Goal: Task Accomplishment & Management: Complete application form

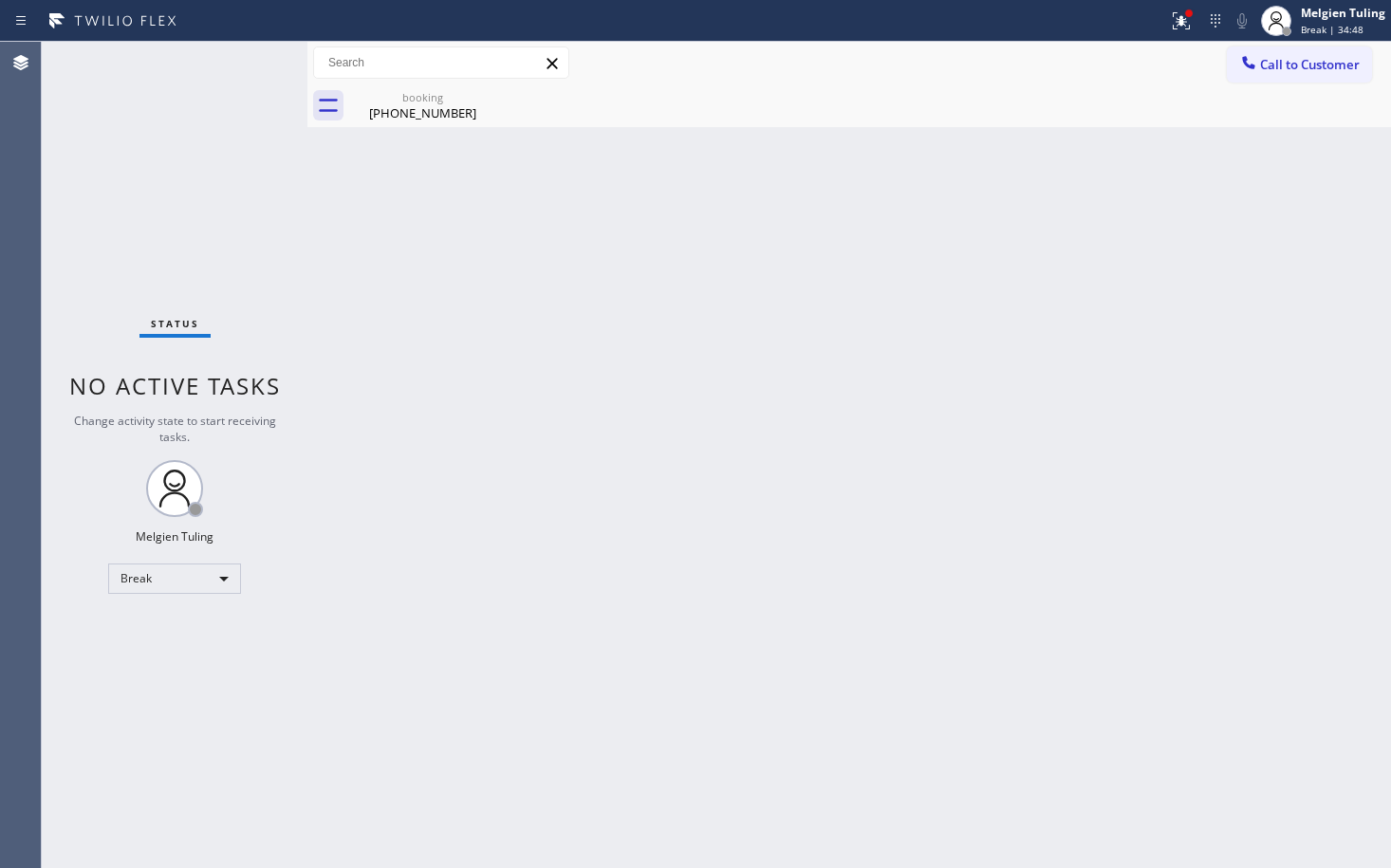
click at [497, 425] on div "Back to Dashboard Change Sender ID Customers Technicians Select a contact Outbo…" at bounding box center [849, 454] width 1084 height 826
click at [520, 654] on div "Back to Dashboard Change Sender ID Customers Technicians Select a contact Outbo…" at bounding box center [849, 454] width 1084 height 826
click at [226, 578] on div "Break" at bounding box center [174, 578] width 132 height 30
click at [183, 630] on li "Available" at bounding box center [174, 629] width 130 height 23
click at [537, 573] on div "Back to Dashboard Change Sender ID Customers Technicians Select a contact Outbo…" at bounding box center [849, 454] width 1084 height 826
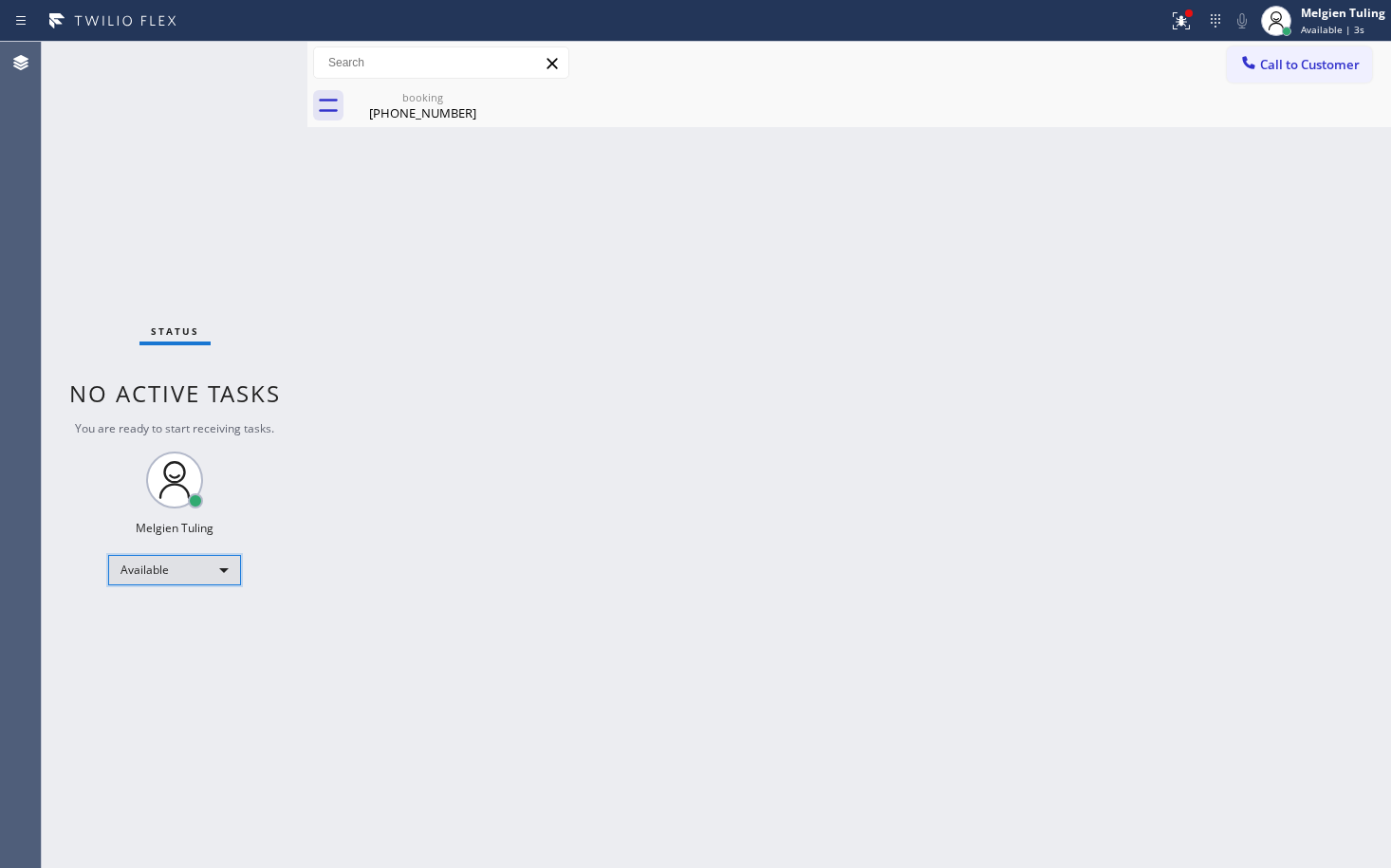
click at [225, 573] on div "Available" at bounding box center [174, 569] width 132 height 30
click at [149, 667] on li "Break" at bounding box center [174, 668] width 130 height 23
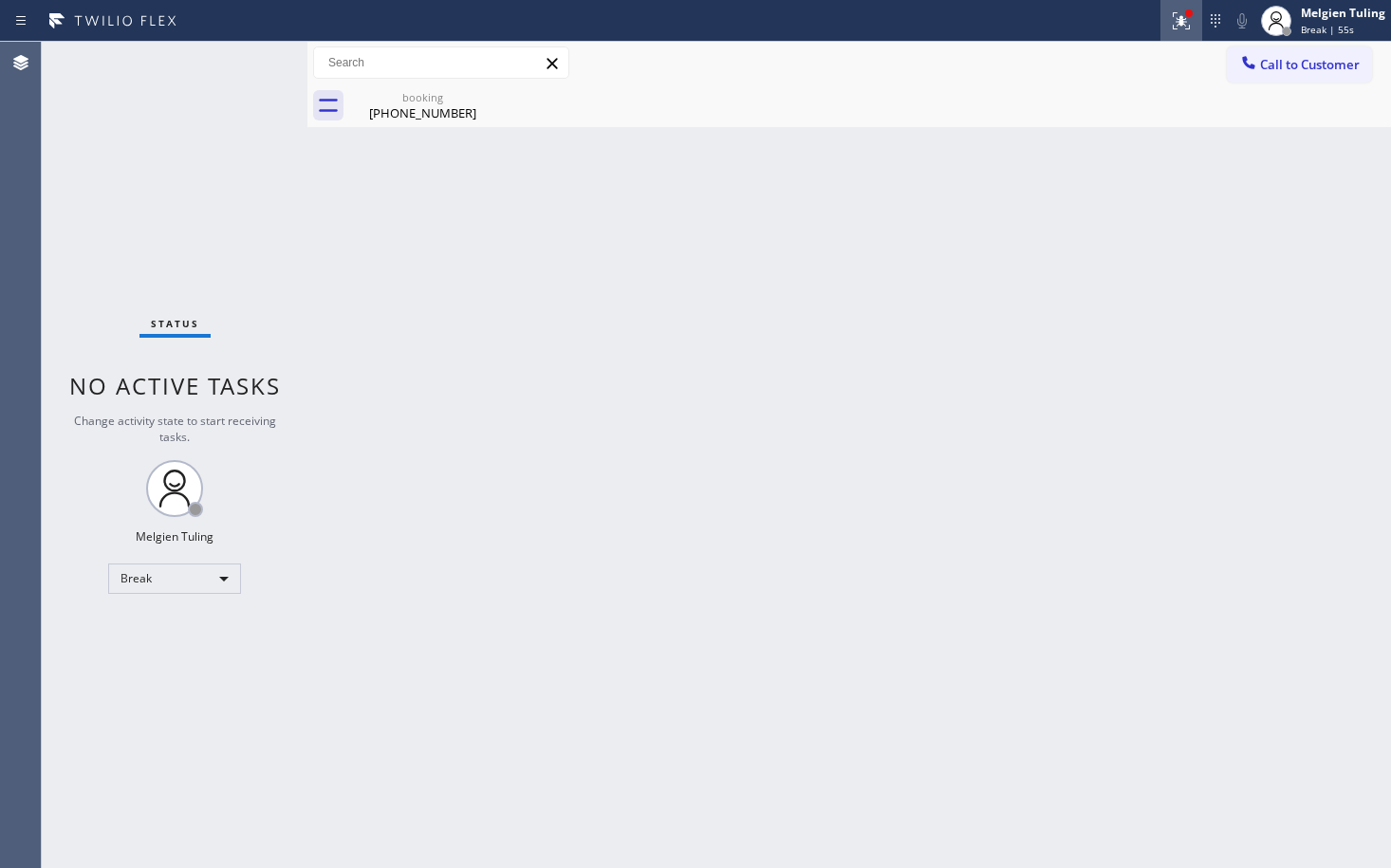
click at [1189, 23] on icon at bounding box center [1182, 21] width 23 height 23
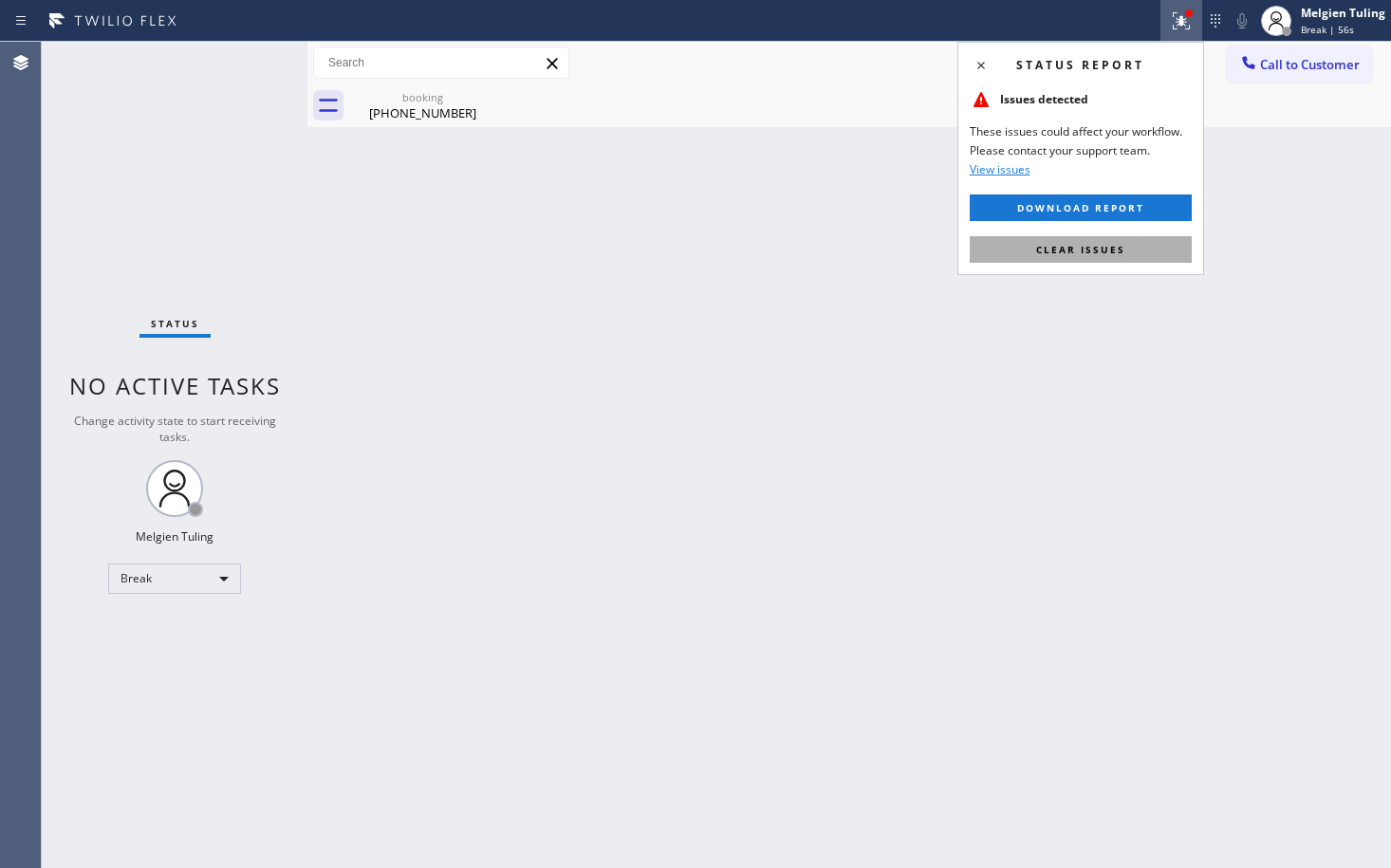
click at [1144, 244] on button "Clear issues" at bounding box center [1081, 248] width 222 height 26
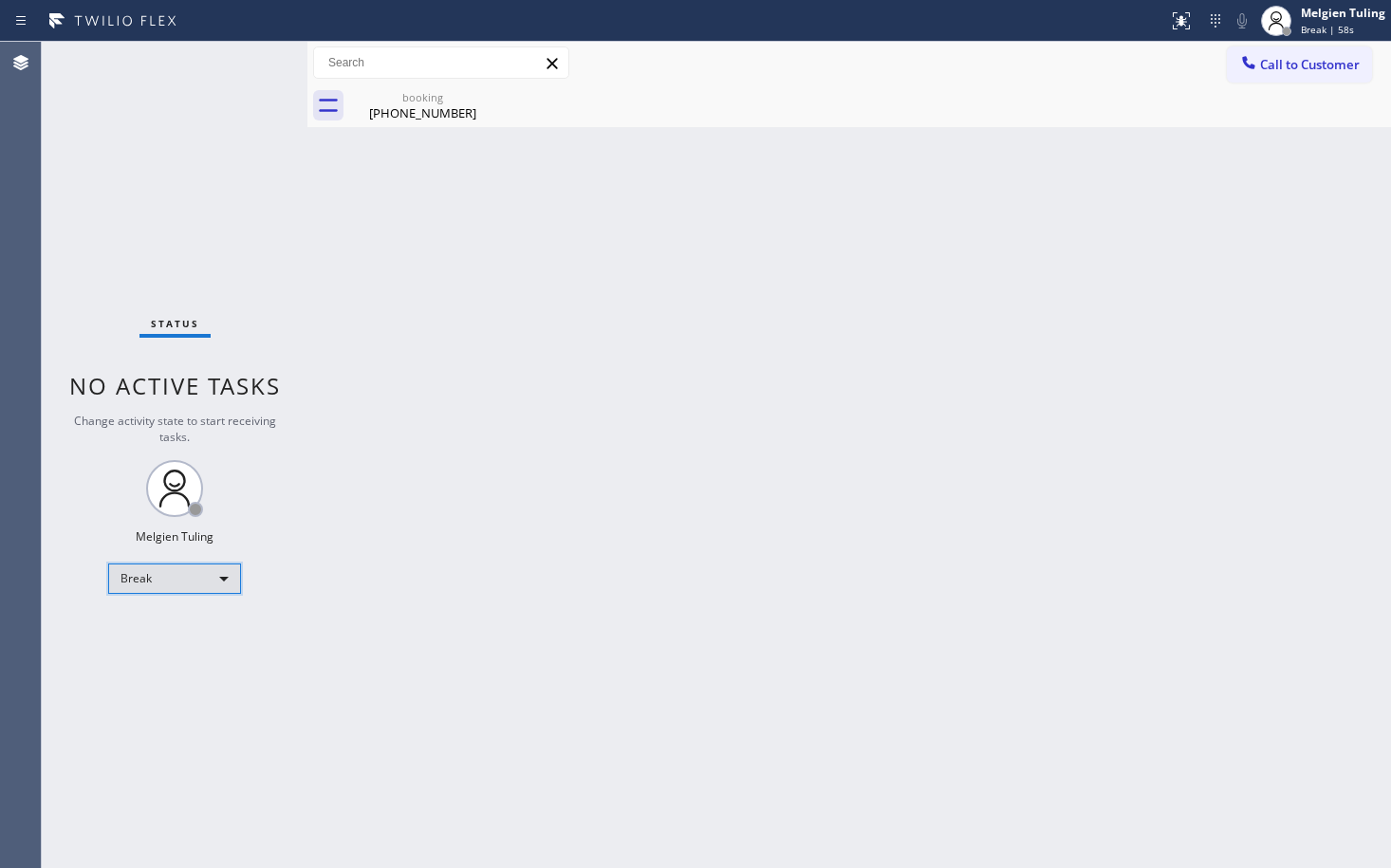
click at [217, 580] on div "Break" at bounding box center [174, 578] width 132 height 30
click at [177, 632] on li "Available" at bounding box center [174, 629] width 130 height 23
click at [580, 538] on div "Back to Dashboard Change Sender ID Customers Technicians Select a contact Outbo…" at bounding box center [849, 454] width 1084 height 826
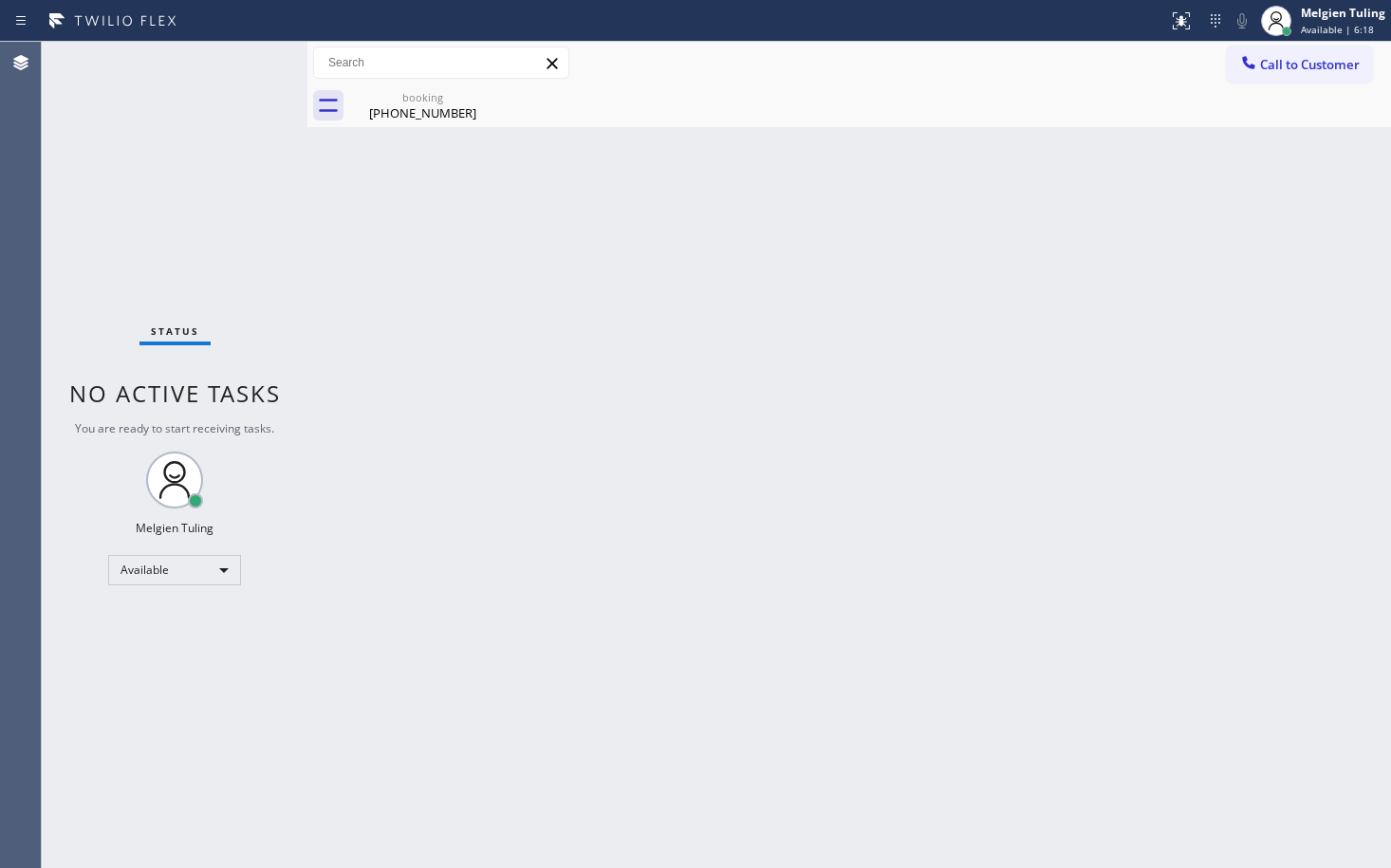
click at [464, 188] on div "Back to Dashboard Change Sender ID Customers Technicians Select a contact Outbo…" at bounding box center [849, 454] width 1084 height 826
click at [425, 107] on div "[PHONE_NUMBER]" at bounding box center [422, 113] width 143 height 17
click at [425, 107] on div "booking [PHONE_NUMBER]" at bounding box center [870, 105] width 1042 height 43
click at [450, 280] on div "Back to Dashboard Change Sender ID Customers Technicians Select a contact Outbo…" at bounding box center [849, 454] width 1084 height 826
click at [246, 70] on div "Status No active tasks You are ready to start receiving tasks. Melgien Tuling A…" at bounding box center [174, 454] width 266 height 826
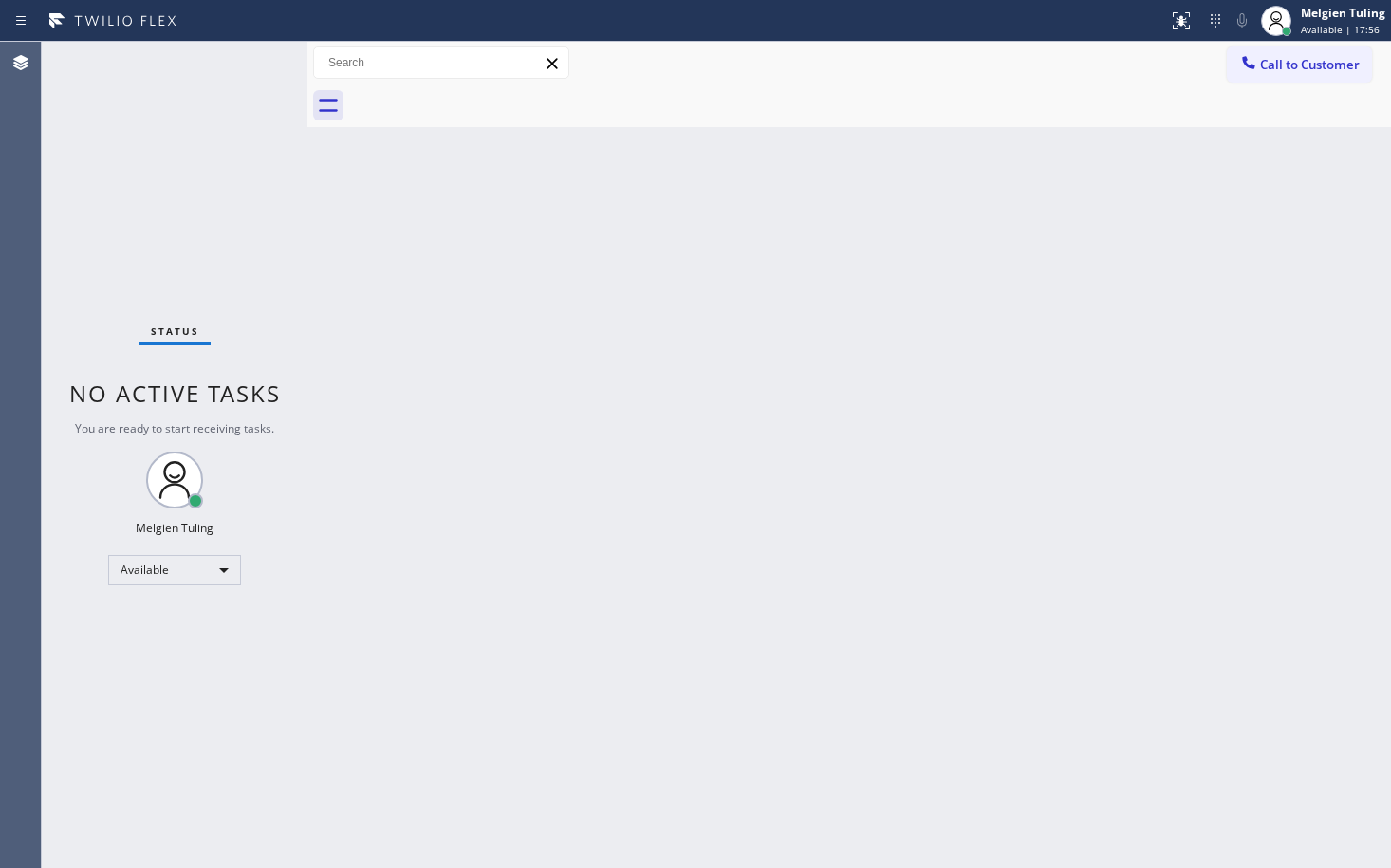
click at [246, 70] on div "Status No active tasks You are ready to start receiving tasks. Melgien Tuling A…" at bounding box center [174, 454] width 266 height 826
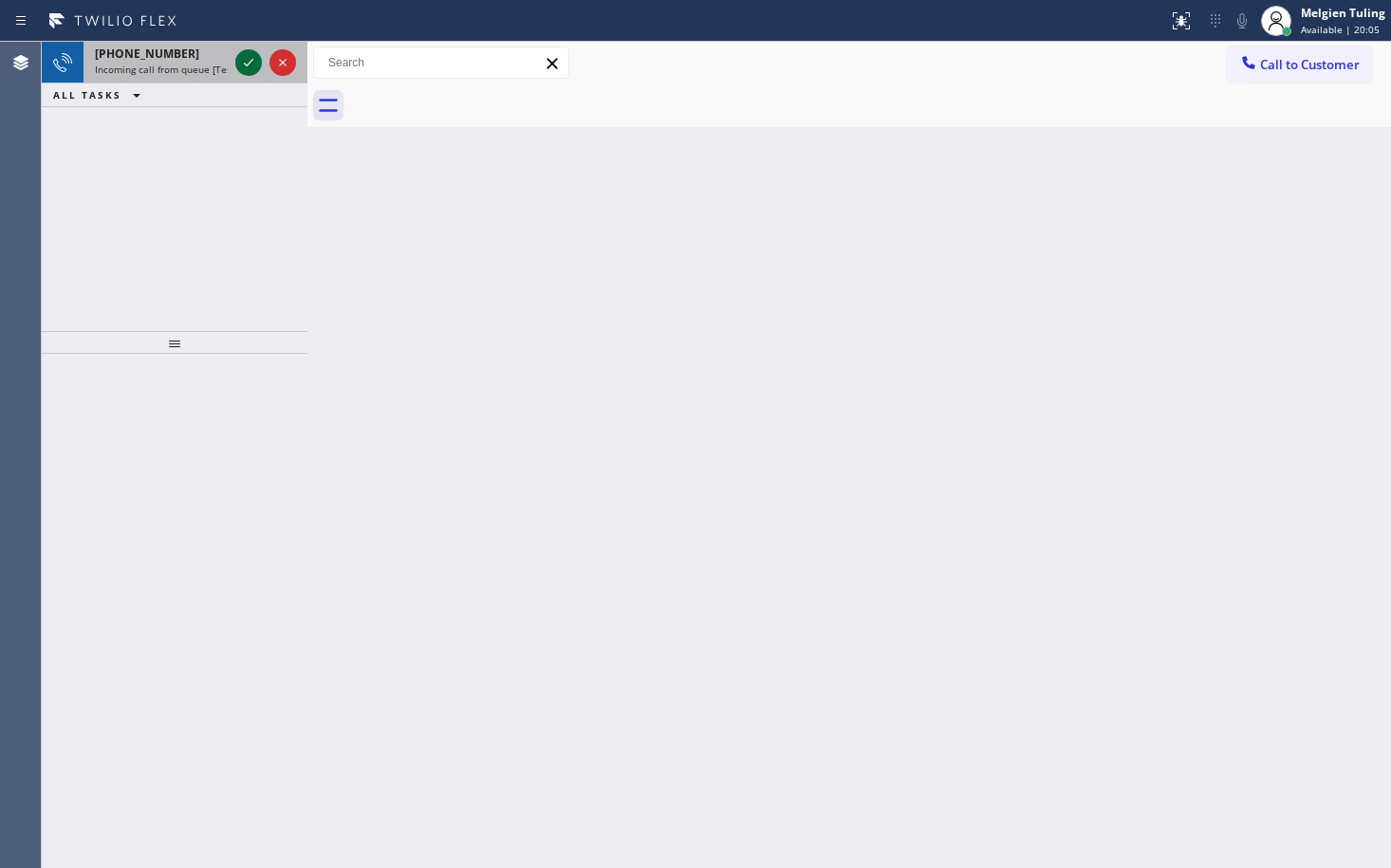
click at [246, 72] on icon at bounding box center [248, 63] width 23 height 23
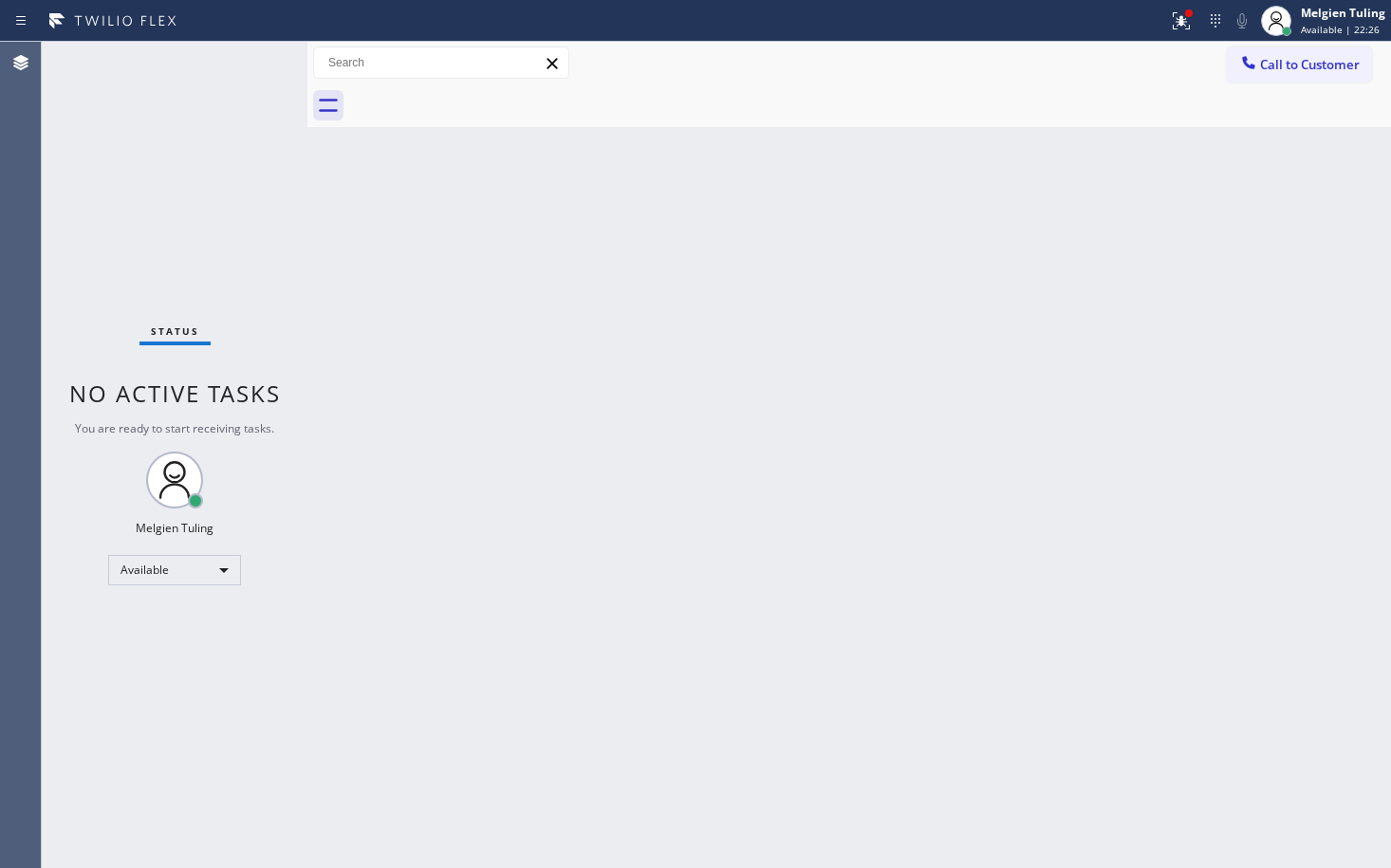
click at [254, 73] on div "Status No active tasks You are ready to start receiving tasks. Melgien Tuling A…" at bounding box center [174, 454] width 266 height 826
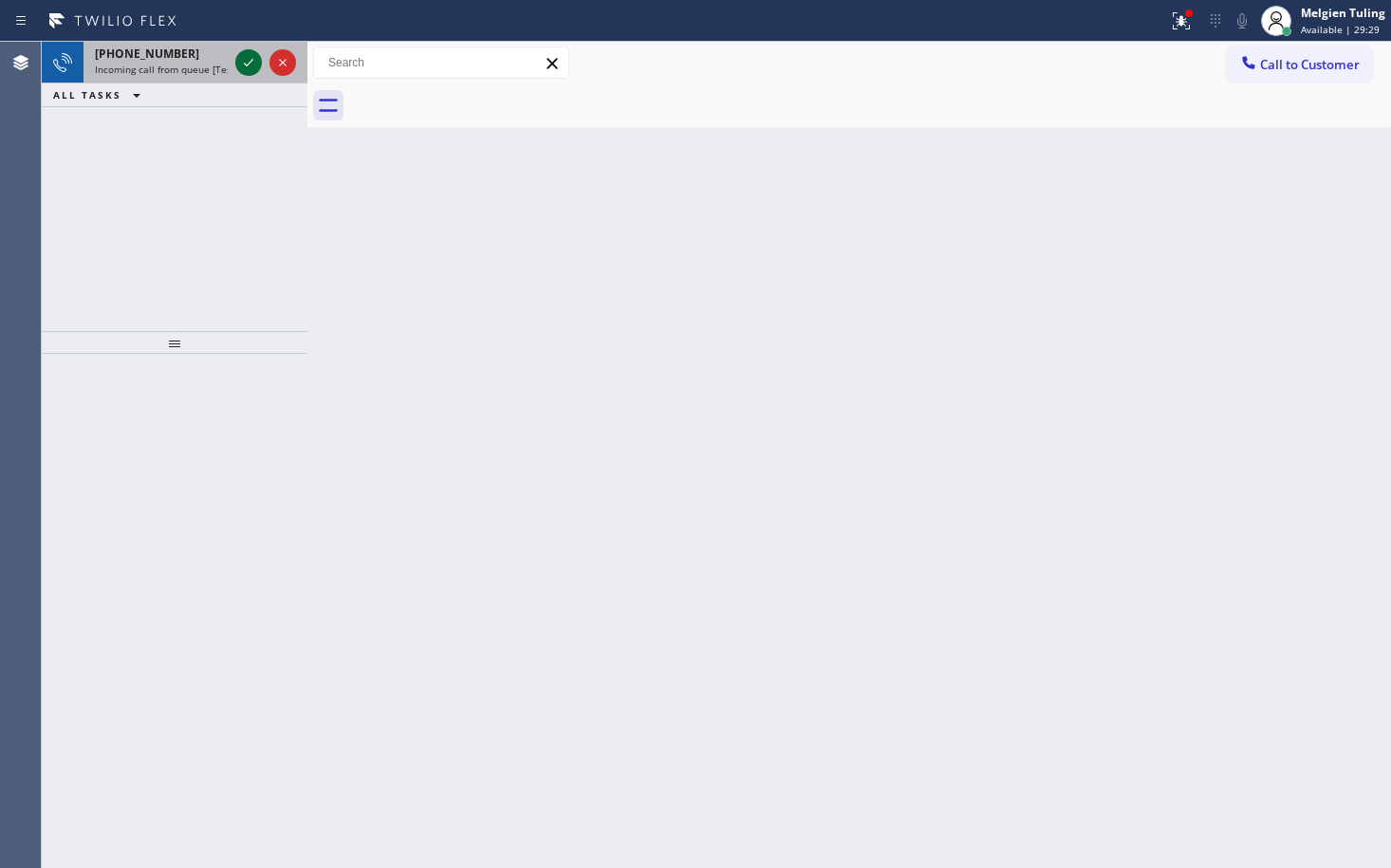
drag, startPoint x: 254, startPoint y: 72, endPoint x: 253, endPoint y: 57, distance: 15.0
click at [259, 68] on icon at bounding box center [248, 63] width 23 height 23
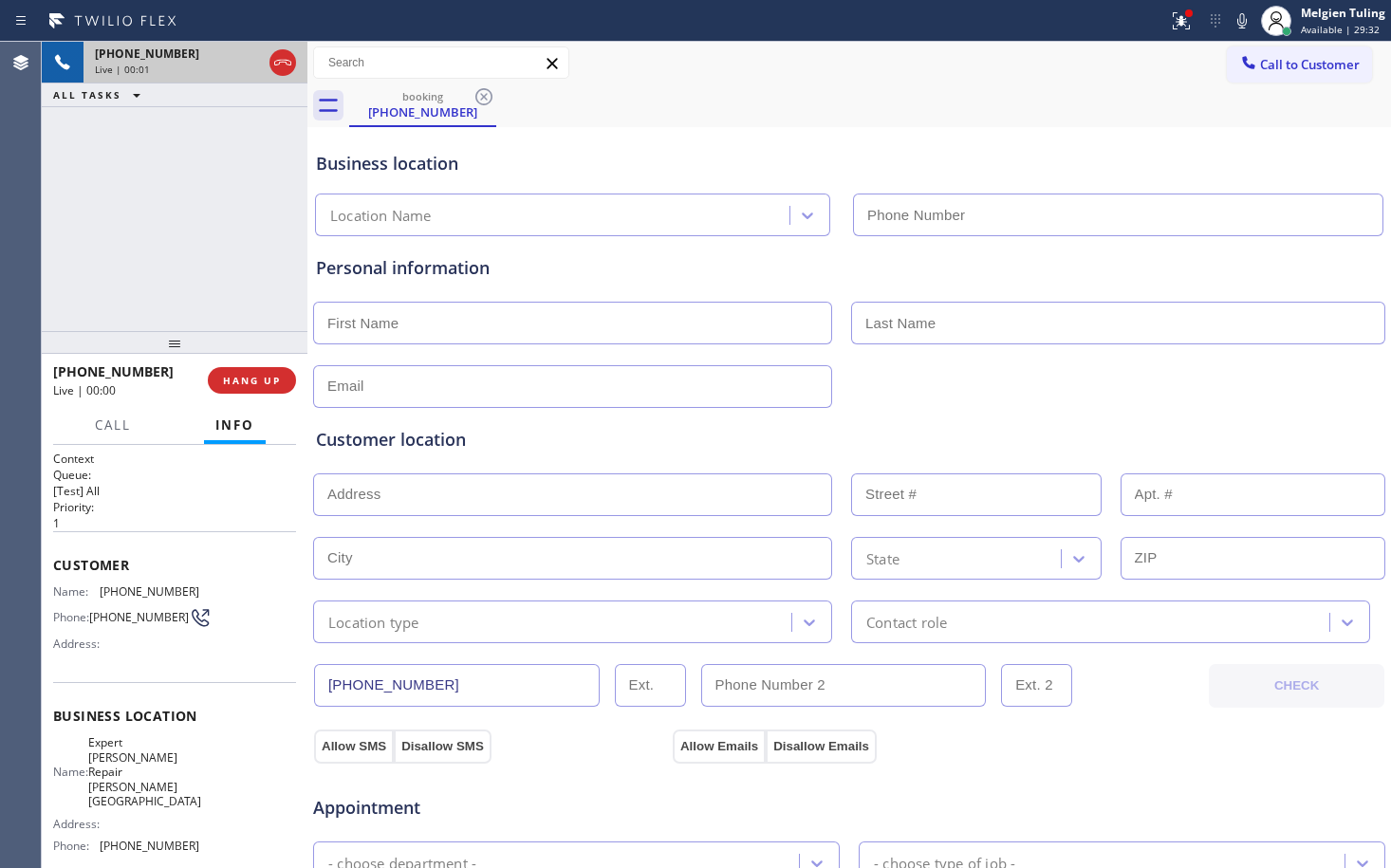
type input "[PHONE_NUMBER]"
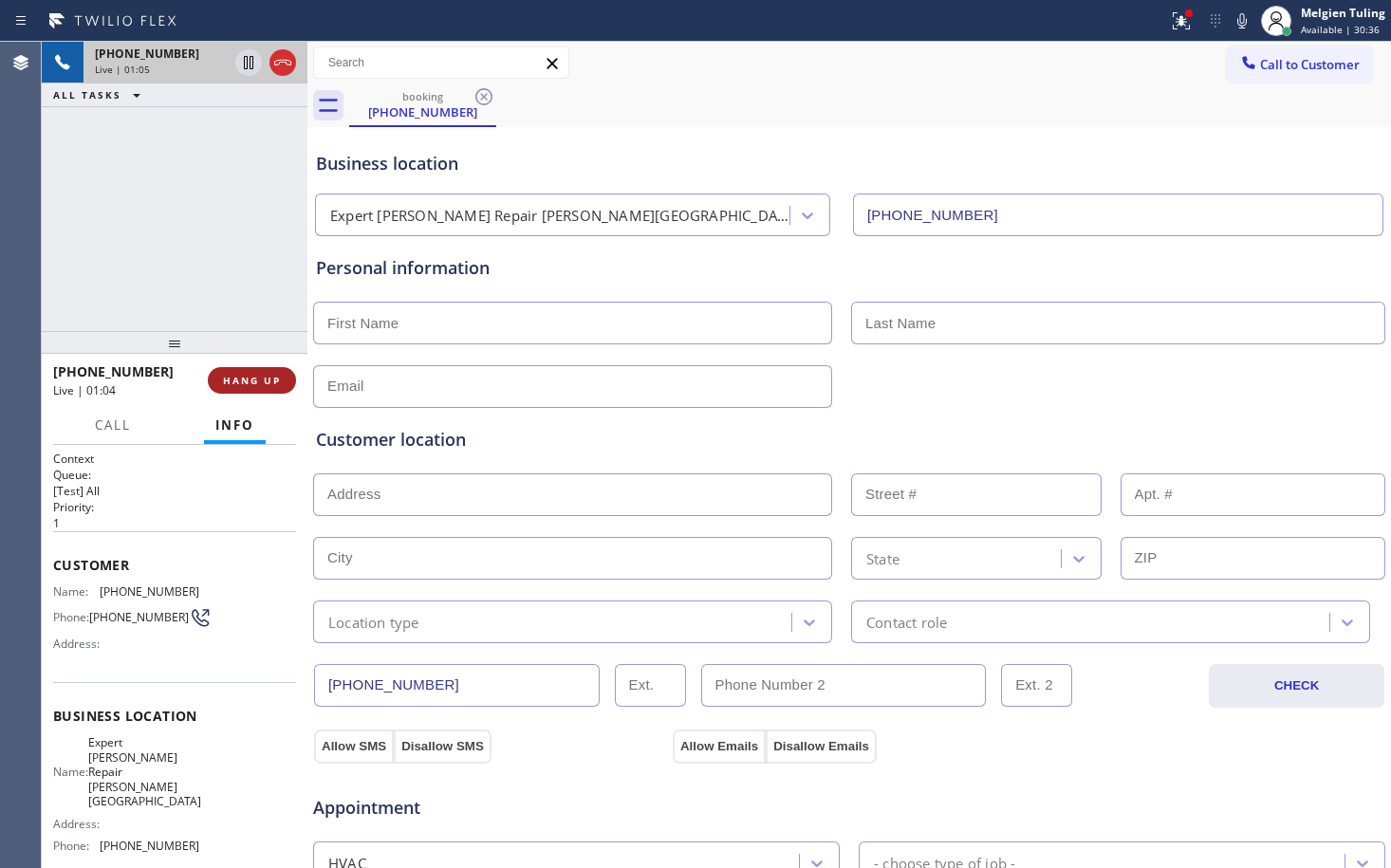
click at [238, 381] on span "HANG UP" at bounding box center [252, 381] width 58 height 14
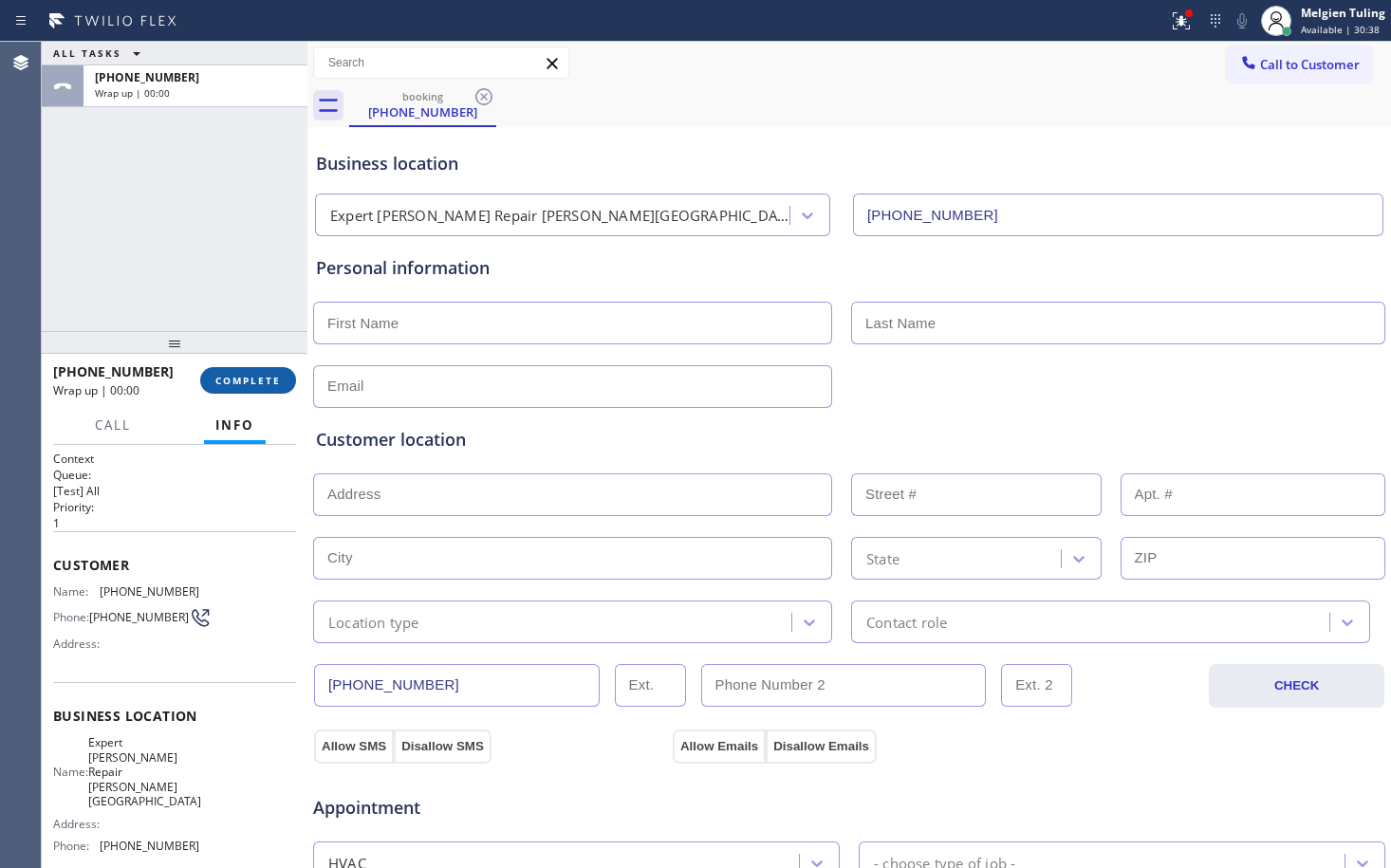
click at [253, 387] on span "COMPLETE" at bounding box center [248, 381] width 66 height 14
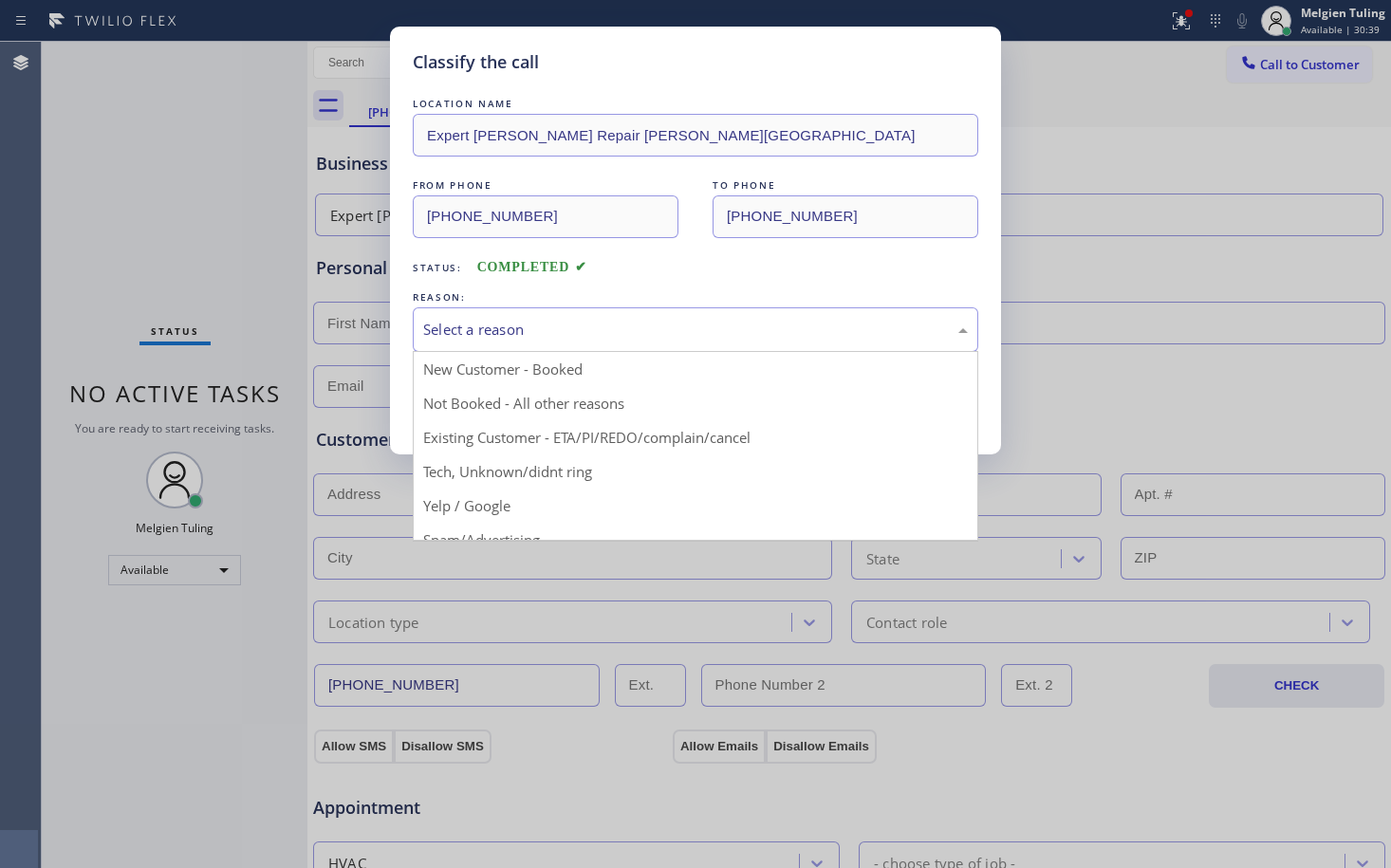
click at [453, 348] on div "Select a reason" at bounding box center [695, 330] width 565 height 44
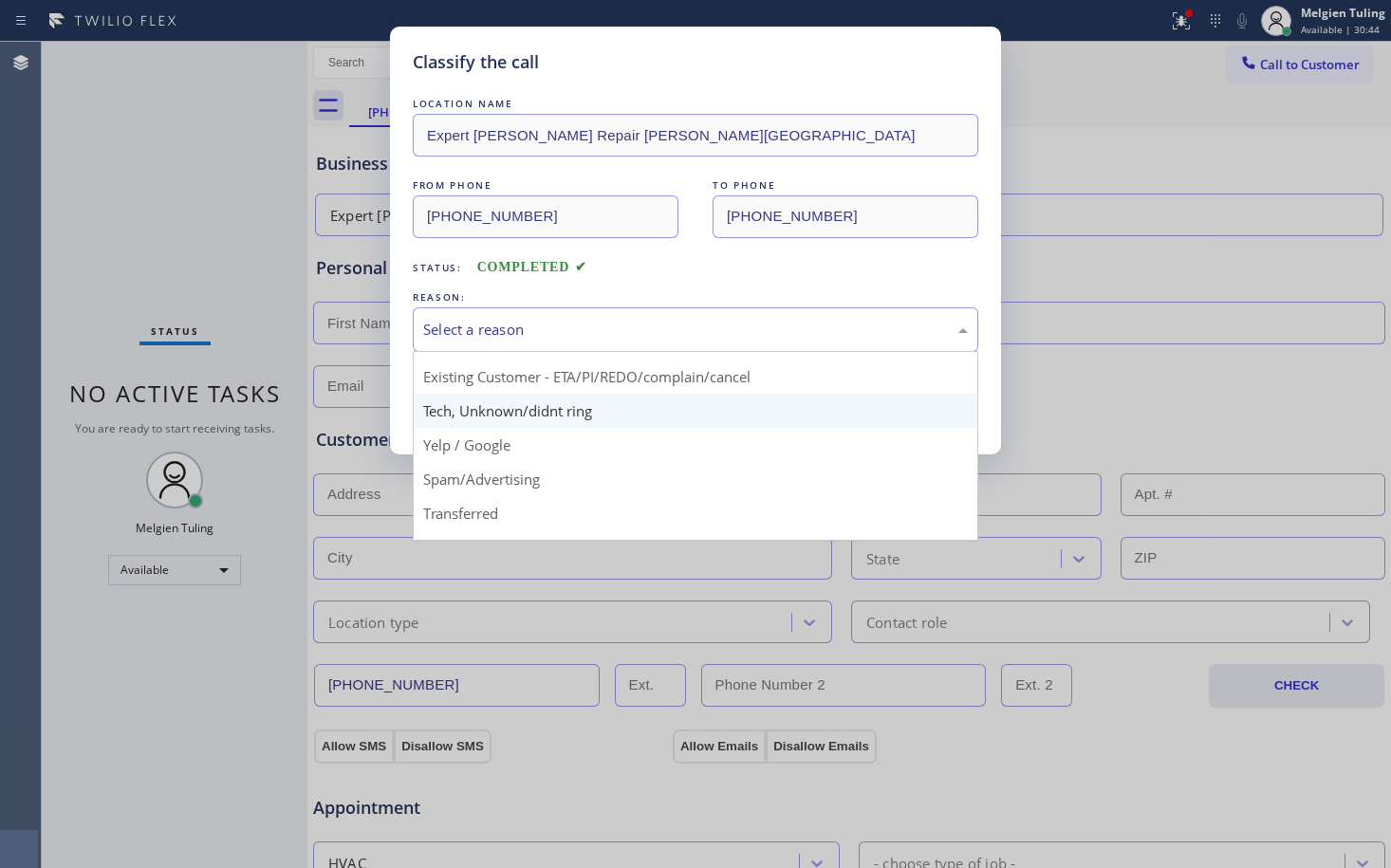
scroll to position [95, 0]
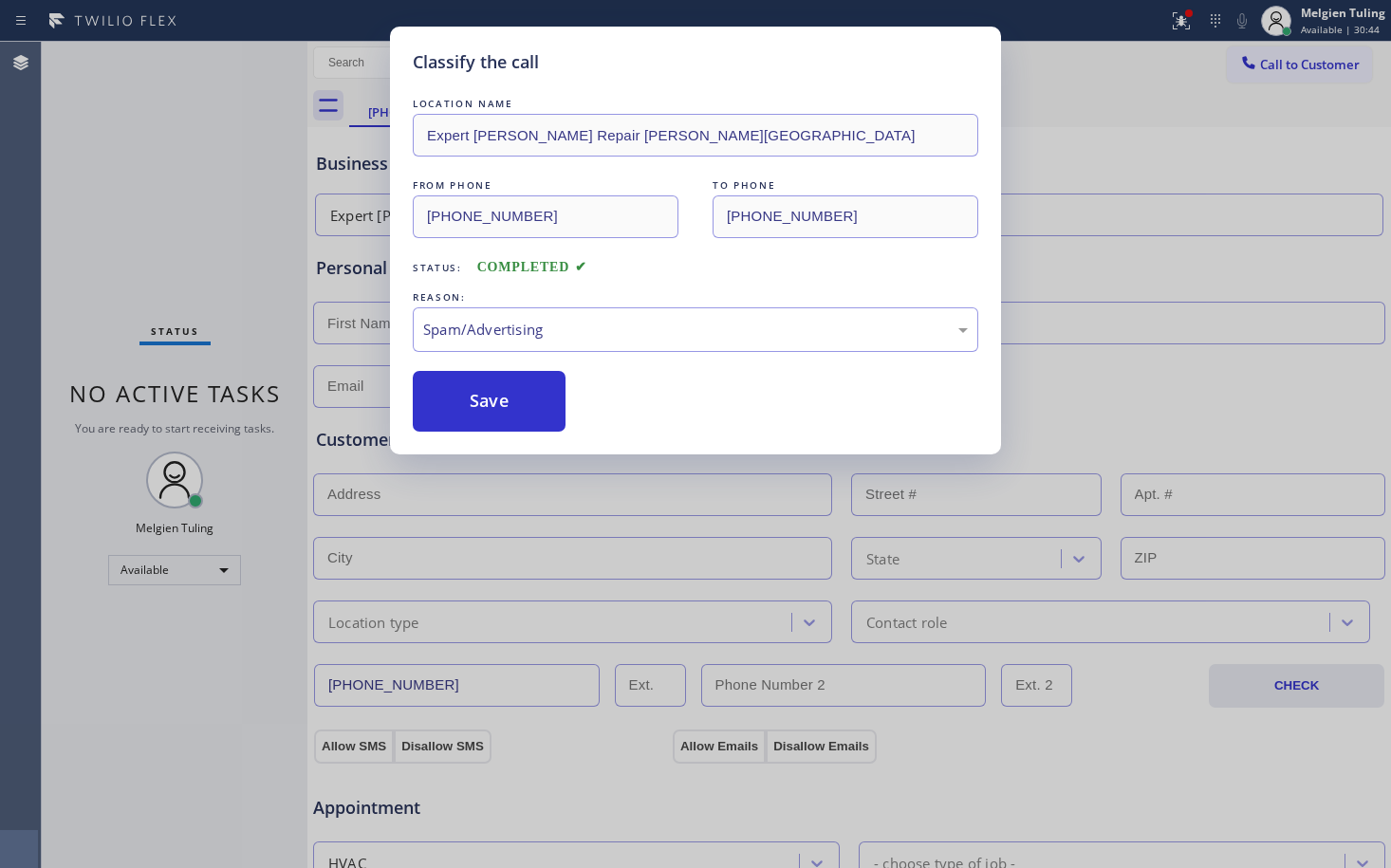
click at [549, 456] on div "Classify the call LOCATION NAME Expert [PERSON_NAME] Repair [PERSON_NAME][GEOGR…" at bounding box center [695, 434] width 1391 height 868
click at [487, 379] on button "Save" at bounding box center [489, 401] width 153 height 61
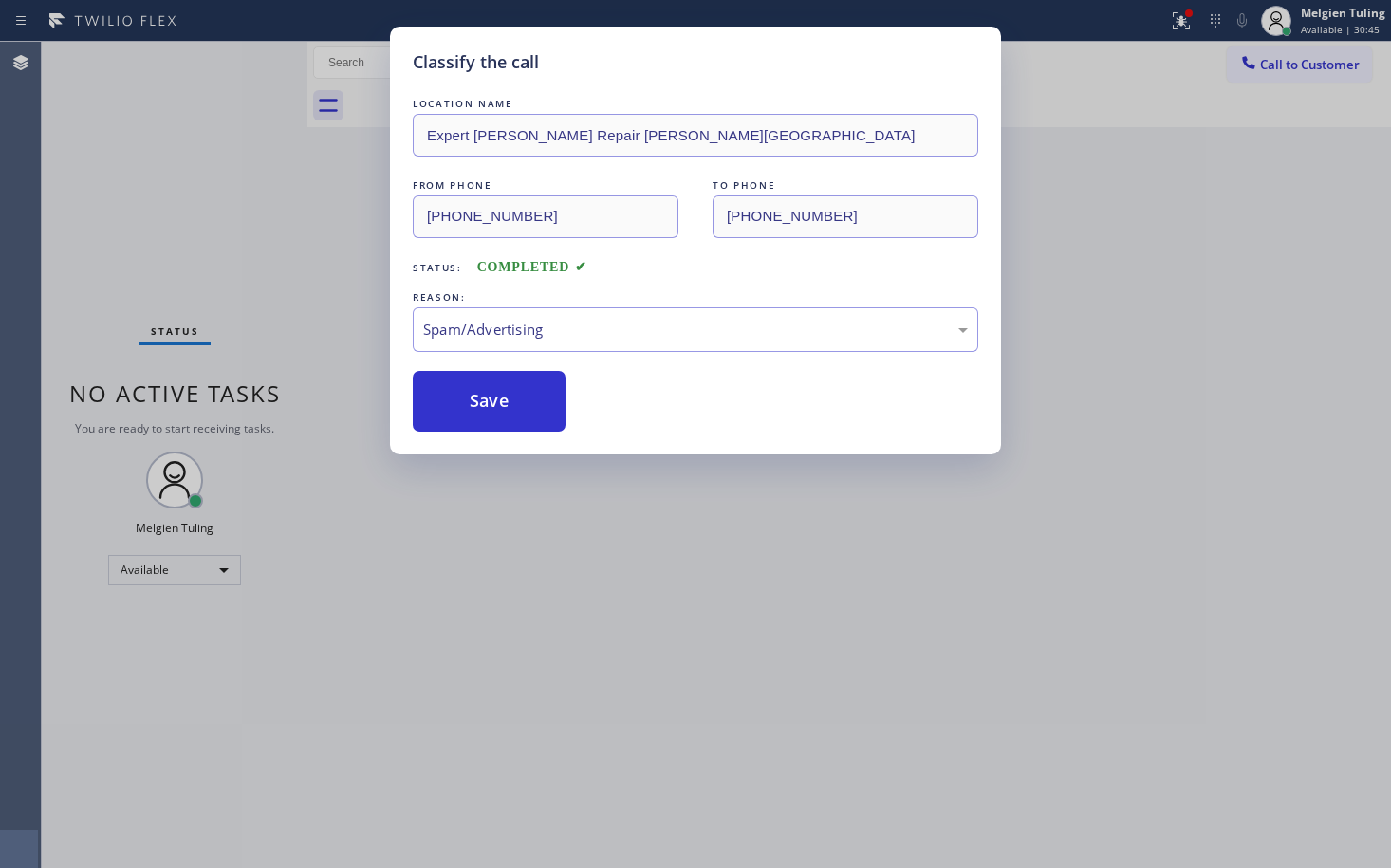
click at [287, 234] on div "Classify the call LOCATION NAME Expert [PERSON_NAME] Repair [PERSON_NAME][GEOGR…" at bounding box center [695, 434] width 1391 height 868
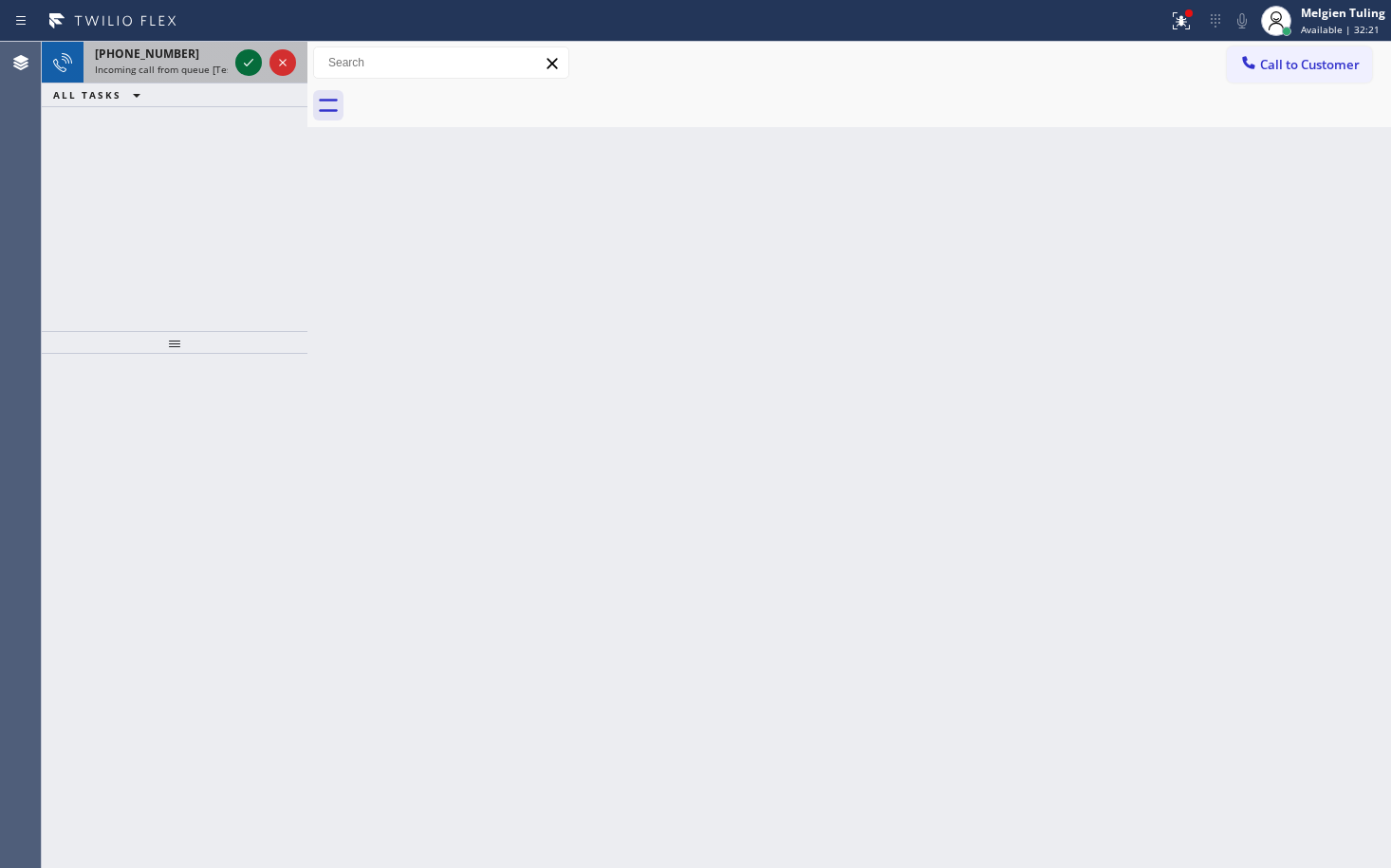
click at [250, 67] on icon at bounding box center [248, 63] width 23 height 23
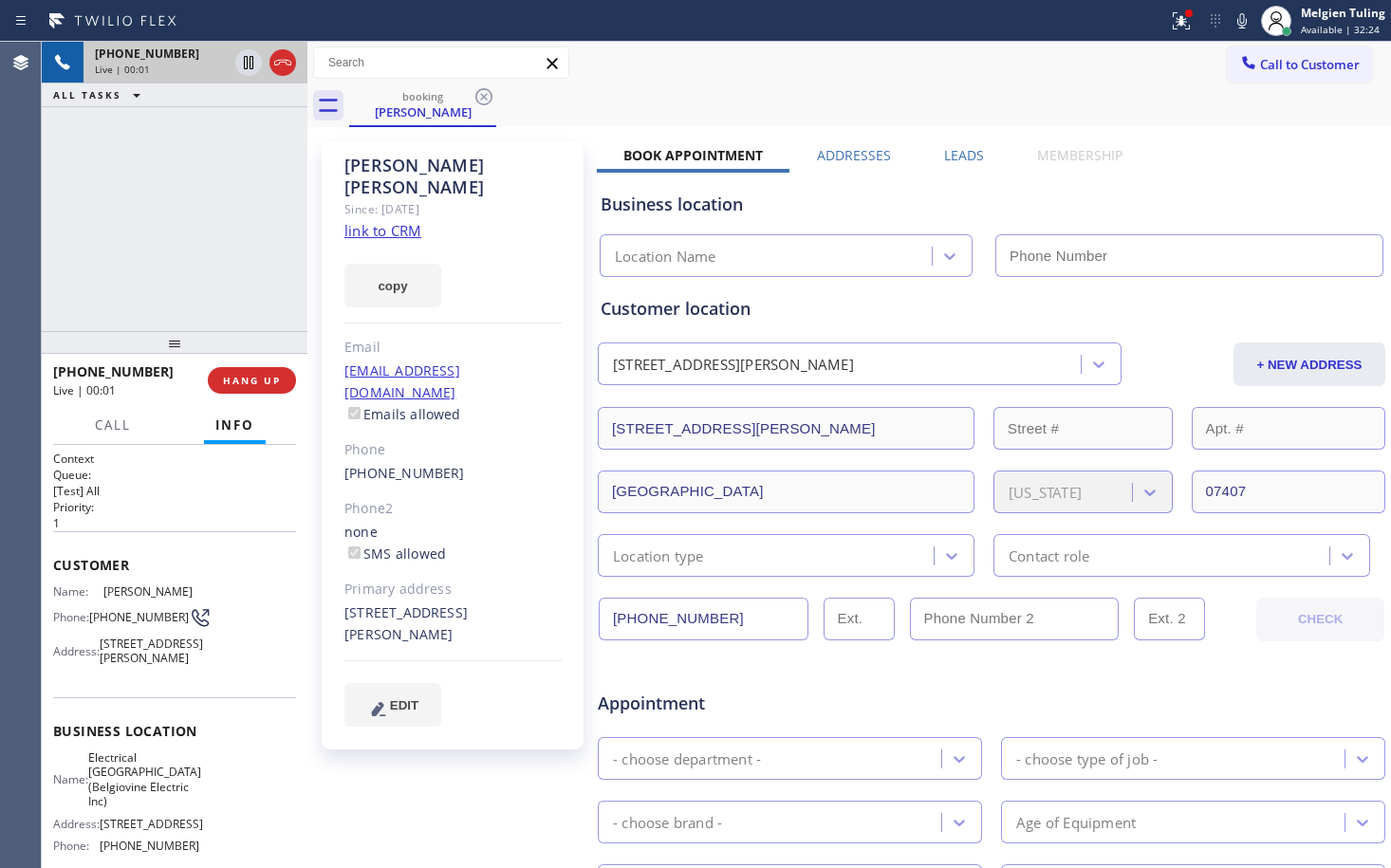
type input "[PHONE_NUMBER]"
click at [370, 221] on link "link to CRM" at bounding box center [383, 231] width 77 height 19
click at [529, 198] on div "Since: [DATE]" at bounding box center [452, 209] width 217 height 22
click at [755, 77] on div "Call to Customer Outbound call Location Home Alliance Your caller id phone numb…" at bounding box center [849, 63] width 1084 height 33
click at [1183, 14] on icon at bounding box center [1182, 21] width 23 height 23
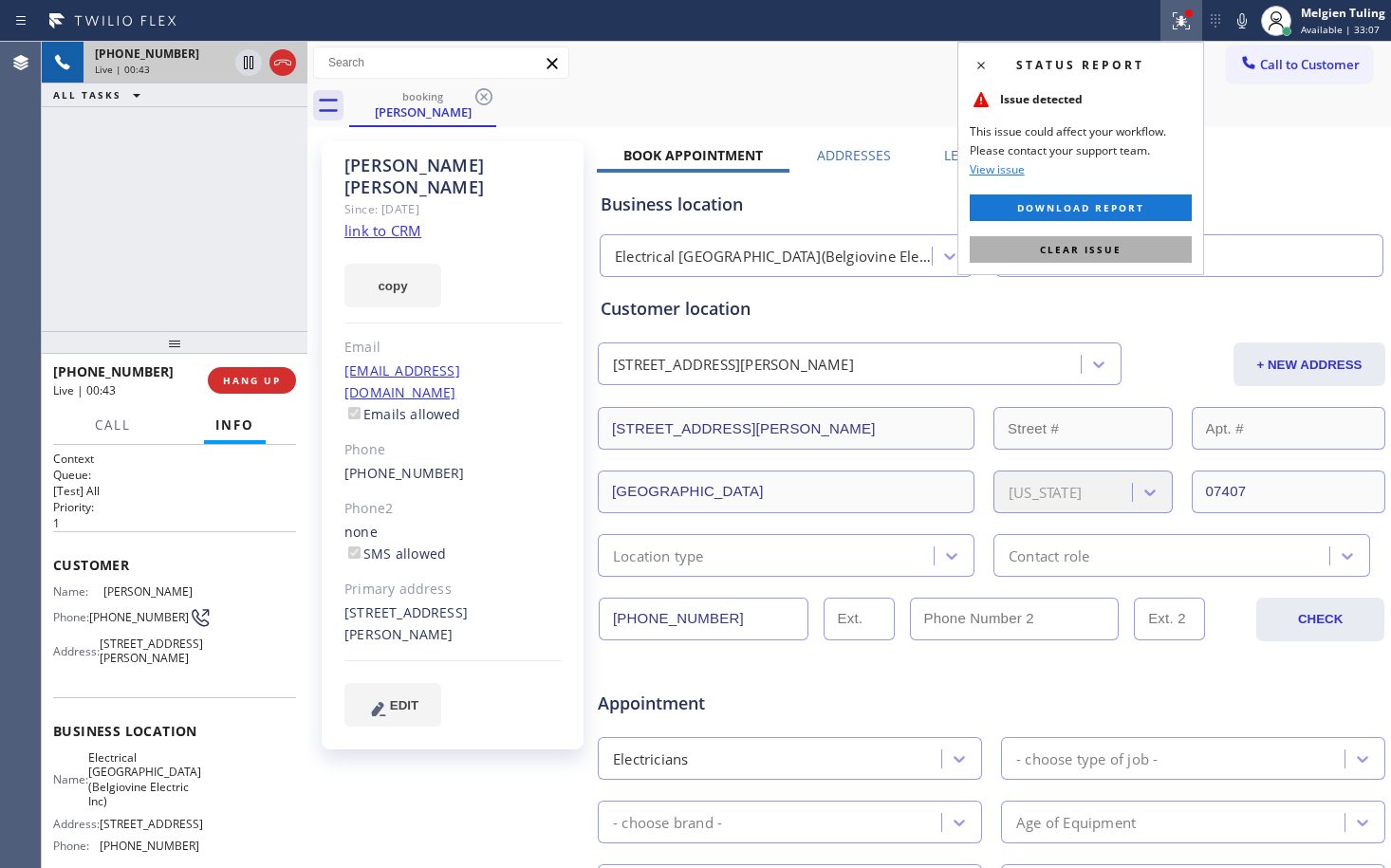
click at [1024, 246] on button "Clear issue" at bounding box center [1081, 248] width 222 height 26
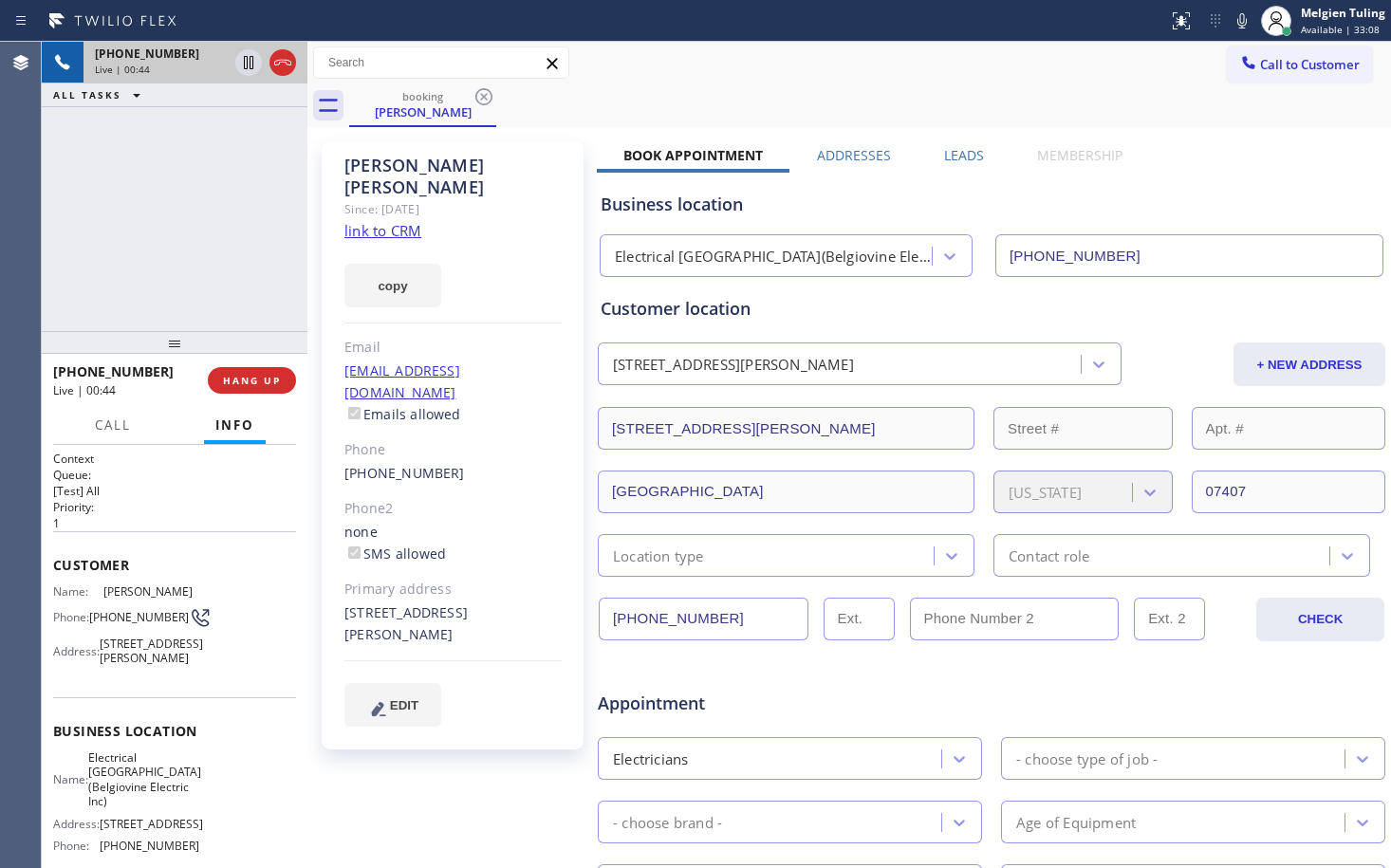
click at [1116, 90] on div "booking [PERSON_NAME]" at bounding box center [870, 105] width 1042 height 43
click at [1249, 22] on icon at bounding box center [1242, 21] width 23 height 23
click at [255, 63] on icon at bounding box center [248, 63] width 23 height 23
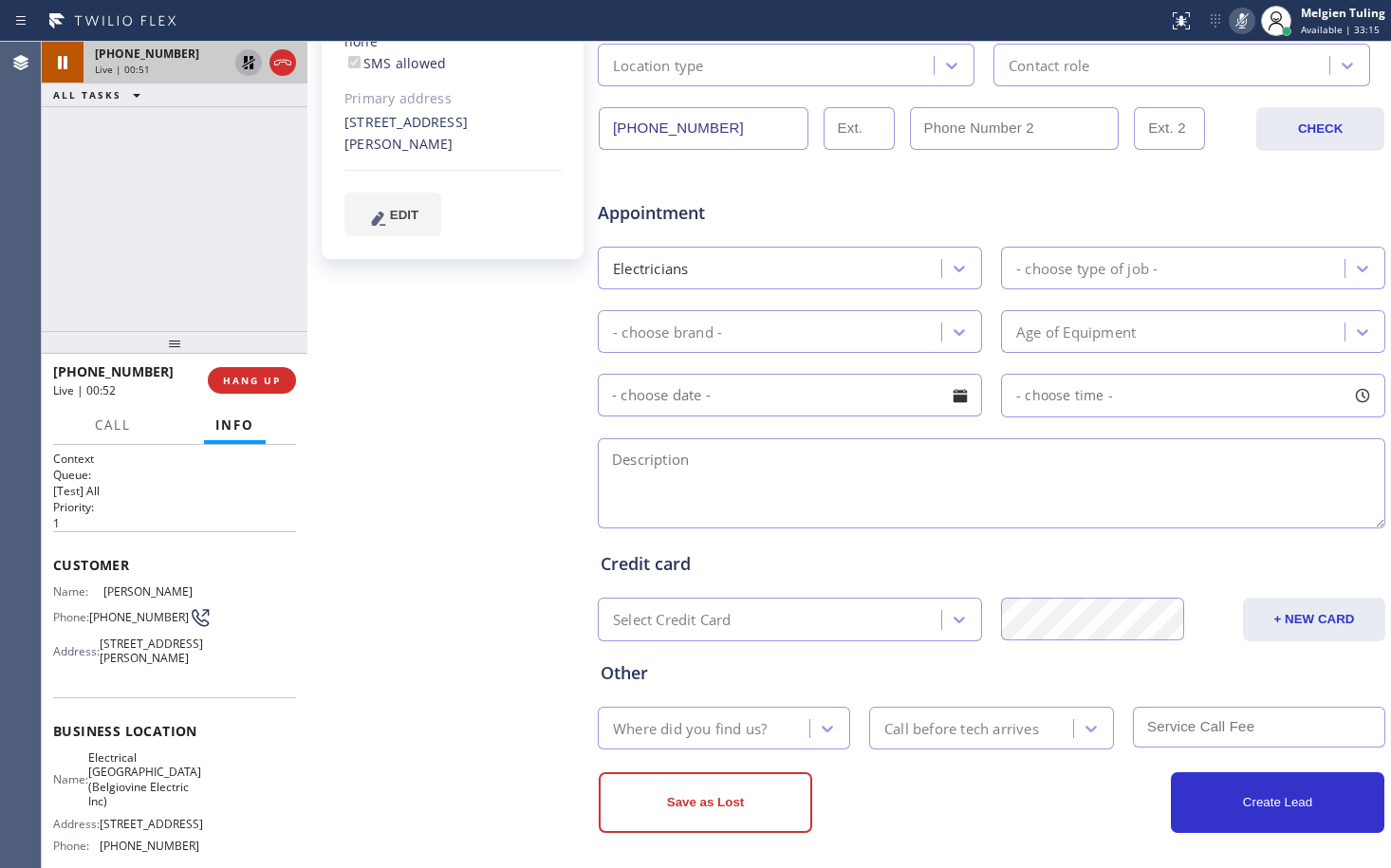
scroll to position [498, 0]
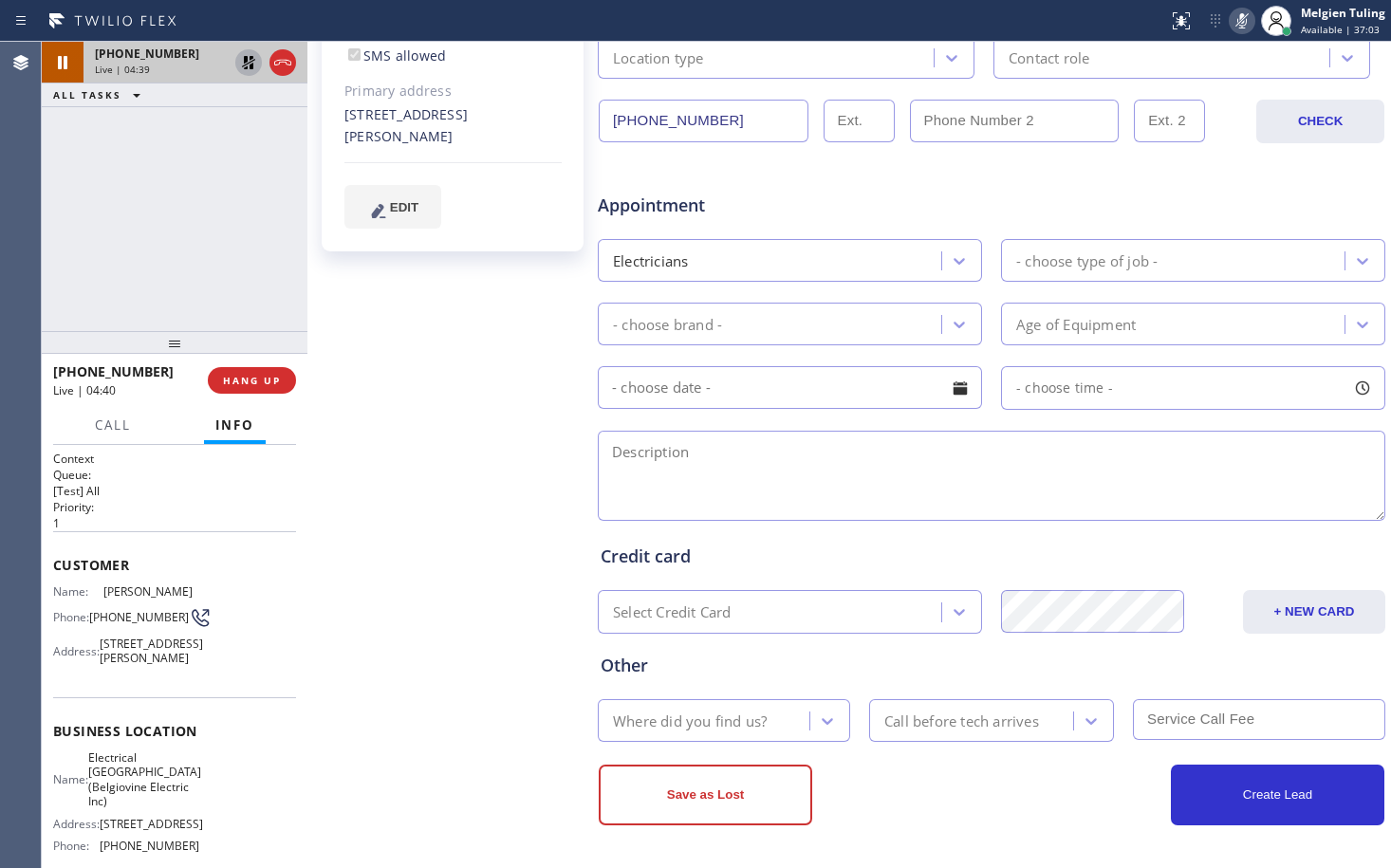
click at [473, 453] on div "[PERSON_NAME] Since: [DATE] link to CRM copy Email [EMAIL_ADDRESS][DOMAIN_NAME]…" at bounding box center [454, 248] width 285 height 1230
drag, startPoint x: 473, startPoint y: 453, endPoint x: 464, endPoint y: 625, distance: 172.2
click at [464, 625] on div "[PERSON_NAME] Since: [DATE] link to CRM copy Email [EMAIL_ADDRESS][DOMAIN_NAME]…" at bounding box center [454, 248] width 285 height 1230
click at [454, 472] on div "[PERSON_NAME] Since: [DATE] link to CRM copy Email [EMAIL_ADDRESS][DOMAIN_NAME]…" at bounding box center [454, 248] width 285 height 1230
click at [1243, 20] on rect at bounding box center [1242, 19] width 14 height 14
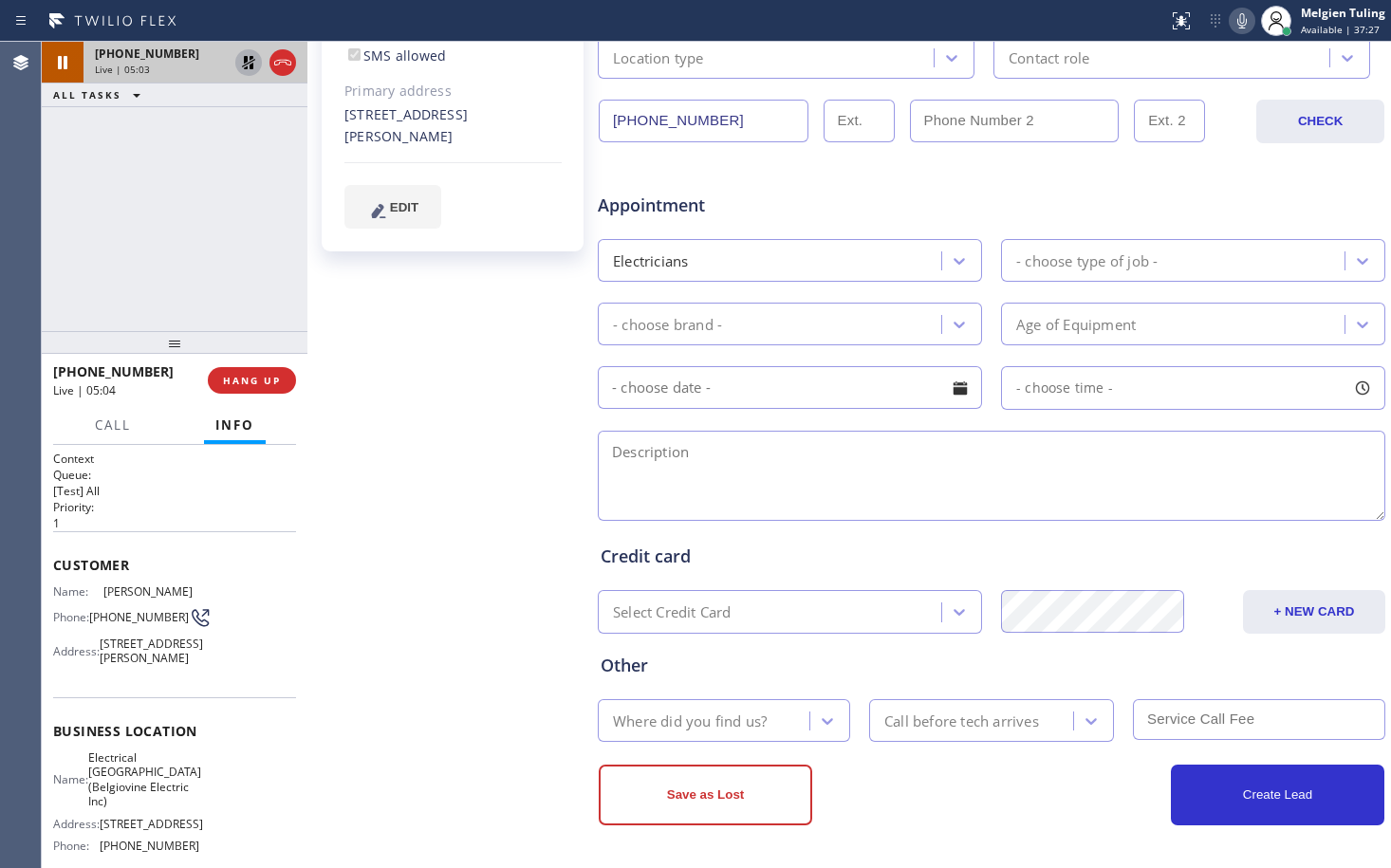
click at [254, 61] on icon at bounding box center [248, 63] width 23 height 23
click at [442, 424] on div "[PERSON_NAME] Since: [DATE] link to CRM copy Email [EMAIL_ADDRESS][DOMAIN_NAME]…" at bounding box center [454, 248] width 285 height 1230
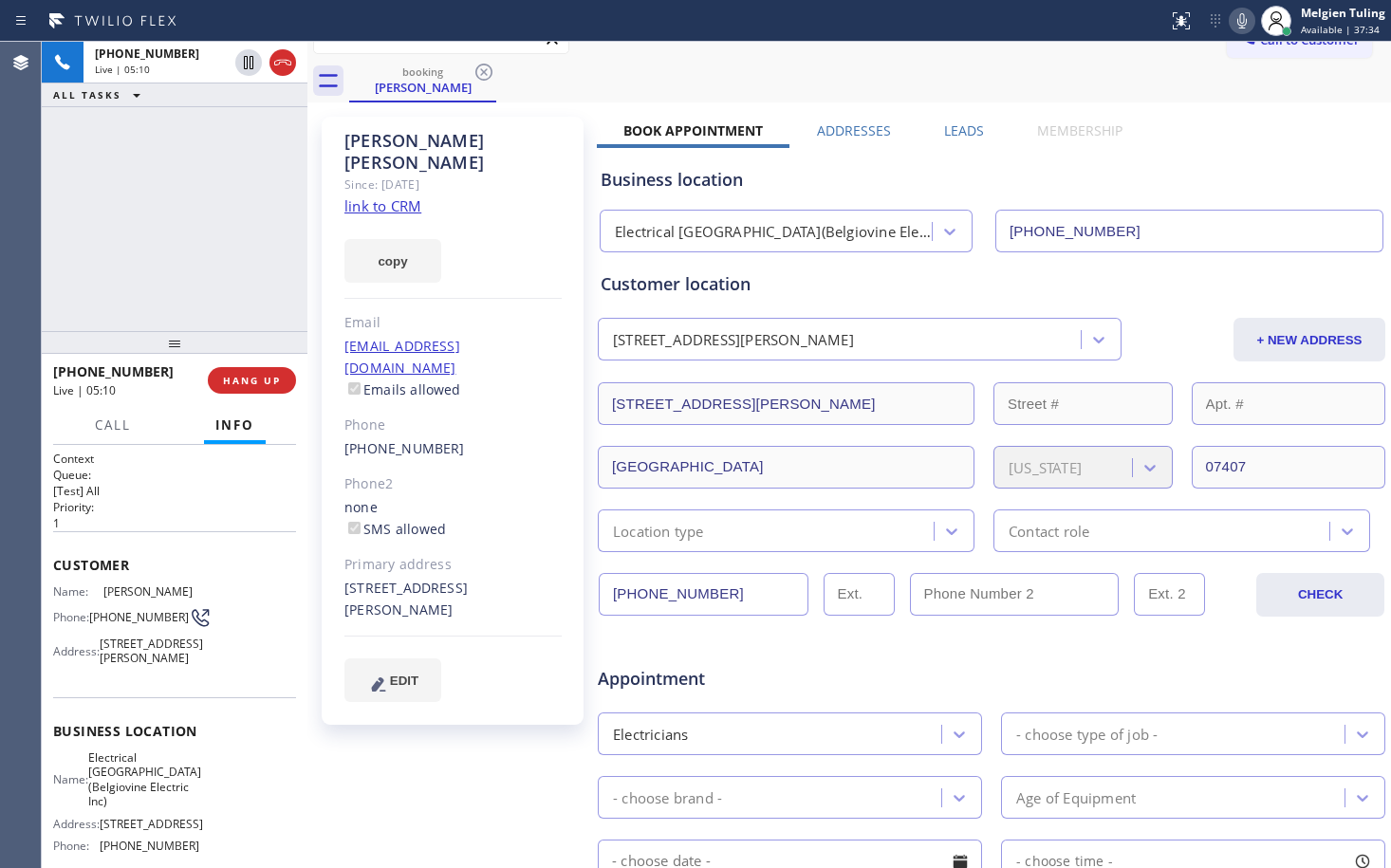
scroll to position [189, 0]
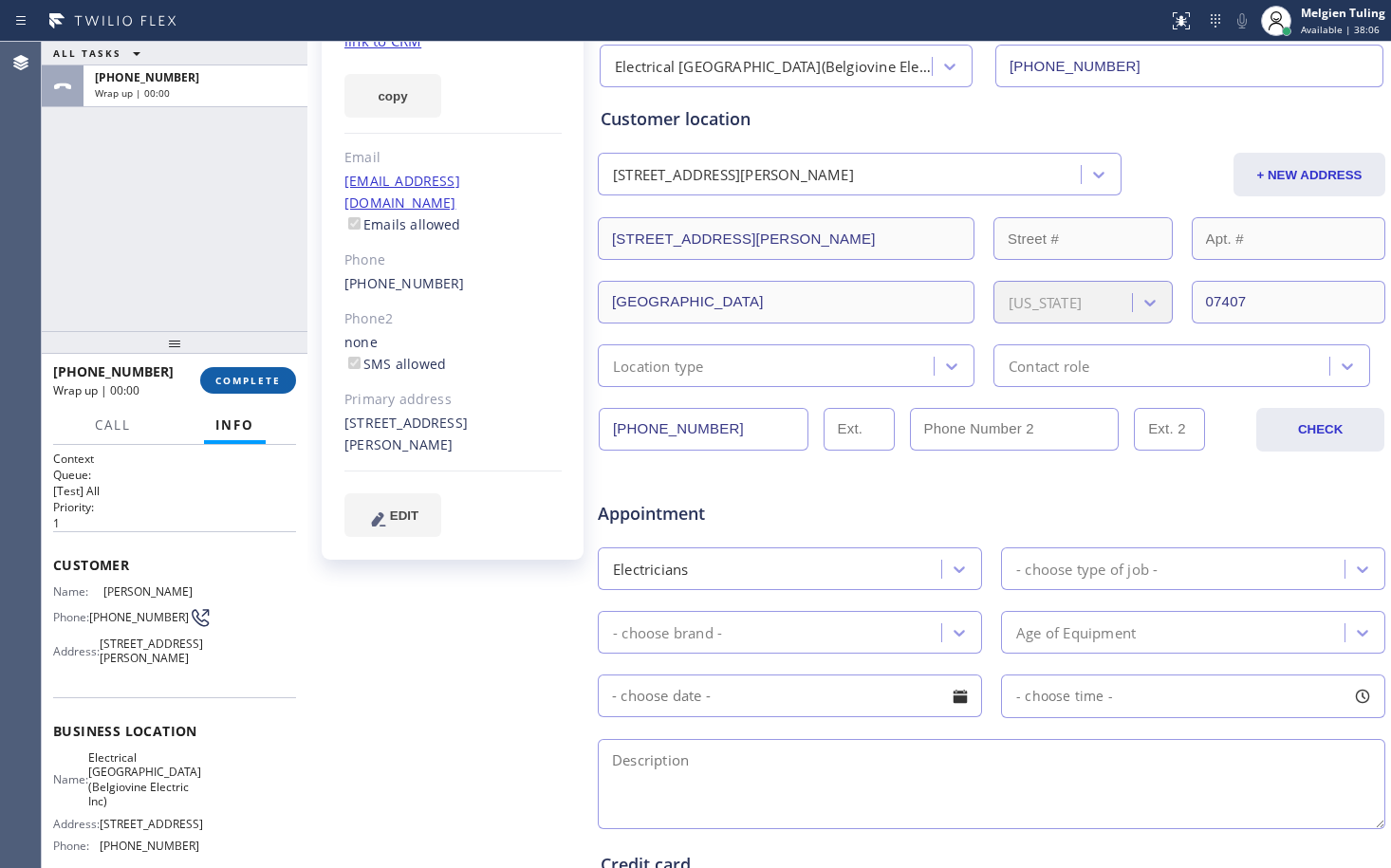
click at [248, 383] on span "COMPLETE" at bounding box center [248, 381] width 66 height 14
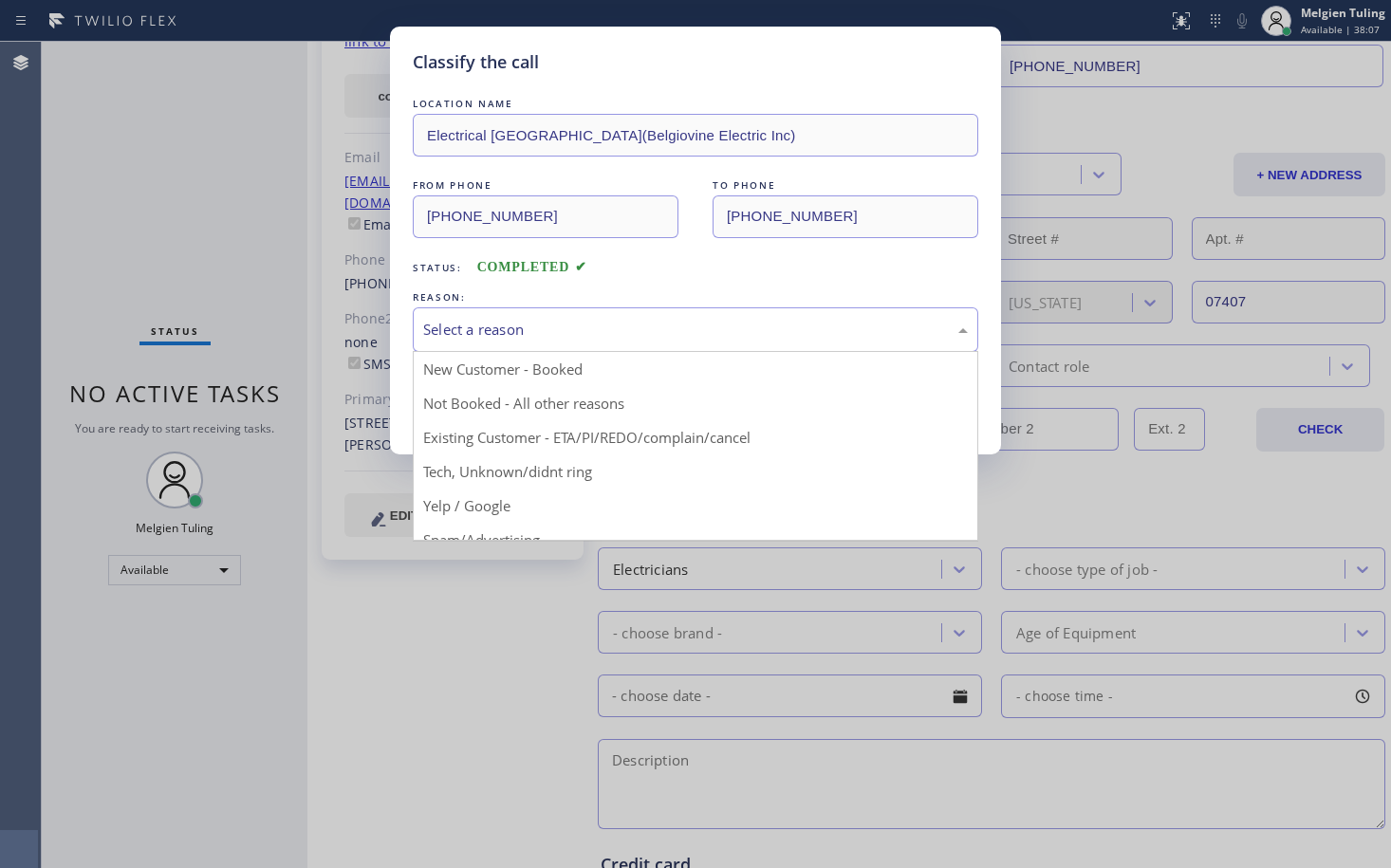
click at [578, 323] on div "Select a reason" at bounding box center [696, 330] width 545 height 22
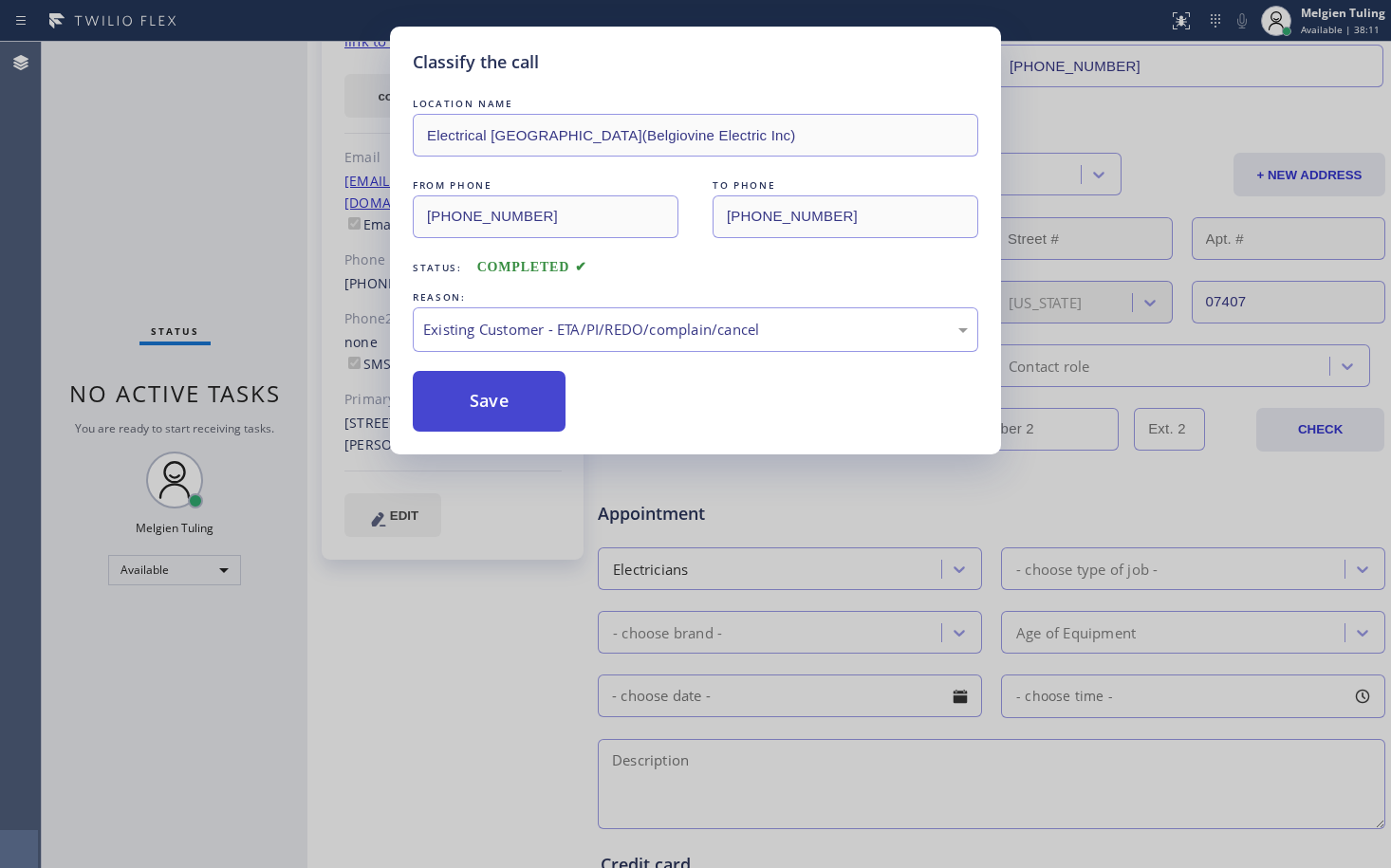
click at [497, 397] on button "Save" at bounding box center [489, 401] width 153 height 61
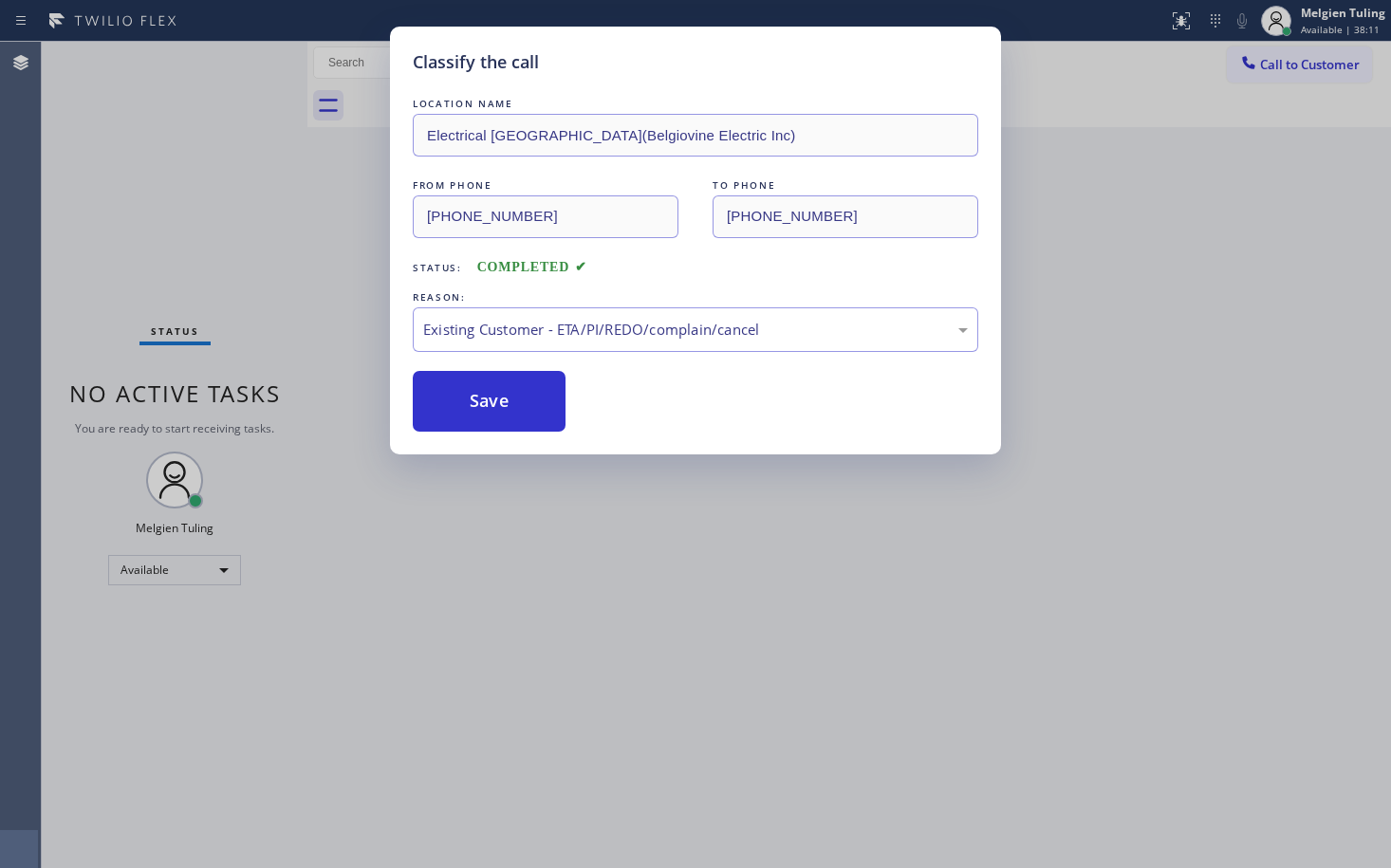
click at [529, 572] on div "Classify the call LOCATION NAME Electrical [GEOGRAPHIC_DATA](Belgiovine Electri…" at bounding box center [695, 434] width 1391 height 868
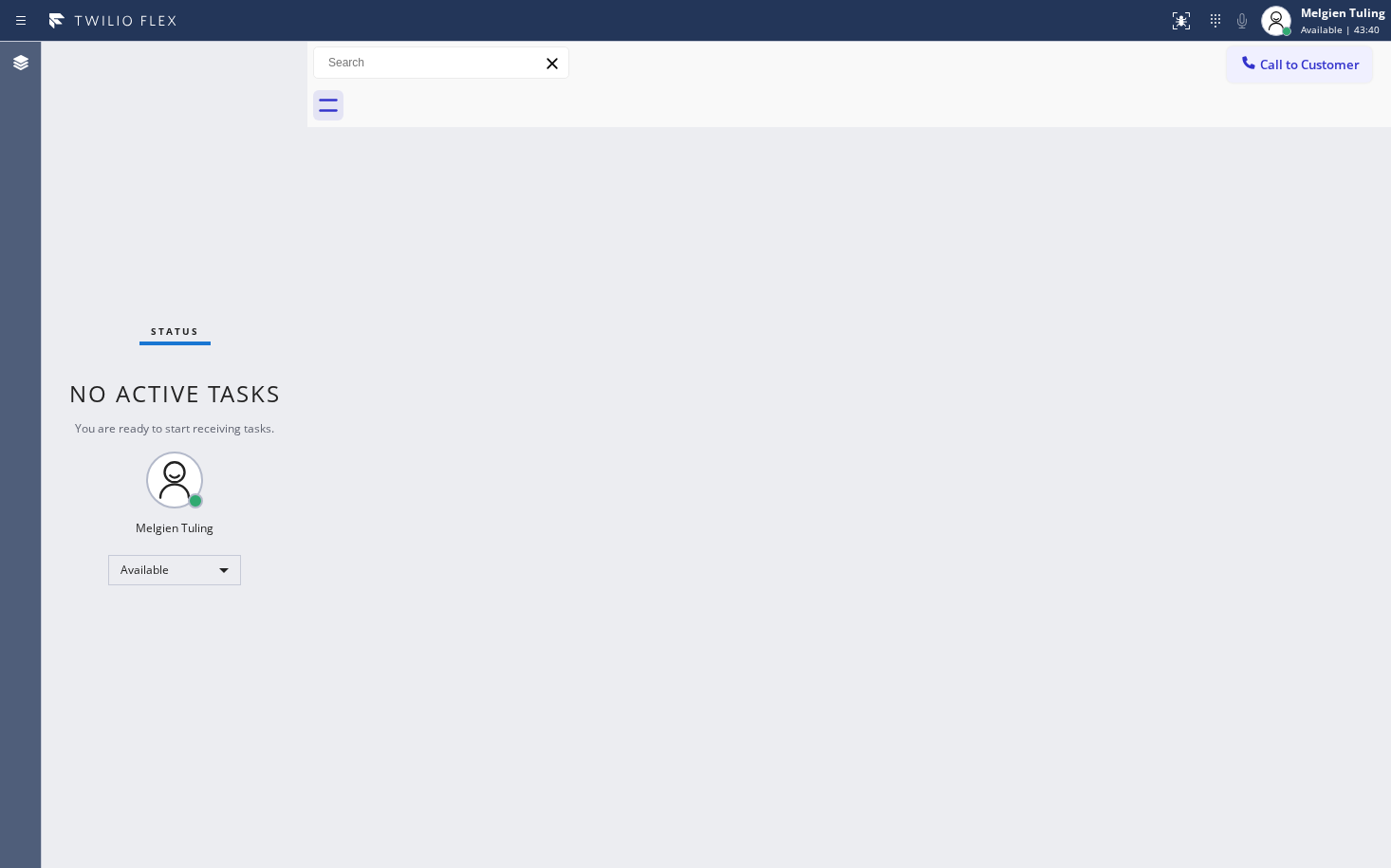
click at [568, 524] on div "Back to Dashboard Change Sender ID Customers Technicians Select a contact Outbo…" at bounding box center [849, 454] width 1084 height 826
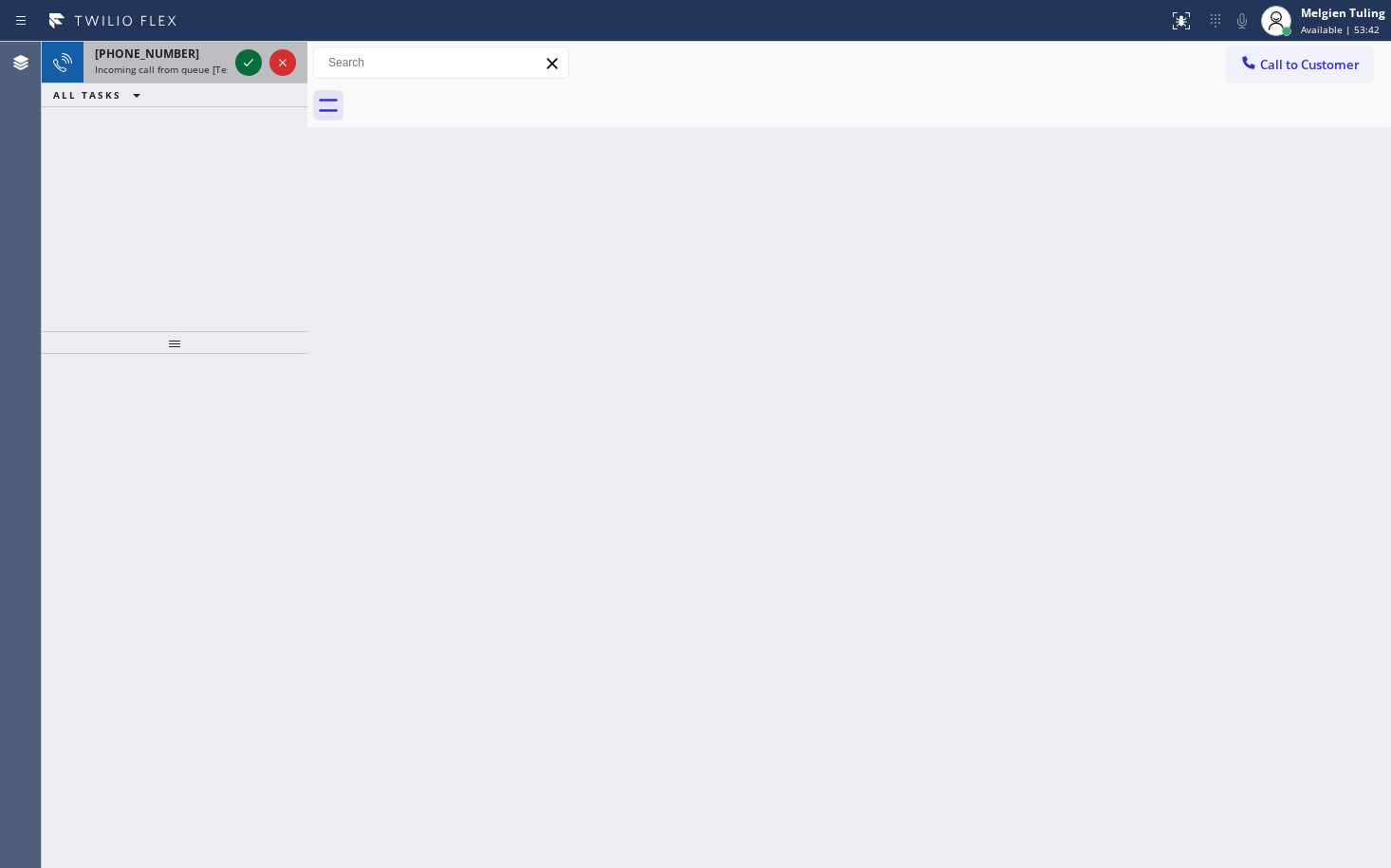
click at [245, 55] on icon at bounding box center [248, 63] width 23 height 23
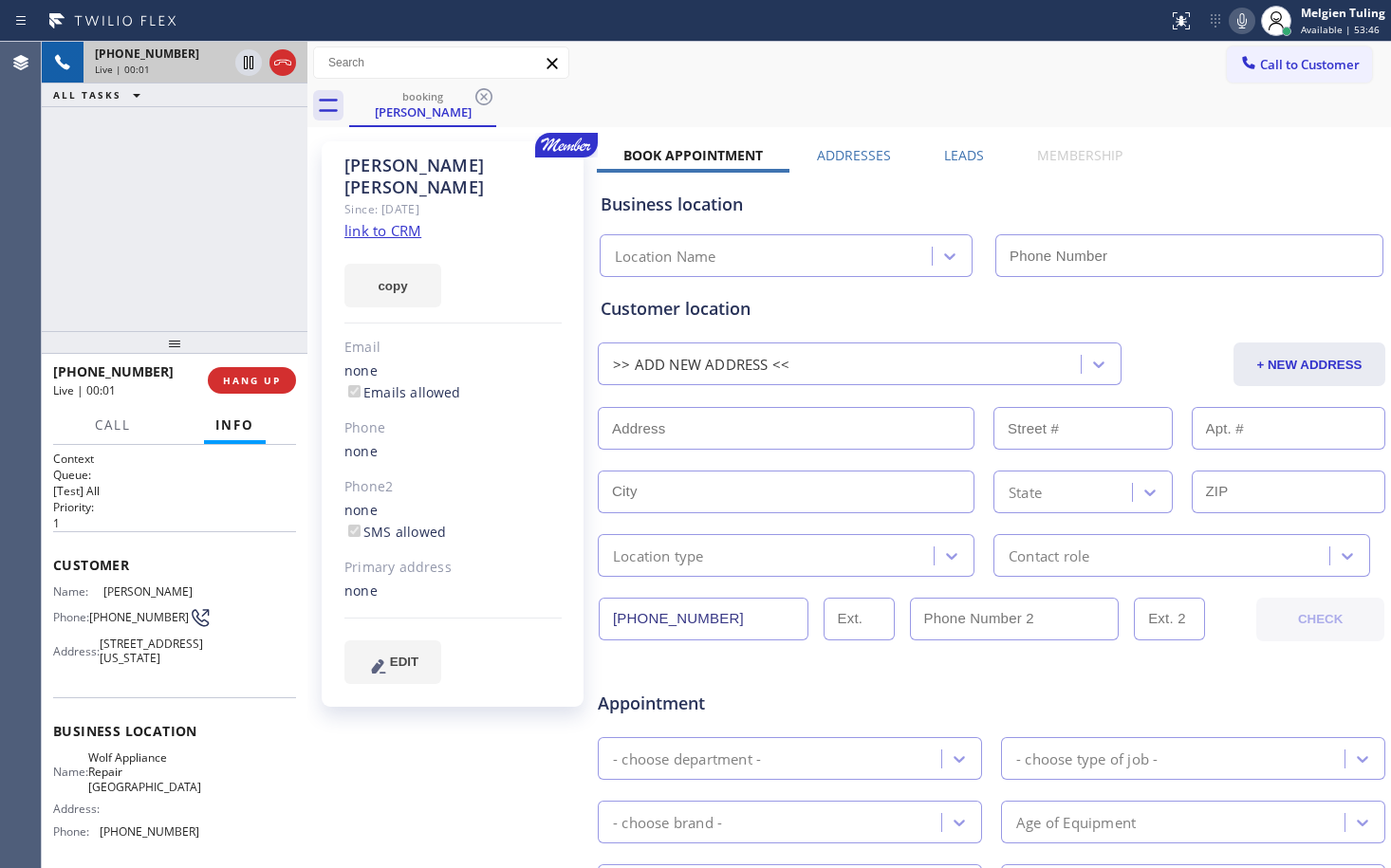
type input "[PHONE_NUMBER]"
click at [398, 221] on link "link to CRM" at bounding box center [383, 231] width 77 height 19
click at [1047, 111] on div "booking [PERSON_NAME]" at bounding box center [870, 105] width 1042 height 43
click at [1239, 16] on icon at bounding box center [1242, 21] width 23 height 23
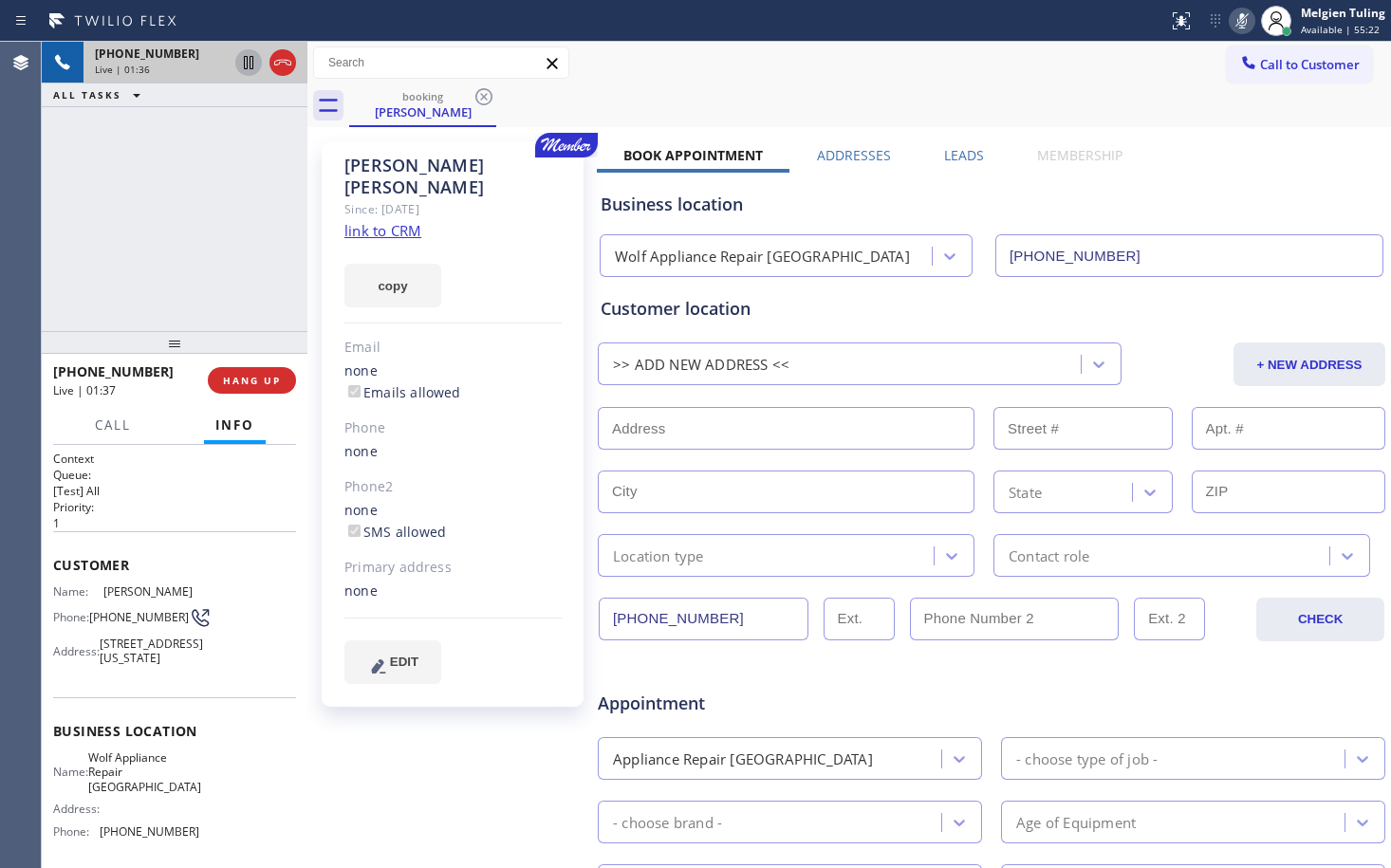
click at [251, 69] on icon at bounding box center [248, 63] width 10 height 14
click at [246, 68] on icon at bounding box center [248, 63] width 14 height 14
click at [1246, 19] on icon at bounding box center [1242, 21] width 23 height 23
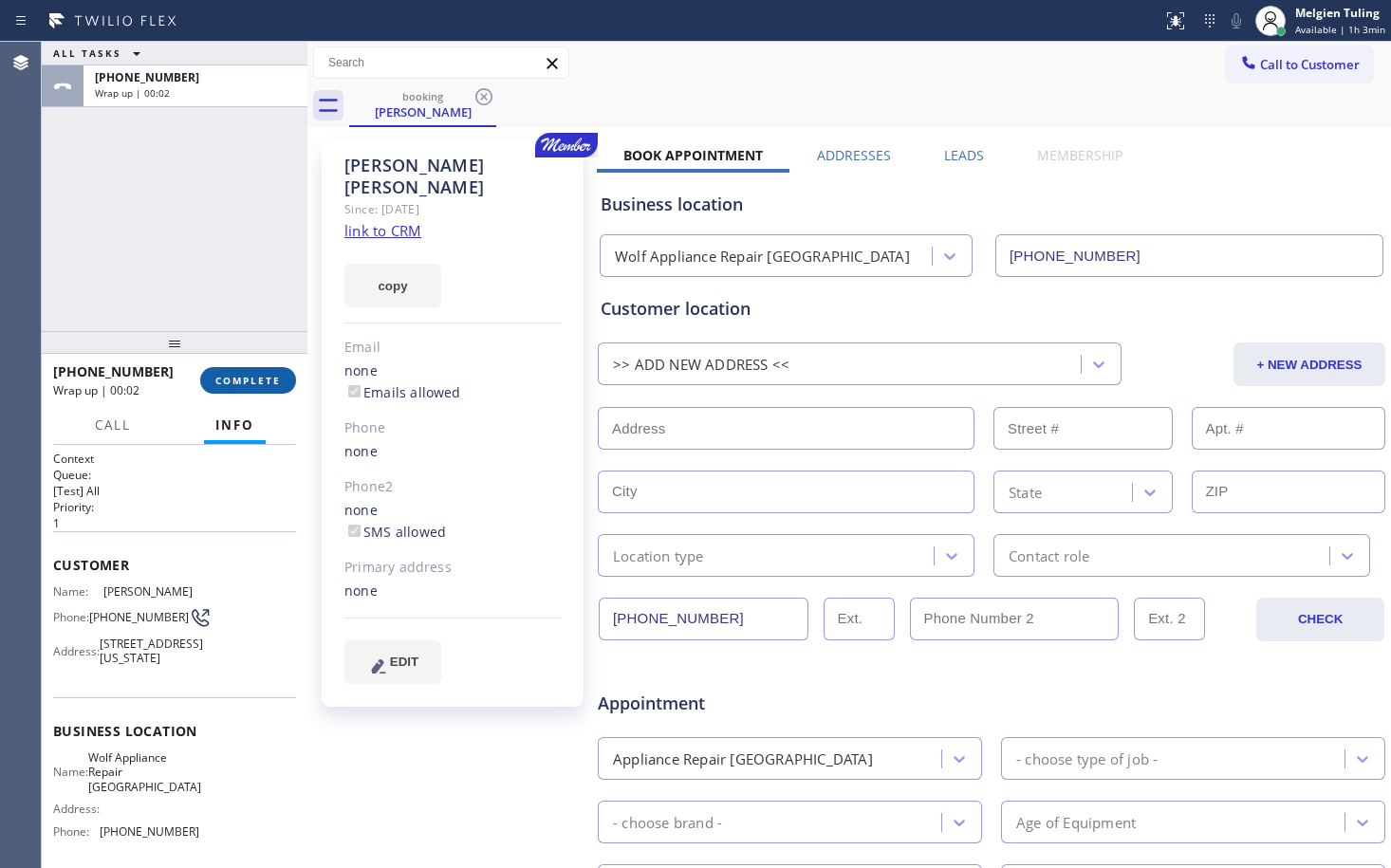
click at [266, 379] on span "COMPLETE" at bounding box center [248, 381] width 66 height 14
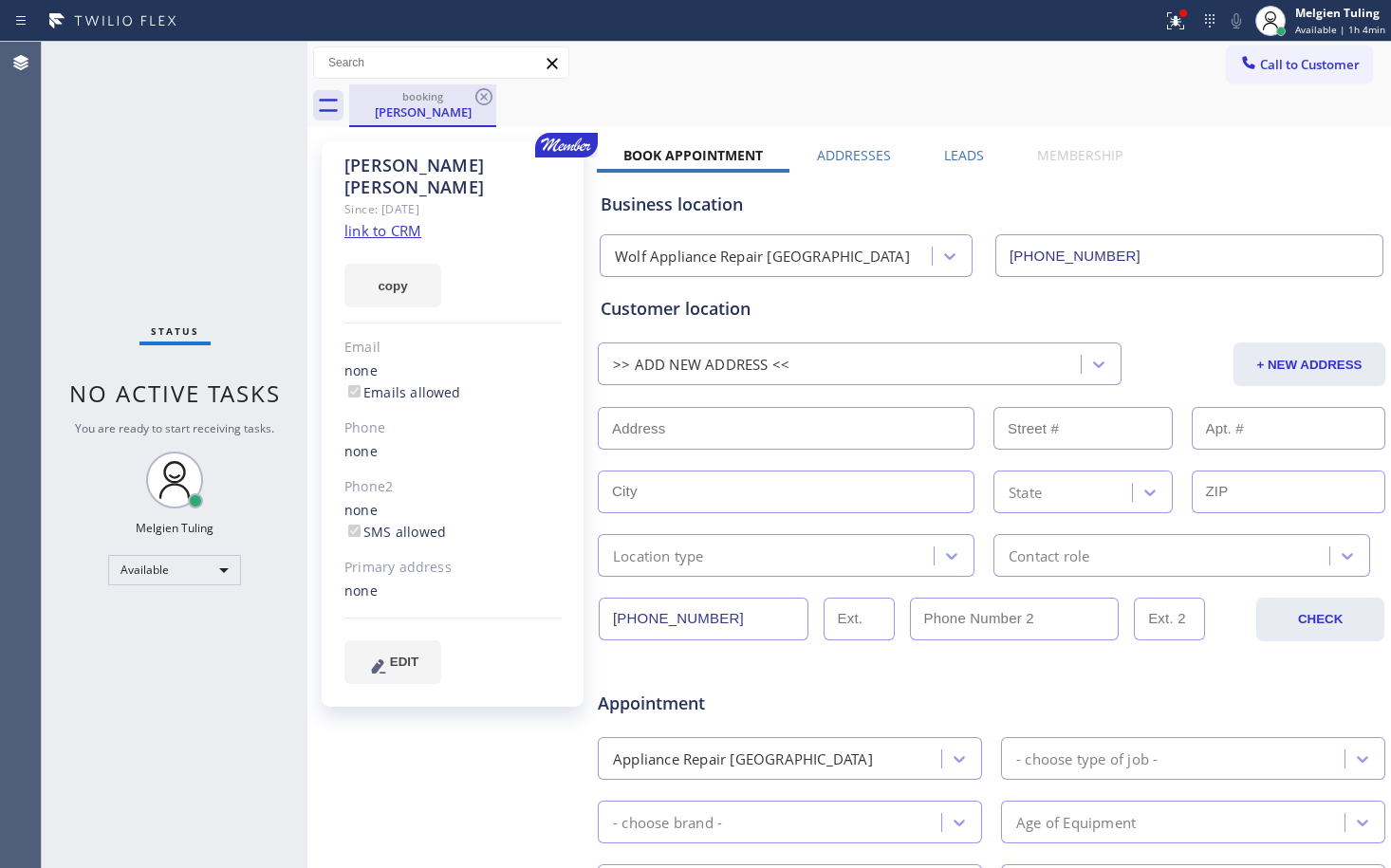
click at [450, 108] on div "[PERSON_NAME]" at bounding box center [422, 112] width 143 height 17
click at [489, 97] on icon at bounding box center [484, 97] width 23 height 23
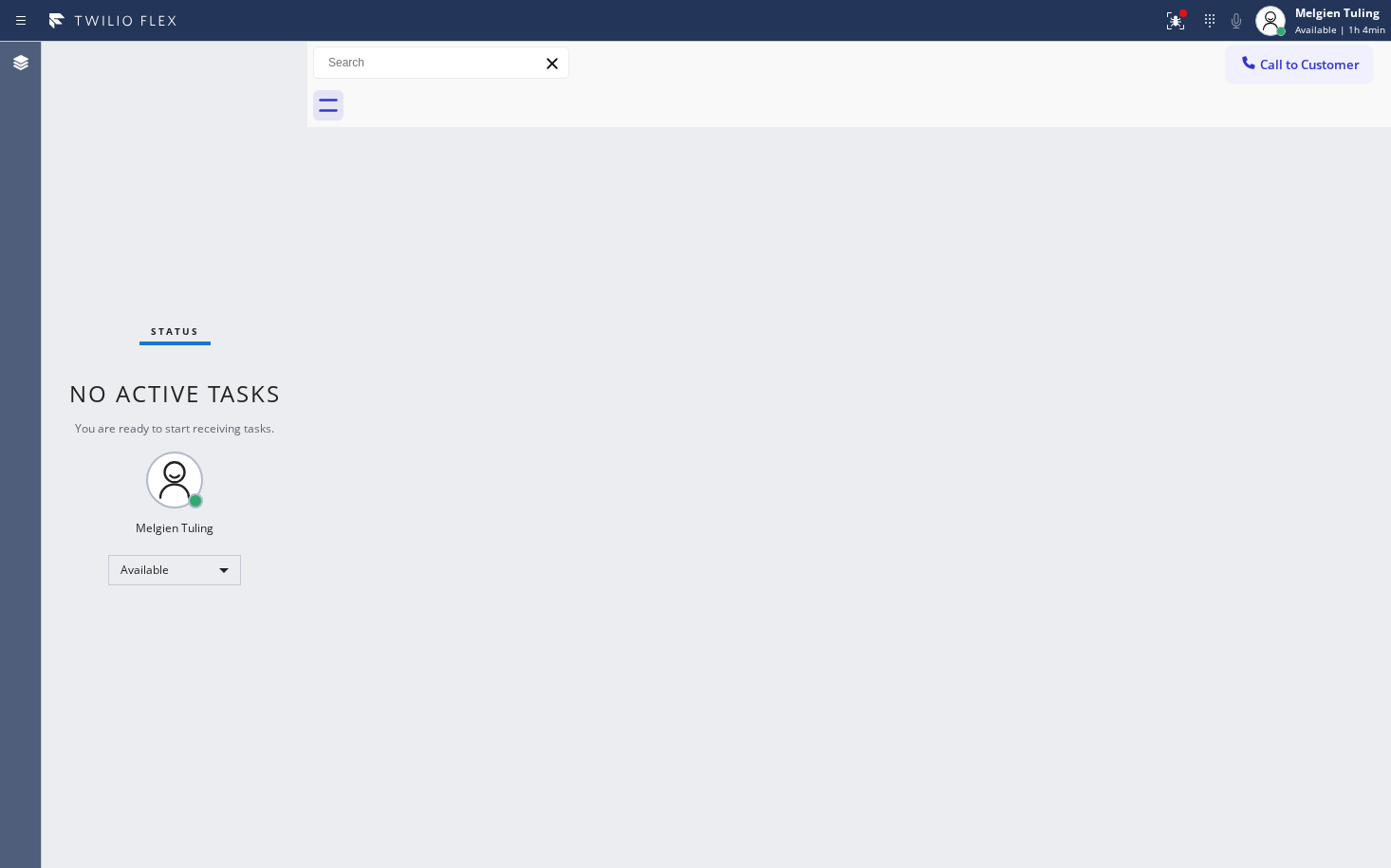
click at [559, 359] on div "Back to Dashboard Change Sender ID Customers Technicians Select a contact Outbo…" at bounding box center [849, 454] width 1084 height 826
click at [1178, 24] on icon at bounding box center [1174, 19] width 12 height 14
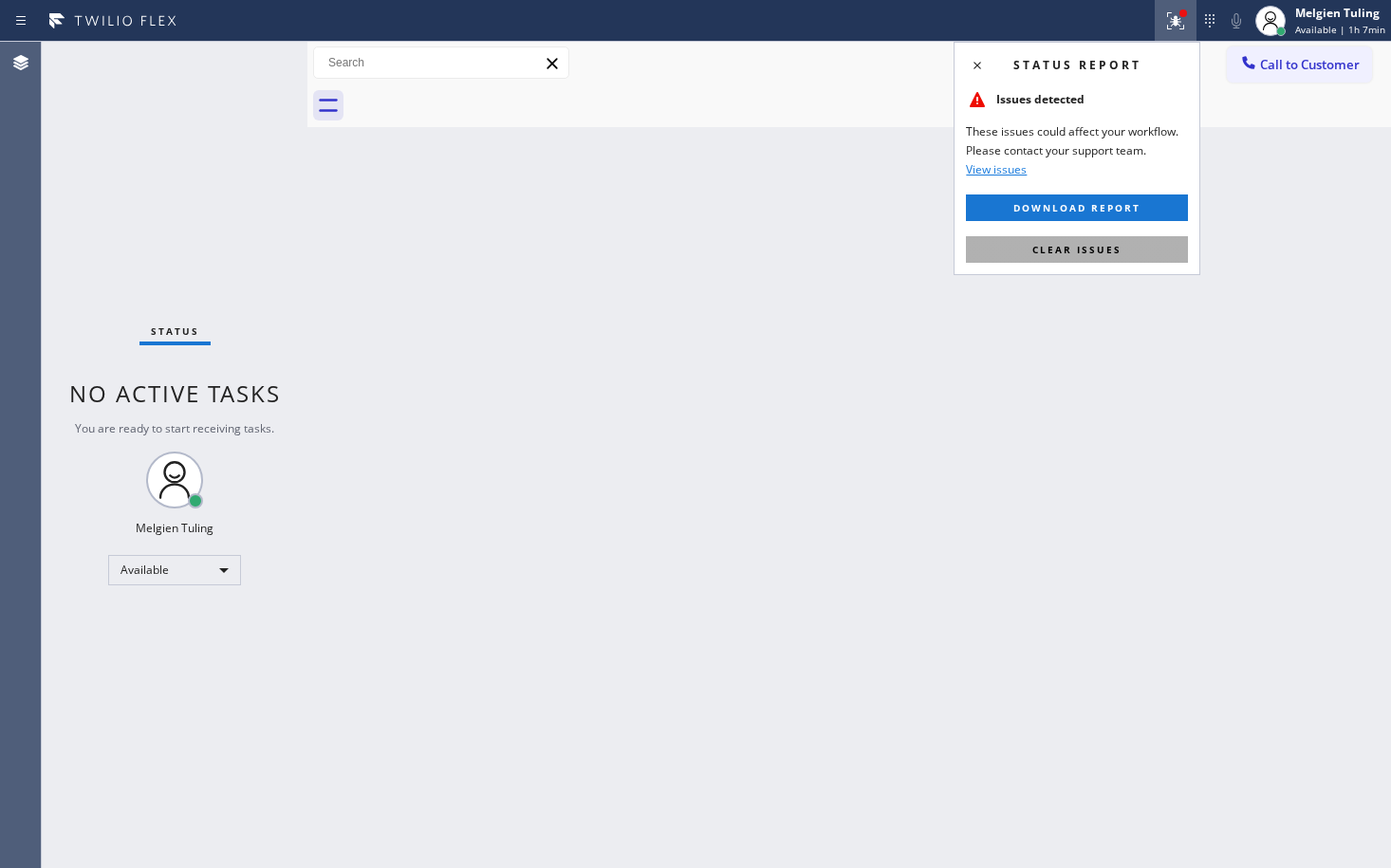
click at [1091, 251] on span "Clear issues" at bounding box center [1077, 249] width 89 height 14
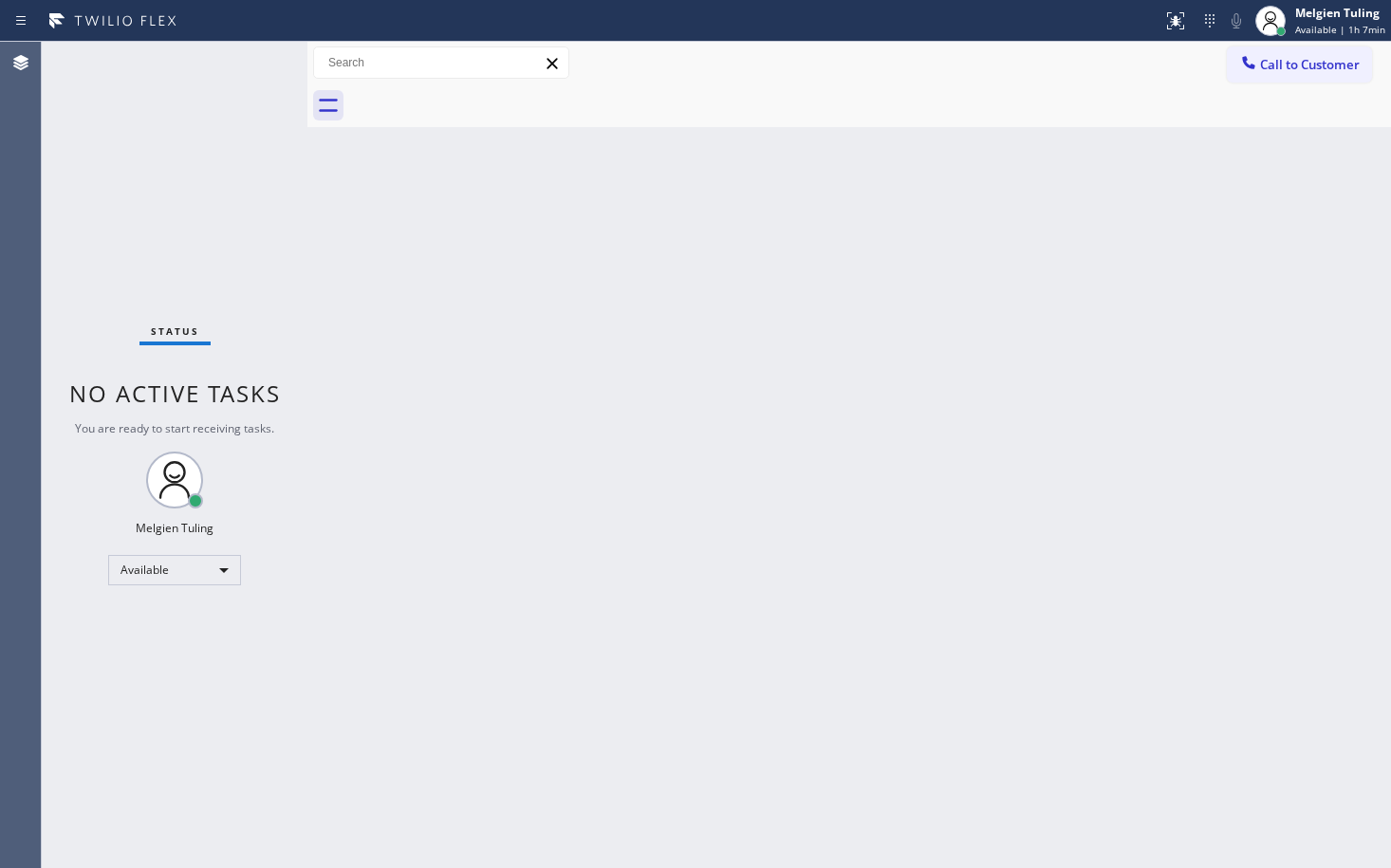
click at [1093, 245] on div "Back to Dashboard Change Sender ID Customers Technicians Select a contact Outbo…" at bounding box center [849, 454] width 1084 height 826
click at [966, 448] on div "Back to Dashboard Change Sender ID Customers Technicians Select a contact Outbo…" at bounding box center [849, 454] width 1084 height 826
click at [1020, 489] on div "Back to Dashboard Change Sender ID Customers Technicians Select a contact Outbo…" at bounding box center [849, 454] width 1084 height 826
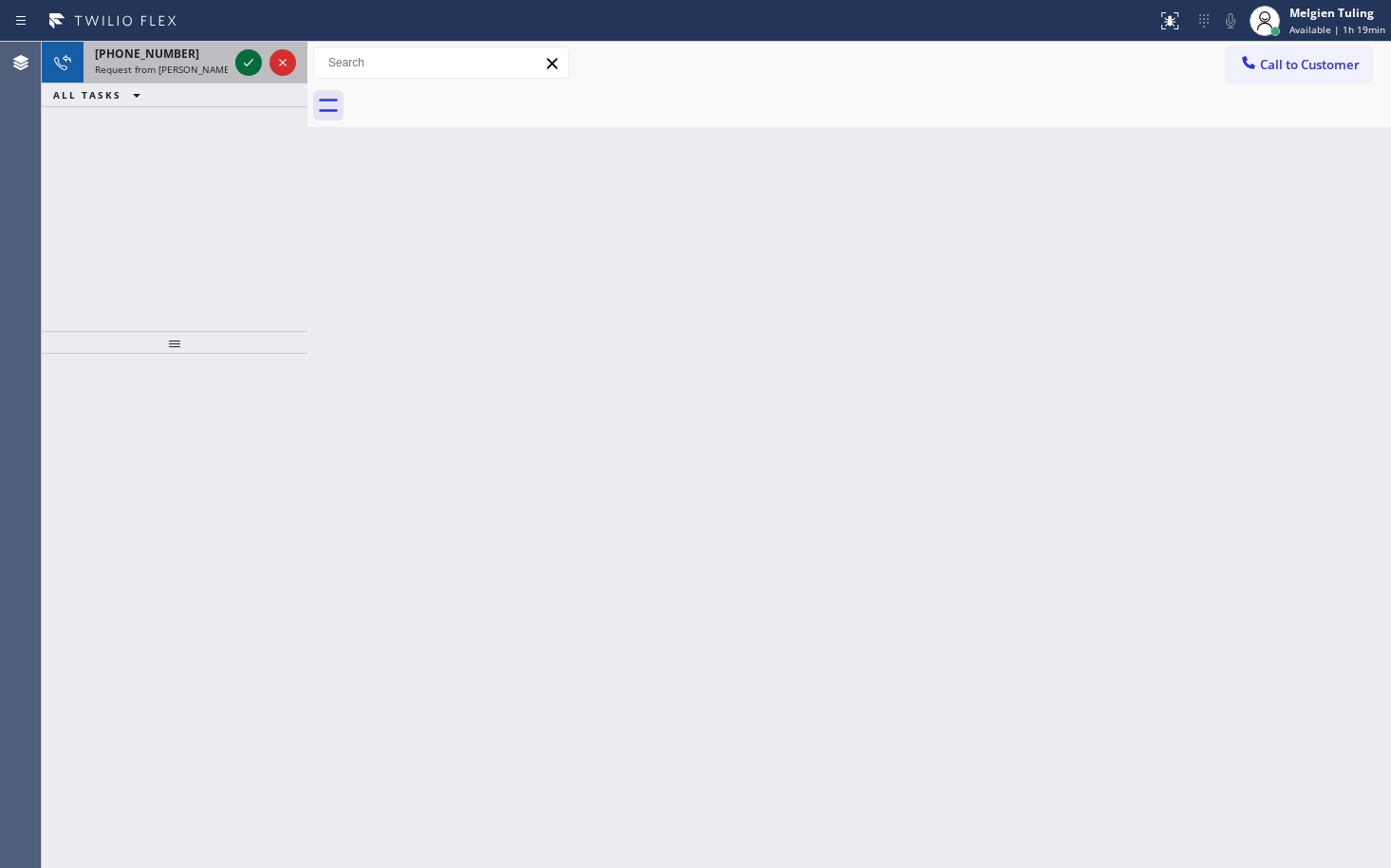
click at [247, 63] on icon at bounding box center [248, 63] width 23 height 23
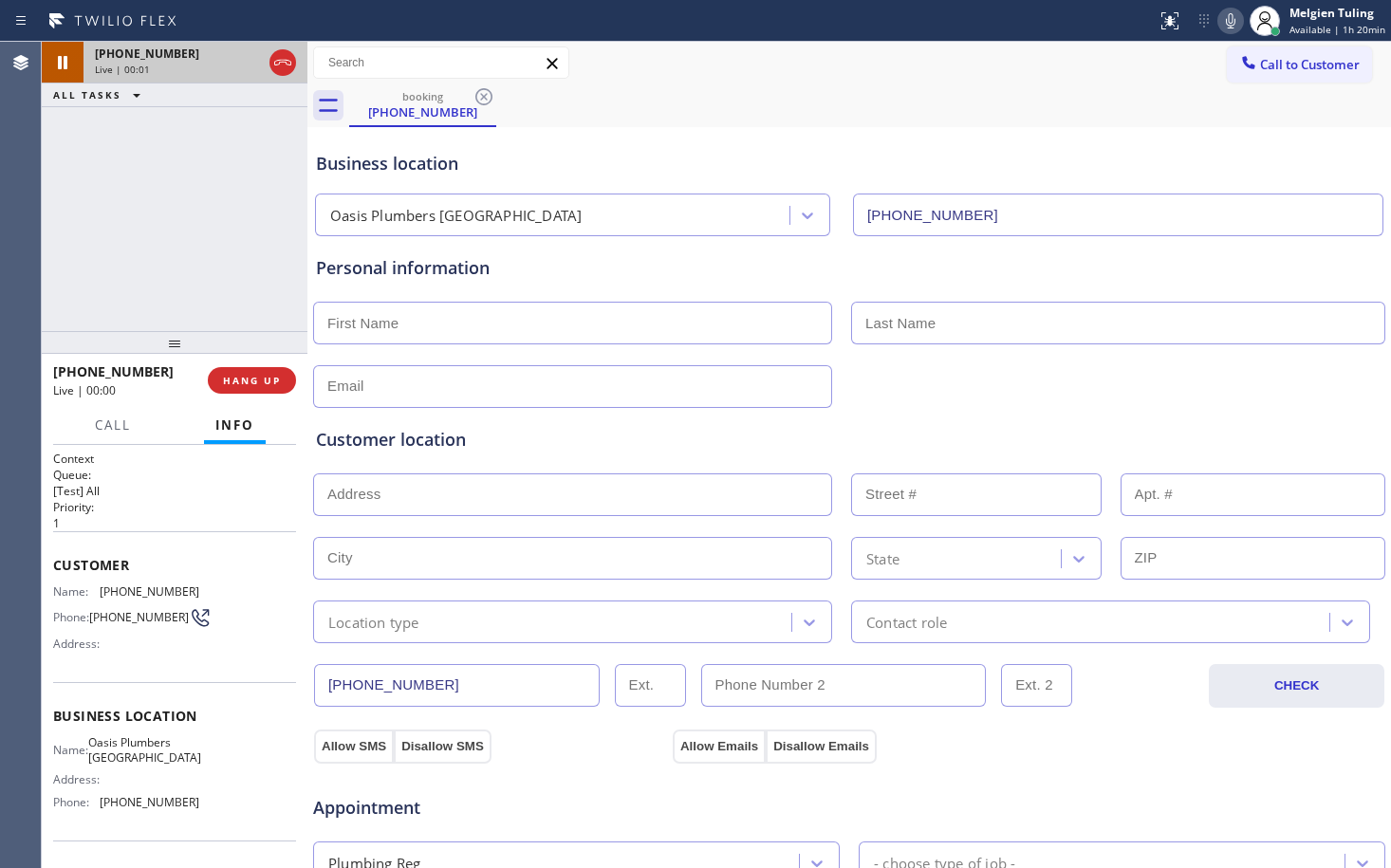
type input "[PHONE_NUMBER]"
click at [653, 280] on div "Personal information" at bounding box center [849, 268] width 1066 height 26
click at [224, 205] on div "[PHONE_NUMBER] Live | 00:15 ALL TASKS ALL TASKS ACTIVE TASKS TASKS IN WRAP UP" at bounding box center [174, 186] width 266 height 289
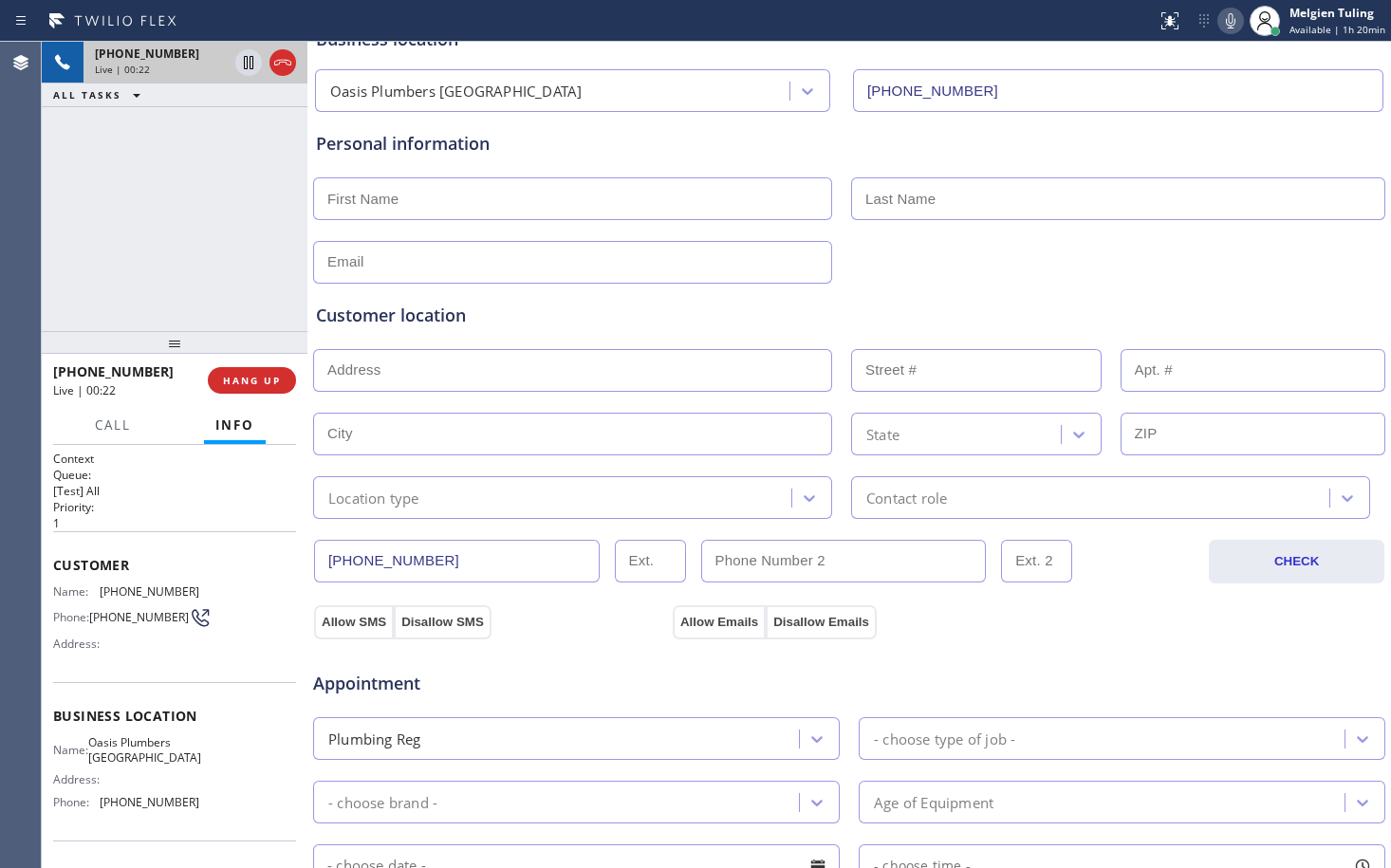
scroll to position [95, 0]
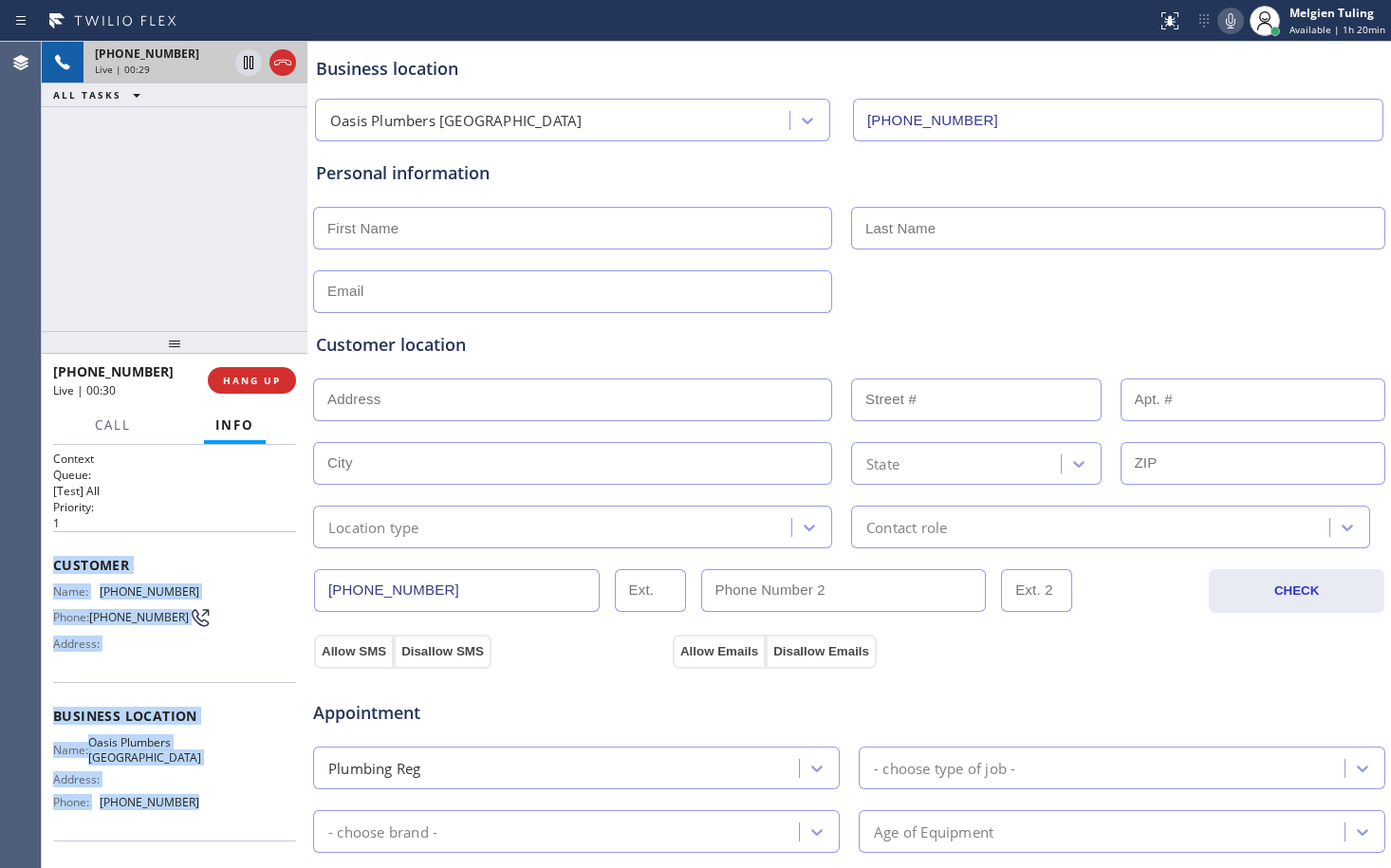
drag, startPoint x: 52, startPoint y: 561, endPoint x: 197, endPoint y: 813, distance: 290.7
click at [197, 813] on div "Context Queue: [Test] All Priority: 1 Customer Name: [PHONE_NUMBER] Phone: [PHO…" at bounding box center [174, 656] width 266 height 423
copy div "Customer Name: [PHONE_NUMBER] Phone: [PHONE_NUMBER] Address: Business location …"
click at [217, 565] on span "Customer" at bounding box center [174, 564] width 243 height 18
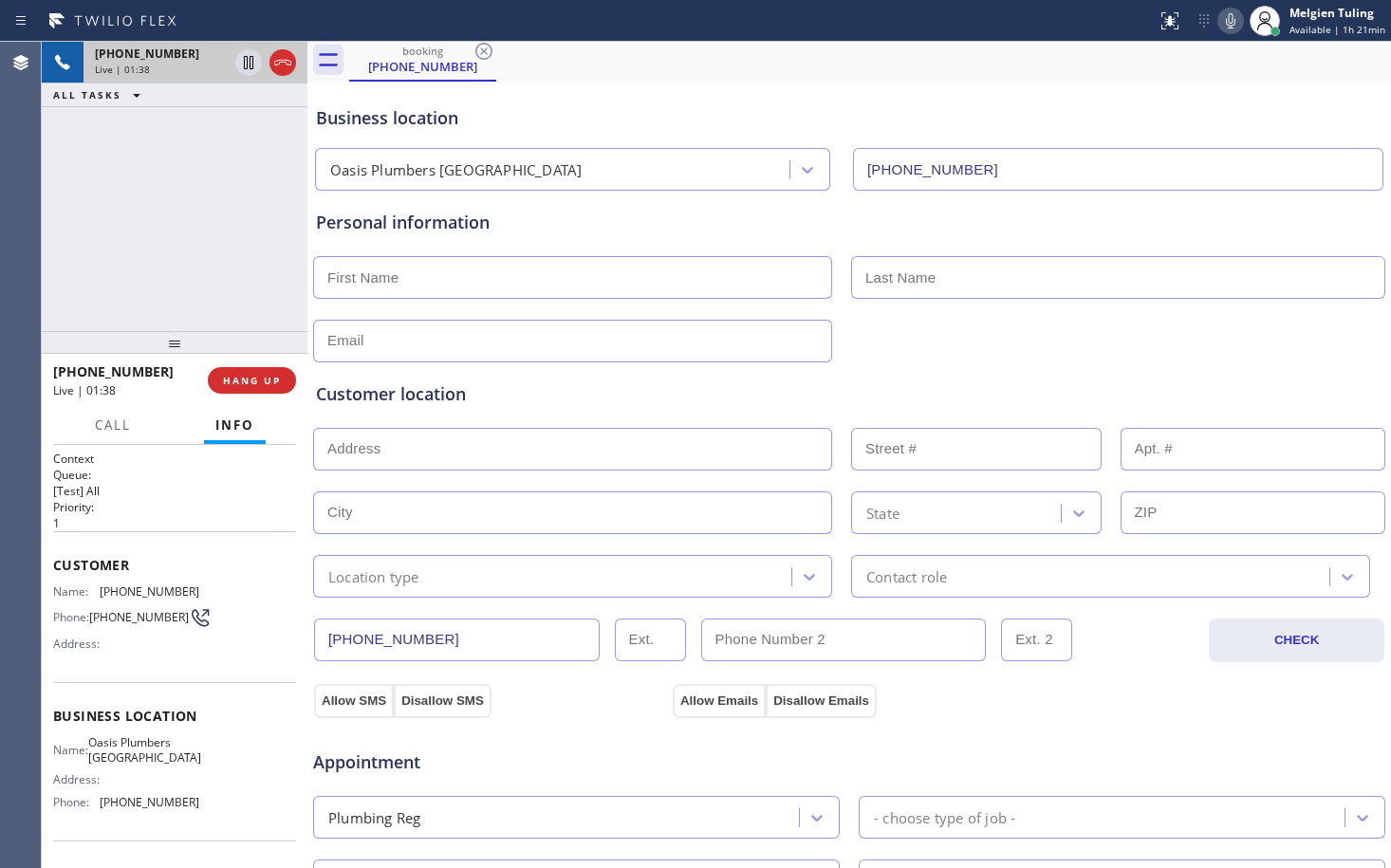
scroll to position [0, 0]
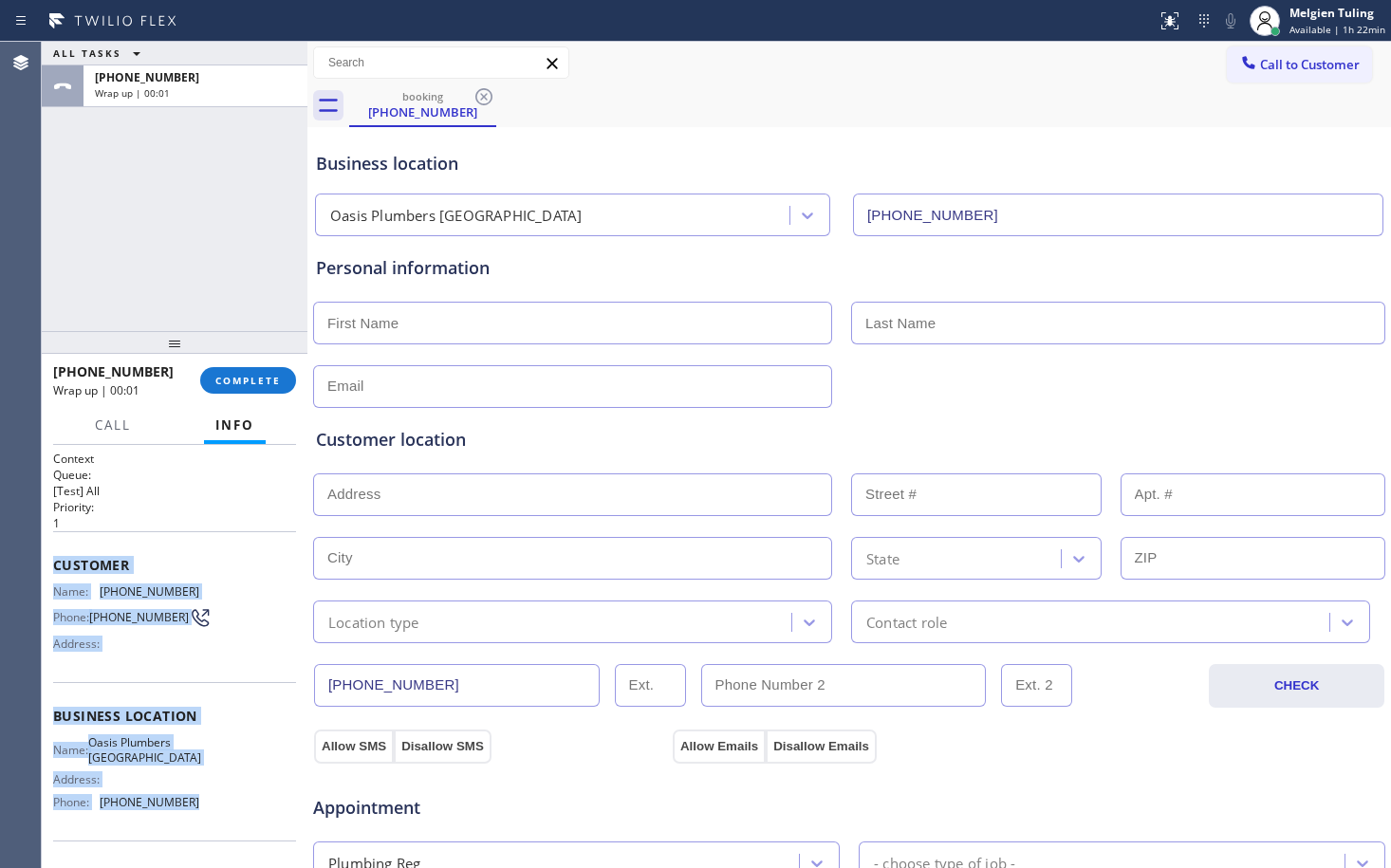
drag, startPoint x: 47, startPoint y: 560, endPoint x: 179, endPoint y: 811, distance: 283.6
click at [179, 811] on div "Context Queue: [Test] All Priority: 1 Customer Name: [PHONE_NUMBER] Phone: [PHO…" at bounding box center [174, 656] width 266 height 423
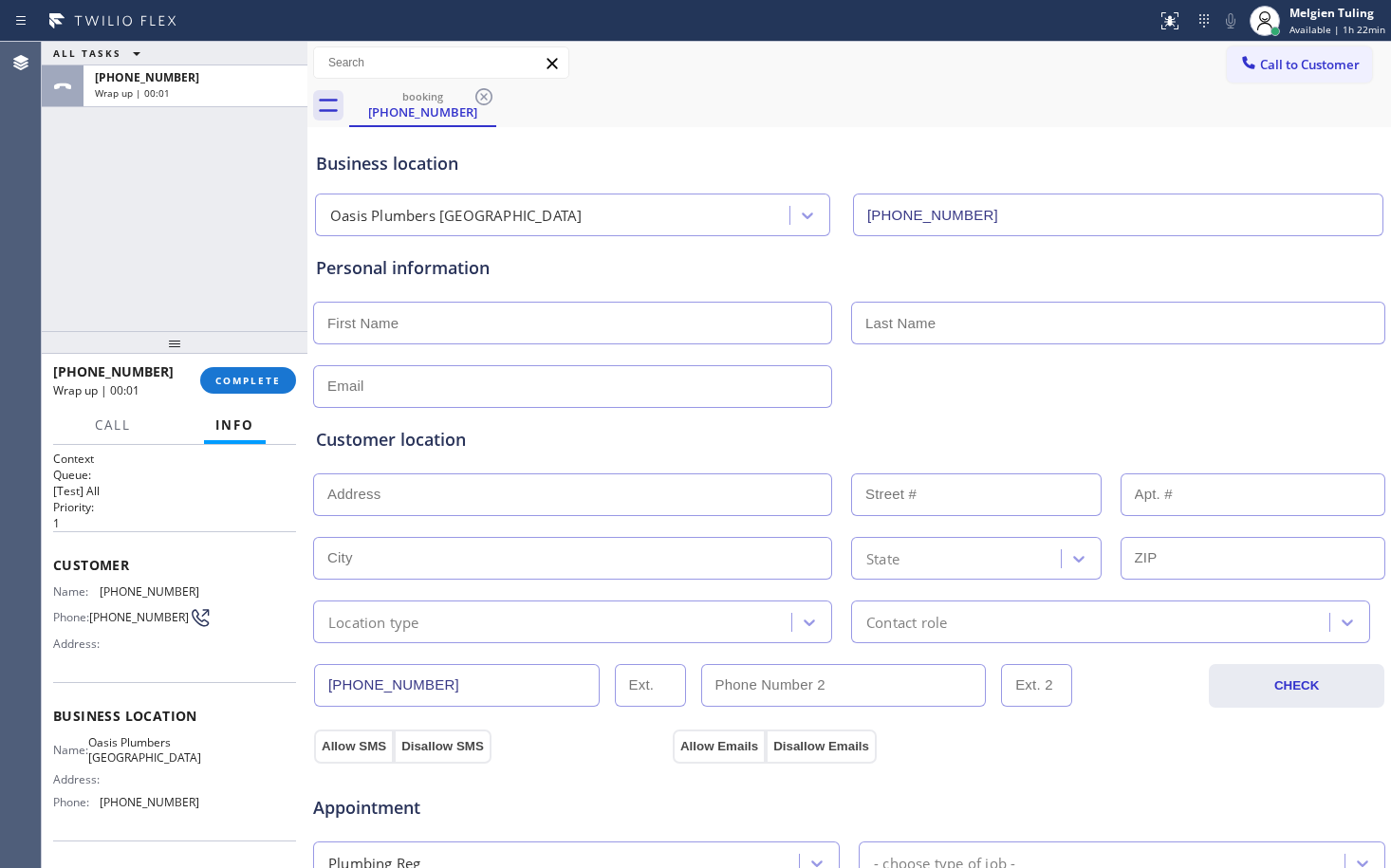
click at [1154, 420] on div "Customer location >> ADD NEW ADDRESS << + NEW ADDRESS State Location type Conta…" at bounding box center [849, 525] width 1074 height 235
click at [254, 388] on button "COMPLETE" at bounding box center [247, 380] width 96 height 26
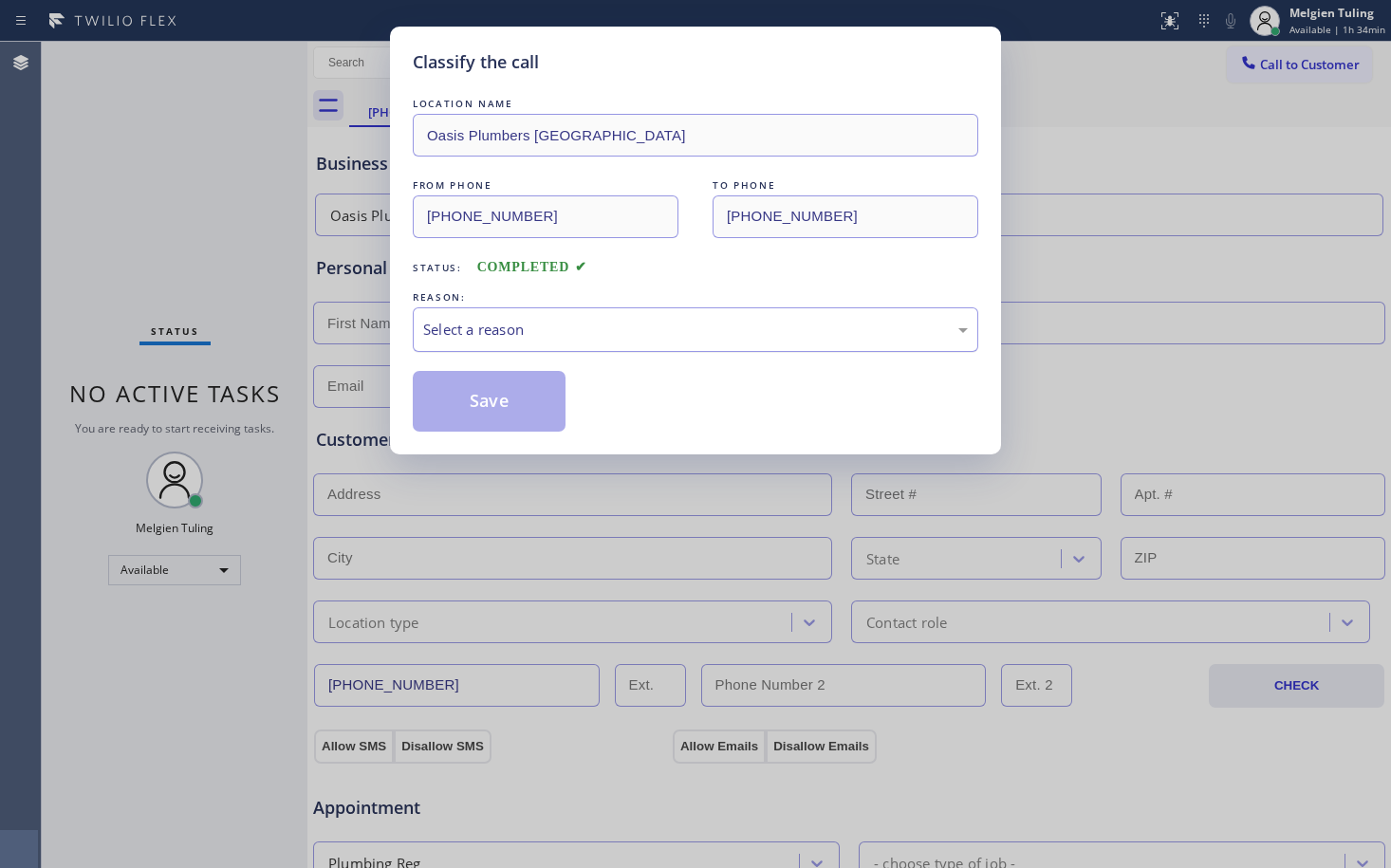
click at [495, 330] on div "Select a reason" at bounding box center [696, 330] width 545 height 22
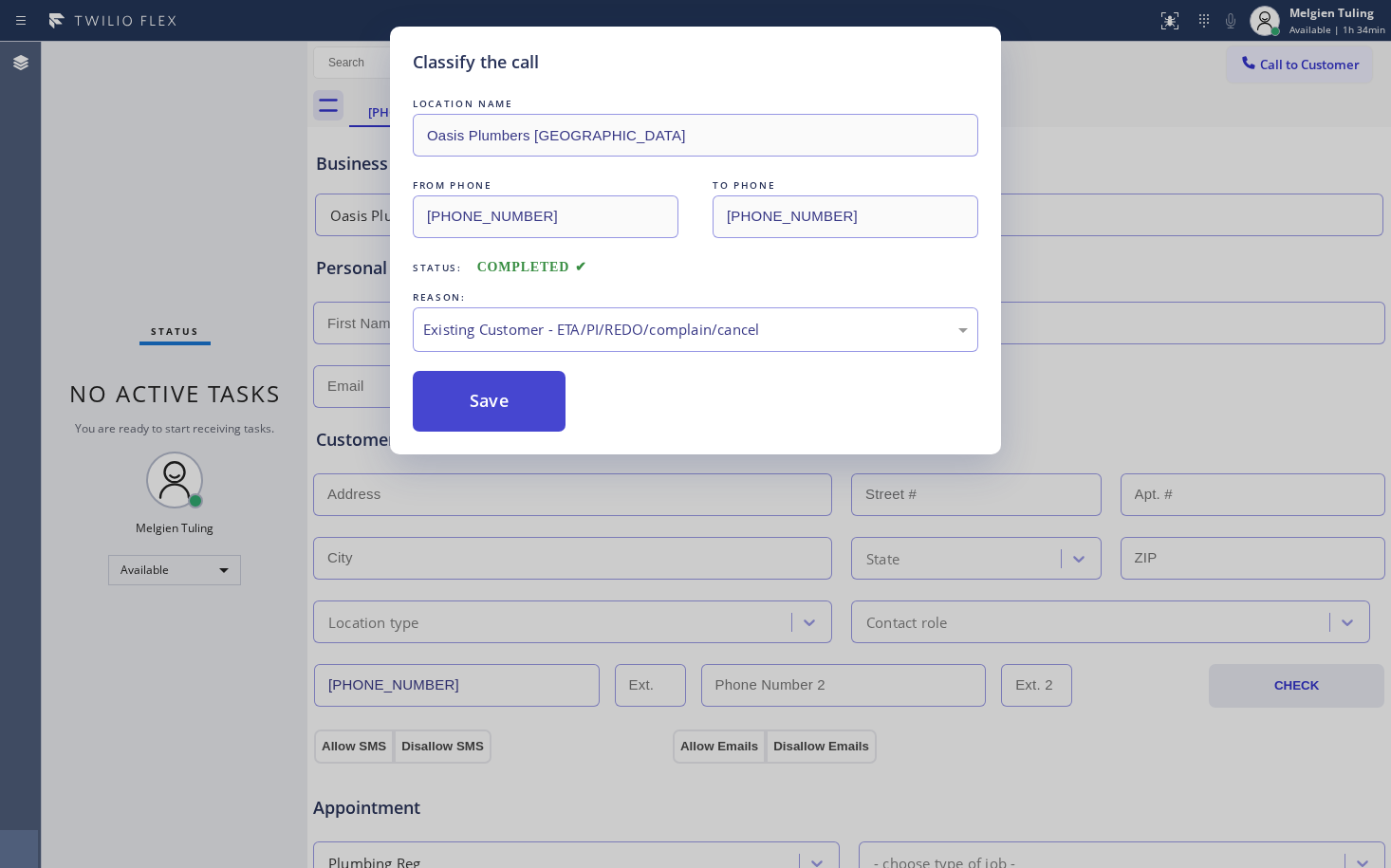
click at [481, 404] on button "Save" at bounding box center [489, 401] width 153 height 61
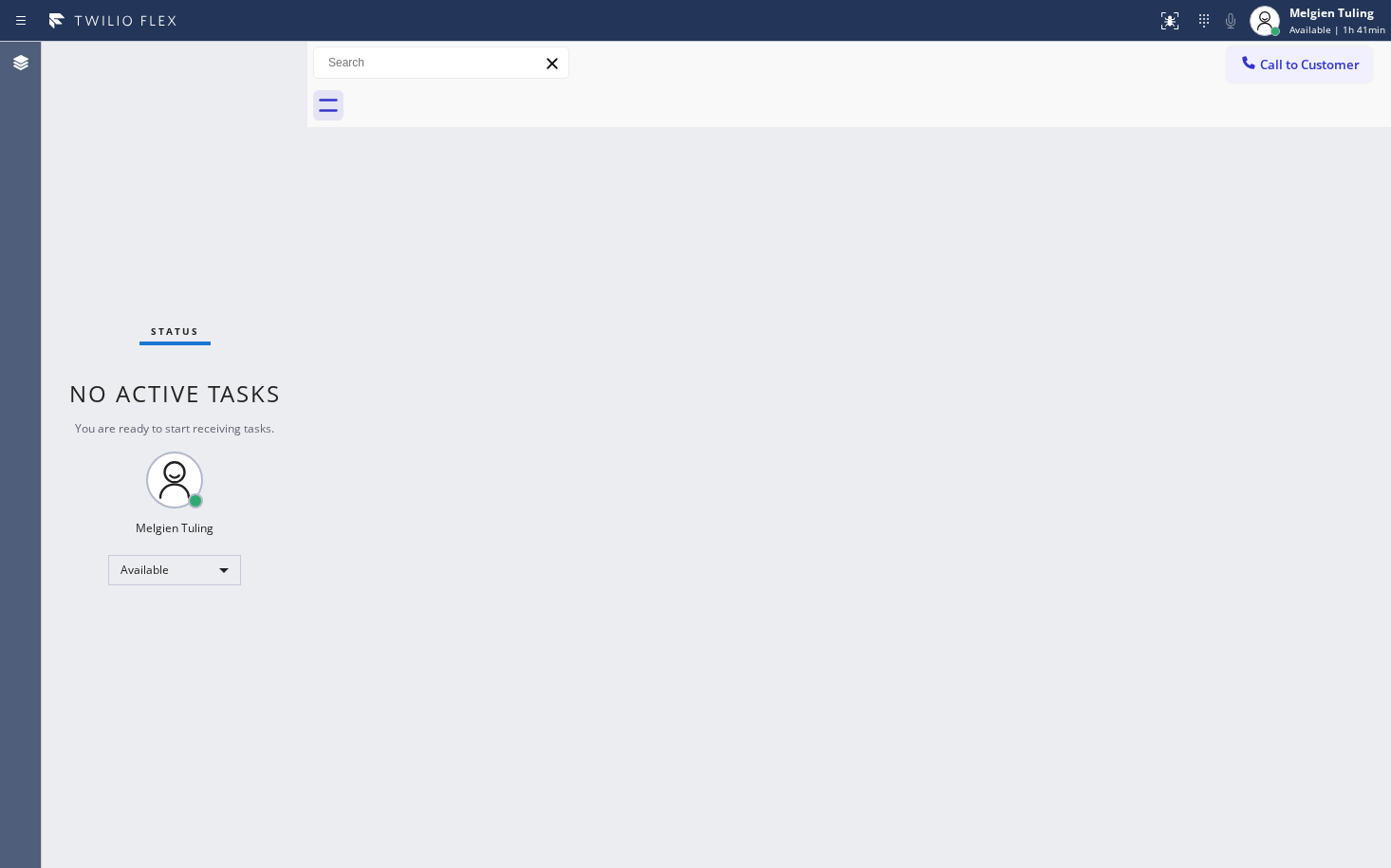
click at [550, 437] on div "Back to Dashboard Change Sender ID Customers Technicians Select a contact Outbo…" at bounding box center [849, 454] width 1084 height 826
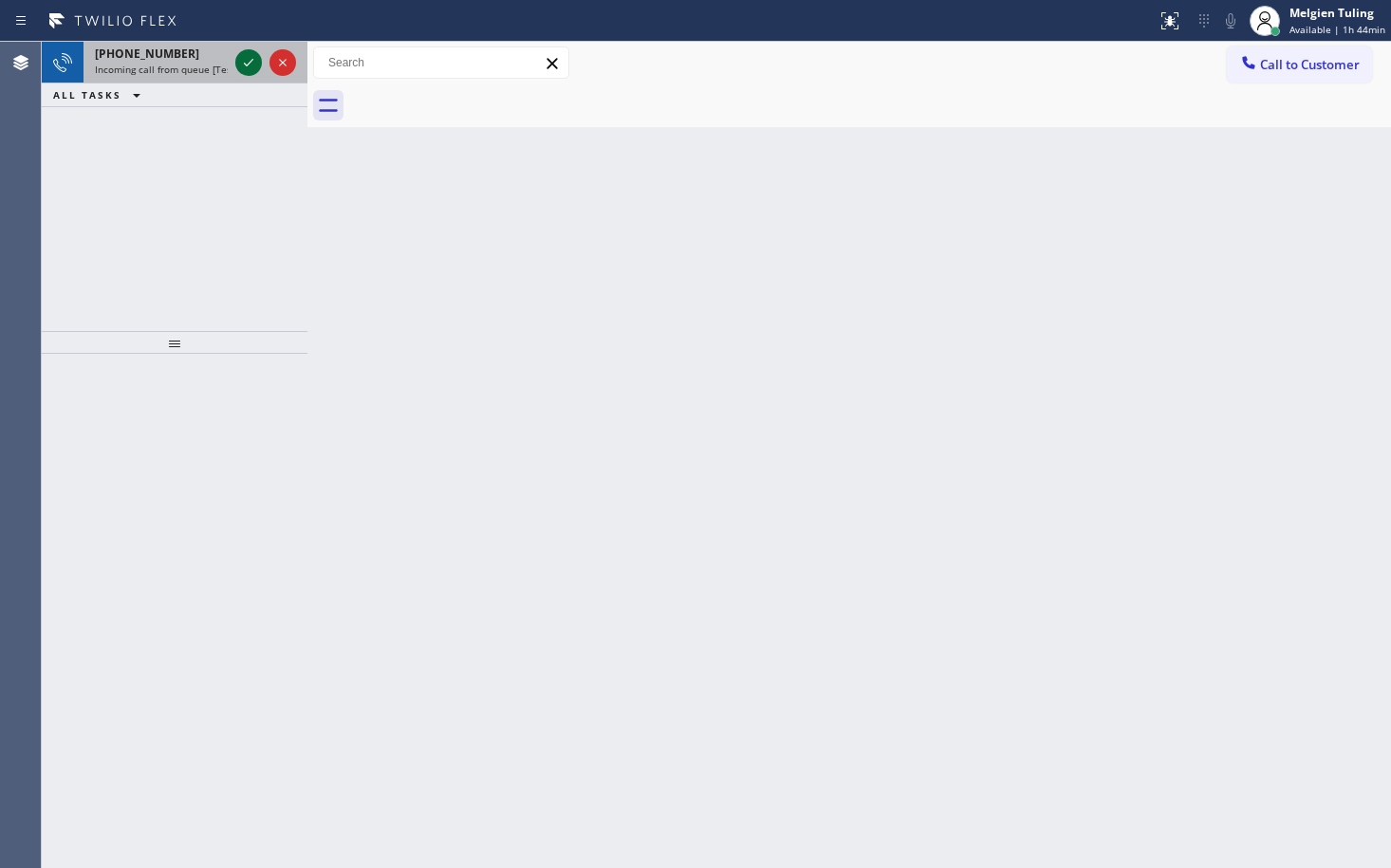
click at [241, 59] on icon at bounding box center [248, 63] width 23 height 23
click at [234, 59] on div at bounding box center [266, 62] width 69 height 42
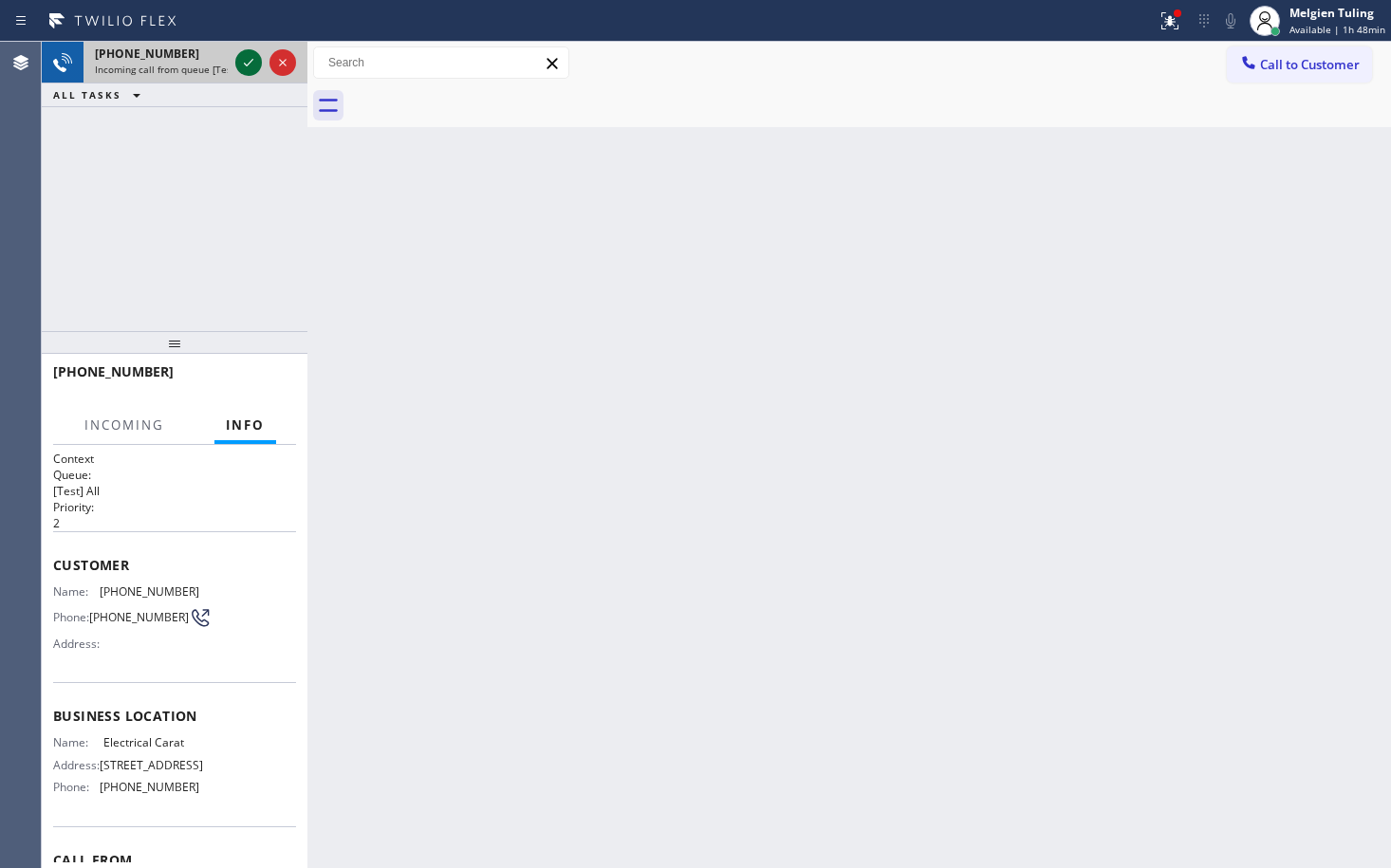
click at [246, 61] on icon at bounding box center [248, 63] width 23 height 23
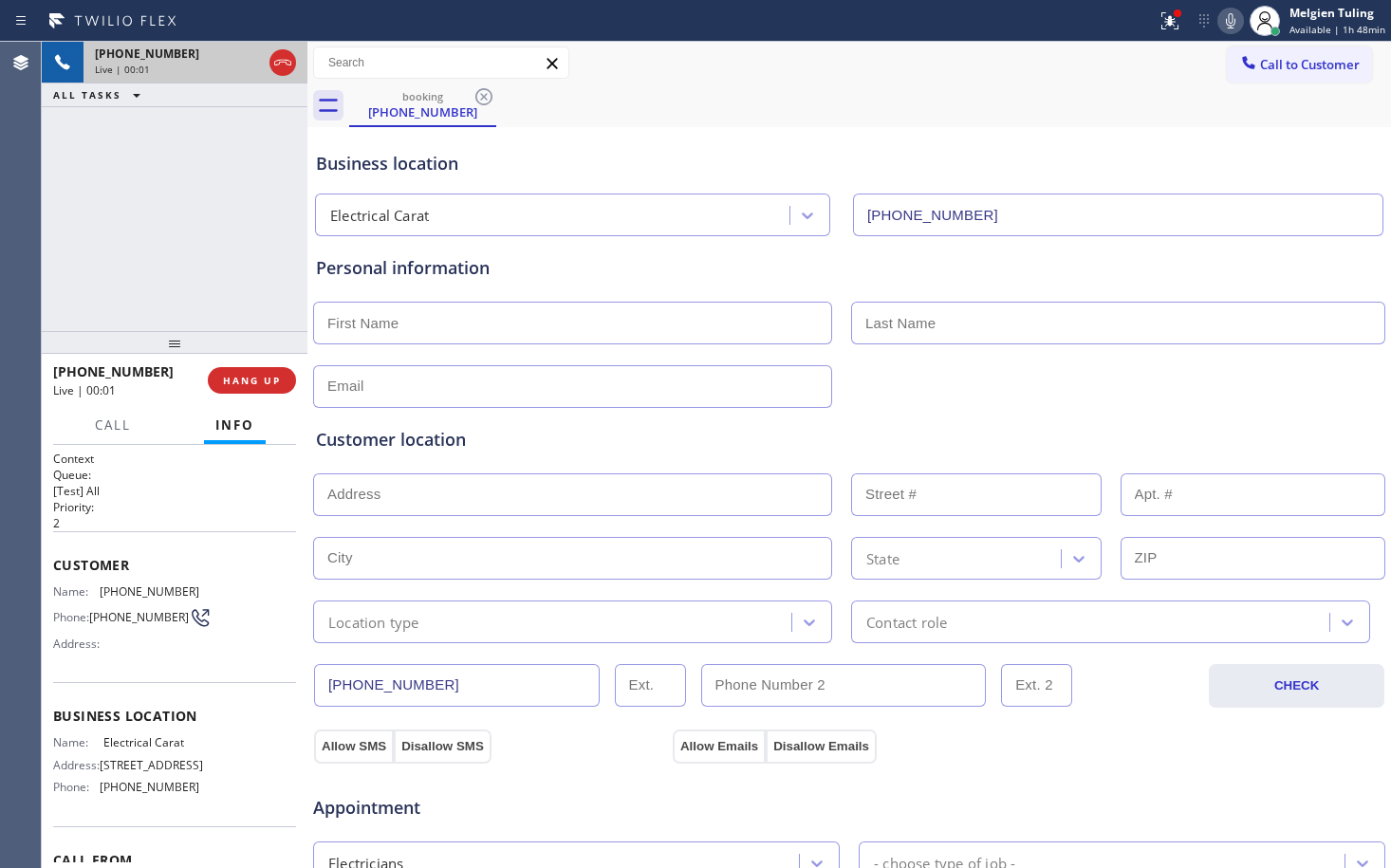
type input "[PHONE_NUMBER]"
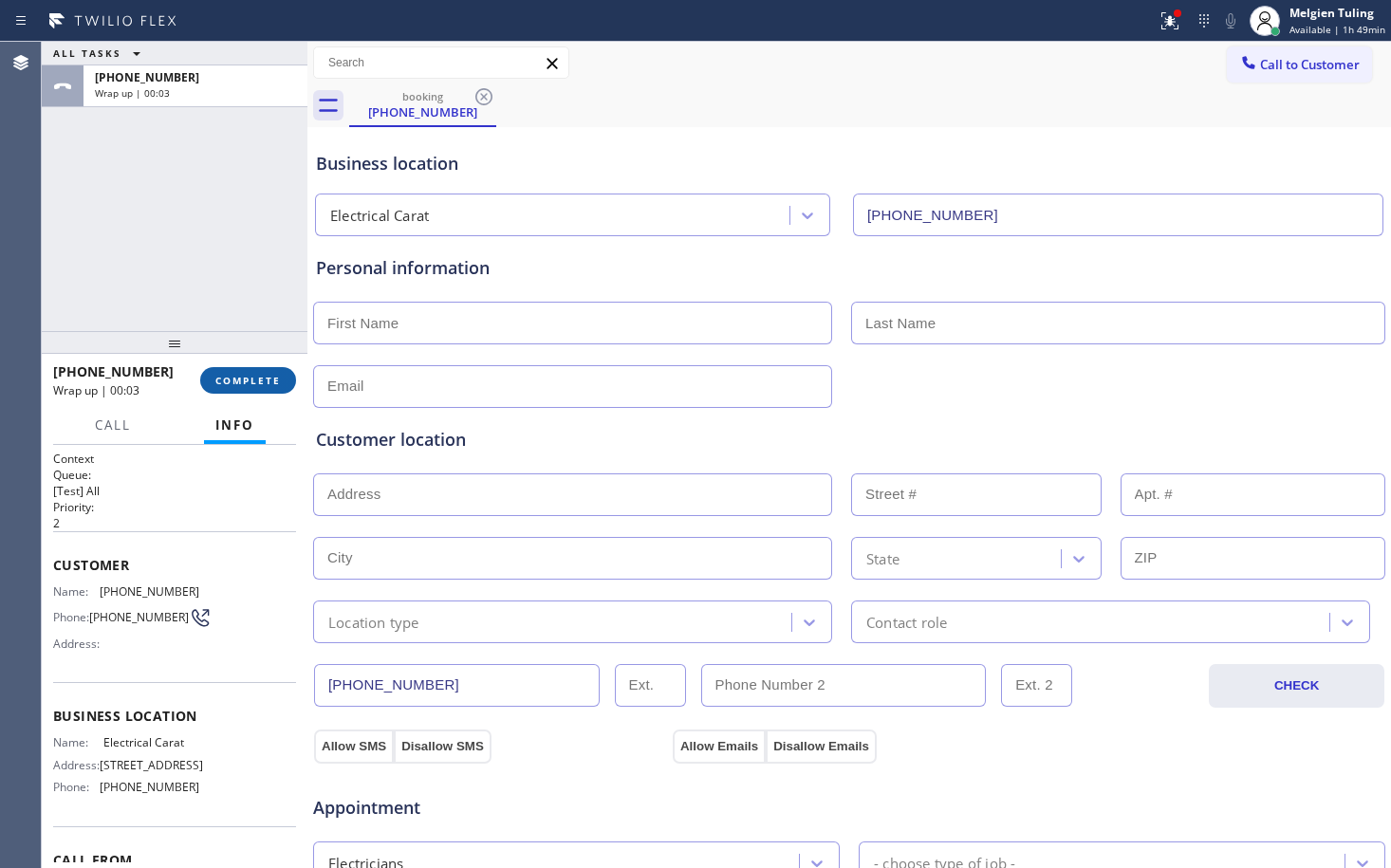
click at [254, 376] on span "COMPLETE" at bounding box center [248, 381] width 66 height 14
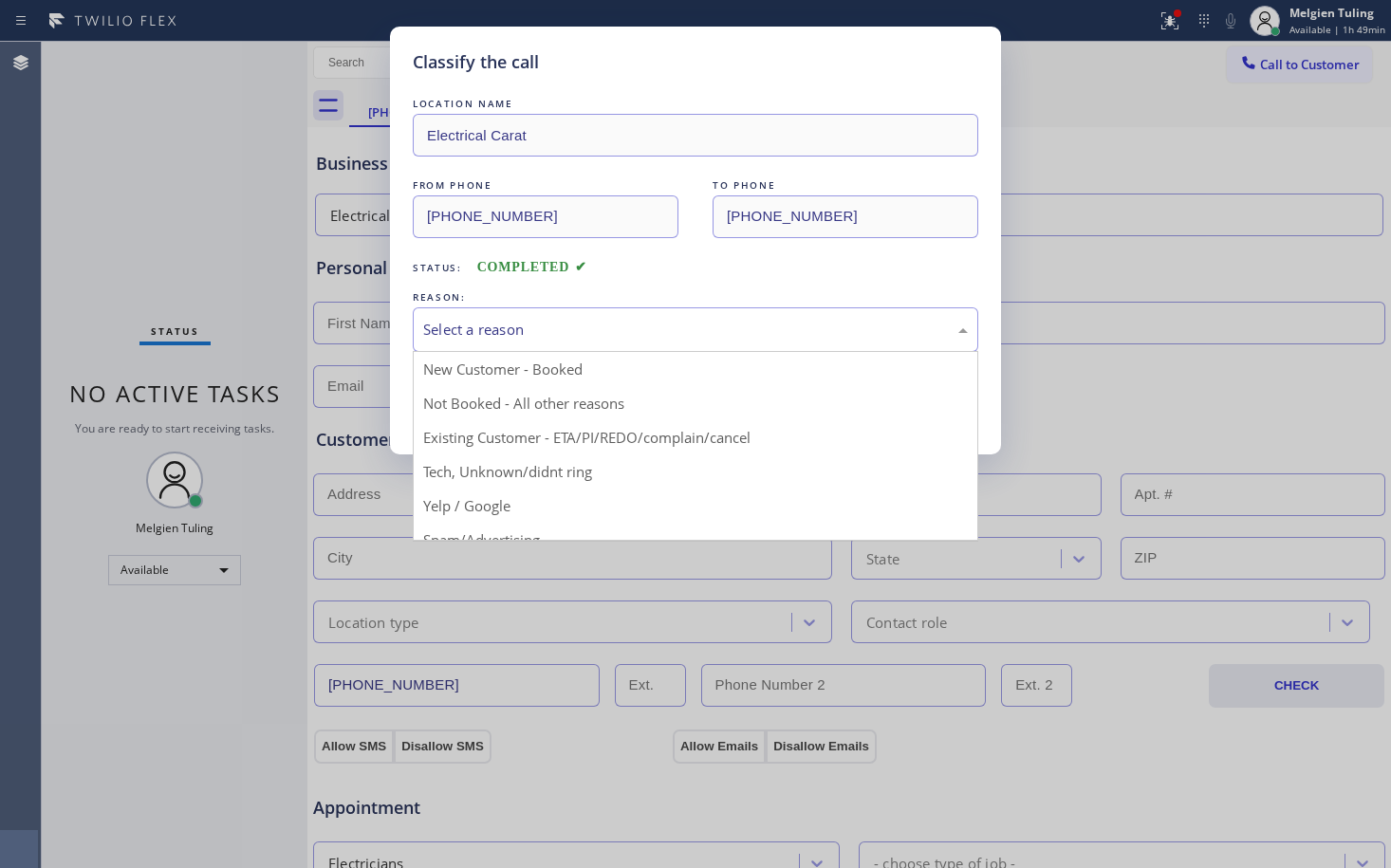
click at [633, 319] on div "Select a reason" at bounding box center [696, 330] width 545 height 22
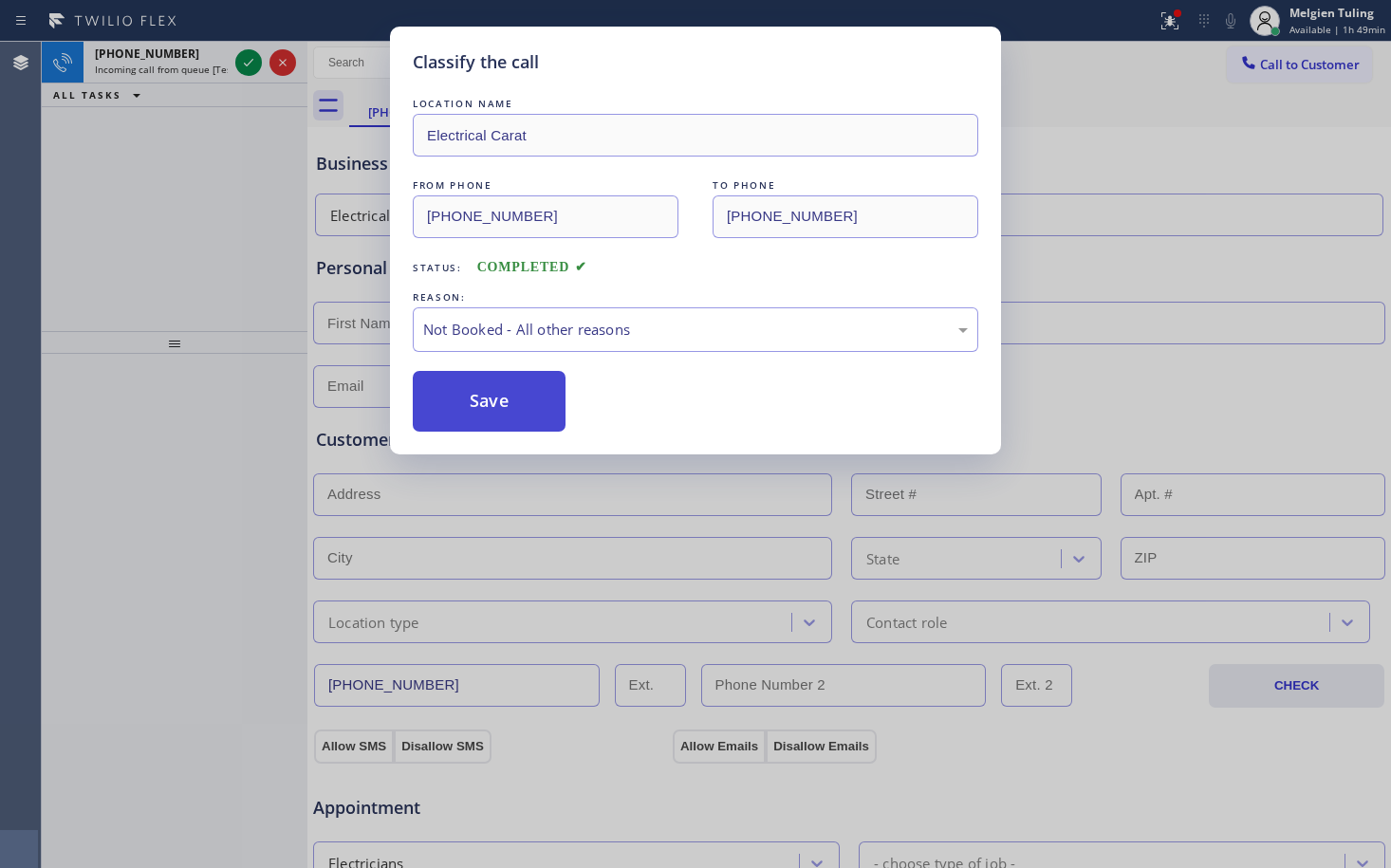
click at [484, 397] on button "Save" at bounding box center [489, 401] width 153 height 61
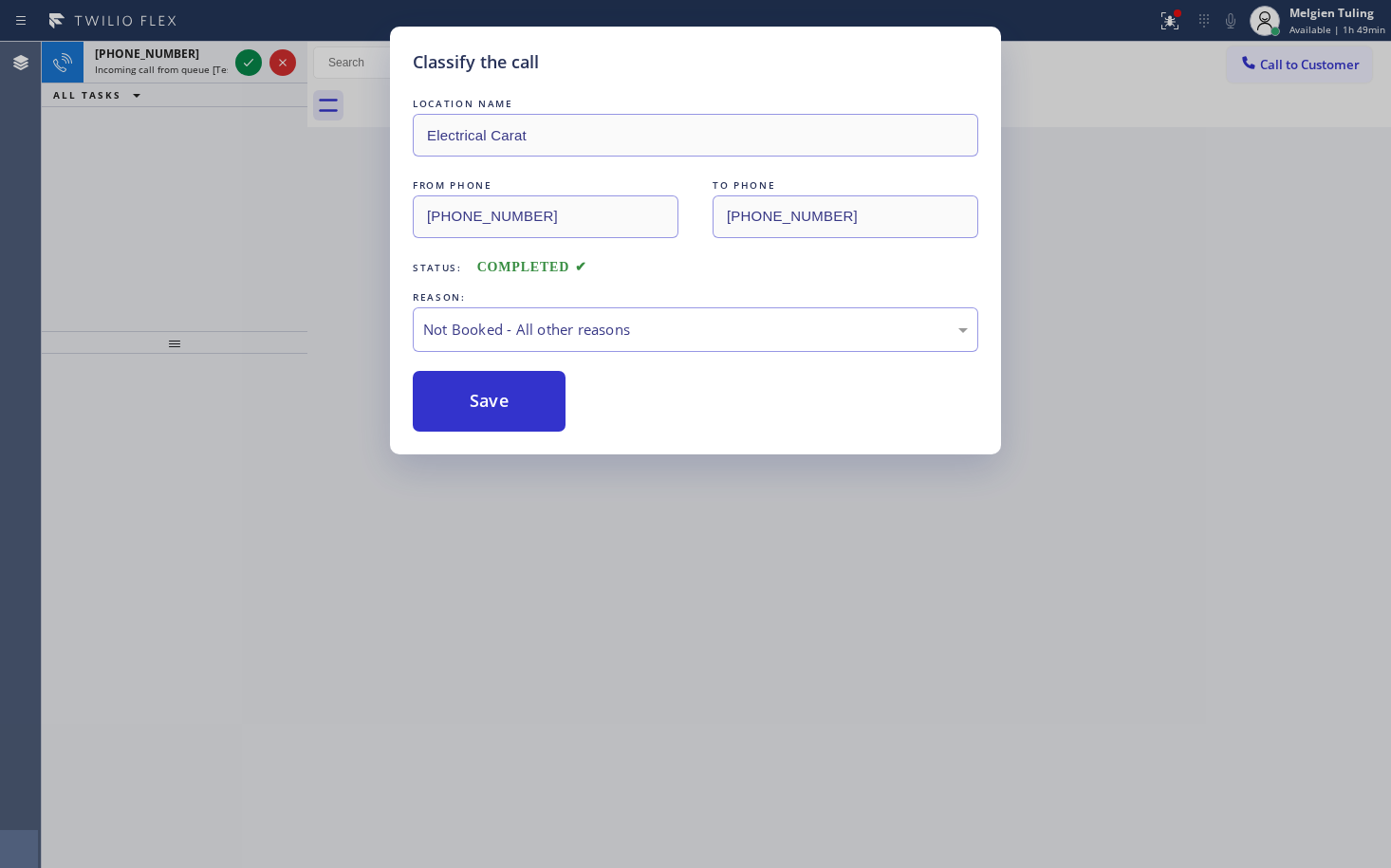
click at [312, 281] on div "Classify the call LOCATION NAME Electrical Carat FROM PHONE [PHONE_NUMBER] TO P…" at bounding box center [695, 434] width 1391 height 868
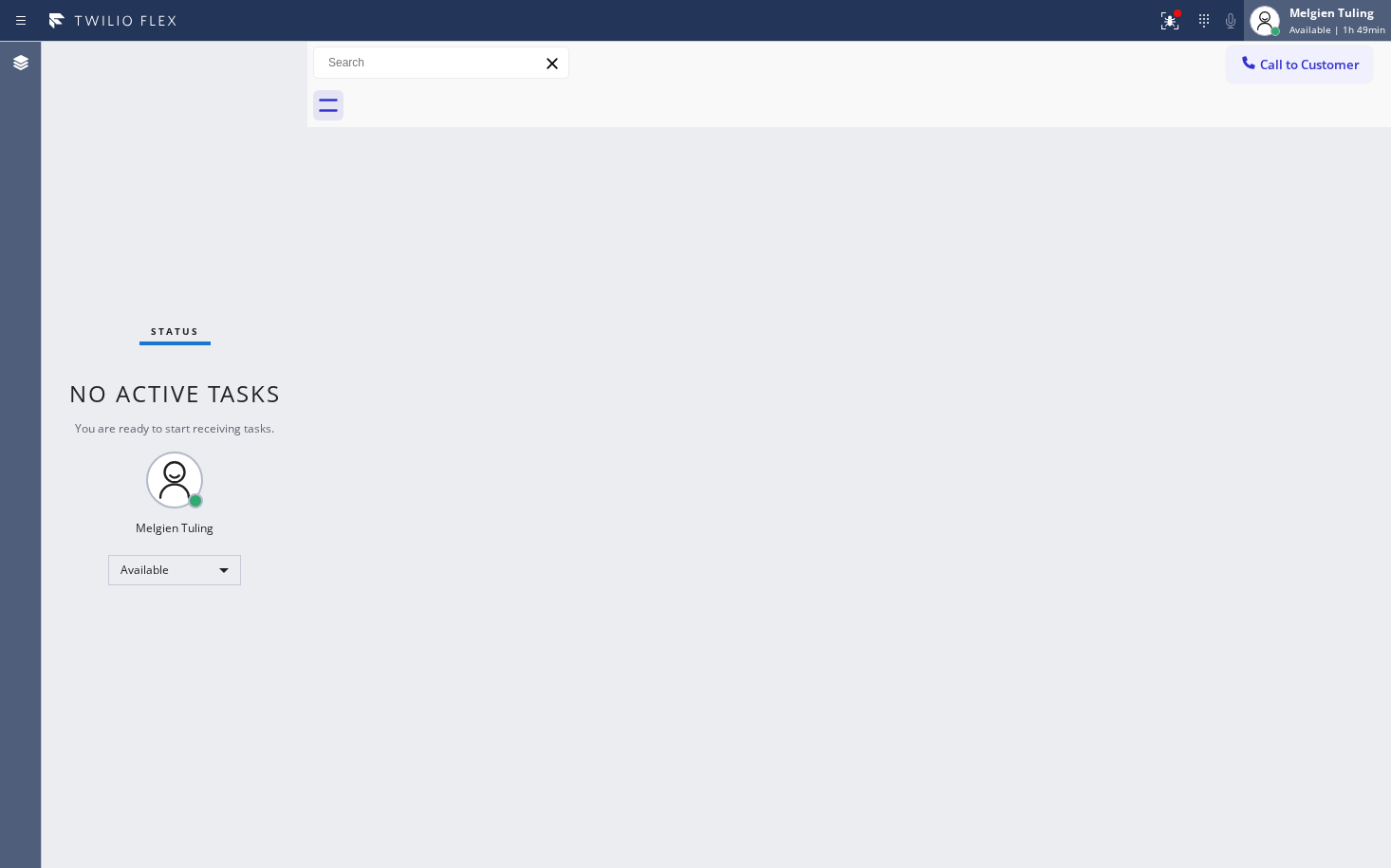
click at [1341, 17] on div "Melgien Tuling" at bounding box center [1337, 13] width 96 height 16
drag, startPoint x: 449, startPoint y: 549, endPoint x: 473, endPoint y: 563, distance: 27.8
click at [449, 553] on div "Back to Dashboard Change Sender ID Customers Technicians Select a contact Outbo…" at bounding box center [849, 454] width 1084 height 826
click at [224, 569] on div "Available" at bounding box center [174, 569] width 132 height 30
click at [155, 664] on li "Break" at bounding box center [174, 668] width 130 height 23
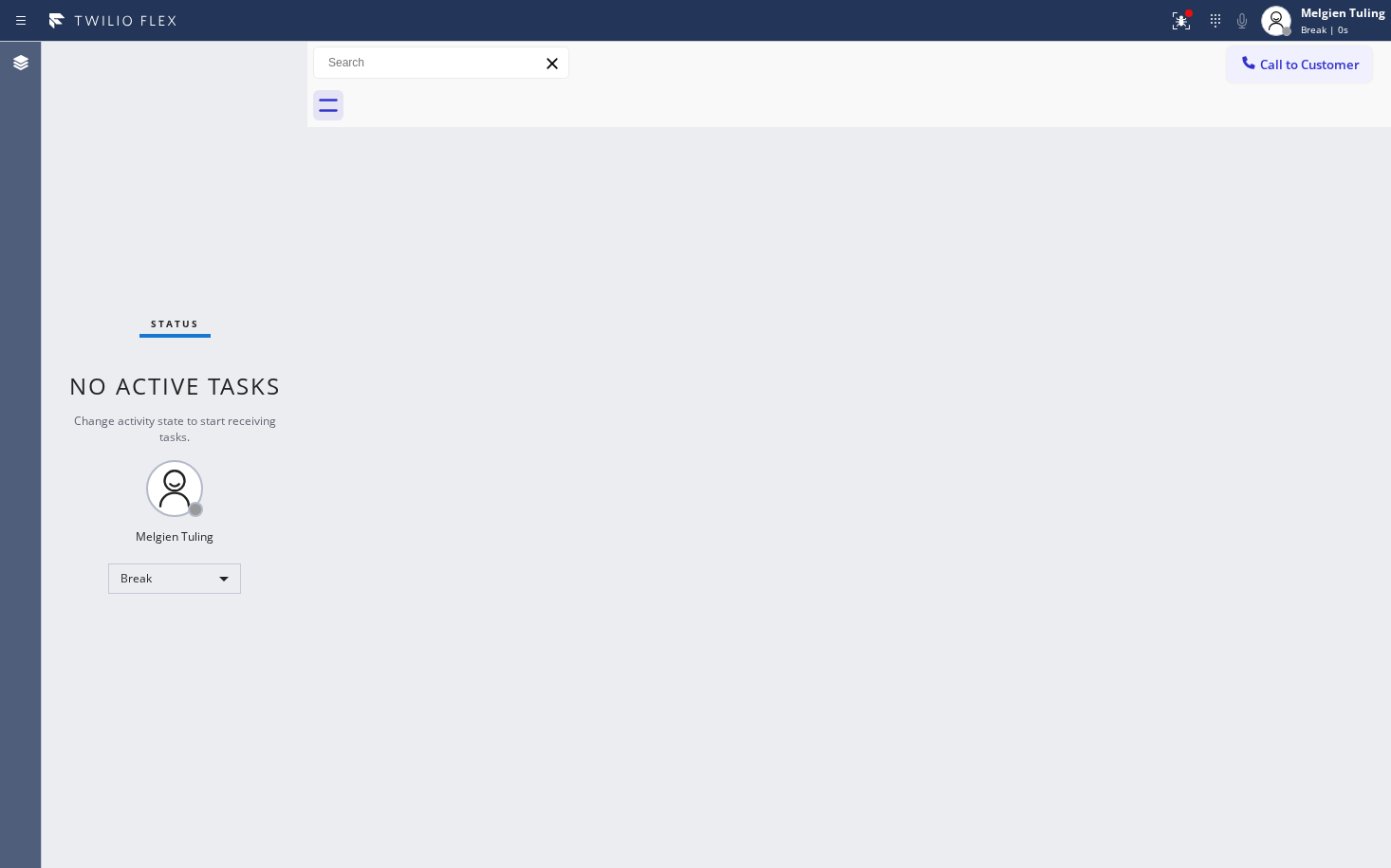
click at [818, 487] on div "Back to Dashboard Change Sender ID Customers Technicians Select a contact Outbo…" at bounding box center [849, 454] width 1084 height 826
click at [219, 580] on div "Break" at bounding box center [174, 578] width 132 height 30
click at [158, 628] on li "Available" at bounding box center [174, 629] width 130 height 23
click at [900, 585] on div "Back to Dashboard Change Sender ID Customers Technicians Select a contact Outbo…" at bounding box center [849, 454] width 1084 height 826
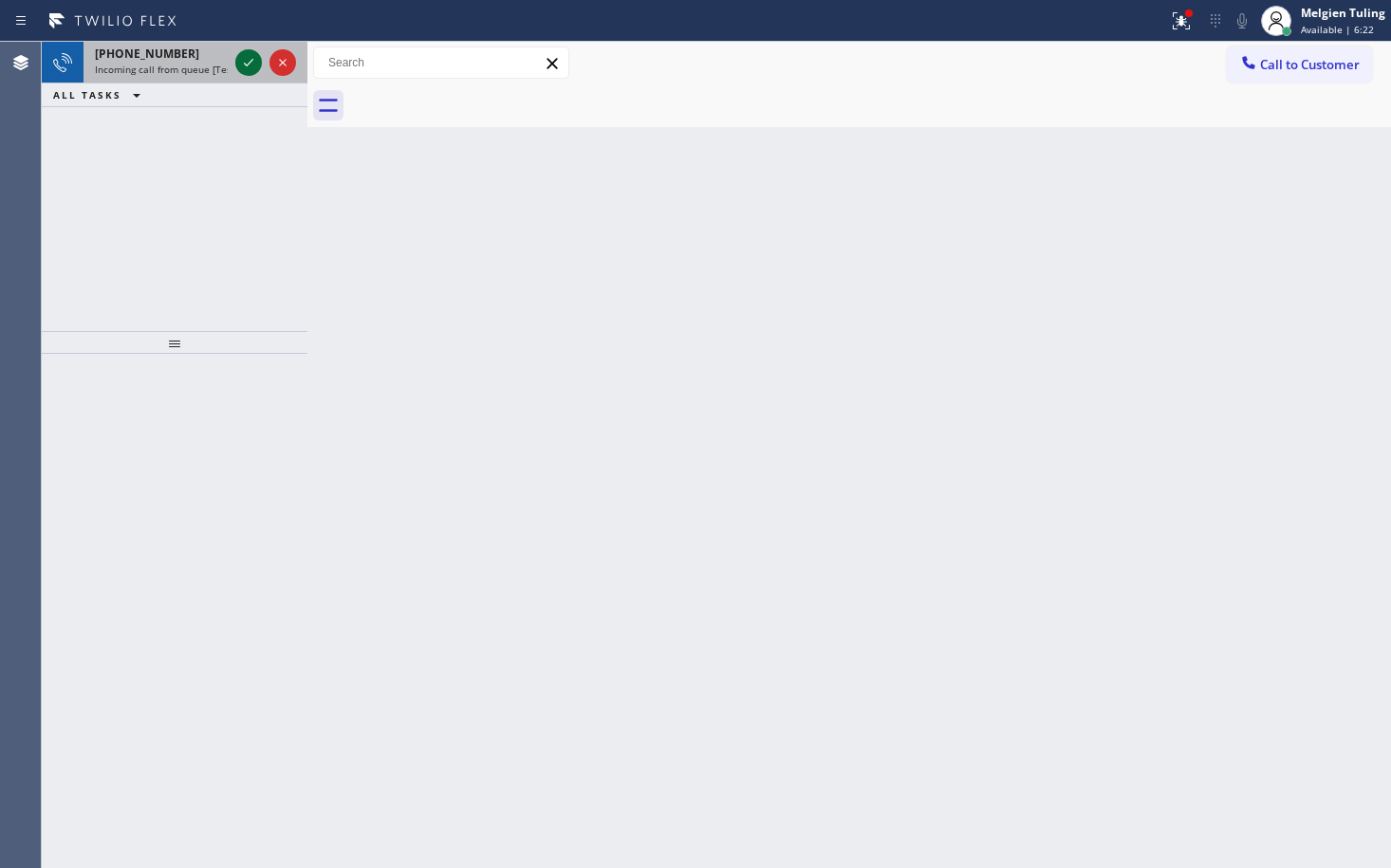
click at [247, 66] on icon at bounding box center [248, 63] width 10 height 8
click at [253, 70] on icon at bounding box center [248, 63] width 23 height 23
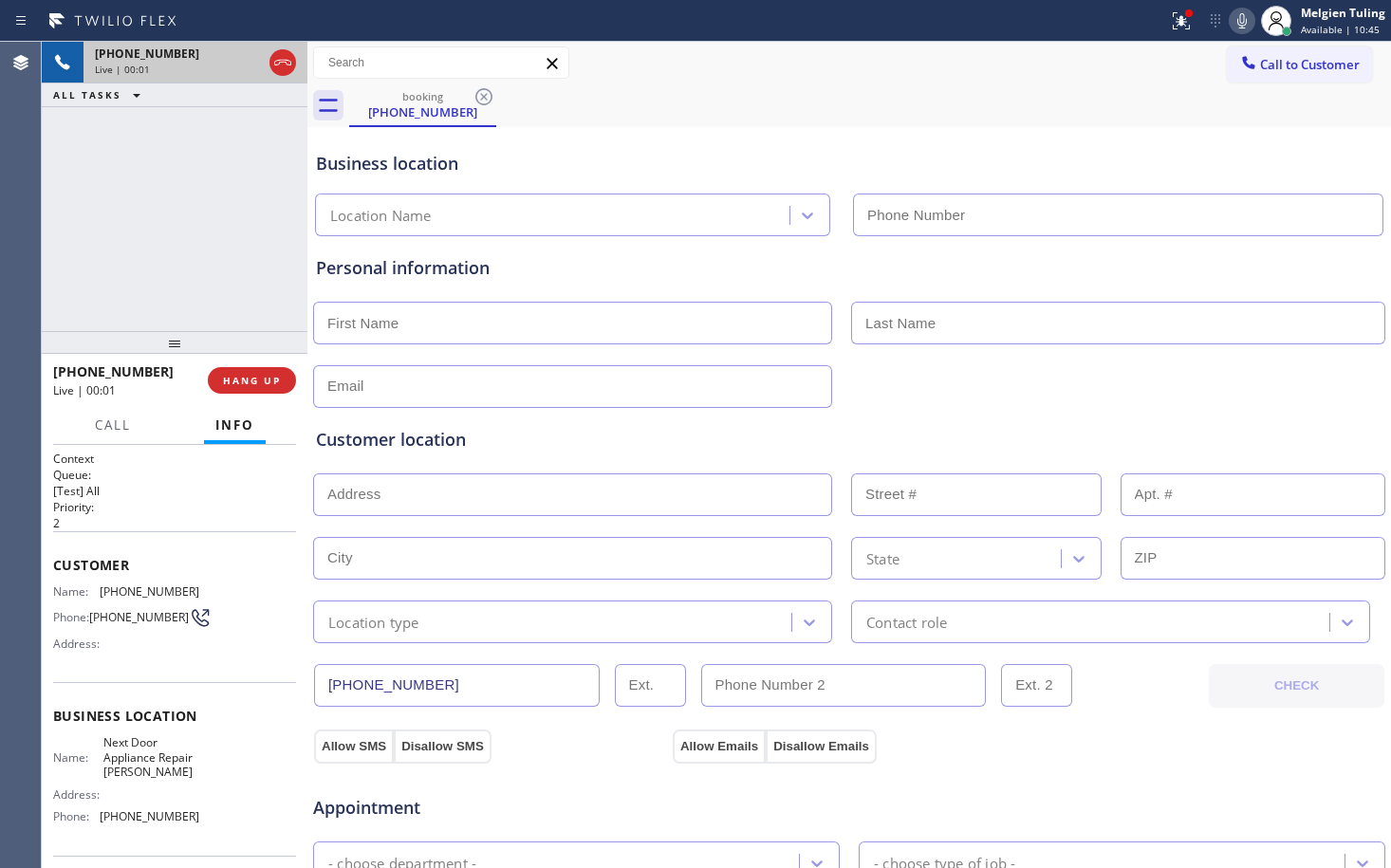
type input "[PHONE_NUMBER]"
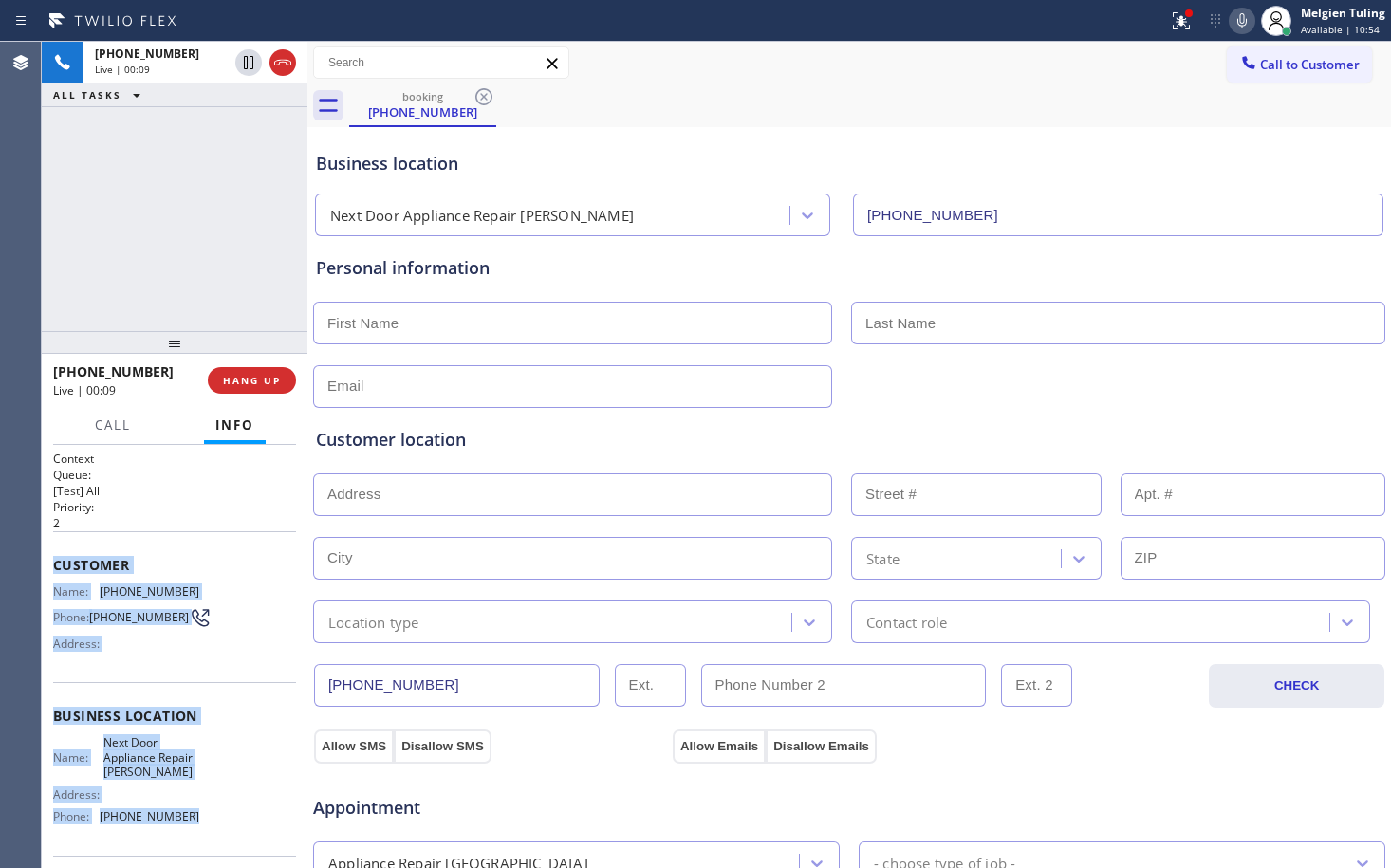
drag, startPoint x: 51, startPoint y: 563, endPoint x: 181, endPoint y: 823, distance: 290.7
click at [181, 823] on div "Context Queue: [Test] All Priority: 2 Customer Name: [PHONE_NUMBER] Phone: [PHO…" at bounding box center [174, 656] width 266 height 423
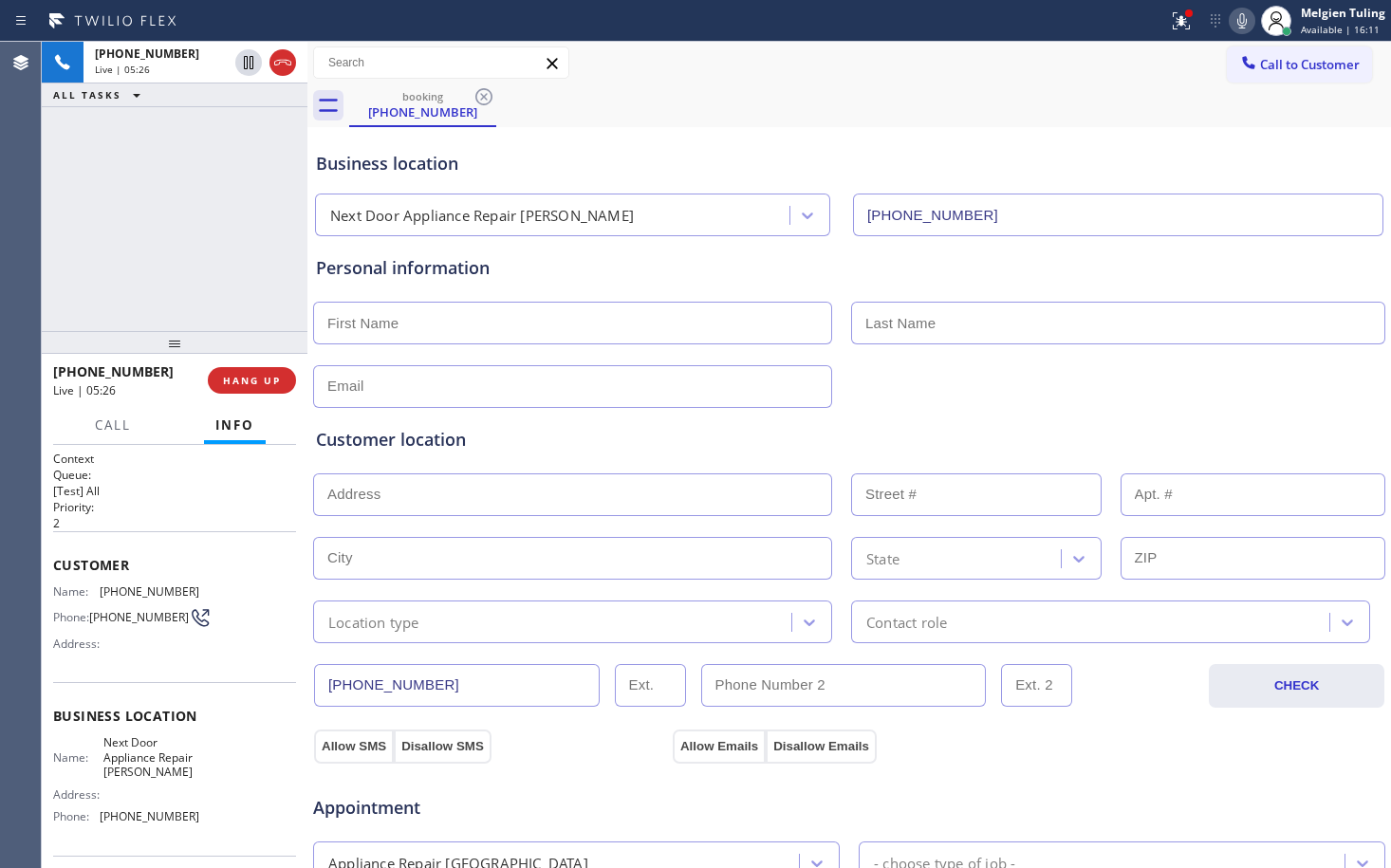
click at [1097, 73] on div "Call to Customer Outbound call Location Home Alliance Your caller id phone numb…" at bounding box center [849, 63] width 1084 height 33
click at [1186, 19] on icon at bounding box center [1181, 21] width 17 height 17
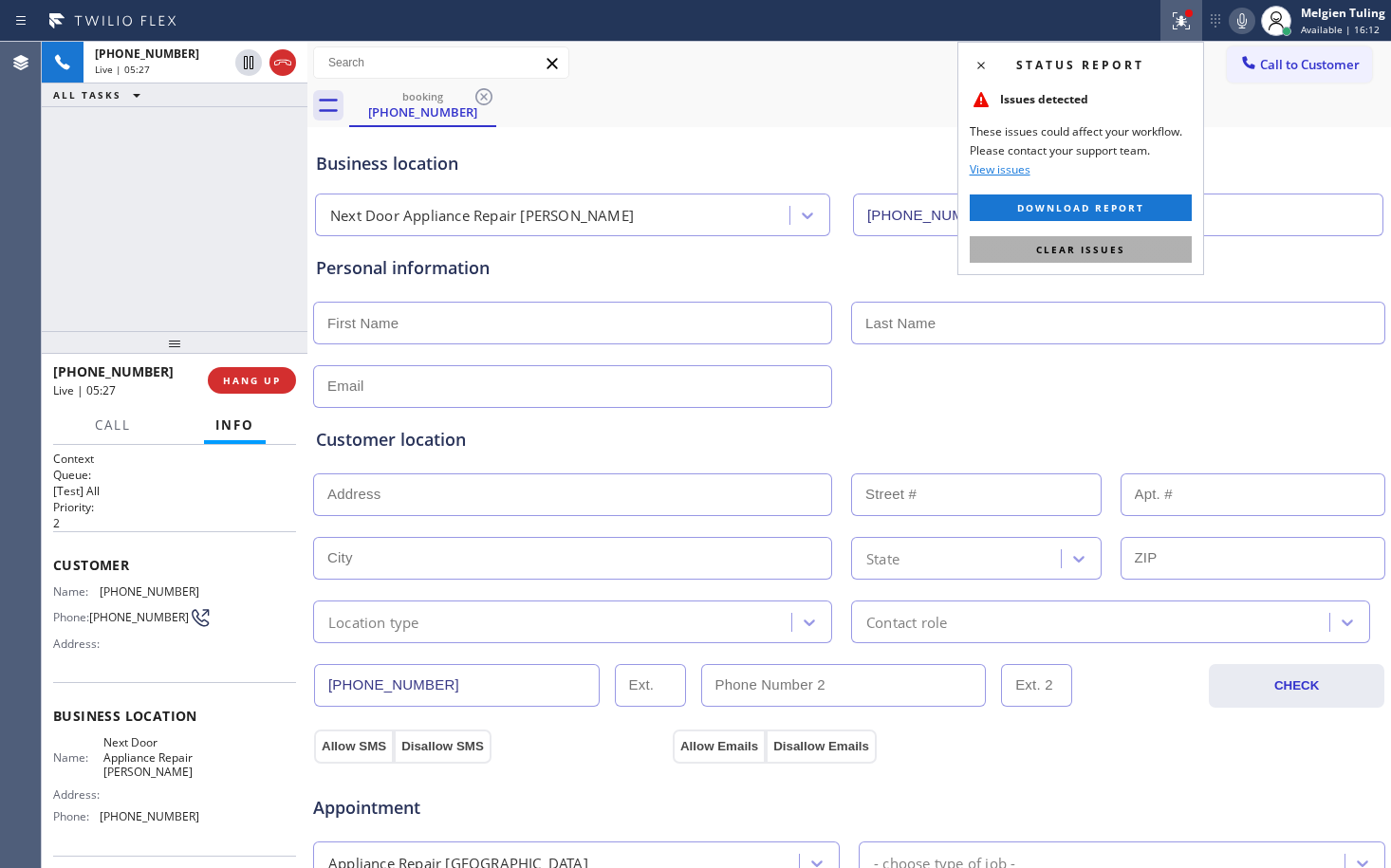
click at [1065, 245] on span "Clear issues" at bounding box center [1081, 249] width 89 height 14
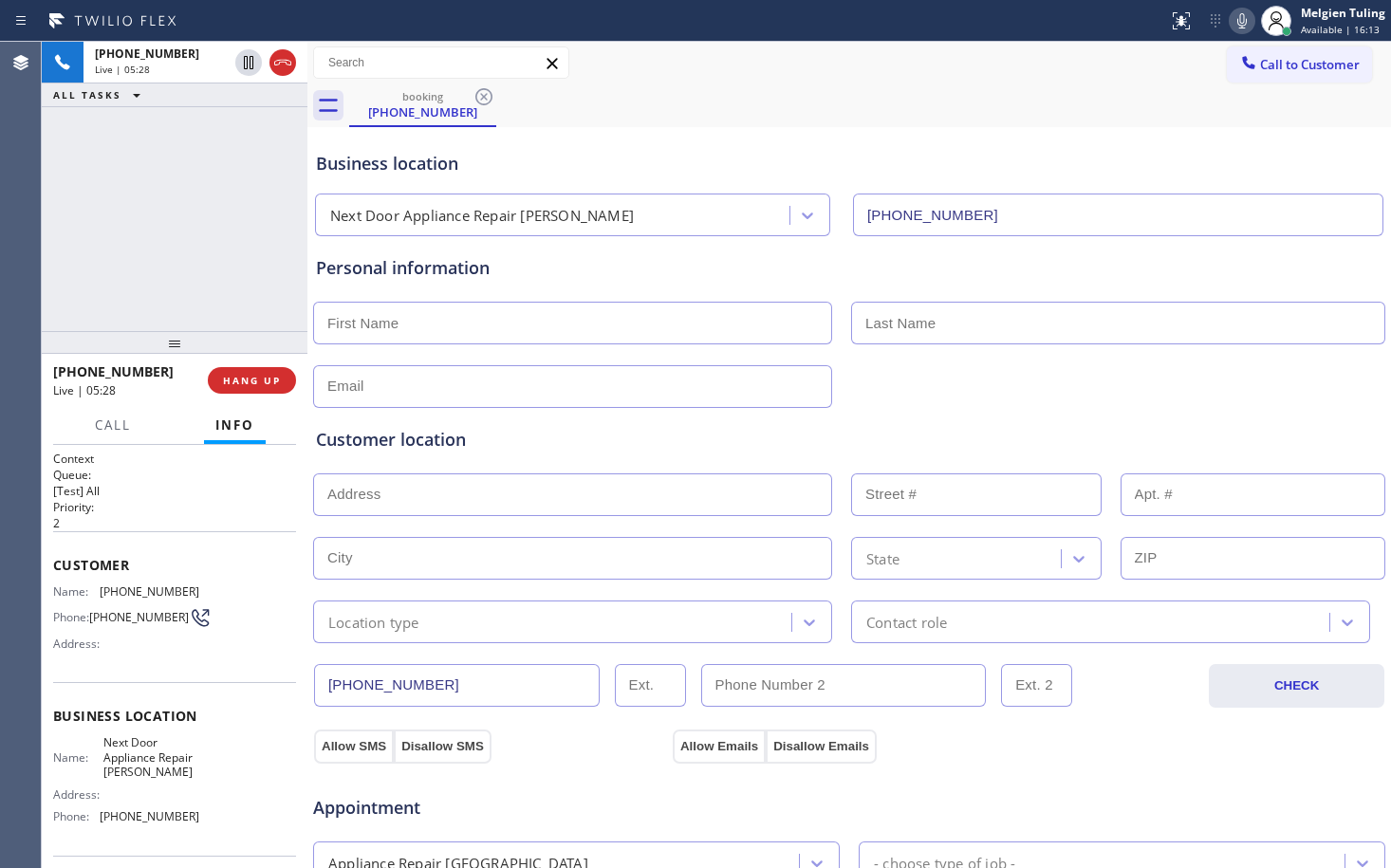
click at [1245, 16] on icon at bounding box center [1242, 21] width 23 height 23
click at [248, 61] on icon at bounding box center [248, 63] width 23 height 23
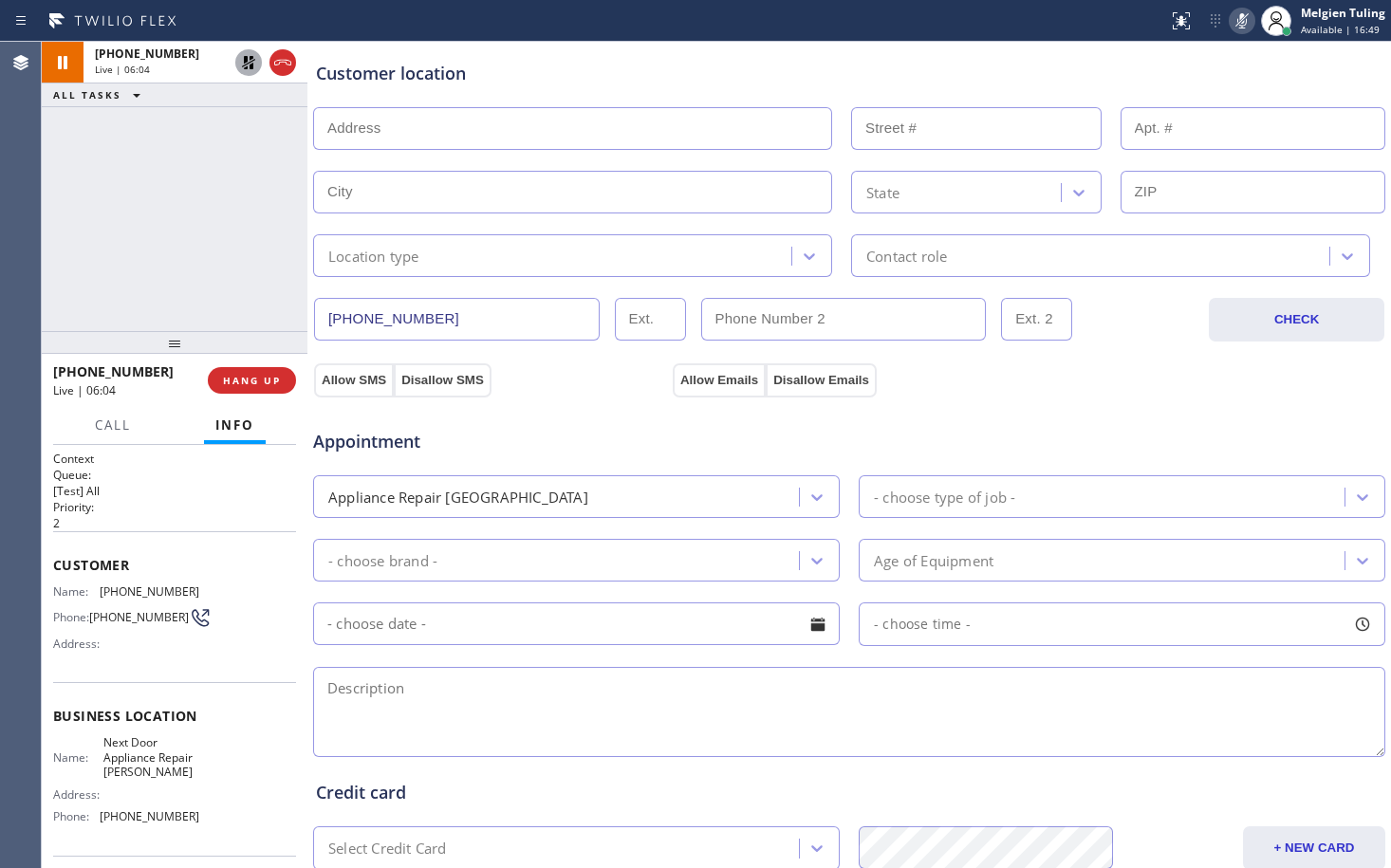
scroll to position [380, 0]
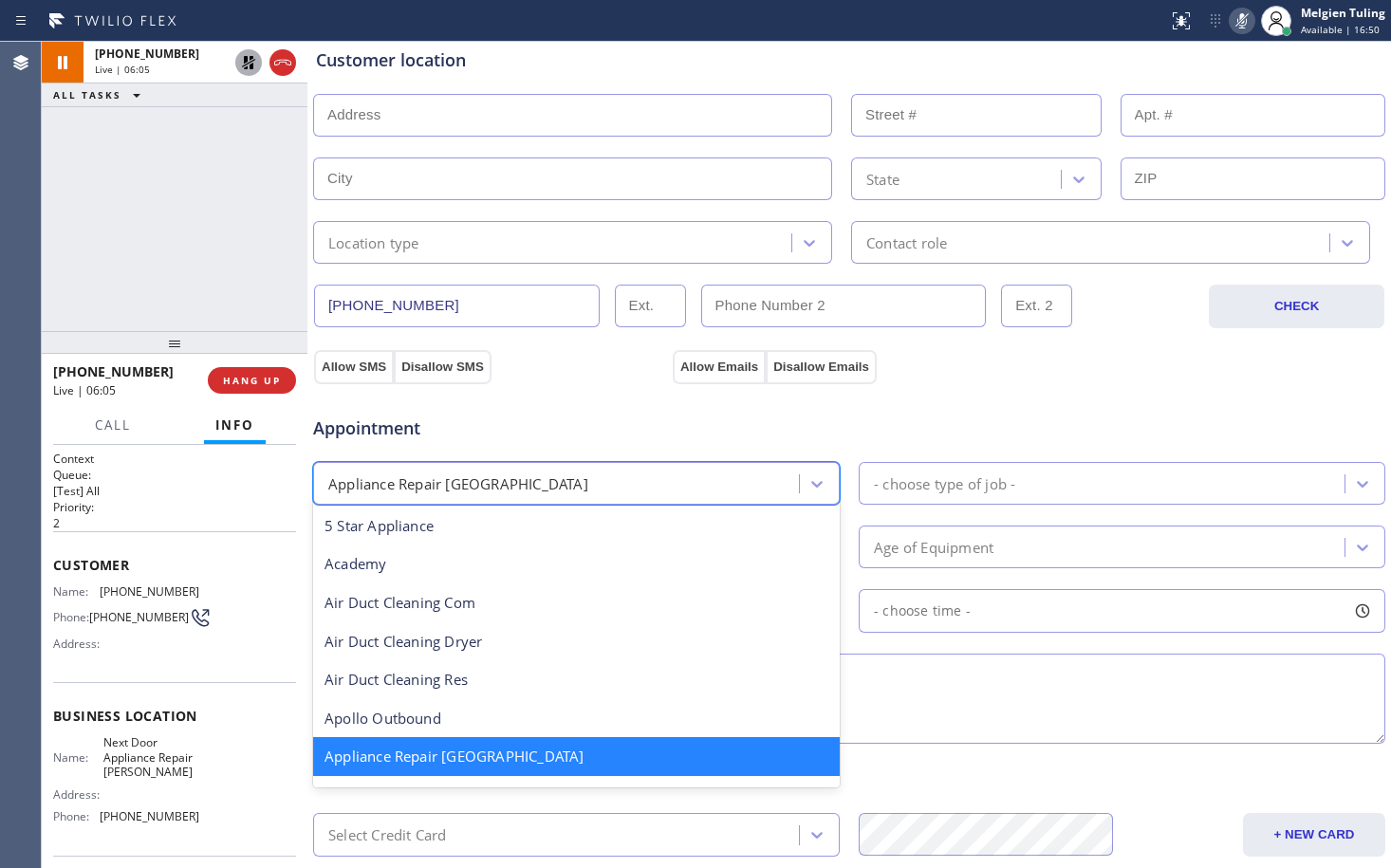
click at [749, 484] on div "Appliance Repair [GEOGRAPHIC_DATA]" at bounding box center [559, 483] width 480 height 33
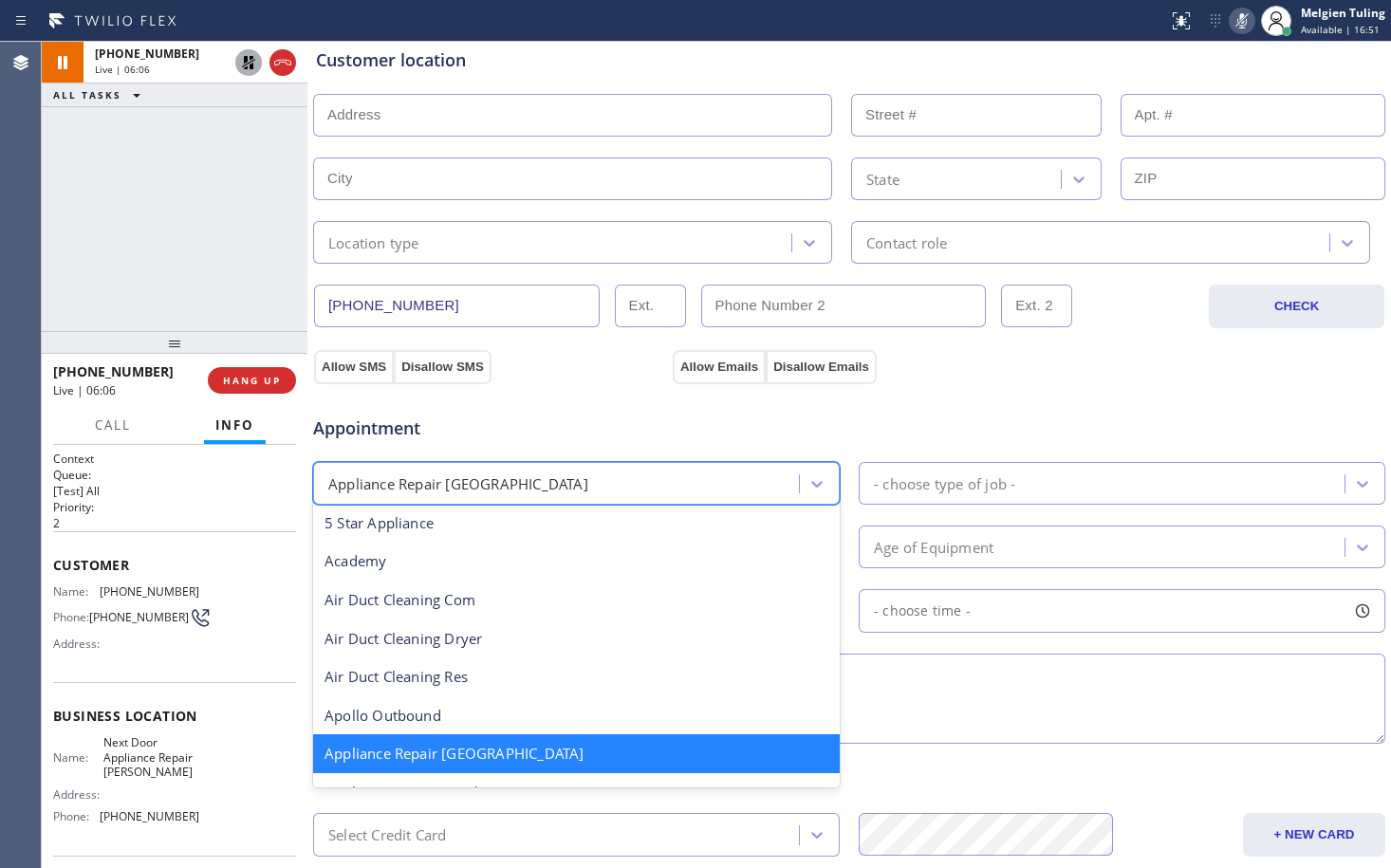
click at [460, 757] on div "Appliance Repair [GEOGRAPHIC_DATA]" at bounding box center [576, 754] width 527 height 39
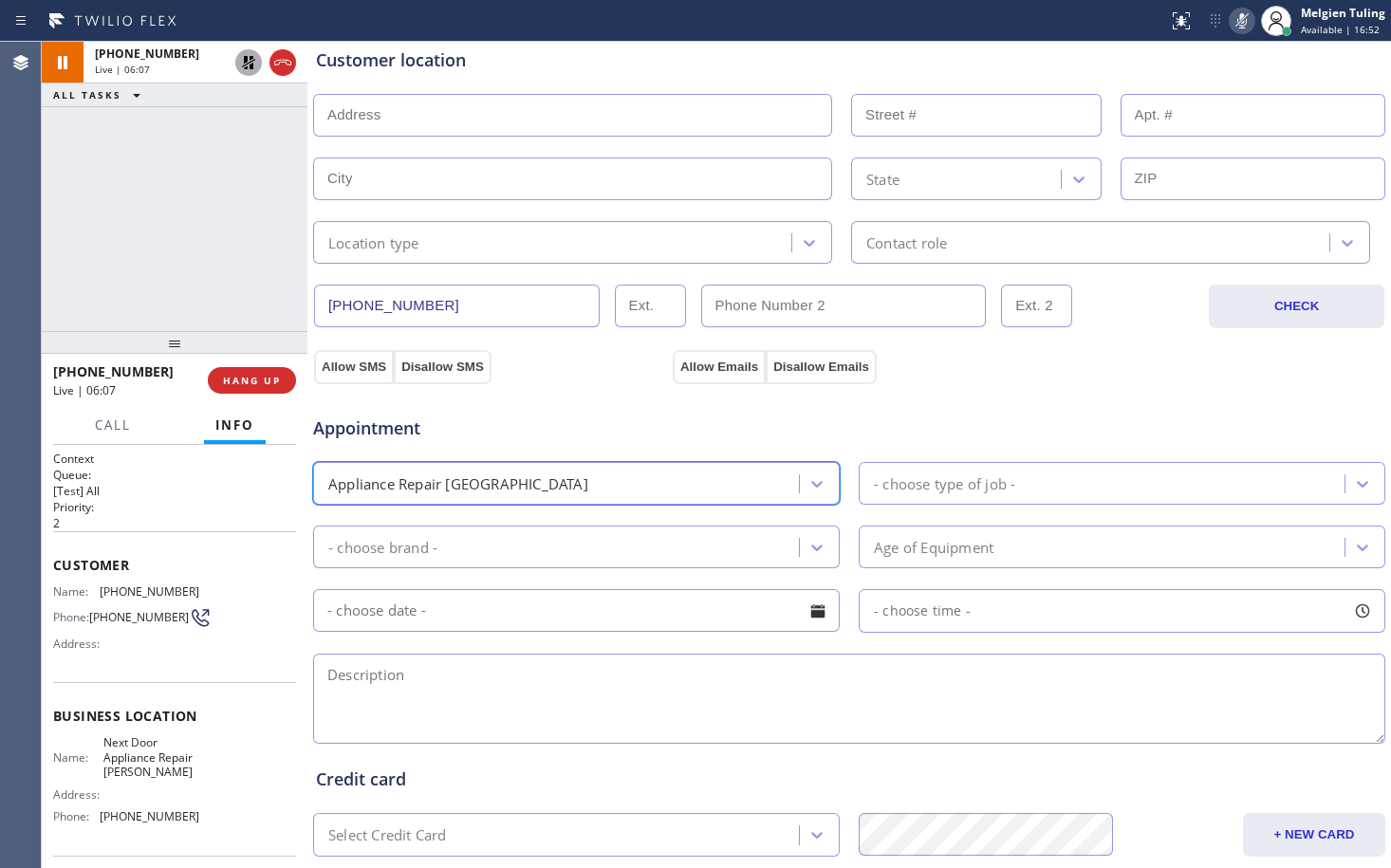
click at [765, 546] on div "- choose brand -" at bounding box center [559, 547] width 480 height 33
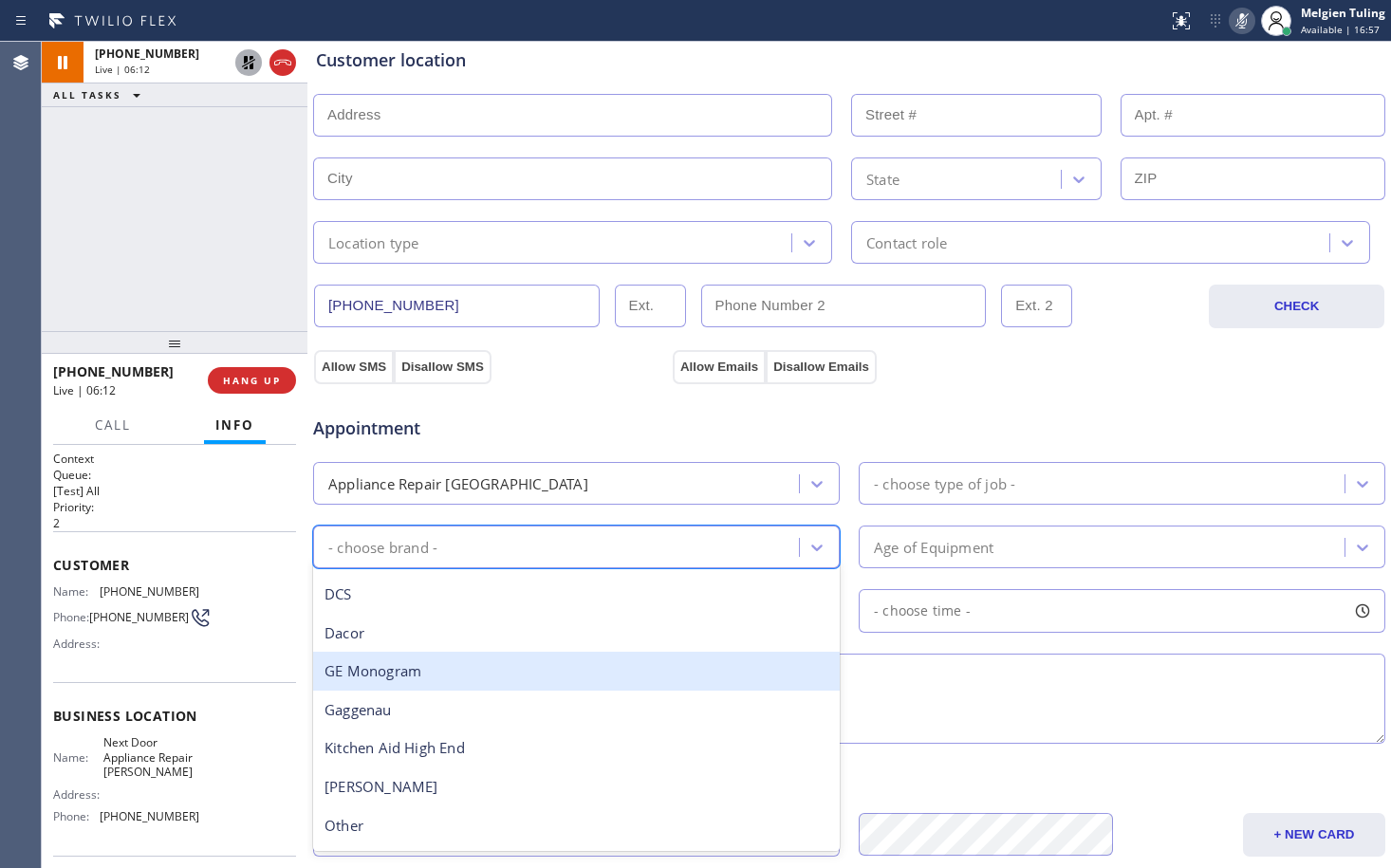
scroll to position [0, 0]
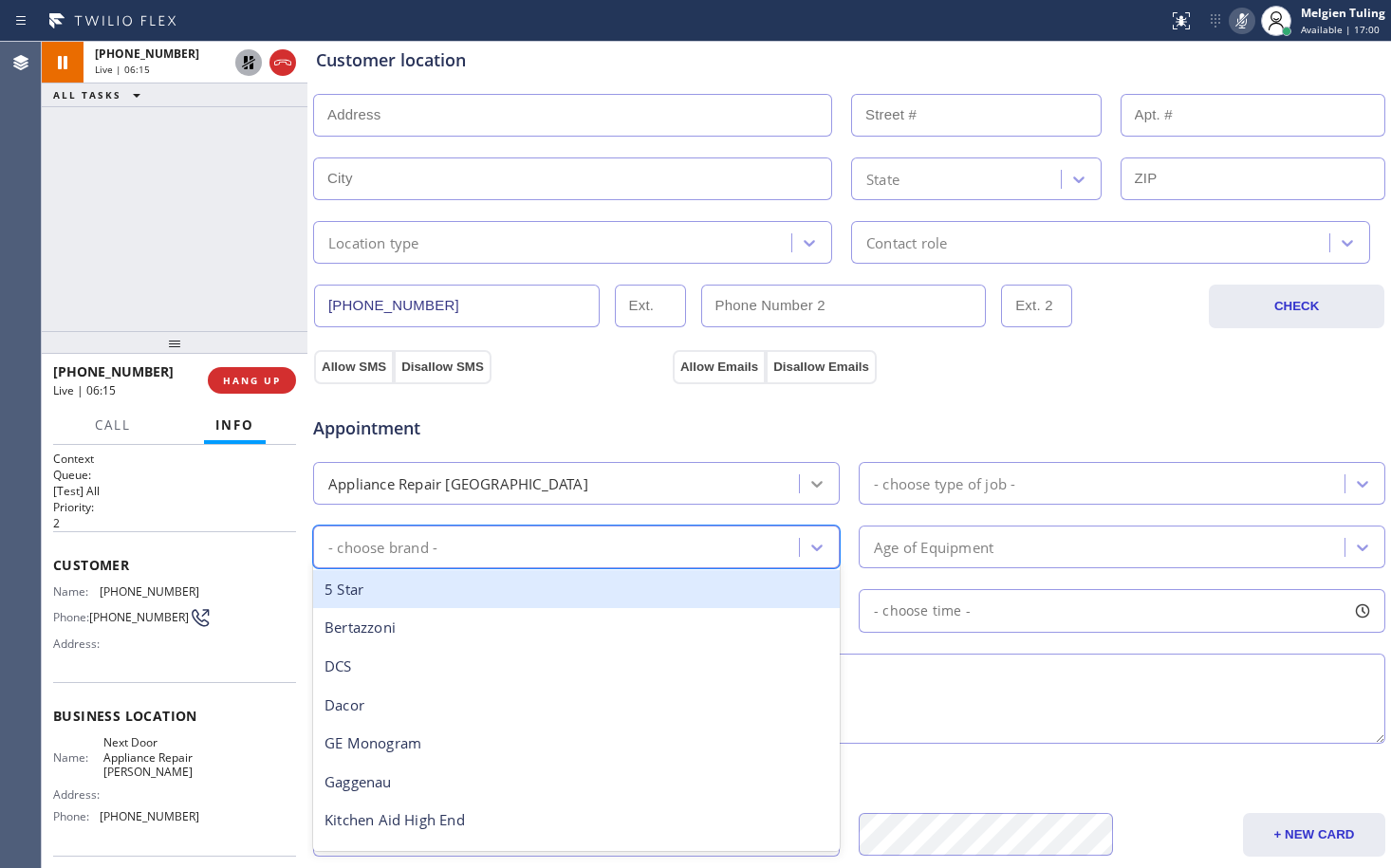
click at [807, 481] on icon at bounding box center [817, 484] width 19 height 19
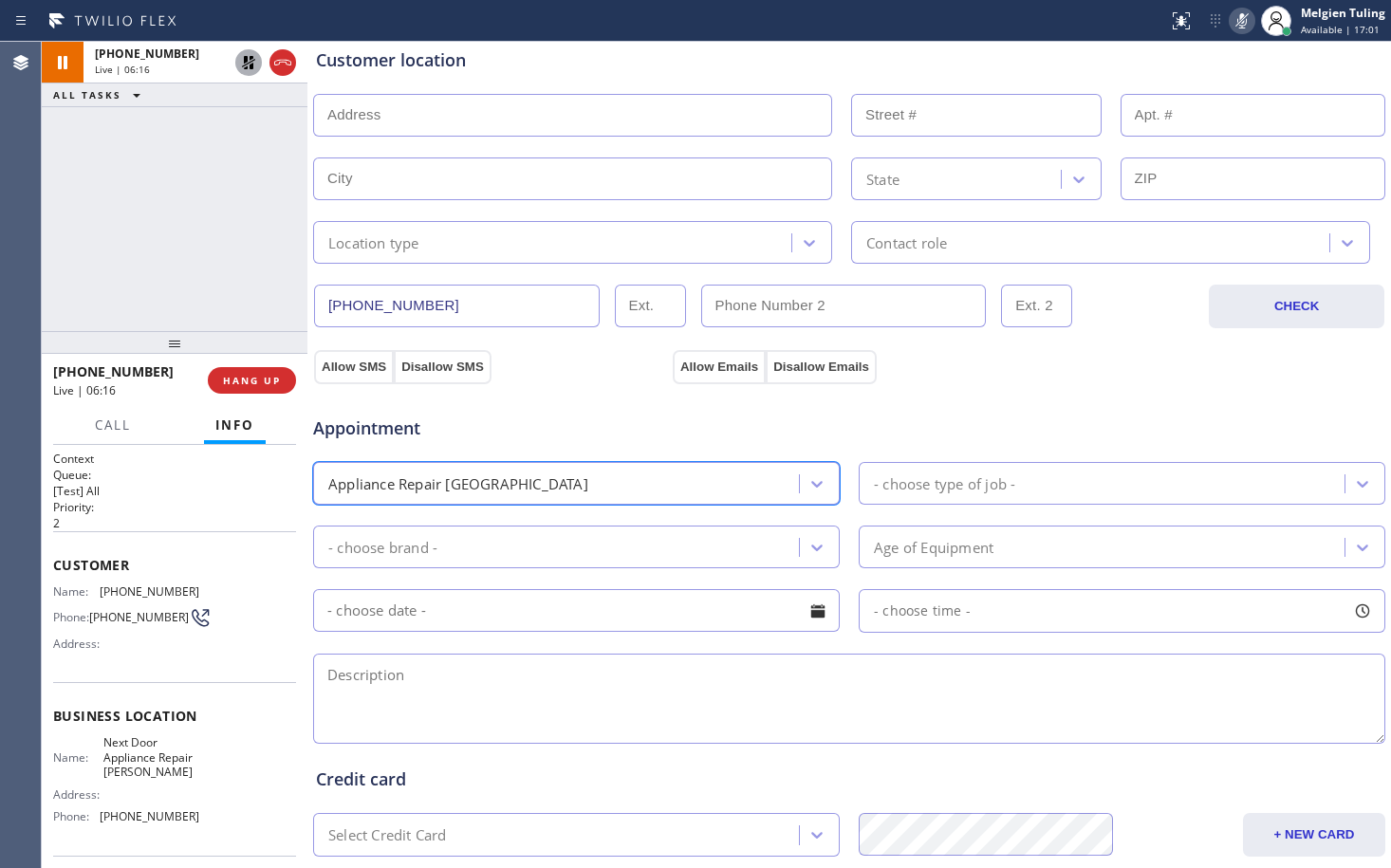
click at [649, 473] on div "Appliance Repair [GEOGRAPHIC_DATA]" at bounding box center [559, 483] width 480 height 33
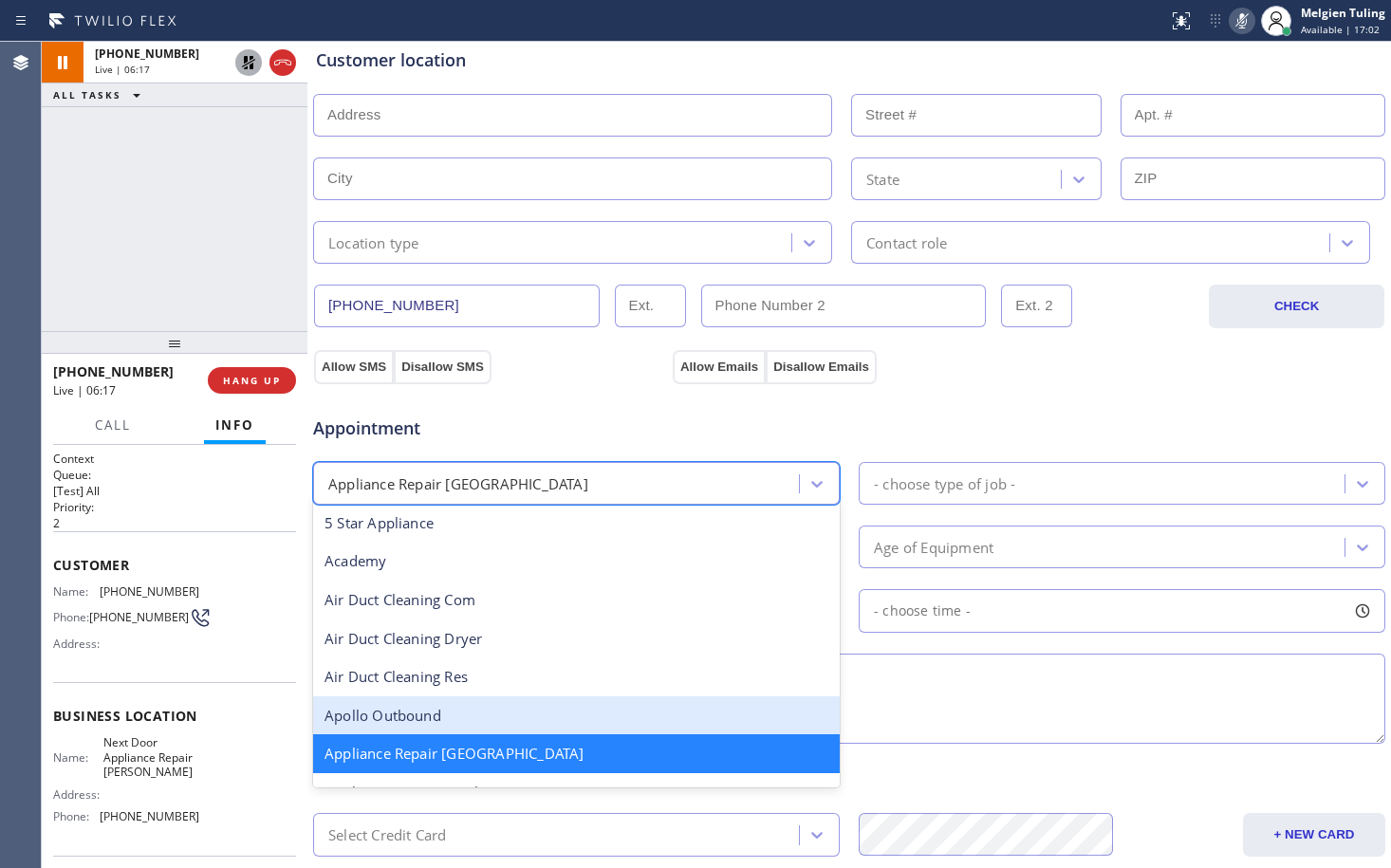
scroll to position [98, 0]
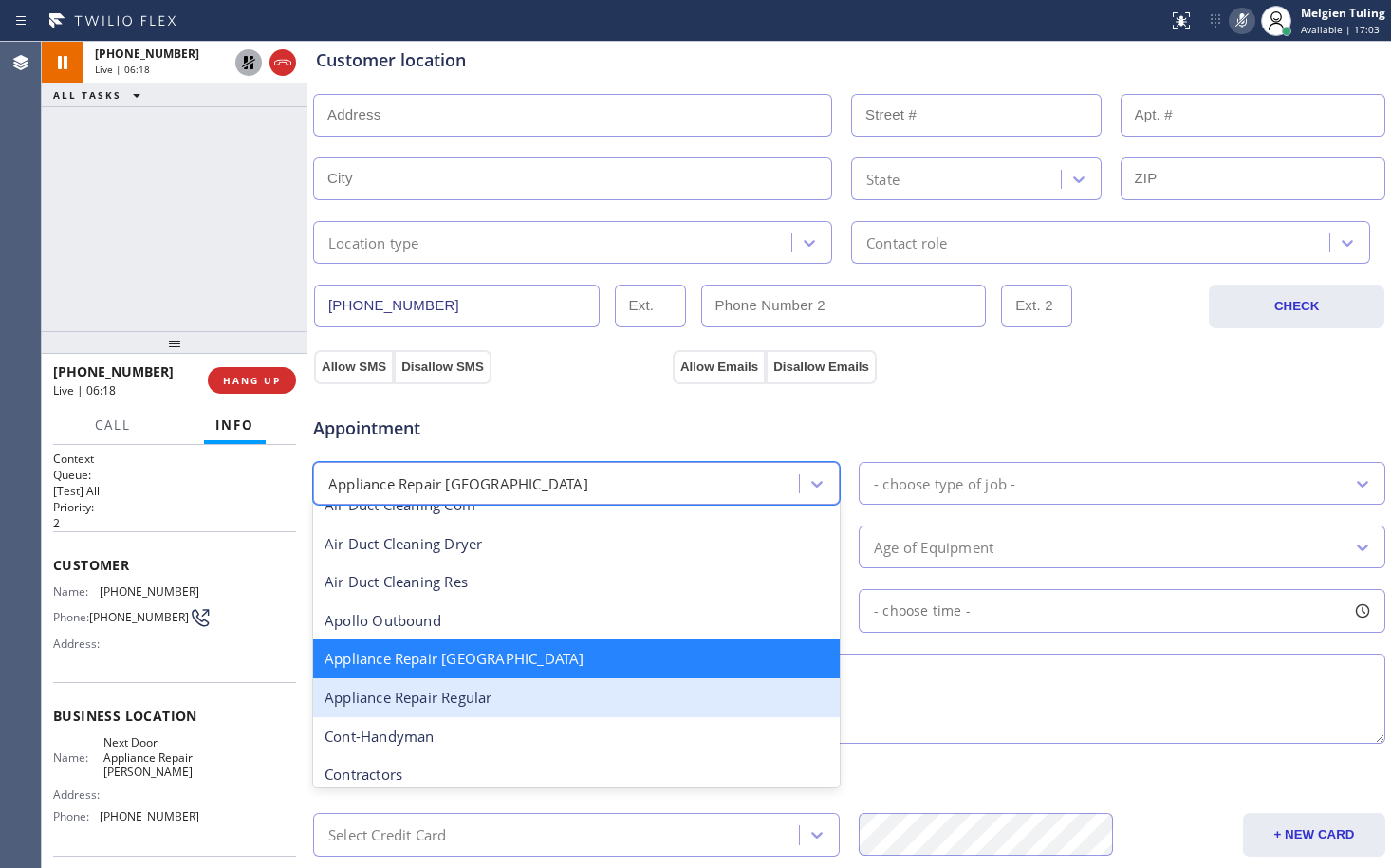
click at [532, 706] on div "Appliance Repair Regular" at bounding box center [576, 698] width 527 height 39
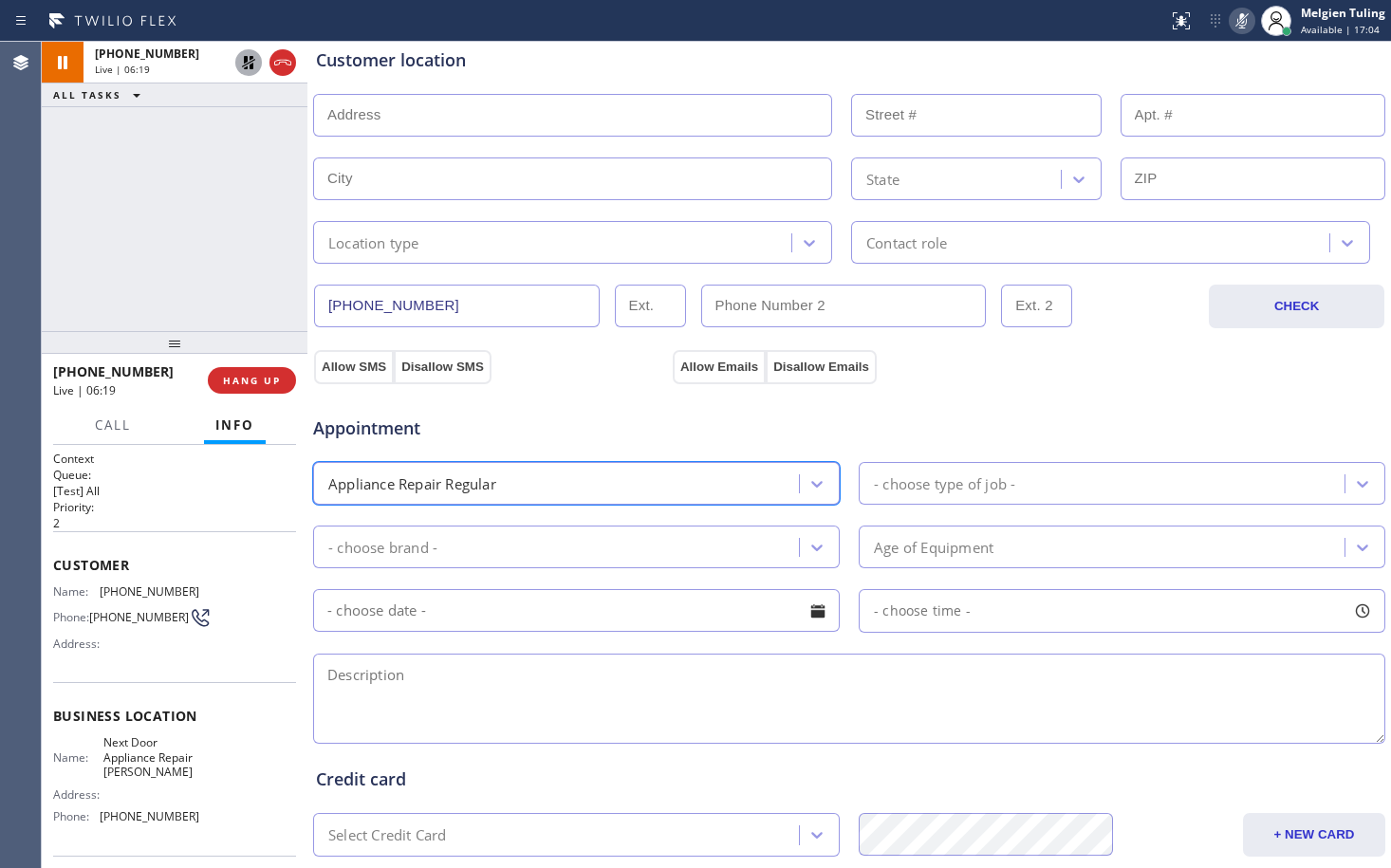
click at [778, 535] on div "- choose brand -" at bounding box center [559, 547] width 480 height 33
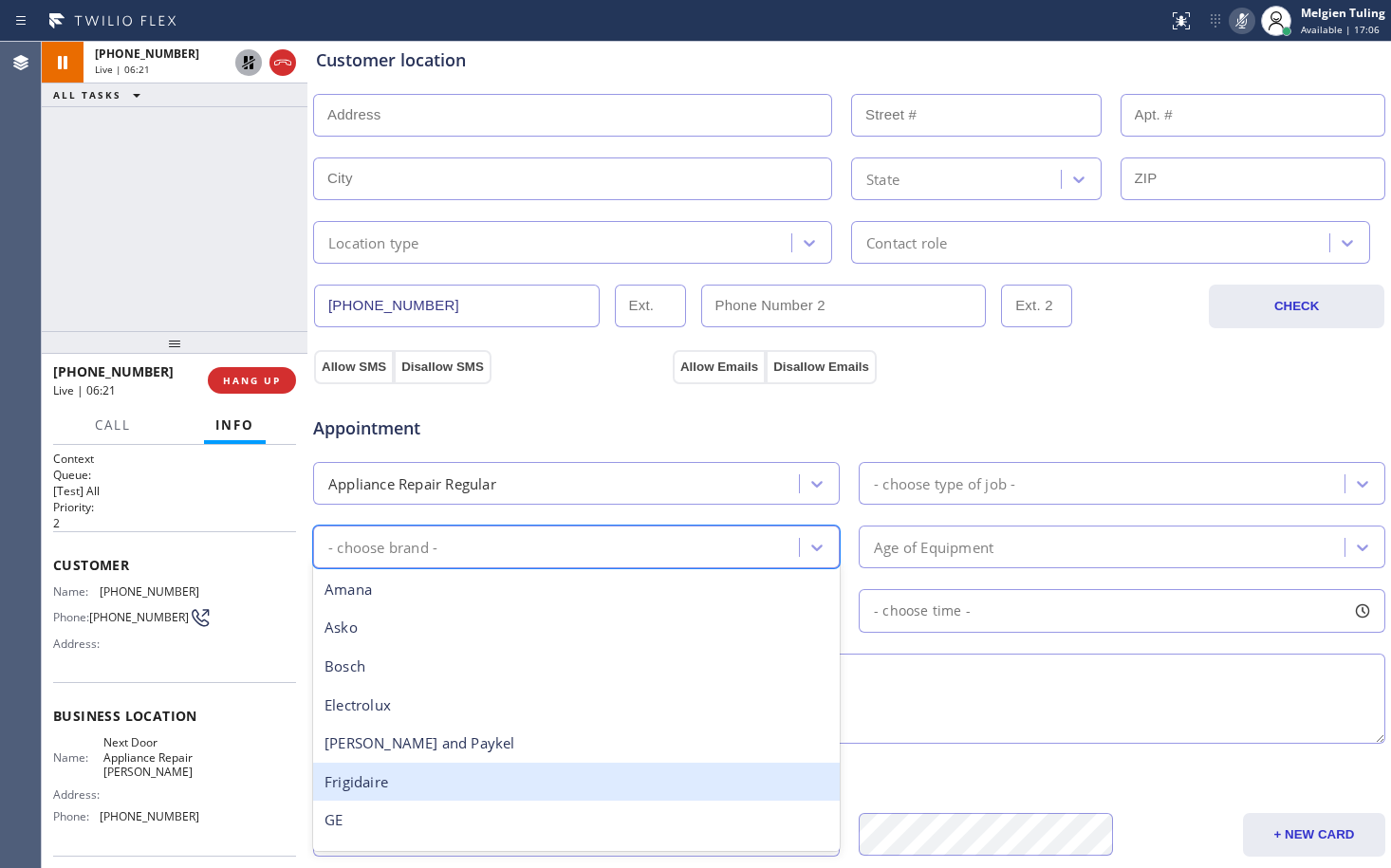
click at [368, 792] on div "Frigidaire" at bounding box center [576, 782] width 527 height 39
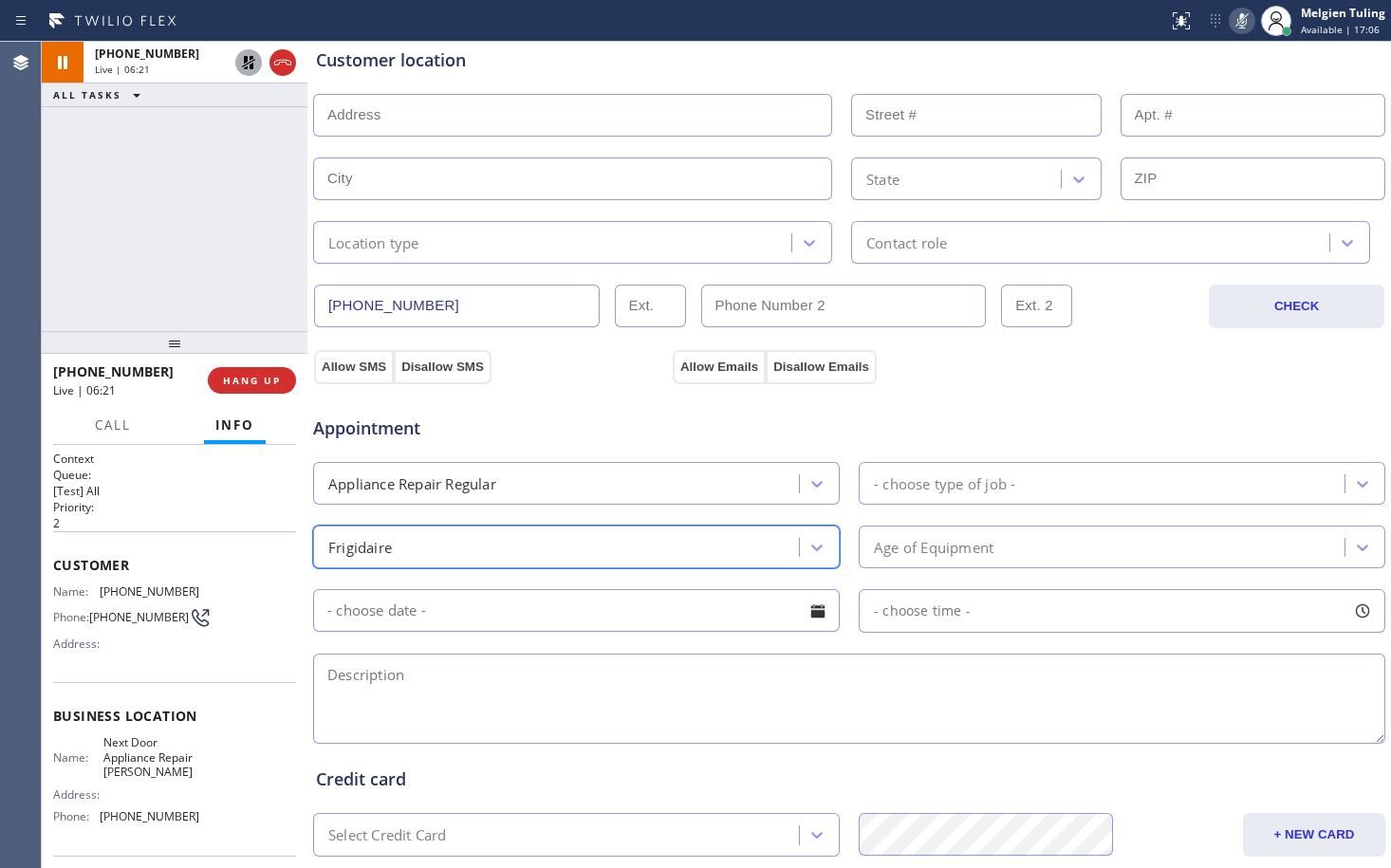
click at [1067, 478] on div "- choose type of job -" at bounding box center [1104, 483] width 480 height 33
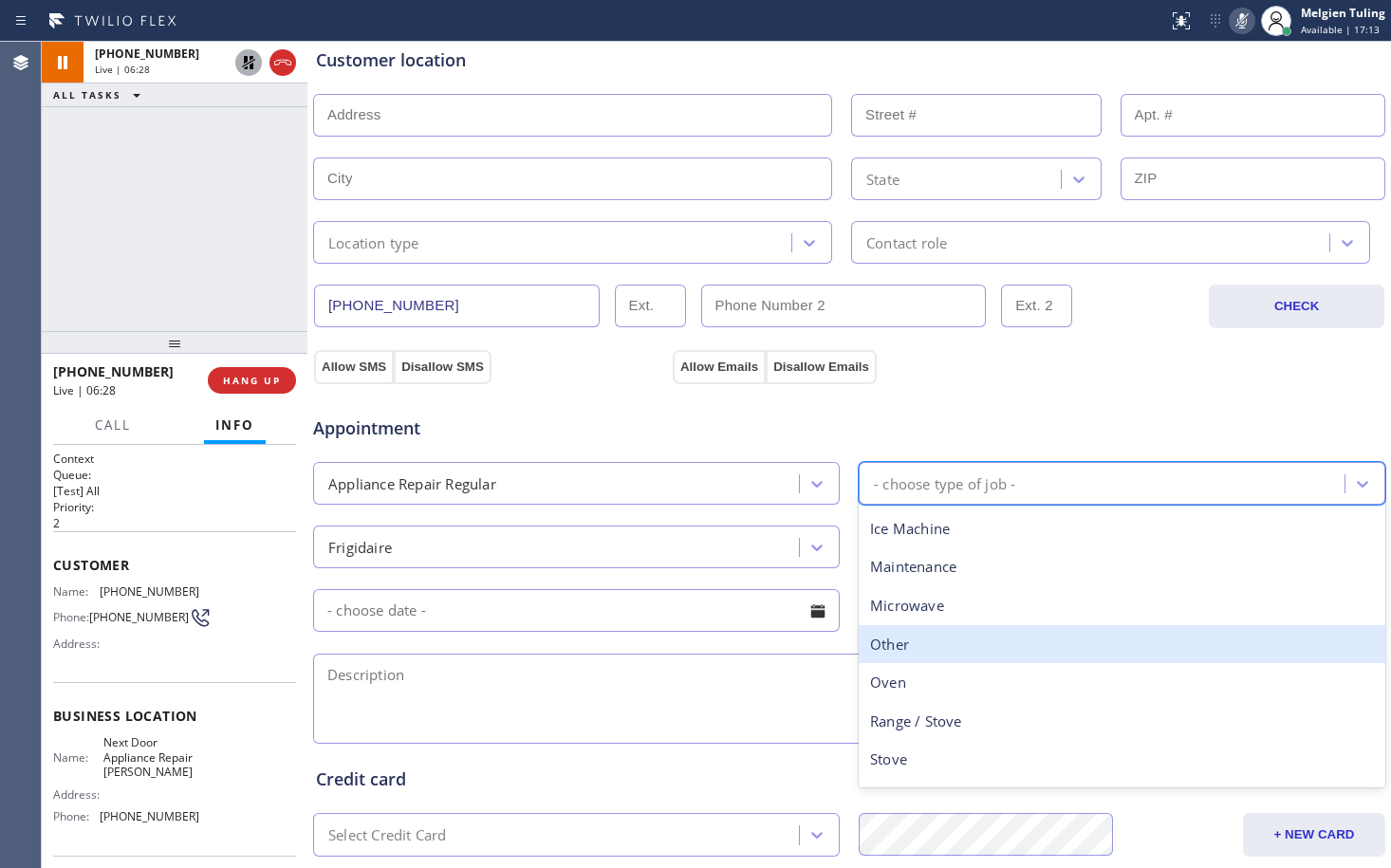
scroll to position [262, 0]
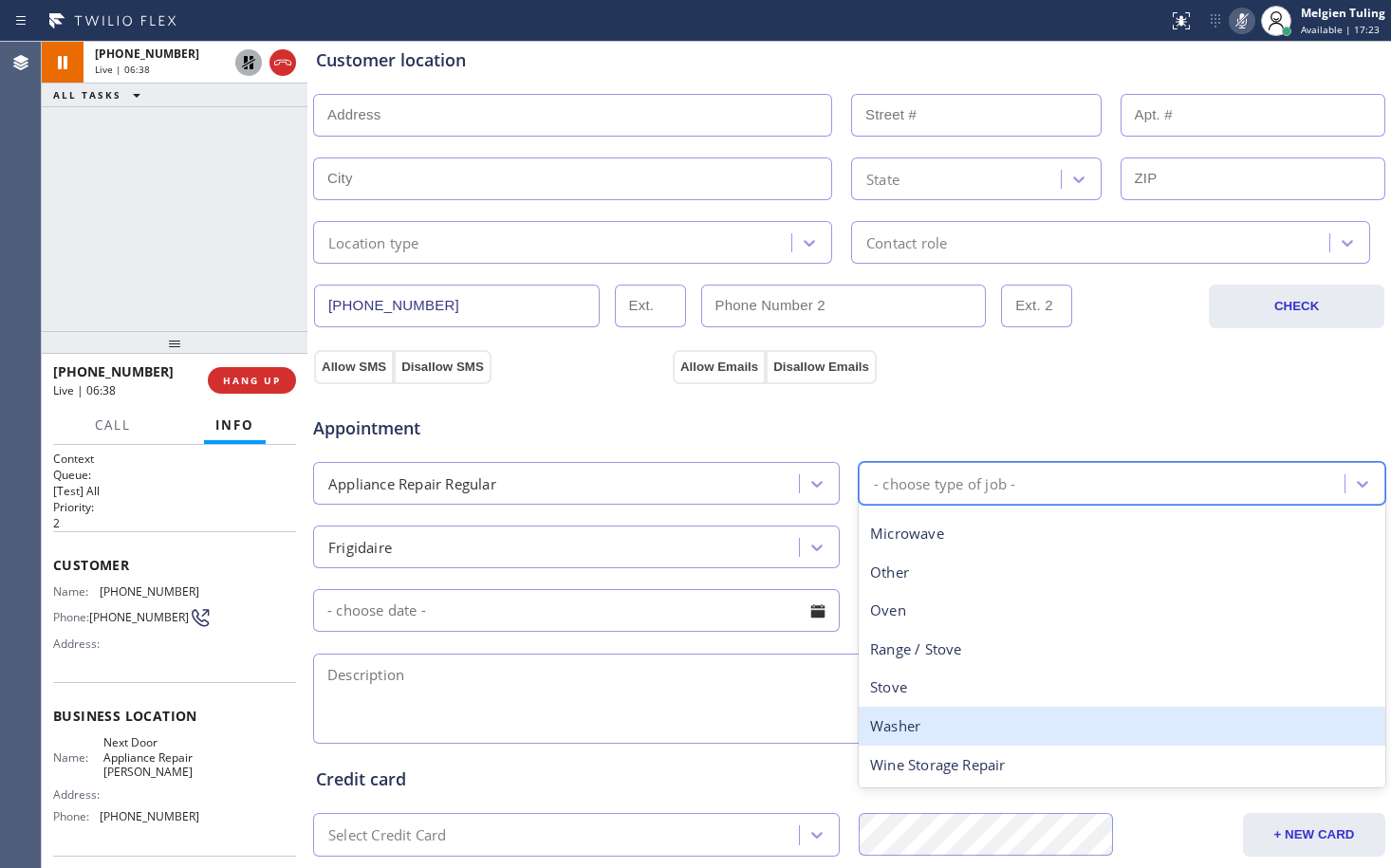
click at [898, 724] on div "Washer" at bounding box center [1121, 726] width 527 height 39
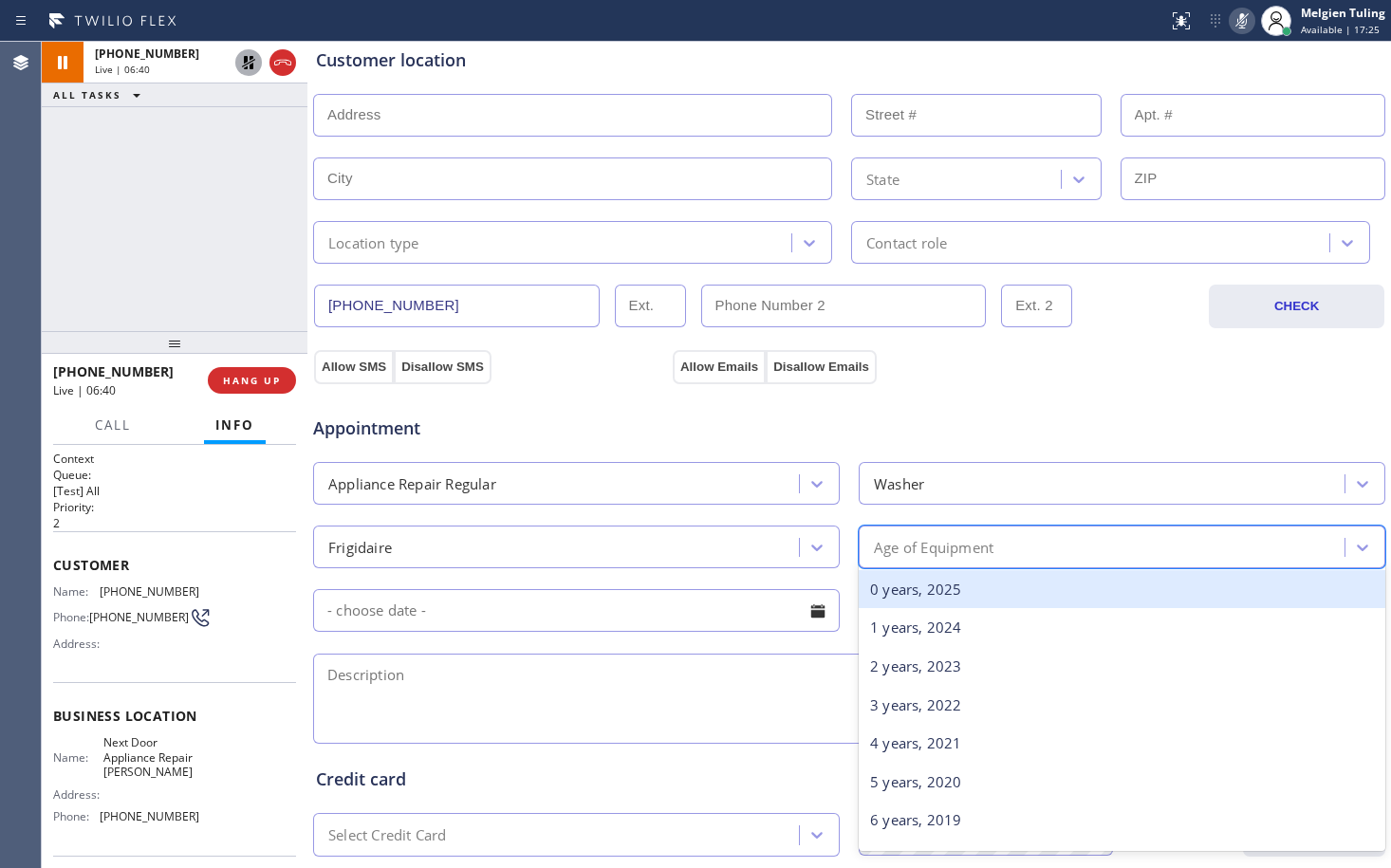
click at [898, 550] on div "Age of Equipment" at bounding box center [934, 547] width 120 height 22
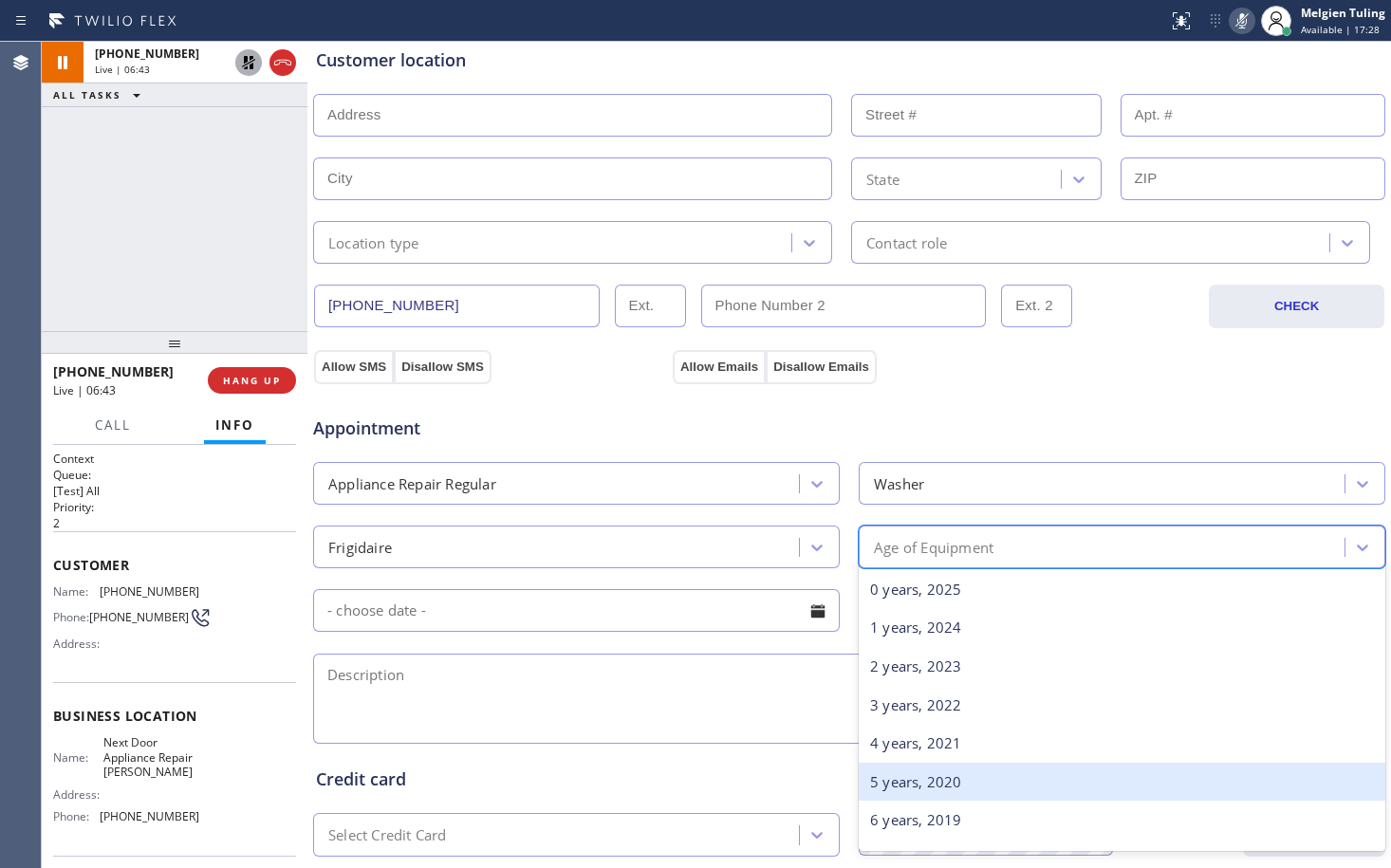
click at [896, 791] on div "5 years, 2020" at bounding box center [1121, 782] width 527 height 39
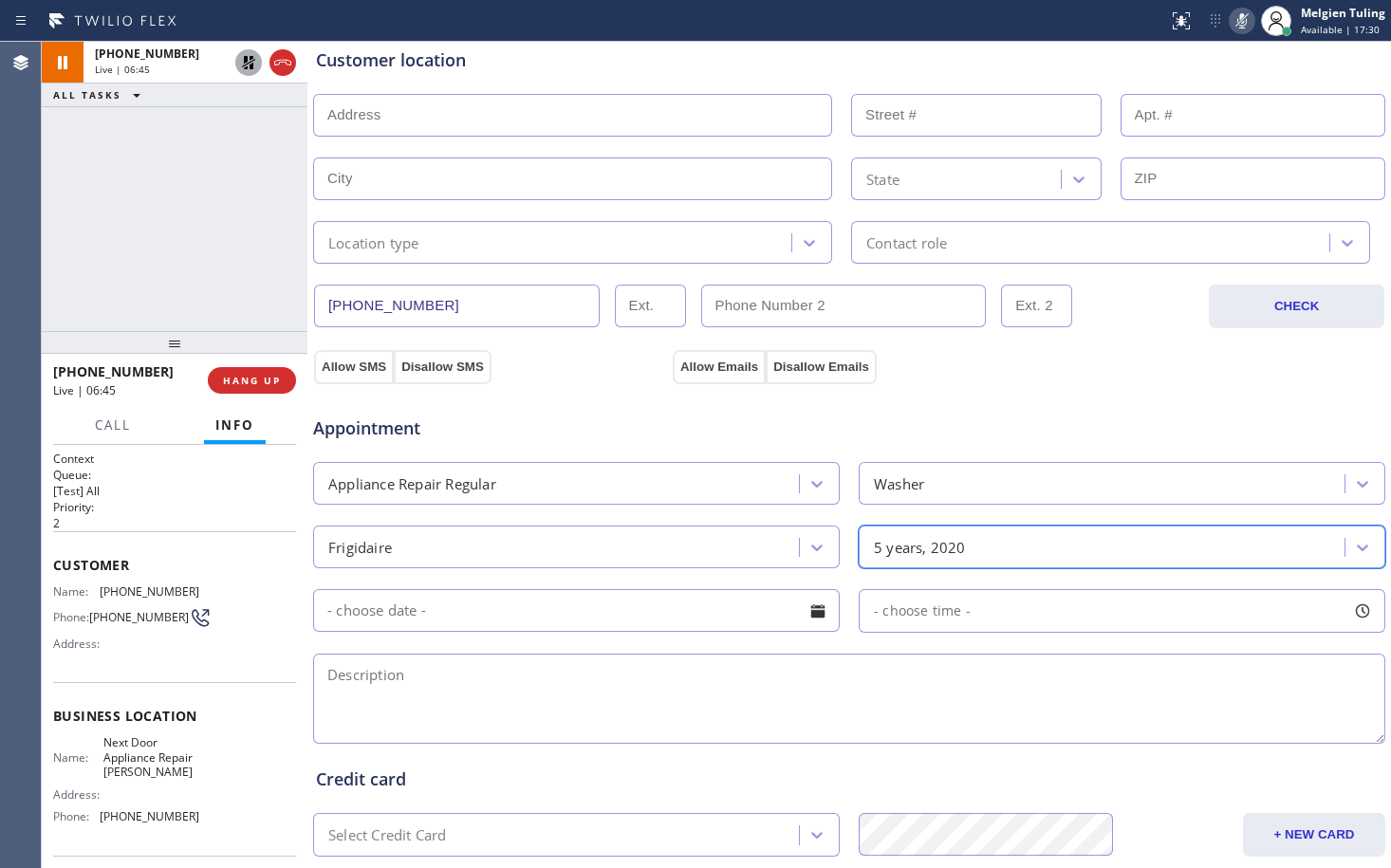
click at [591, 681] on textarea at bounding box center [849, 698] width 1072 height 90
click at [417, 674] on textarea at bounding box center [849, 698] width 1072 height 90
click at [365, 542] on div "Frigidaire" at bounding box center [361, 547] width 64 height 22
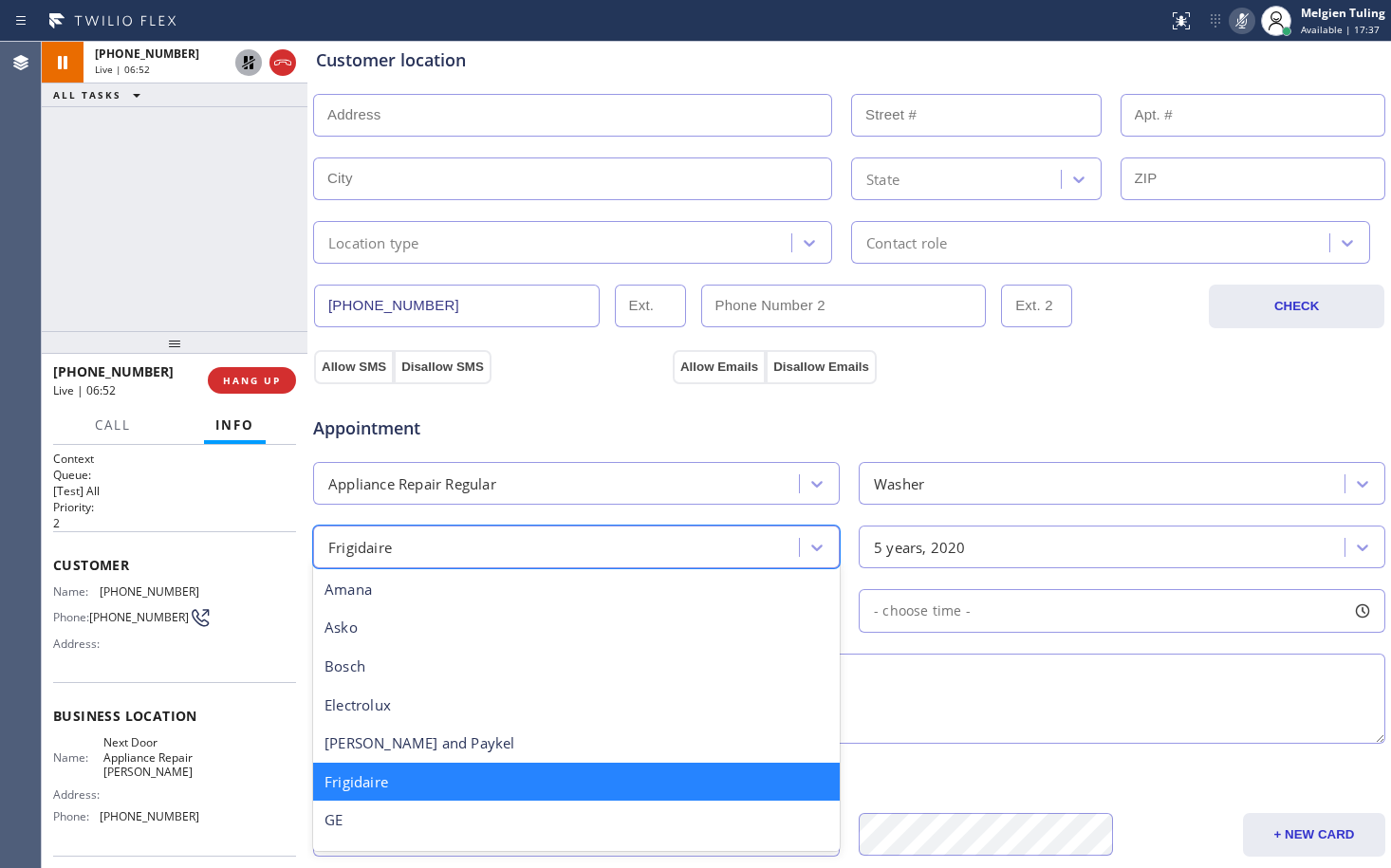
click at [365, 542] on div "Frigidaire" at bounding box center [361, 547] width 64 height 22
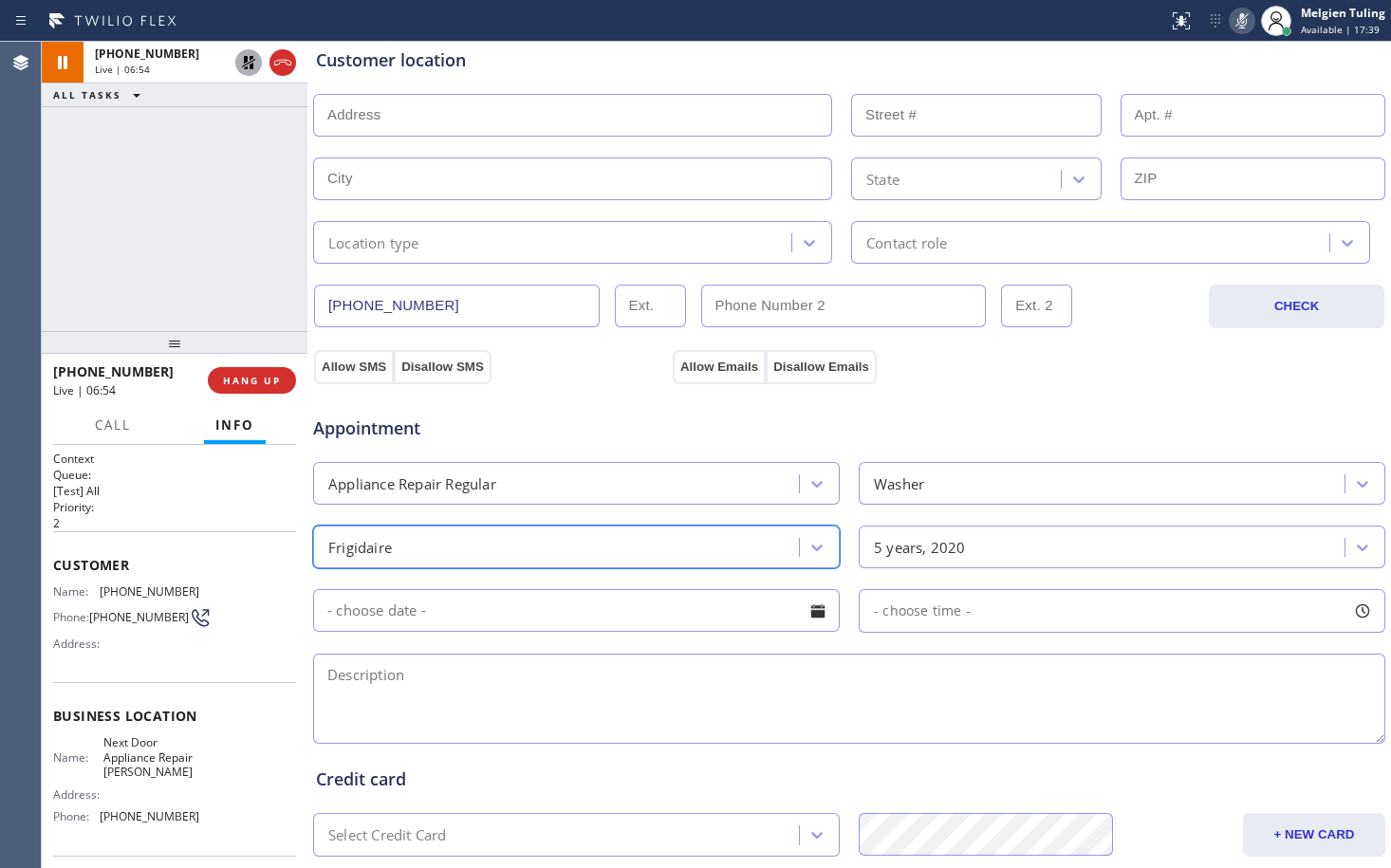
drag, startPoint x: 419, startPoint y: 542, endPoint x: 319, endPoint y: 533, distance: 100.4
click at [319, 533] on div "Frigidaire" at bounding box center [559, 547] width 480 height 33
click at [348, 674] on textarea at bounding box center [849, 698] width 1072 height 90
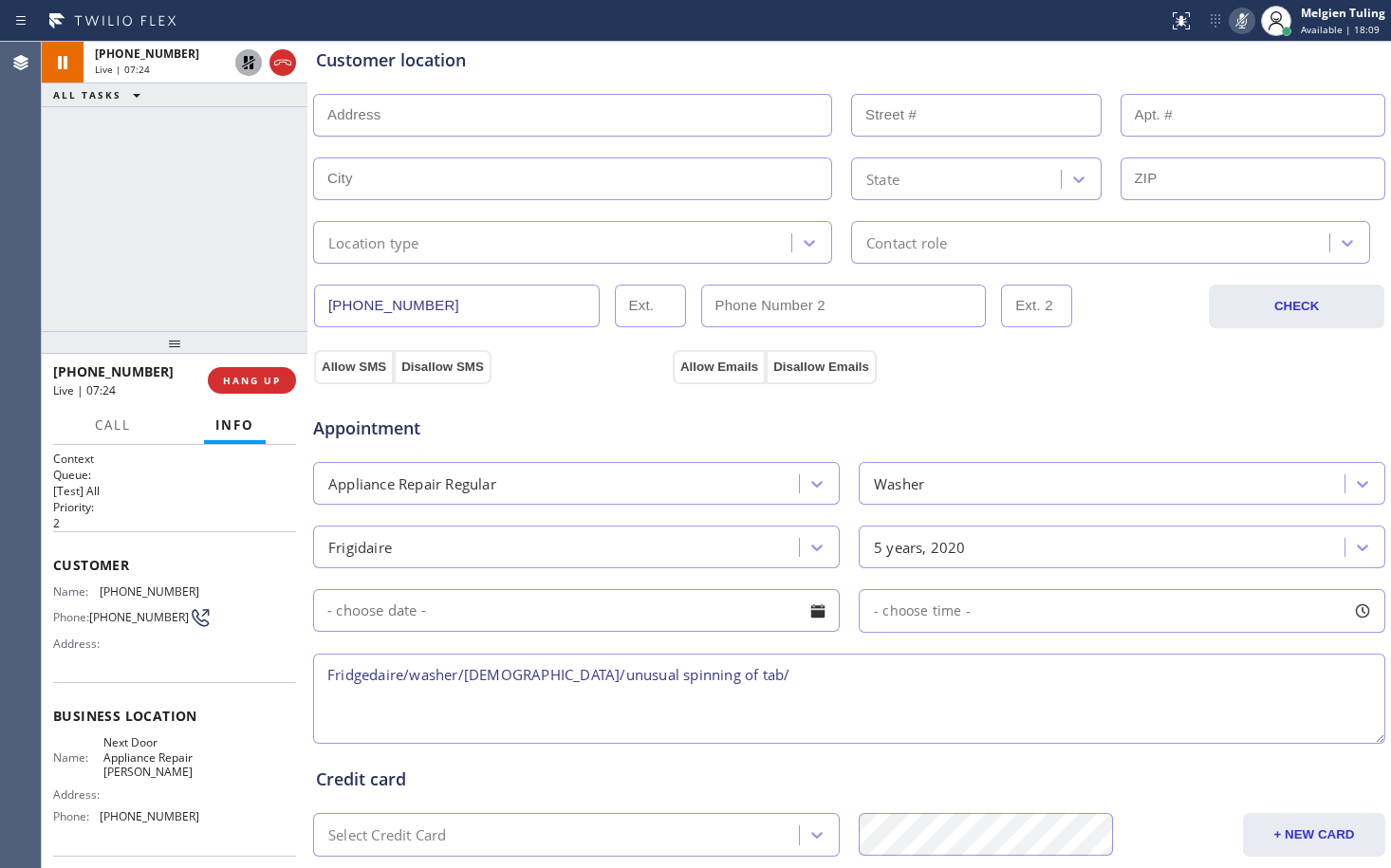
paste textarea "85226"
click at [708, 671] on textarea "Fridgedaire/washer/[DEMOGRAPHIC_DATA]/unusual spinning of tab/" at bounding box center [849, 698] width 1072 height 90
paste textarea "[STREET_ADDRESS]"
drag, startPoint x: 159, startPoint y: 778, endPoint x: 101, endPoint y: 756, distance: 62.0
click at [103, 756] on span "Next Door Appliance Repair [PERSON_NAME]" at bounding box center [151, 757] width 95 height 43
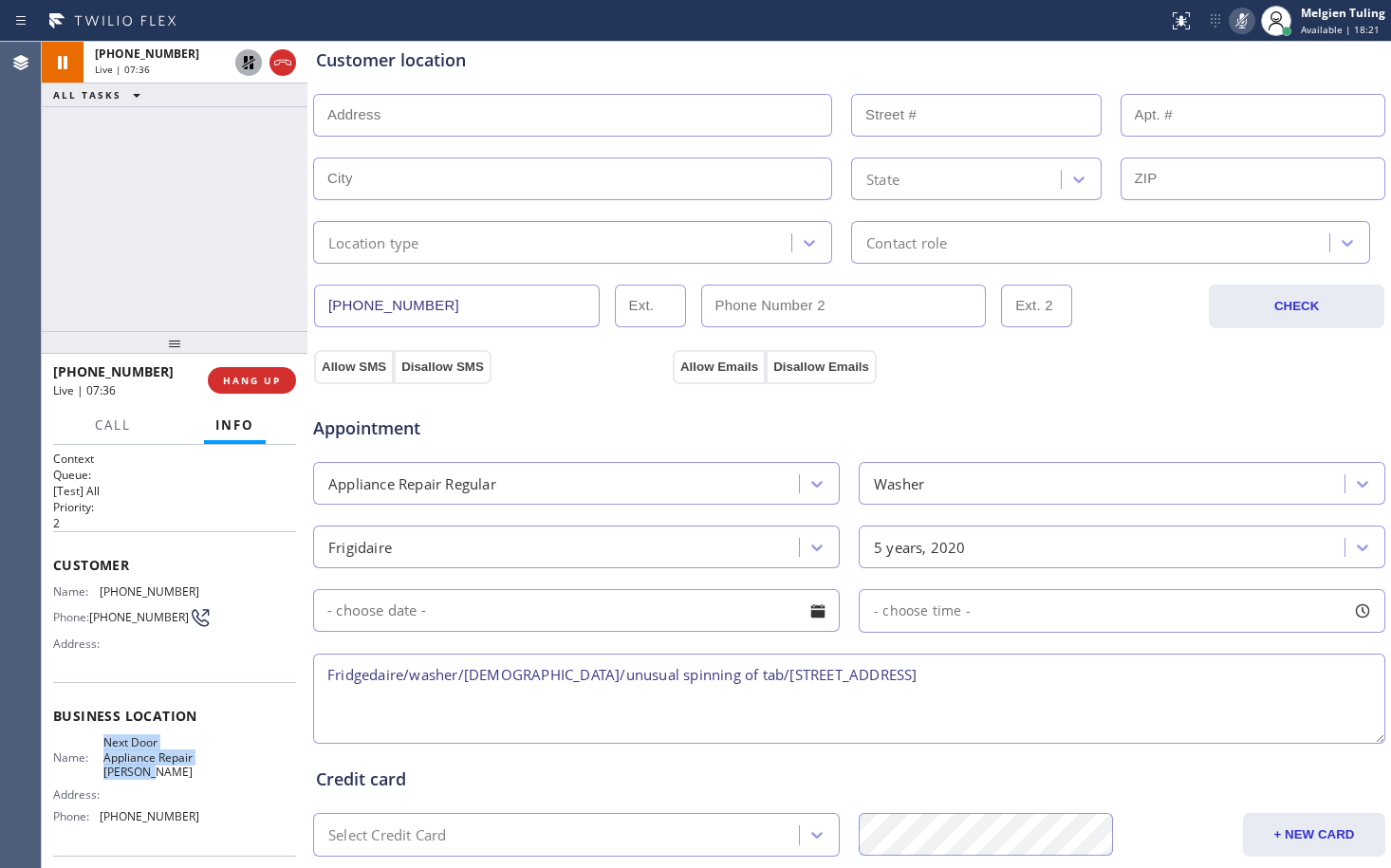
copy span "Next Door Appliance Repair [PERSON_NAME]"
click at [963, 672] on textarea "Fridgedaire/washer/[DEMOGRAPHIC_DATA]/unusual spinning of tab/[STREET_ADDRESS]" at bounding box center [849, 698] width 1072 height 90
paste textarea "Next Door Appliance Repair [PERSON_NAME]"
click at [1225, 678] on textarea "Fridgedaire/washer/[DEMOGRAPHIC_DATA]/unusual spinning of tab/[STREET_ADDRESS]/…" at bounding box center [849, 698] width 1072 height 90
drag, startPoint x: 1218, startPoint y: 679, endPoint x: 318, endPoint y: 675, distance: 900.0
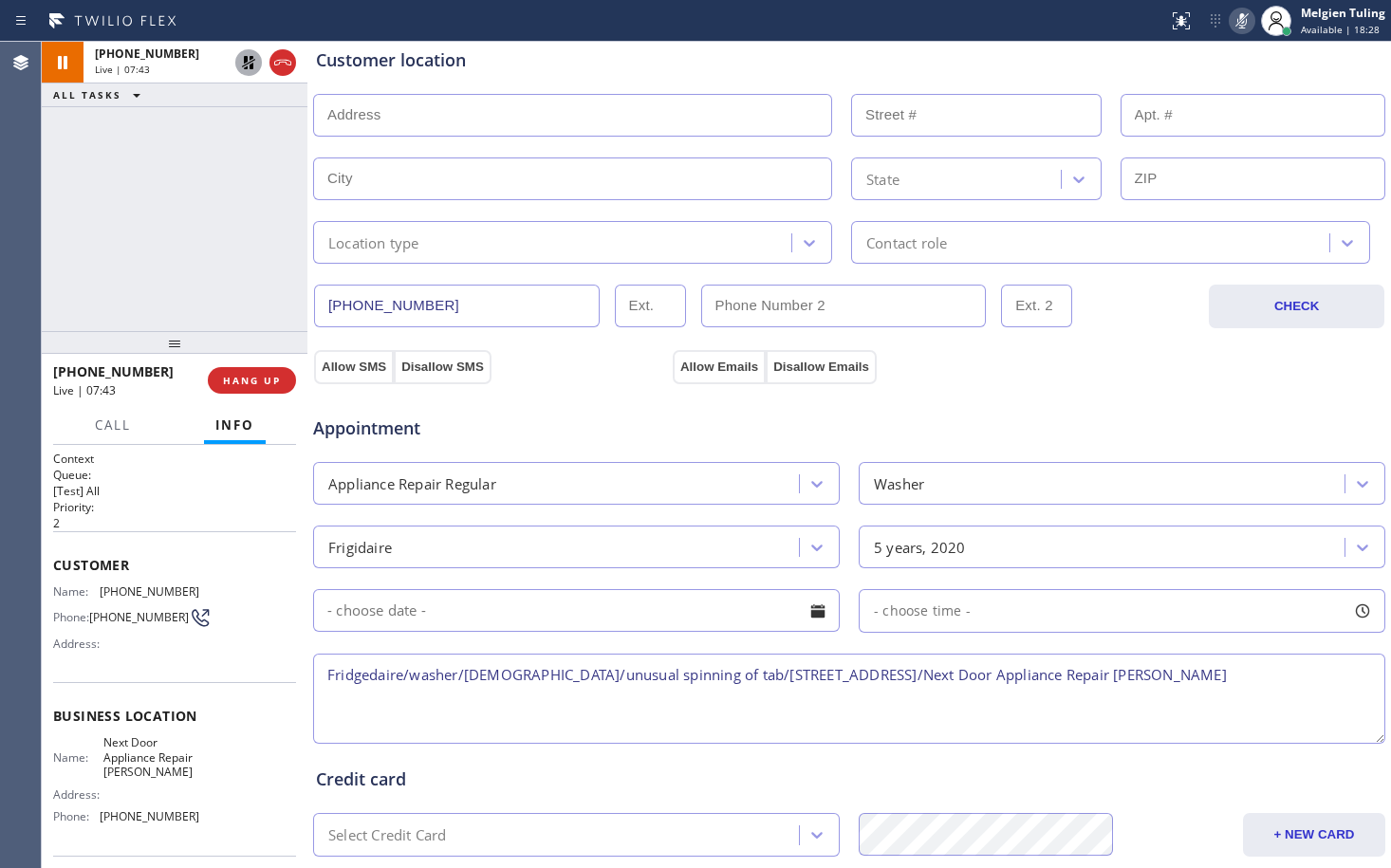
click at [318, 675] on textarea "Fridgedaire/washer/[DEMOGRAPHIC_DATA]/unusual spinning of tab/[STREET_ADDRESS]/…" at bounding box center [849, 698] width 1072 height 90
click at [562, 720] on textarea "Fridgedaire/washer/[DEMOGRAPHIC_DATA]/unusual spinning of tab/[STREET_ADDRESS]/…" at bounding box center [849, 698] width 1072 height 90
click at [1016, 491] on div "Washer" at bounding box center [1104, 483] width 480 height 33
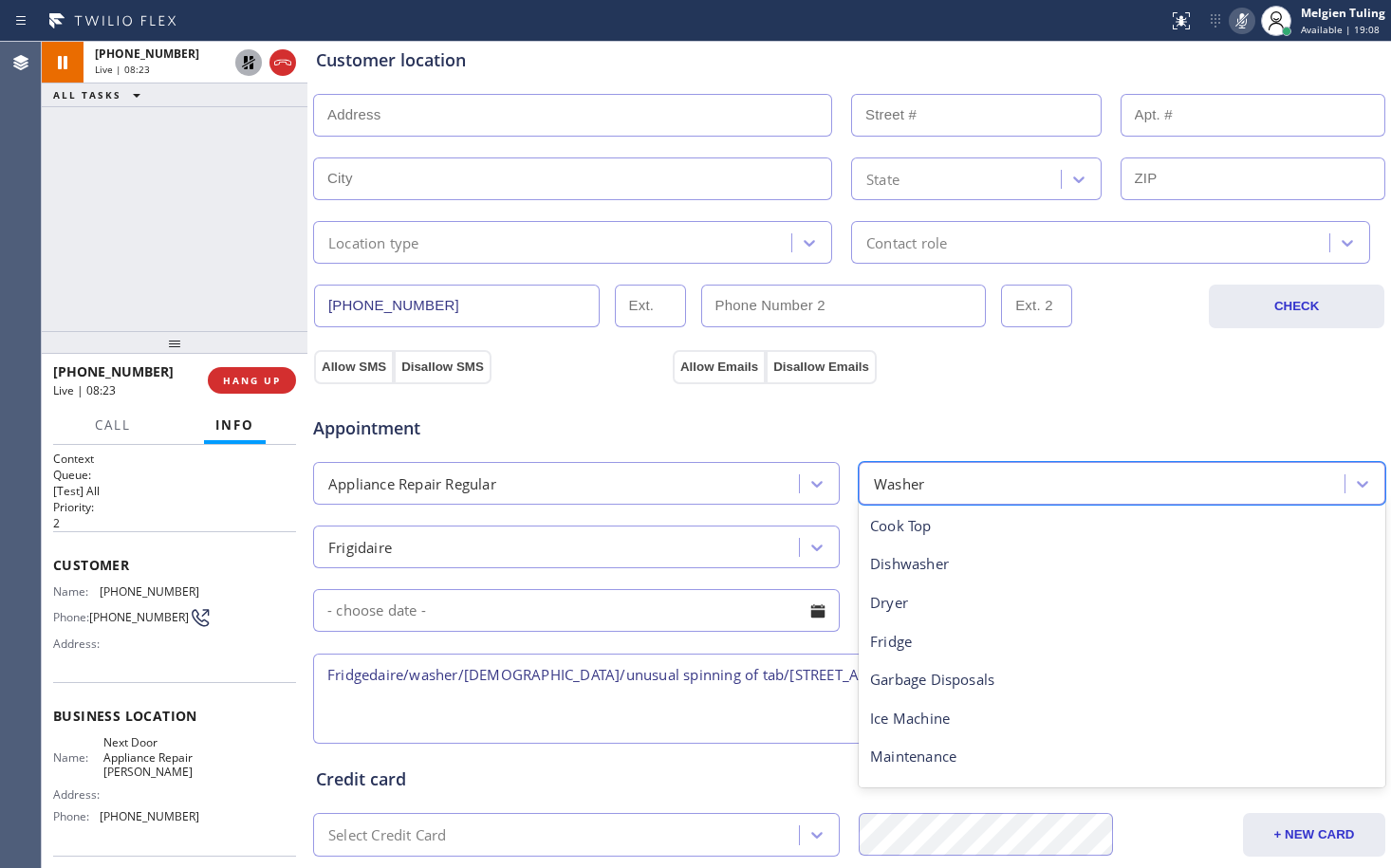
scroll to position [234, 0]
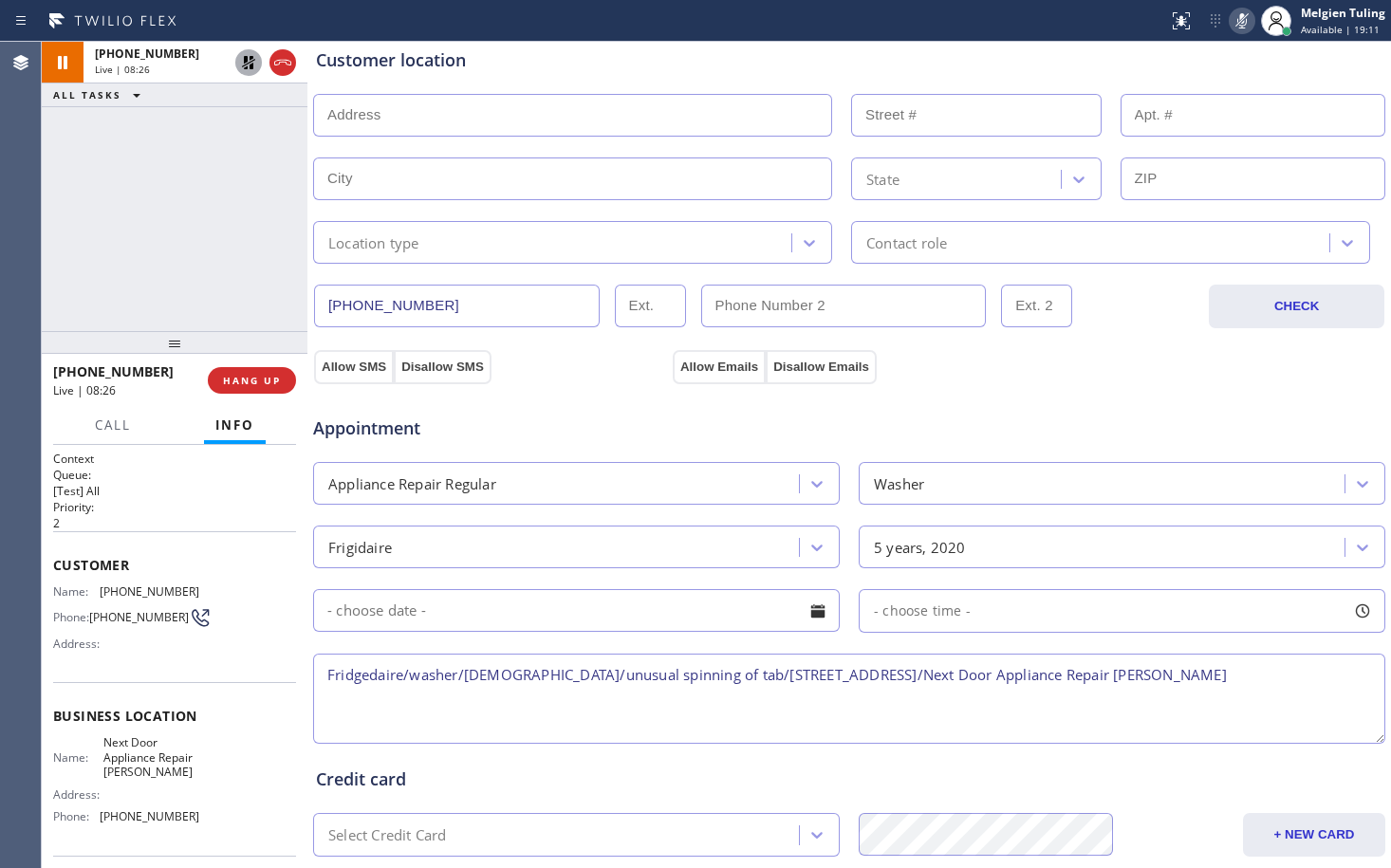
click at [604, 702] on textarea "Fridgedaire/washer/[DEMOGRAPHIC_DATA]/unusual spinning of tab/[STREET_ADDRESS]/…" at bounding box center [849, 698] width 1072 height 90
click at [689, 674] on textarea "Fridgedaire/washer/[DEMOGRAPHIC_DATA]/unusual spinning of tab/[STREET_ADDRESS]/…" at bounding box center [849, 698] width 1072 height 90
paste textarea "fstw4120sw1-model kc03104700-cerial"
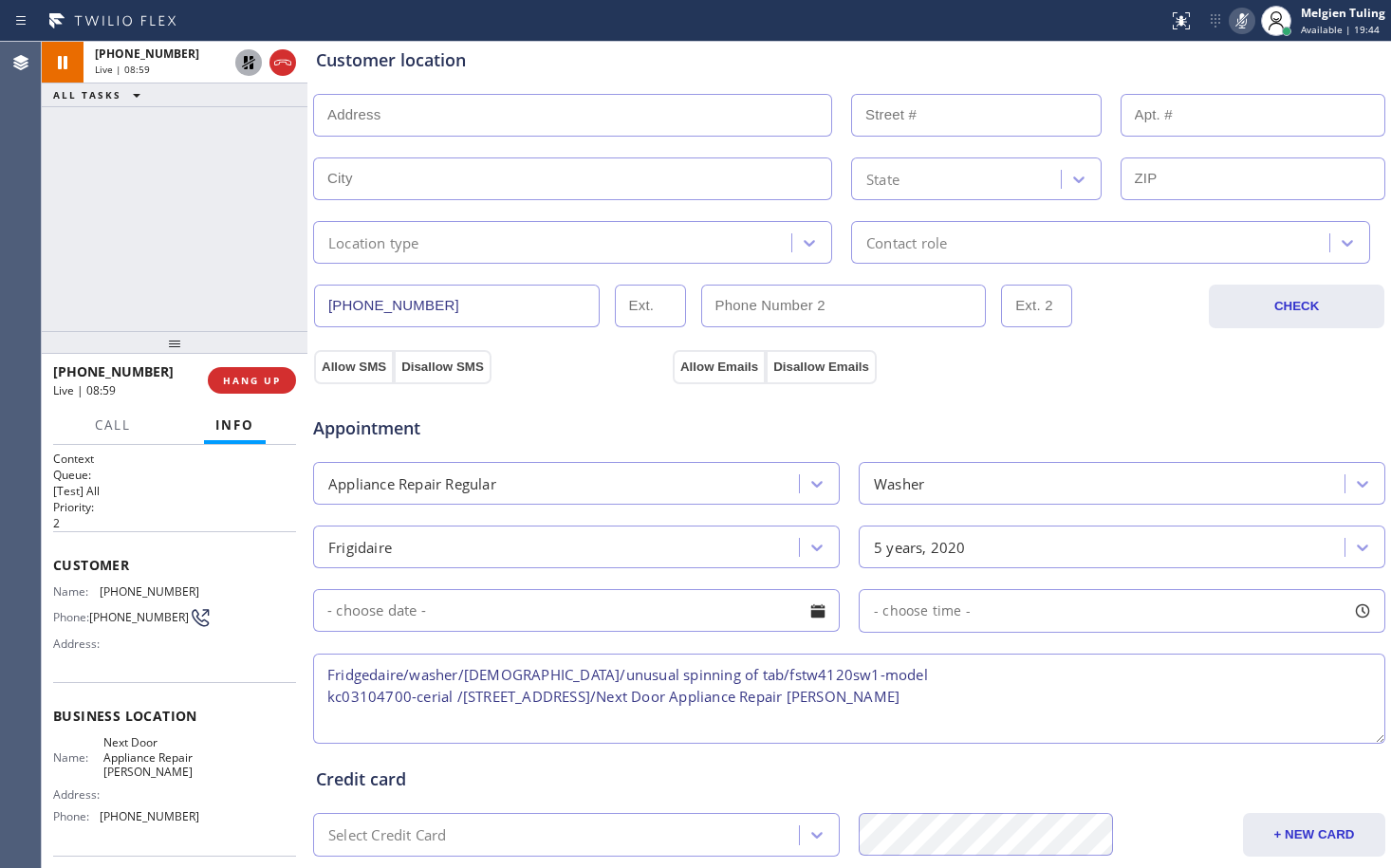
click at [328, 697] on textarea "Fridgedaire/washer/[DEMOGRAPHIC_DATA]/unusual spinning of tab/fstw4120sw1-model…" at bounding box center [849, 698] width 1072 height 90
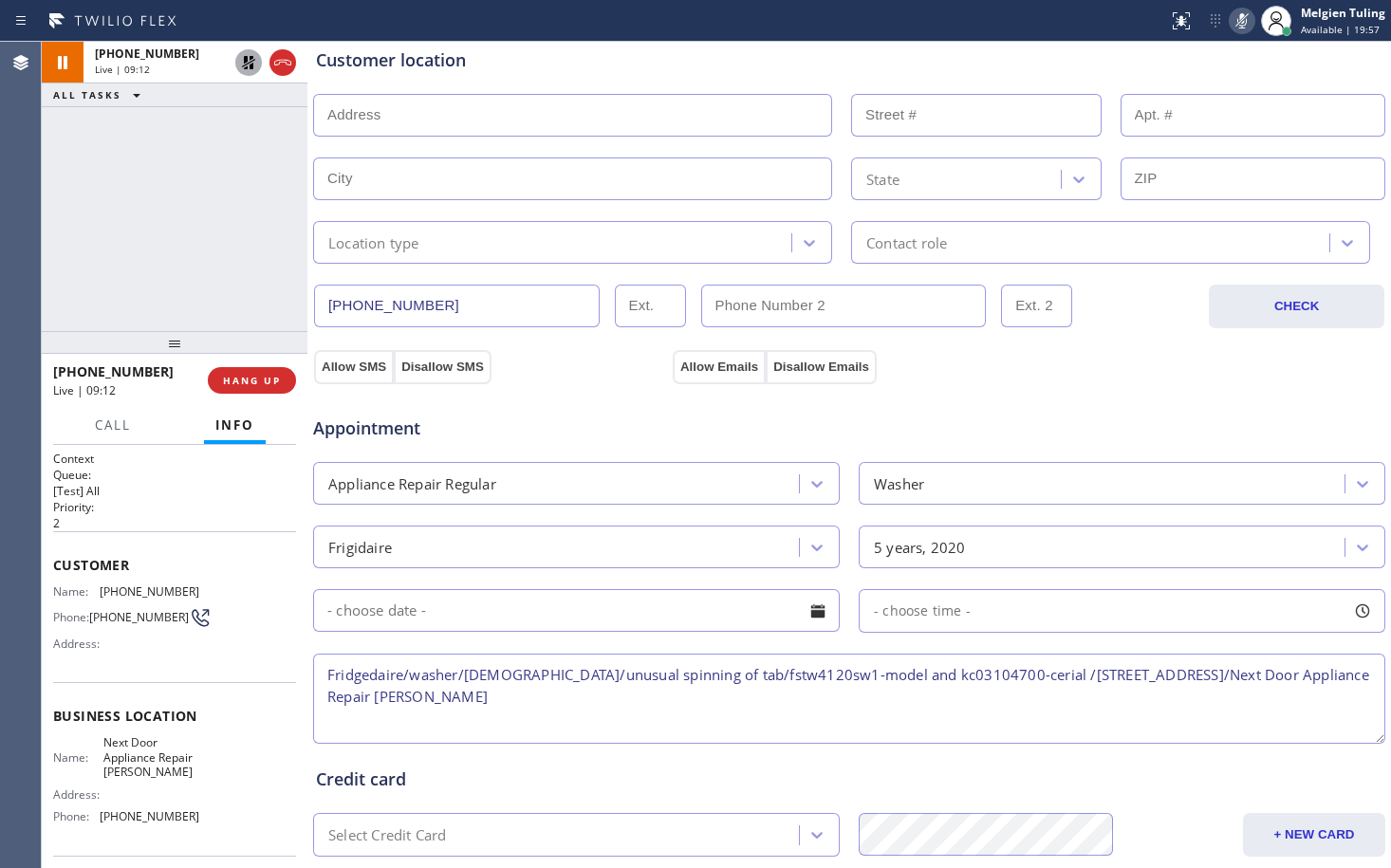
scroll to position [569, 0]
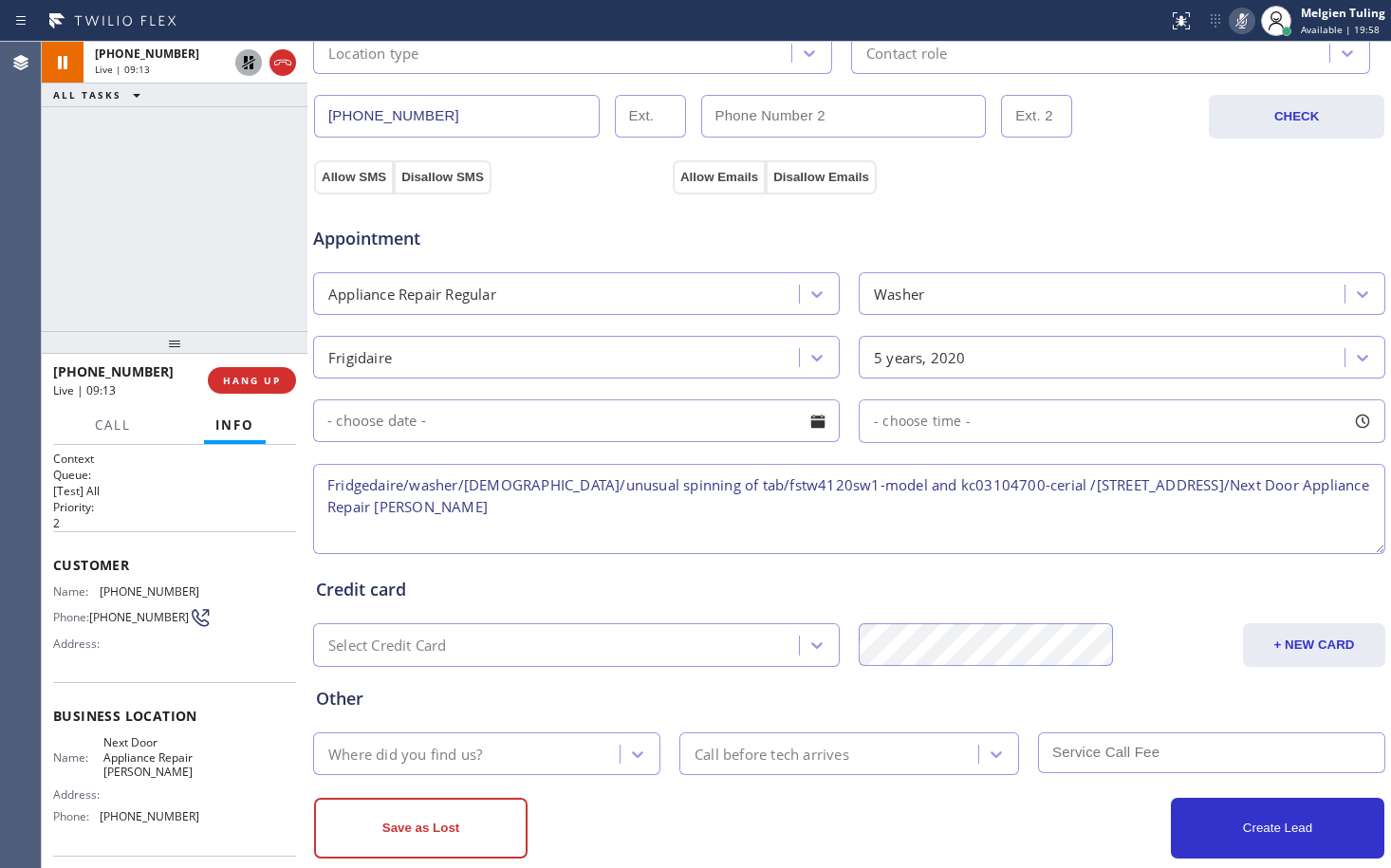
type textarea "Fridgedaire/washer/[DEMOGRAPHIC_DATA]/unusual spinning of tab/fstw4120sw1-model…"
click at [243, 67] on icon at bounding box center [248, 63] width 14 height 14
click at [1247, 23] on icon at bounding box center [1242, 21] width 10 height 15
click at [349, 183] on button "Allow SMS" at bounding box center [354, 177] width 79 height 34
click at [702, 173] on button "Allow Emails" at bounding box center [719, 177] width 93 height 34
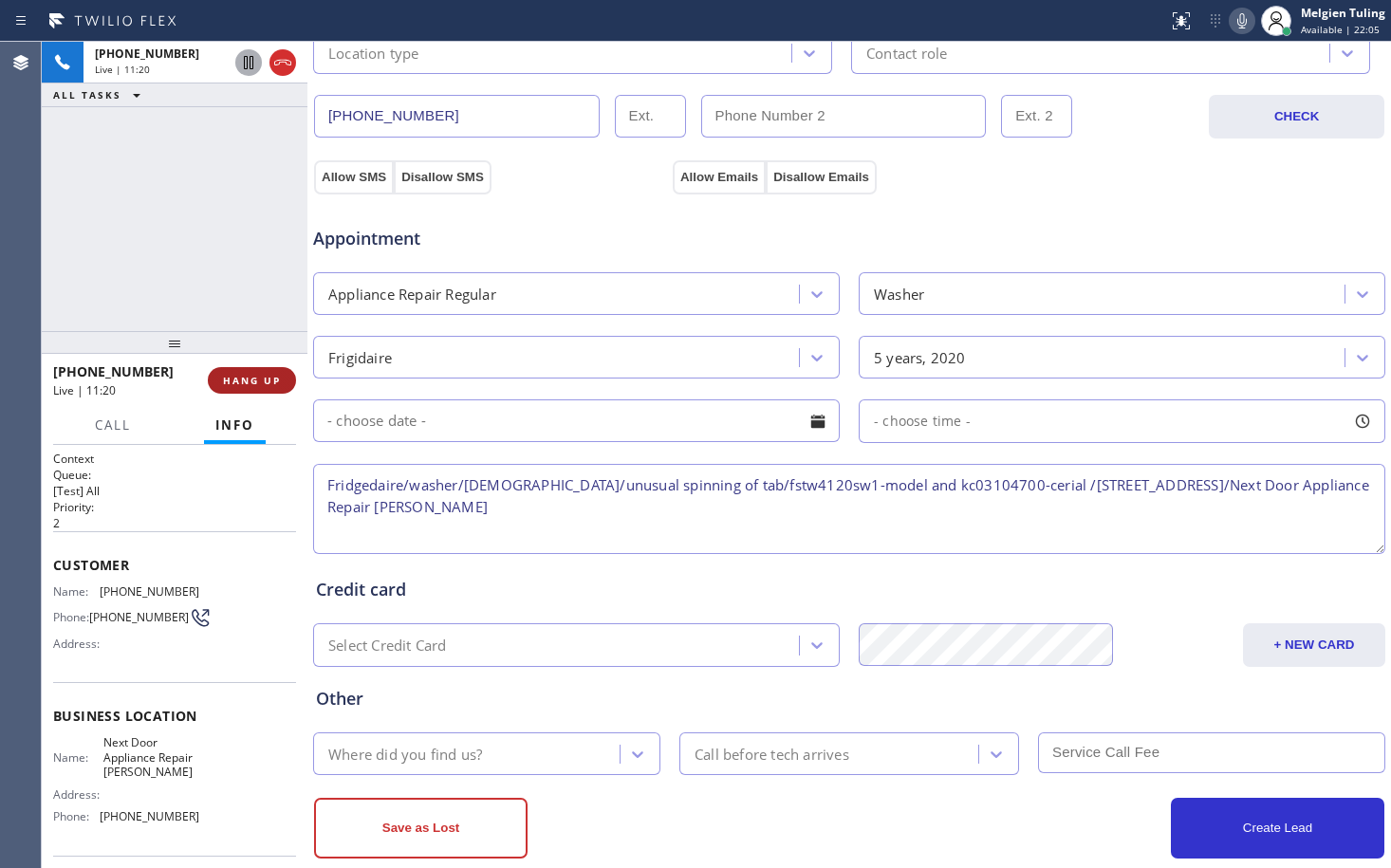
click at [242, 382] on span "HANG UP" at bounding box center [252, 381] width 58 height 14
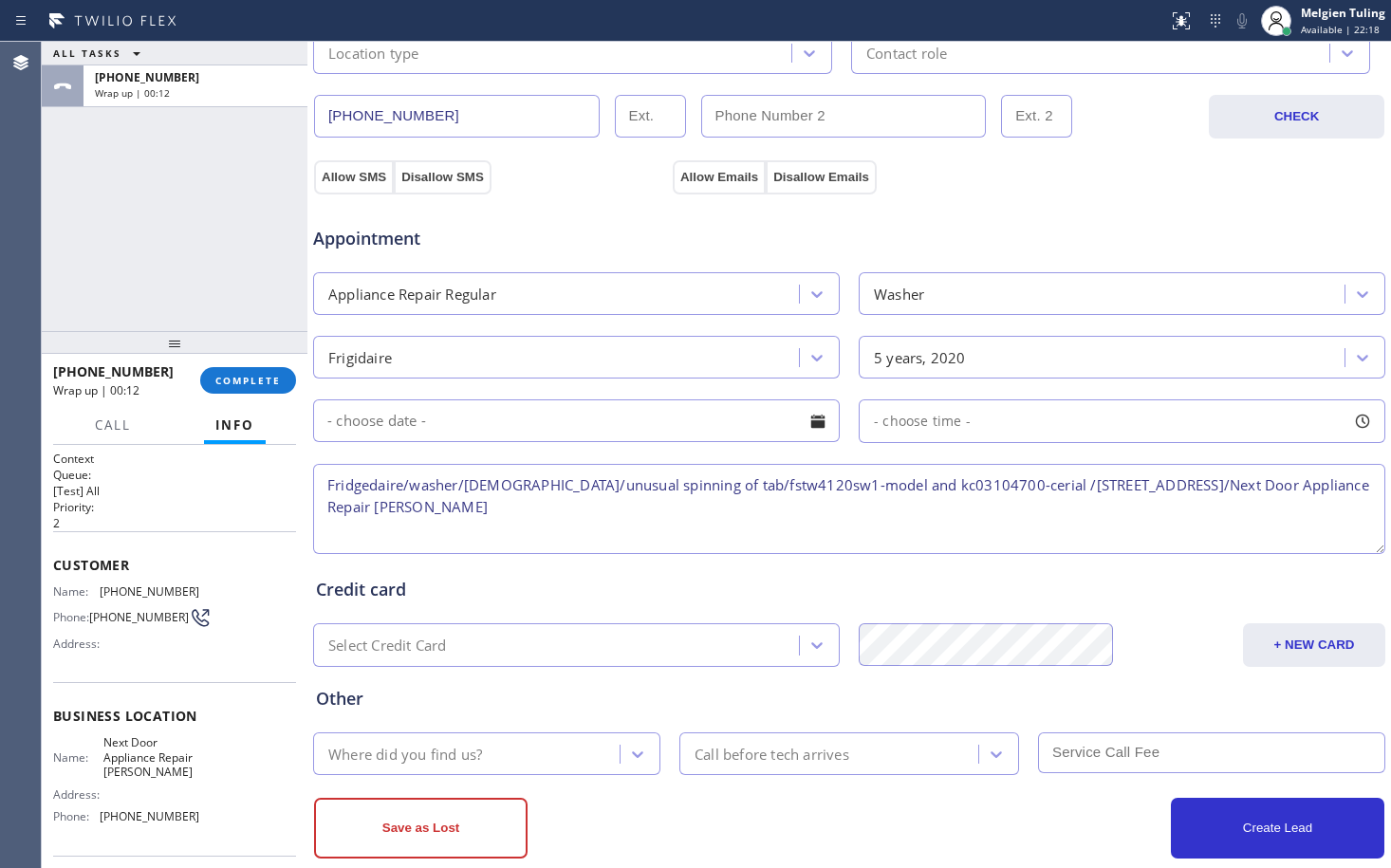
click at [811, 426] on div at bounding box center [818, 420] width 32 height 32
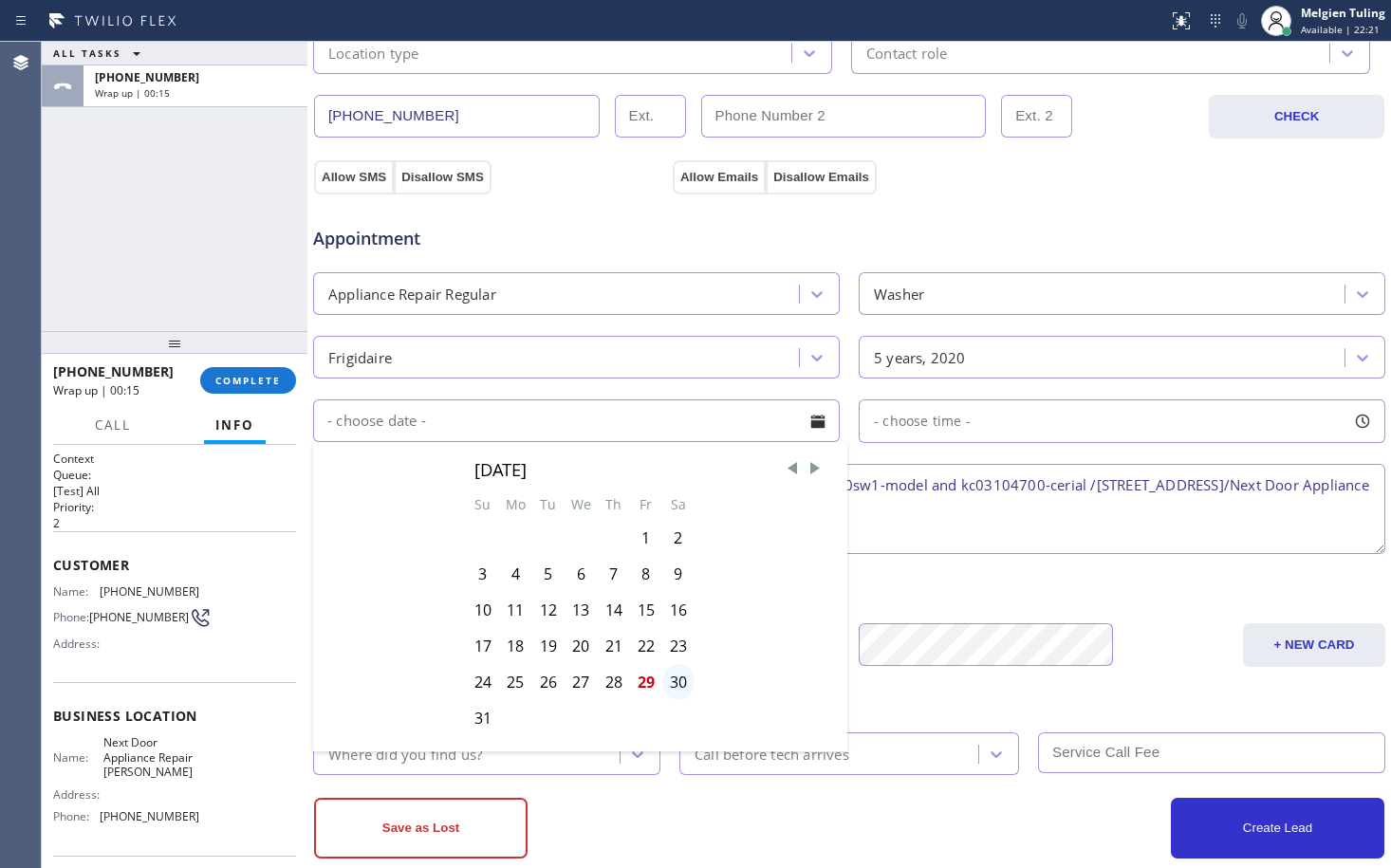
click at [677, 682] on div "30" at bounding box center [678, 681] width 32 height 36
type input "[DATE]"
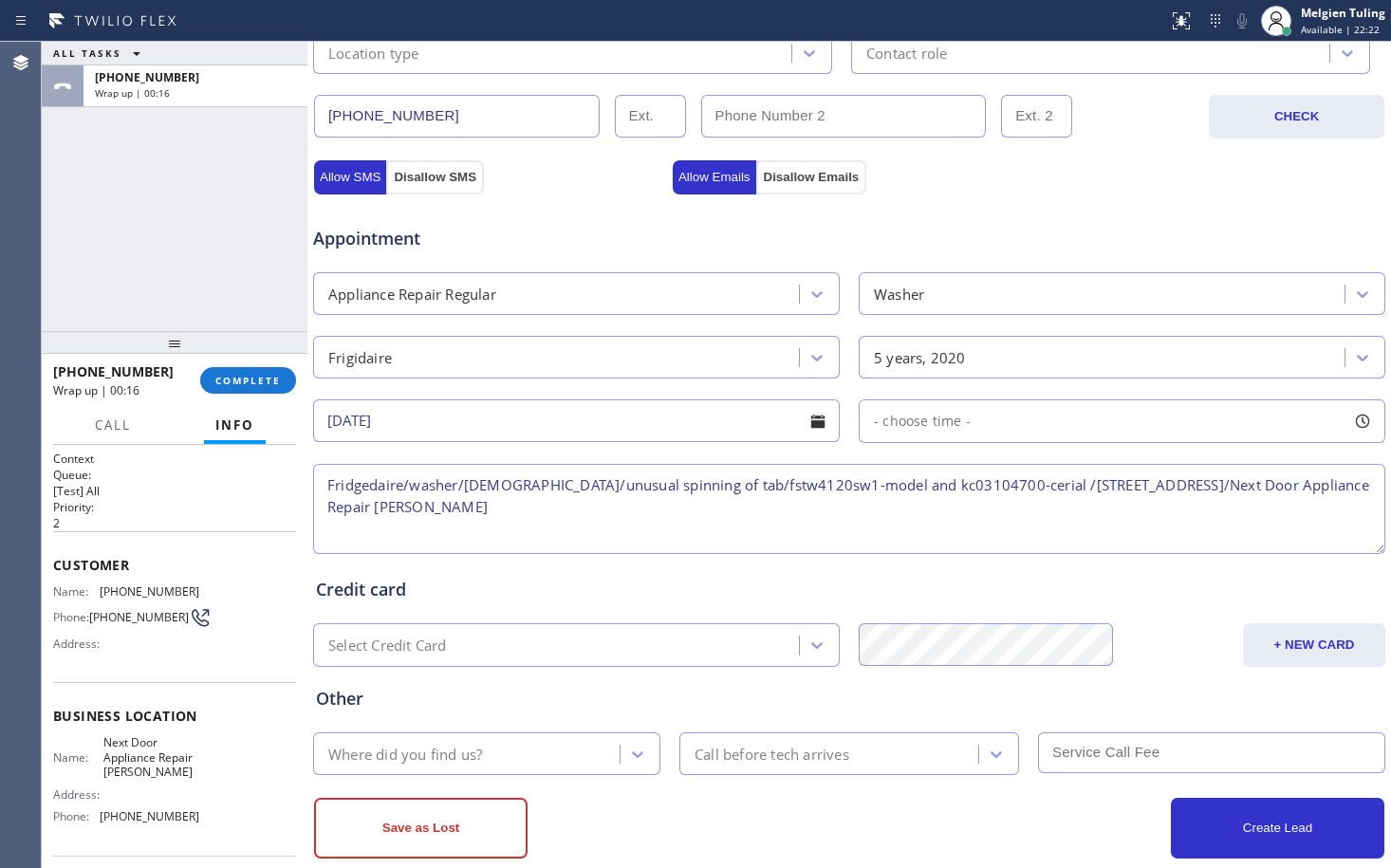
click at [1028, 411] on div "- choose time -" at bounding box center [1121, 420] width 527 height 43
click at [879, 539] on div at bounding box center [878, 536] width 23 height 40
drag, startPoint x: 895, startPoint y: 540, endPoint x: 1005, endPoint y: 538, distance: 110.0
click at [900, 540] on div "FROM TILL 8:00 AM 8:00 AM" at bounding box center [1107, 510] width 498 height 136
drag, startPoint x: 1005, startPoint y: 538, endPoint x: 1151, endPoint y: 533, distance: 146.1
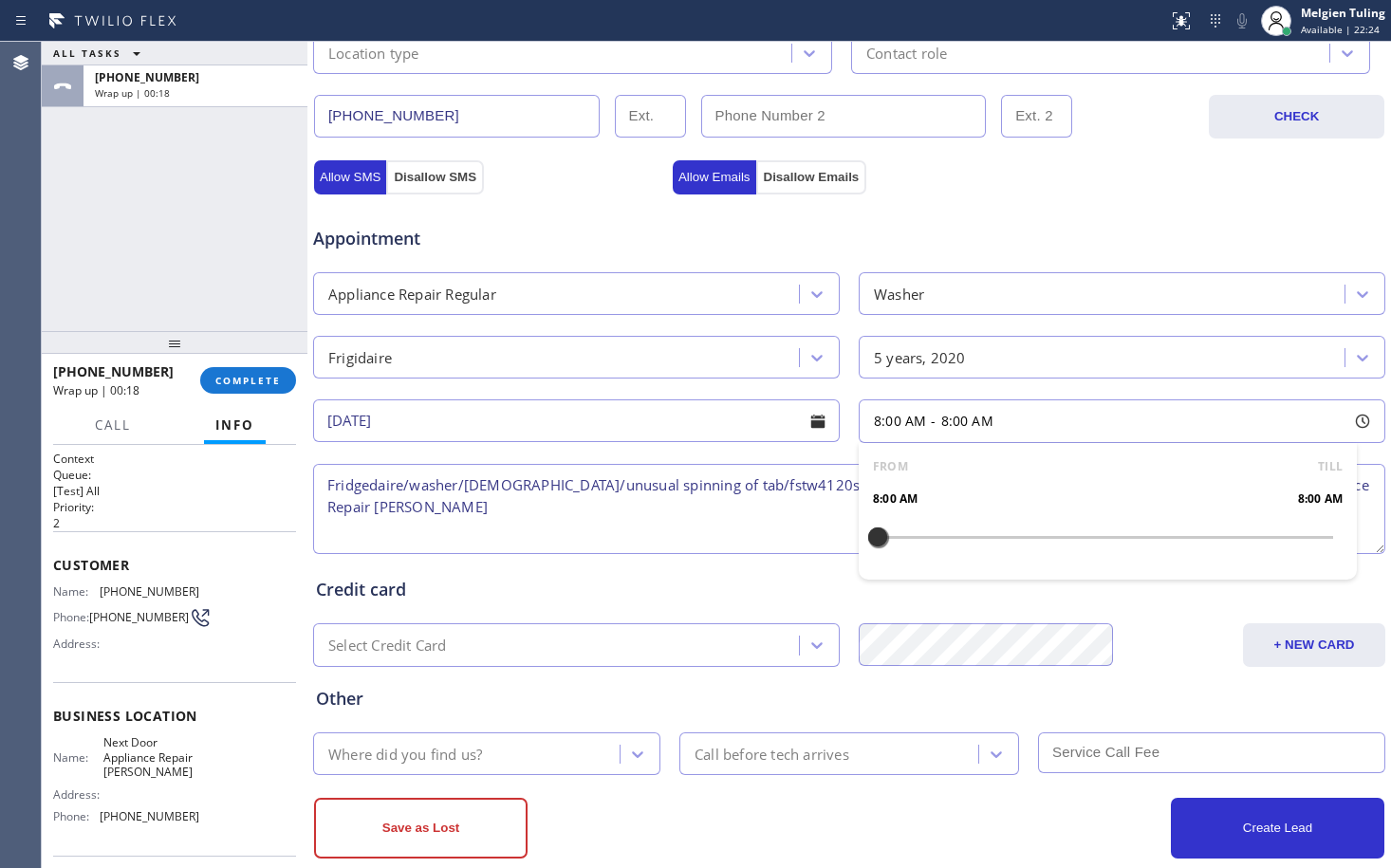
click at [1151, 533] on div "FROM TILL 8:00 AM 8:00 AM" at bounding box center [1107, 510] width 498 height 136
drag, startPoint x: 872, startPoint y: 535, endPoint x: 1014, endPoint y: 546, distance: 142.4
click at [1018, 546] on div at bounding box center [1029, 536] width 23 height 40
drag, startPoint x: 865, startPoint y: 535, endPoint x: 912, endPoint y: 535, distance: 47.0
click at [912, 535] on div at bounding box center [916, 536] width 23 height 40
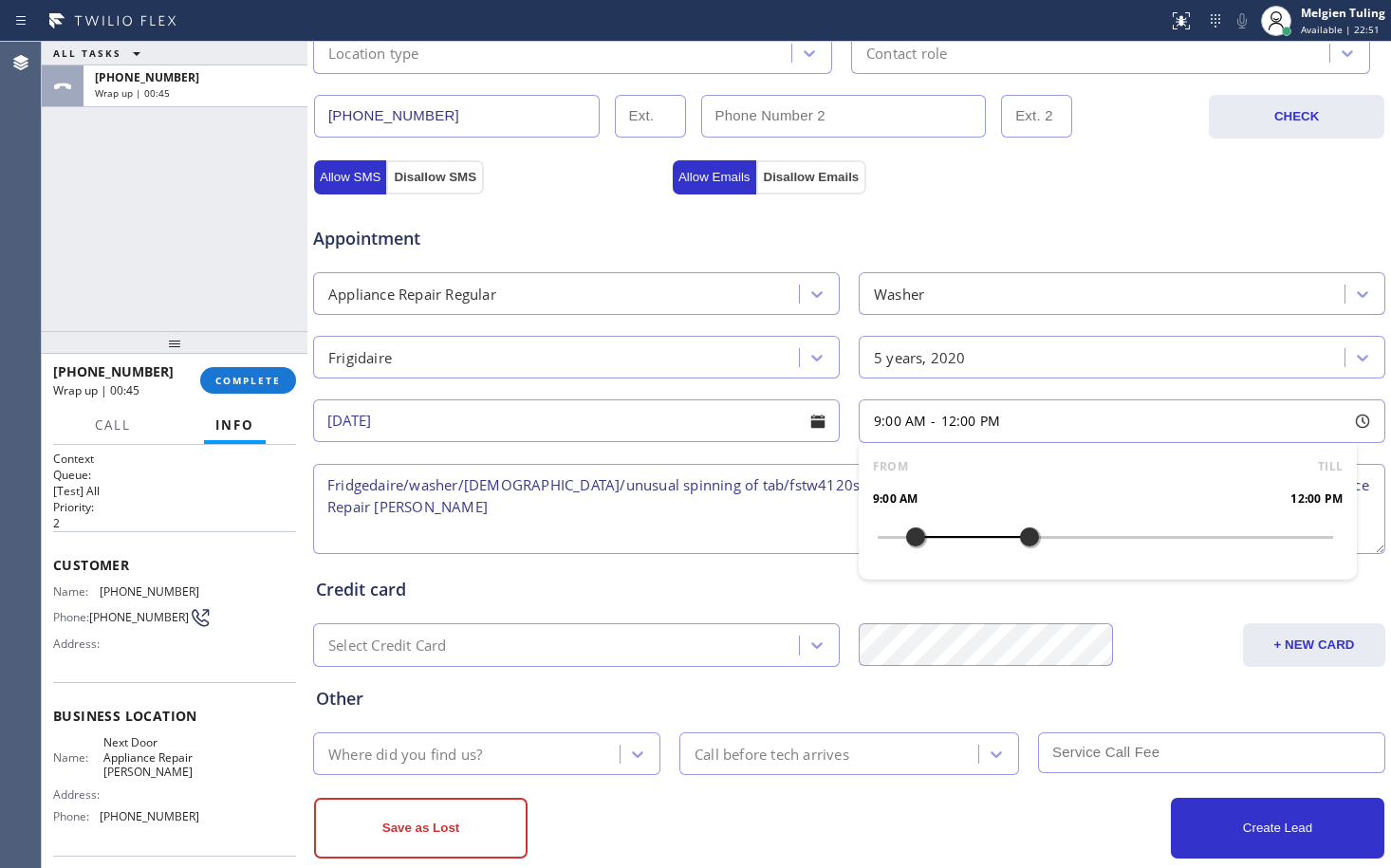
click at [541, 512] on textarea "Fridgedaire/washer/[DEMOGRAPHIC_DATA]/unusual spinning of tab/fstw4120sw1-model…" at bounding box center [849, 508] width 1072 height 90
click at [325, 486] on textarea "Fridgedaire/washer/[DEMOGRAPHIC_DATA]/unusual spinning of tab/fstw4120sw1-model…" at bounding box center [849, 508] width 1072 height 90
click at [561, 511] on textarea "9-12/$75/Fridgedaire/washer/[DEMOGRAPHIC_DATA]/unusual spinning of tab/fstw4120…" at bounding box center [849, 508] width 1072 height 90
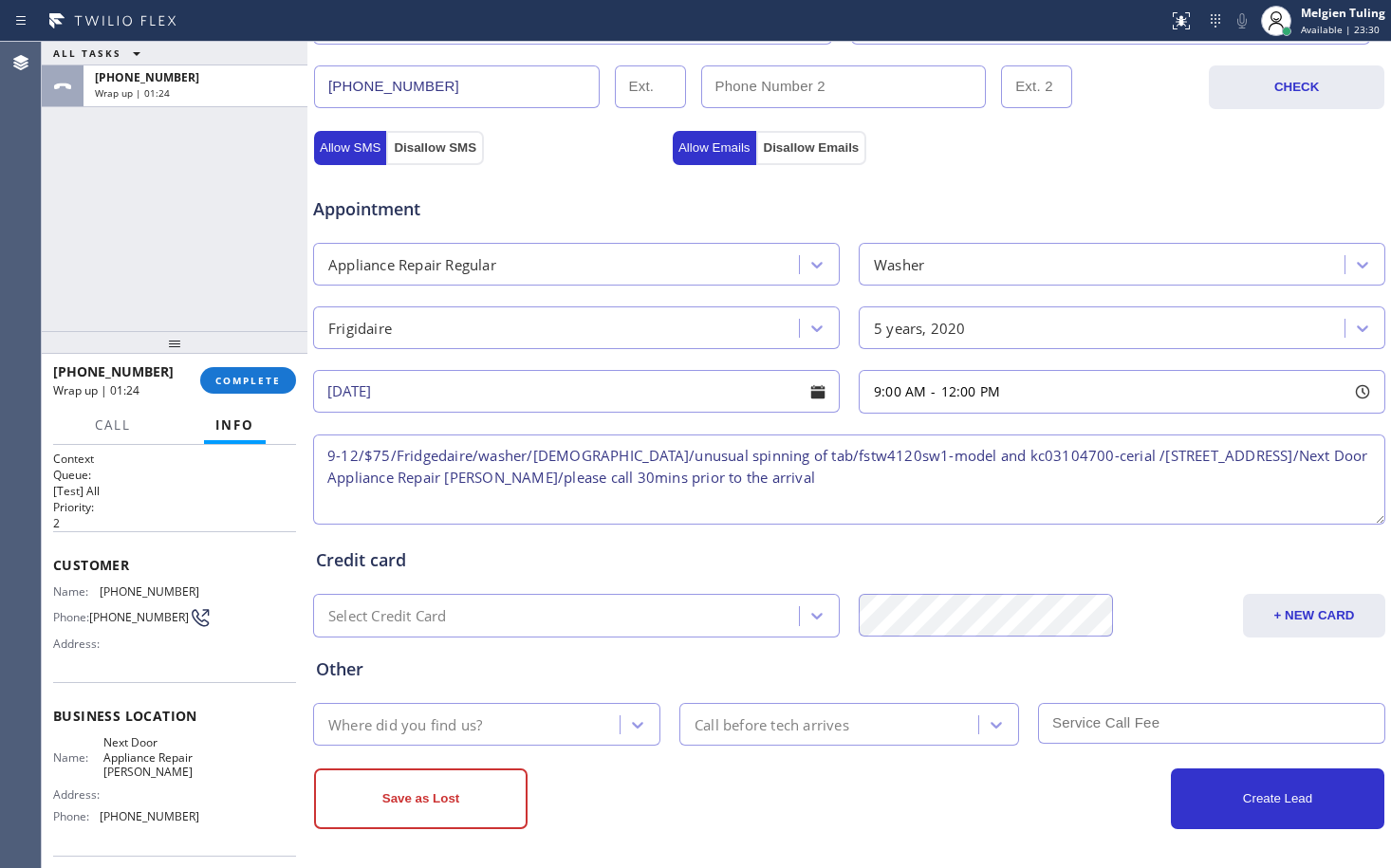
scroll to position [602, 0]
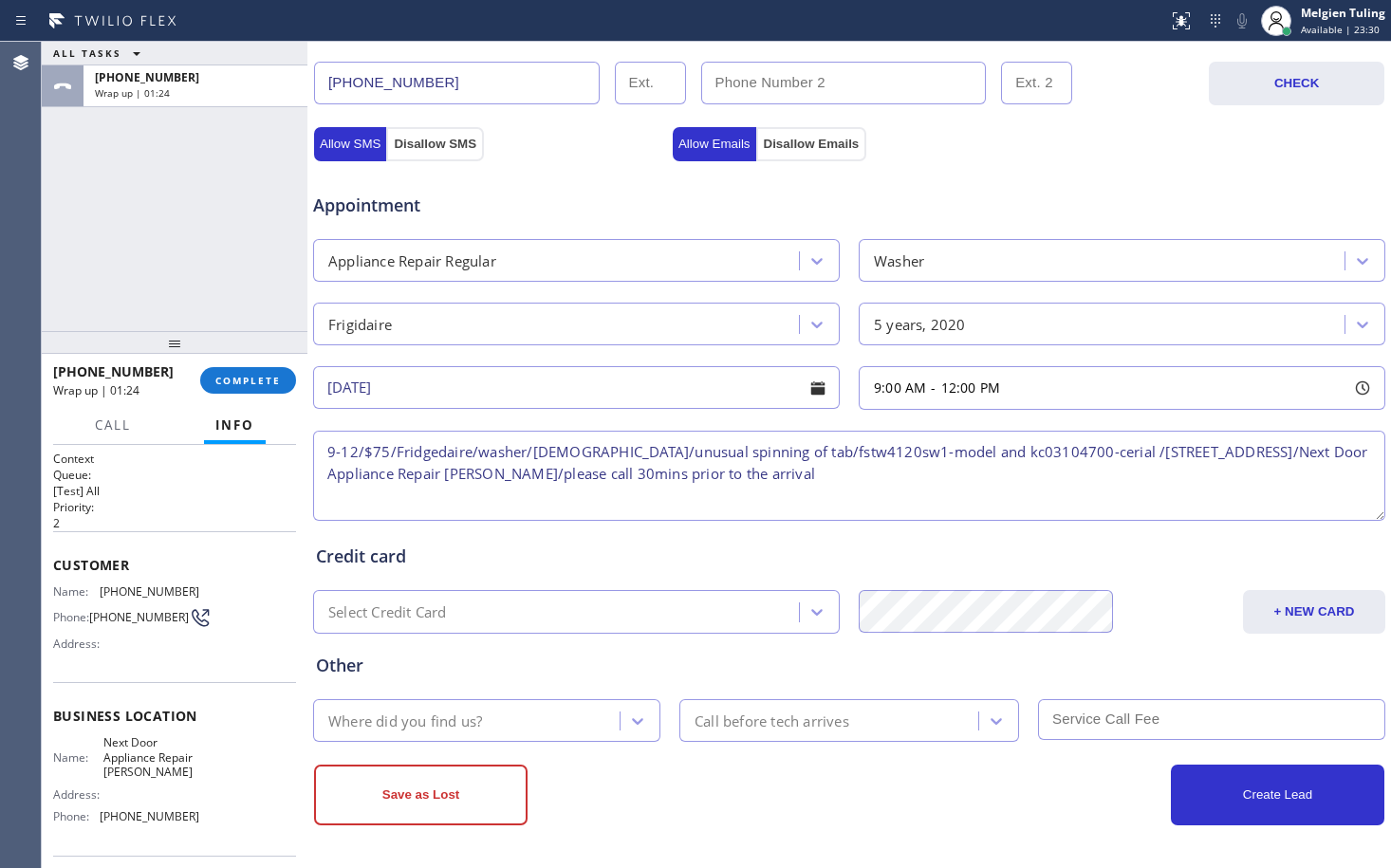
type textarea "9-12/$75/Fridgedaire/washer/[DEMOGRAPHIC_DATA]/unusual spinning of tab/fstw4120…"
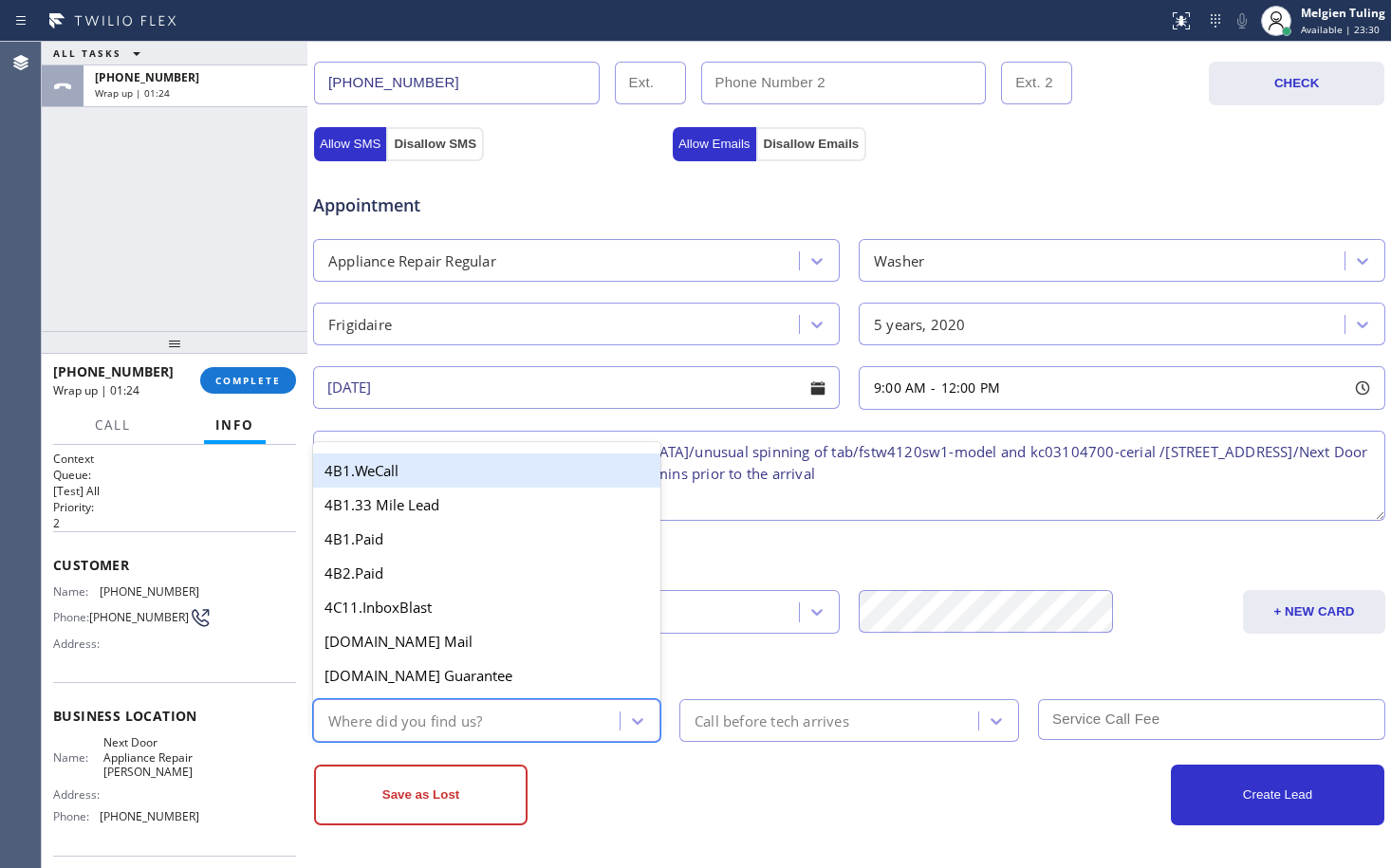
click at [548, 717] on div "Where did you find us?" at bounding box center [469, 720] width 301 height 33
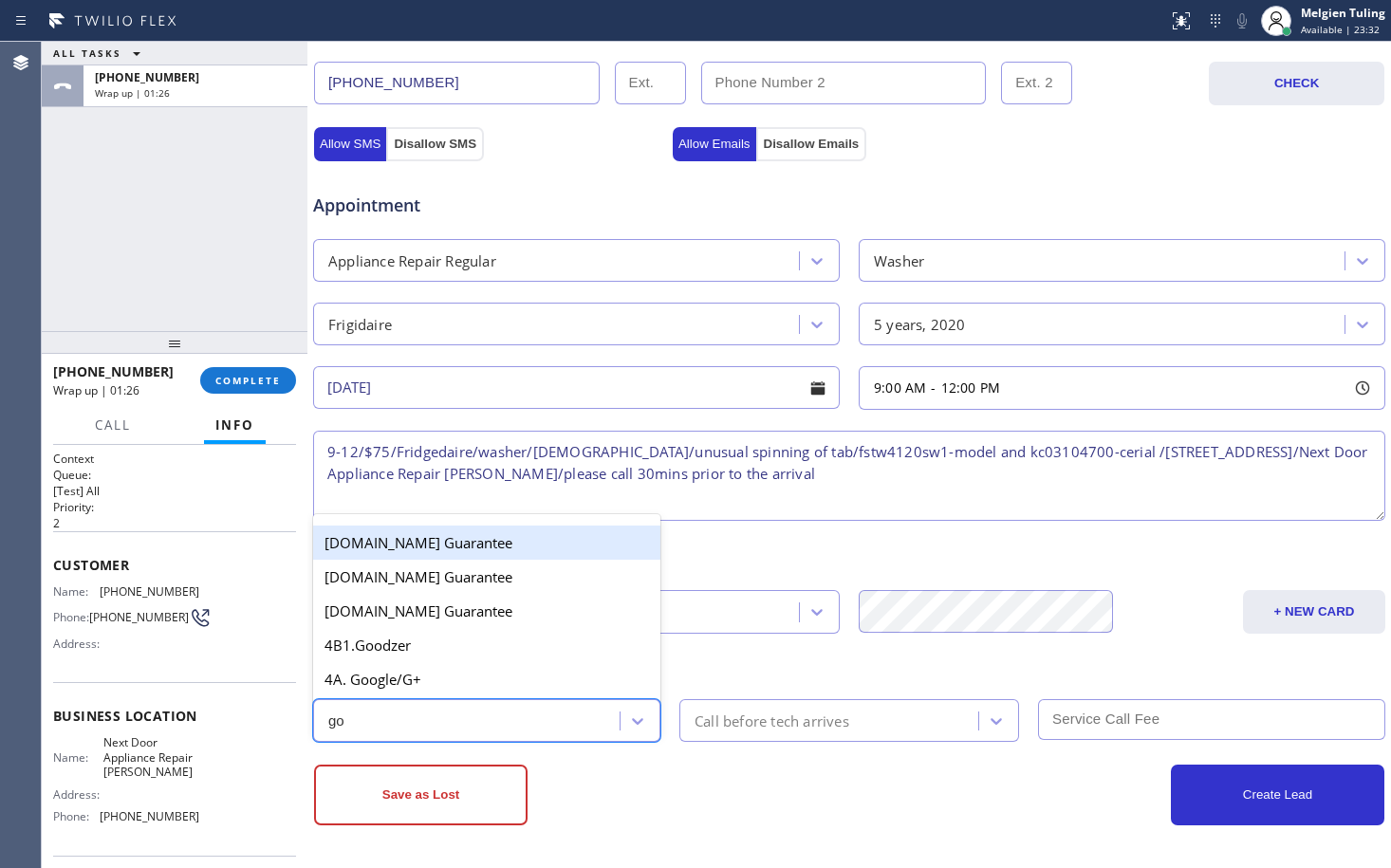
type input "goo"
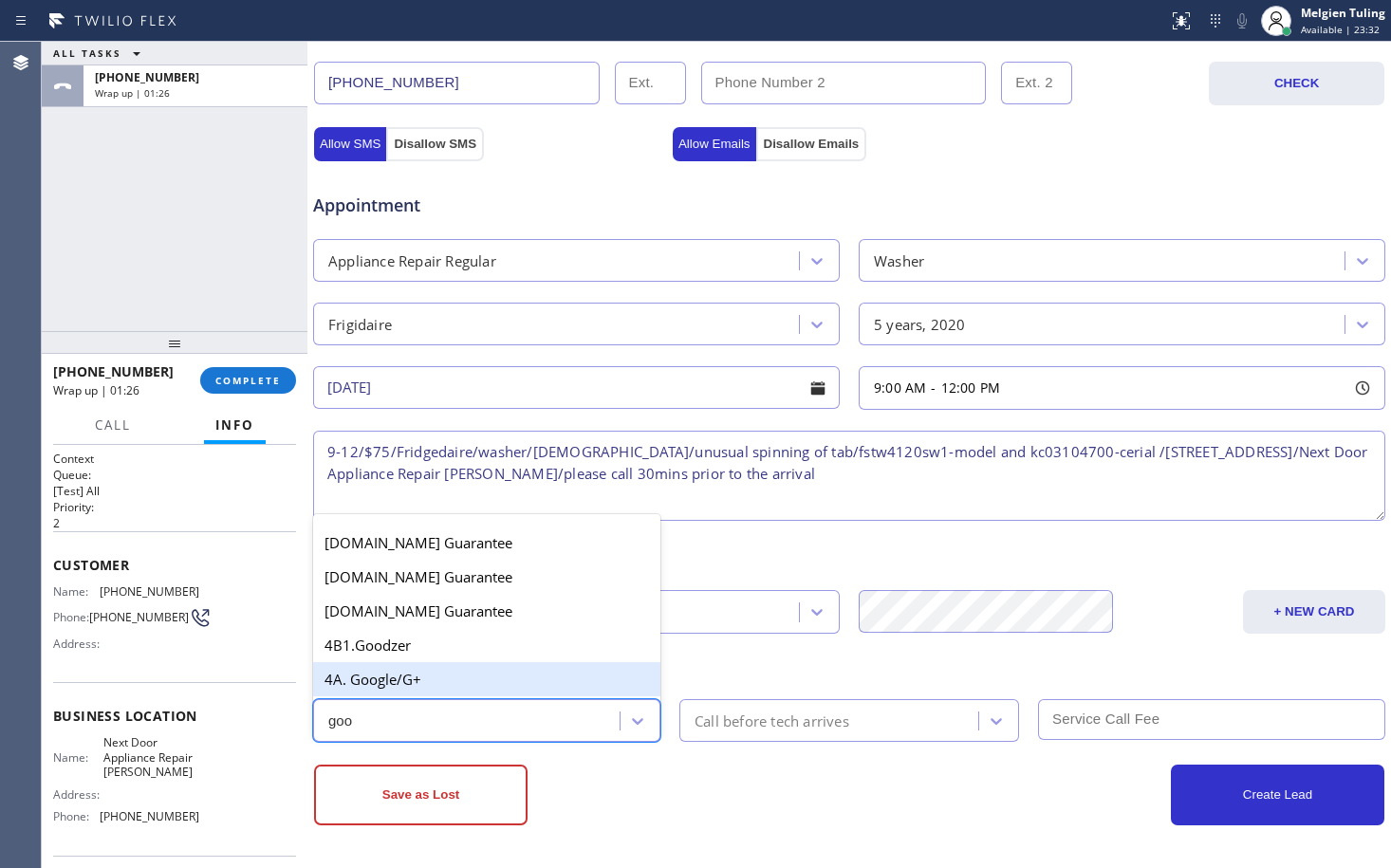
click at [450, 679] on div "4A. Google/G+" at bounding box center [486, 679] width 347 height 34
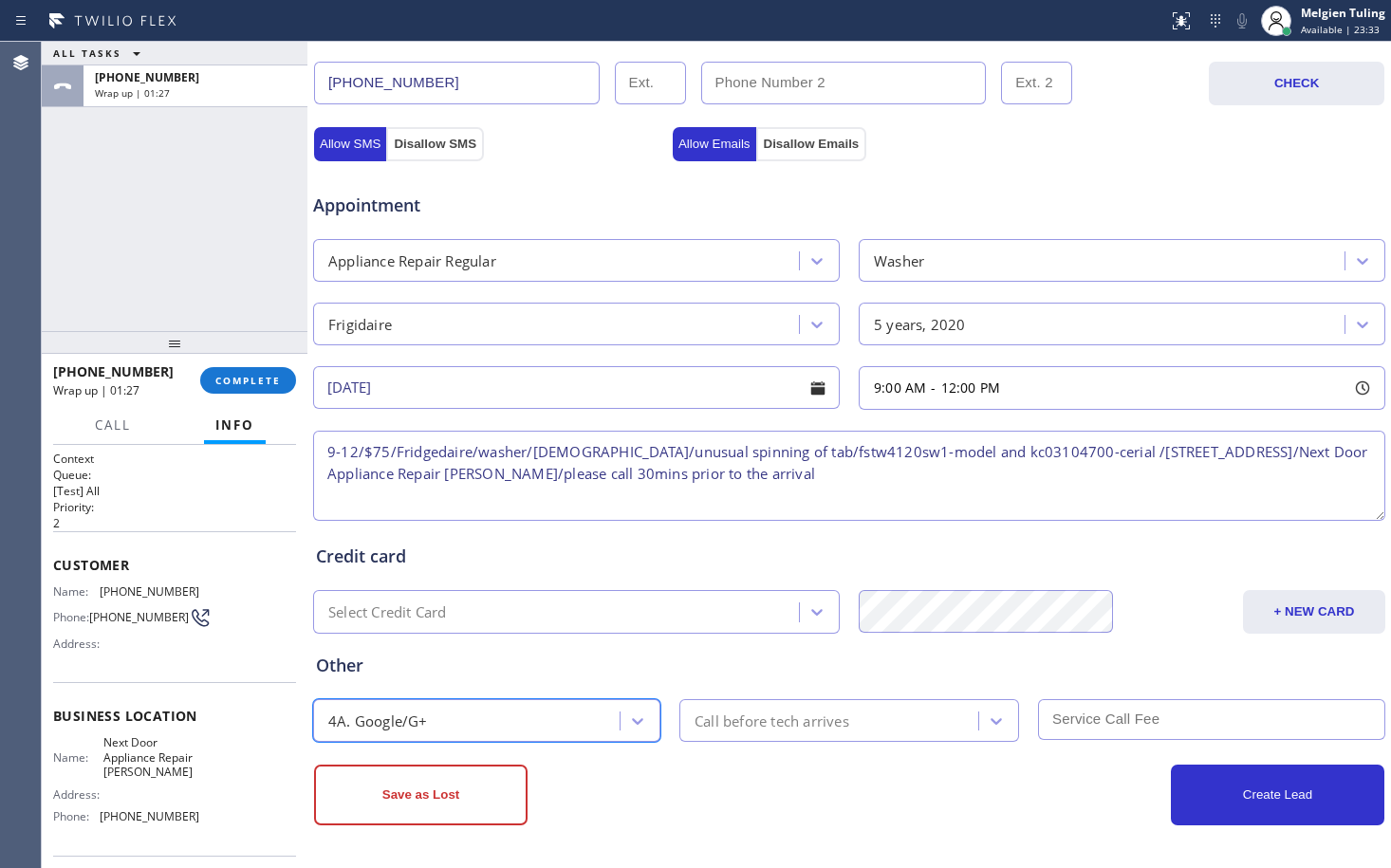
click at [778, 715] on div "Call before tech arrives" at bounding box center [772, 720] width 155 height 22
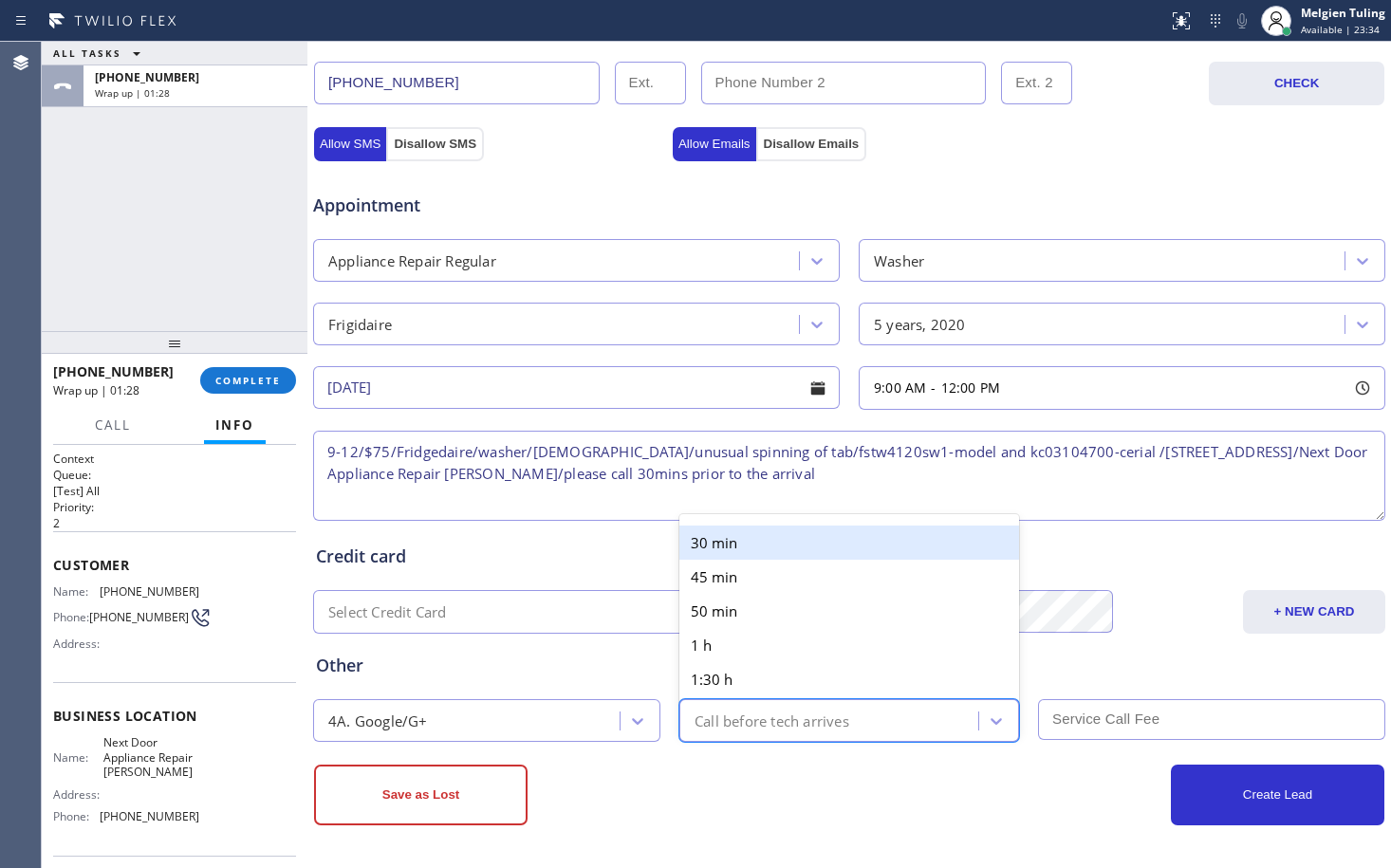
click at [741, 549] on div "30 min" at bounding box center [849, 542] width 339 height 34
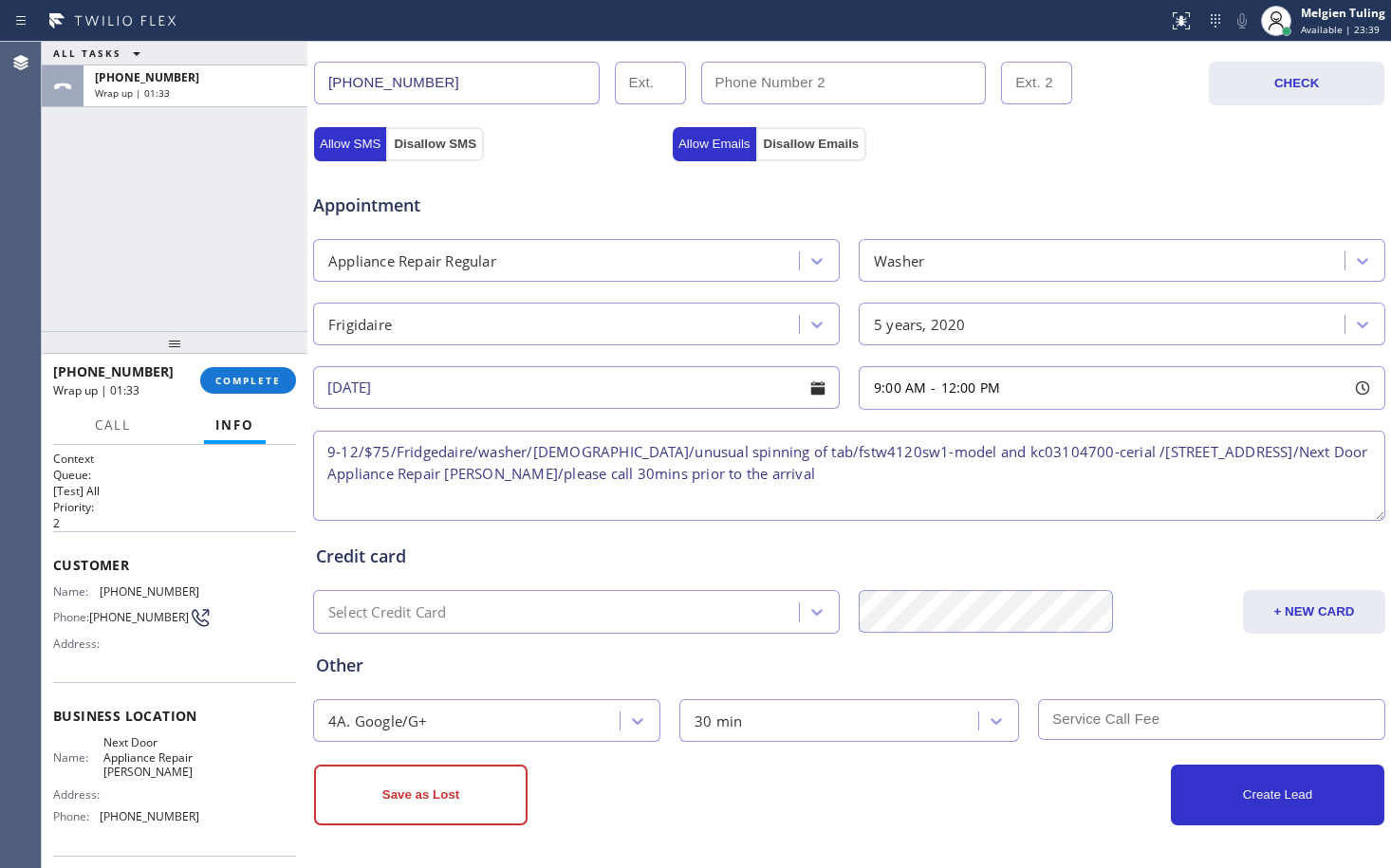
click at [1068, 719] on input "text" at bounding box center [1211, 720] width 347 height 41
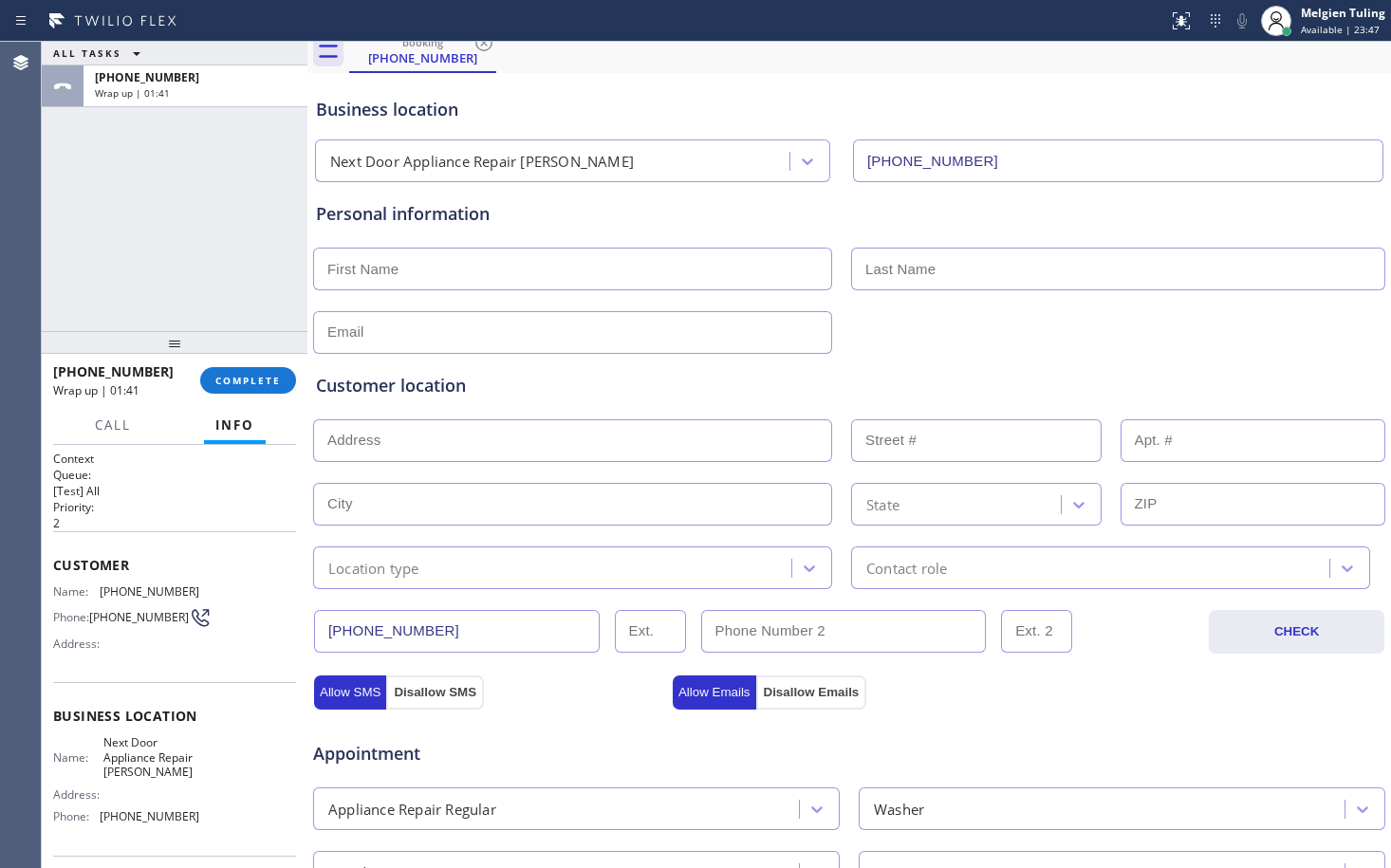
scroll to position [33, 0]
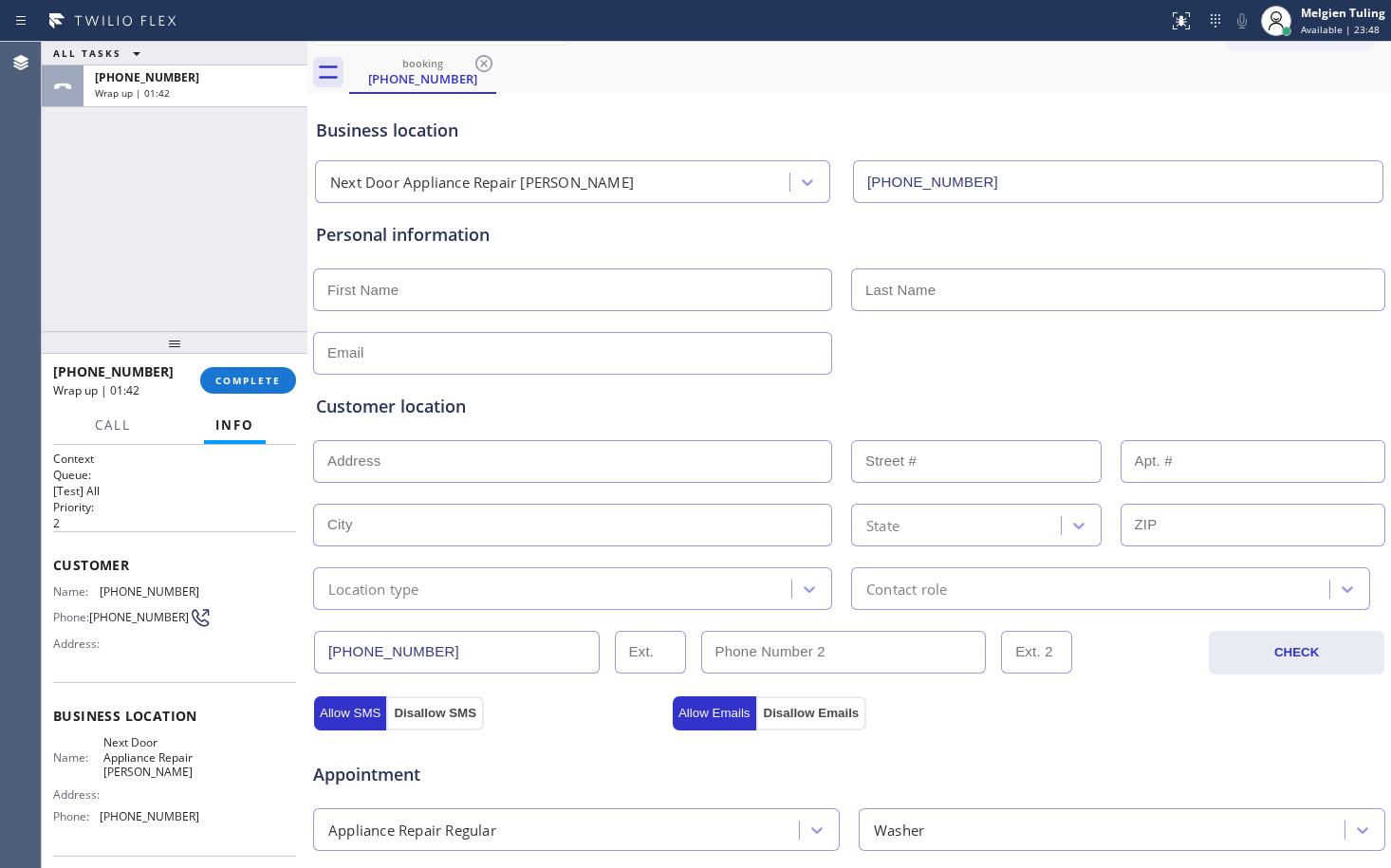
type input "75"
click at [360, 284] on input "text" at bounding box center [572, 290] width 519 height 43
type input "[PERSON_NAME]"
click at [904, 289] on input "text" at bounding box center [1118, 290] width 535 height 43
type input "[PERSON_NAME]"
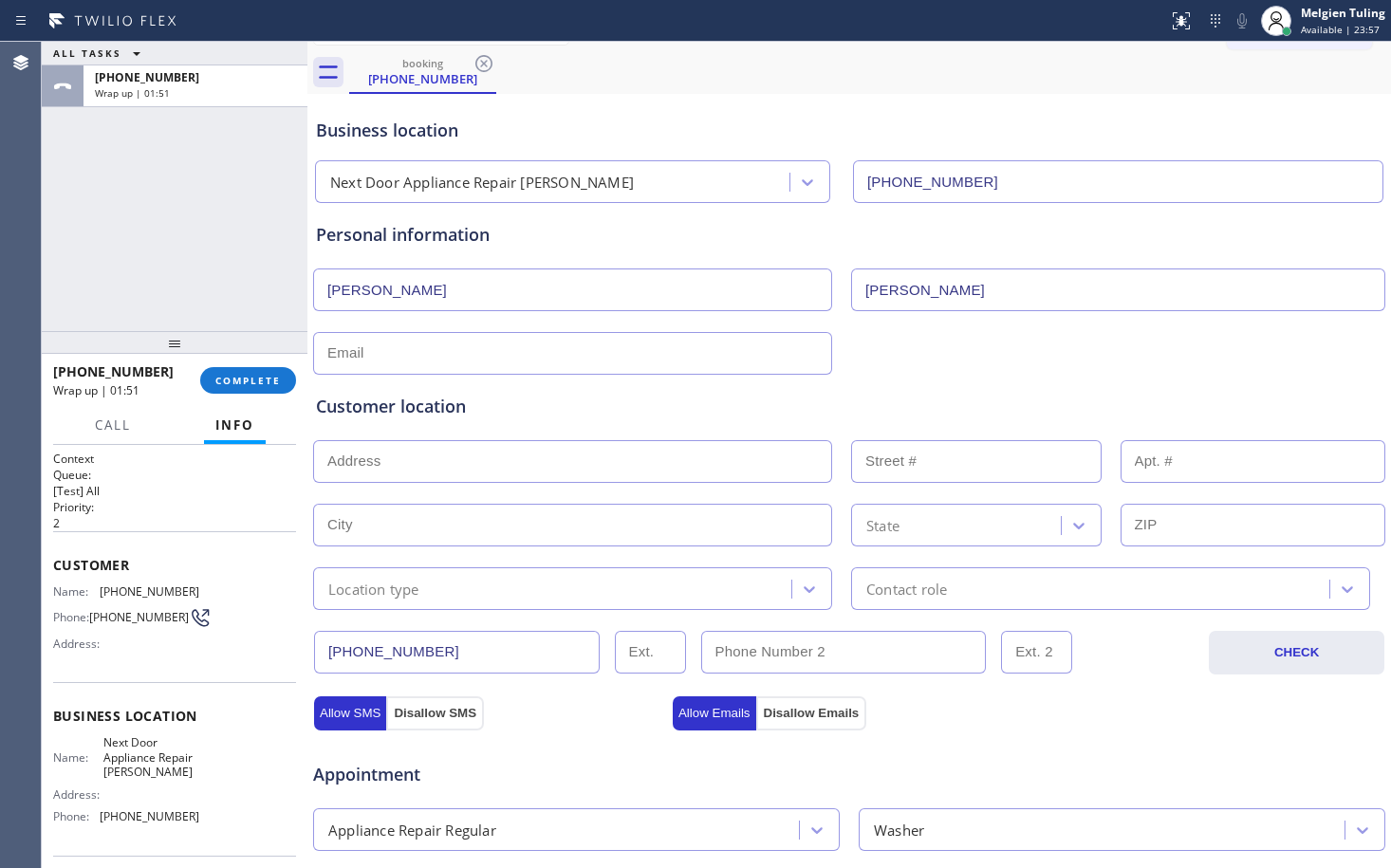
click at [596, 353] on input "text" at bounding box center [572, 354] width 519 height 43
type input "[EMAIL_ADDRESS][DOMAIN_NAME]"
click at [347, 463] on input "text" at bounding box center [572, 462] width 519 height 43
paste input "[STREET_ADDRESS]"
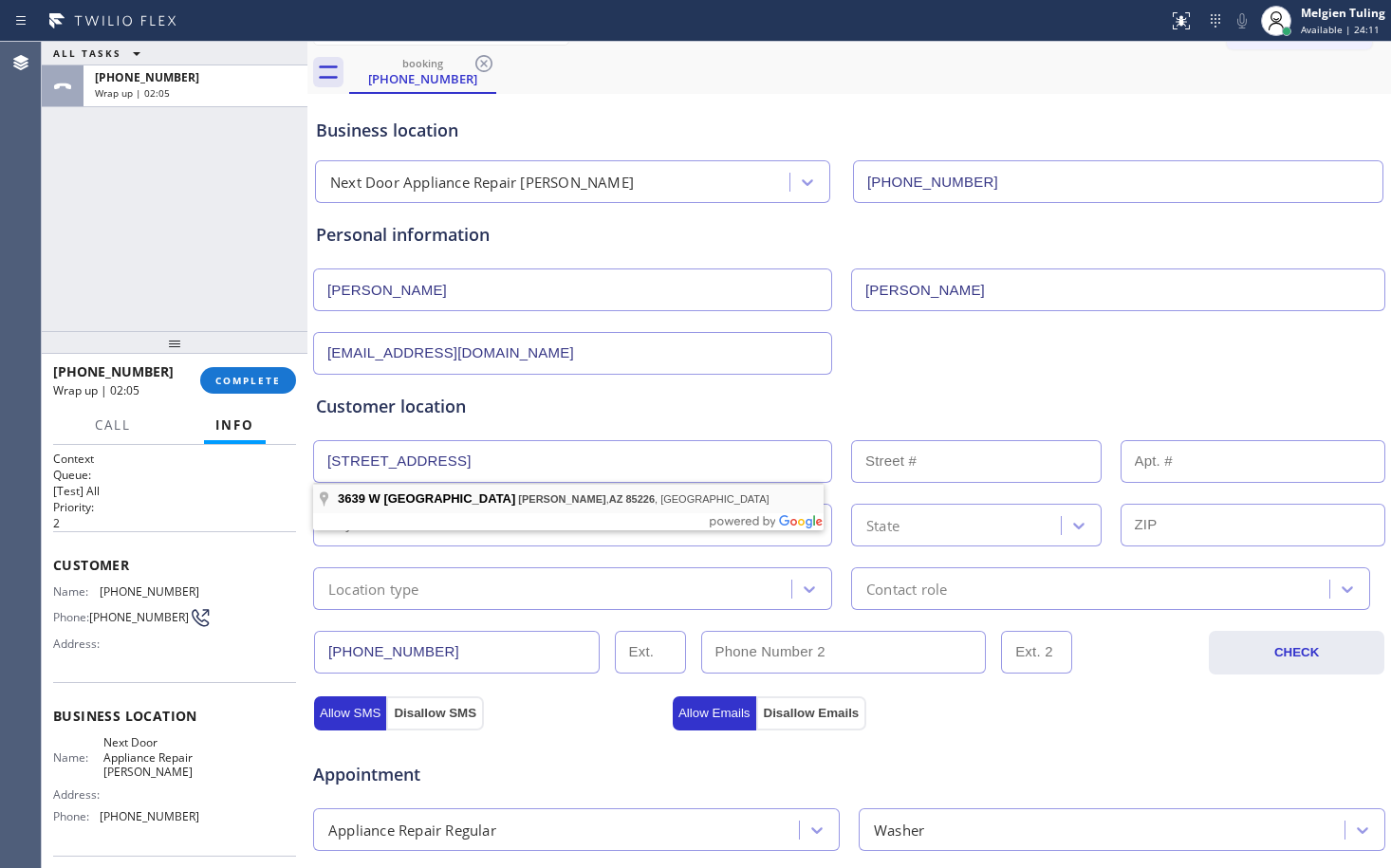
type input "[STREET_ADDRESS]"
type input "3639"
type input "[PERSON_NAME]"
type input "85226"
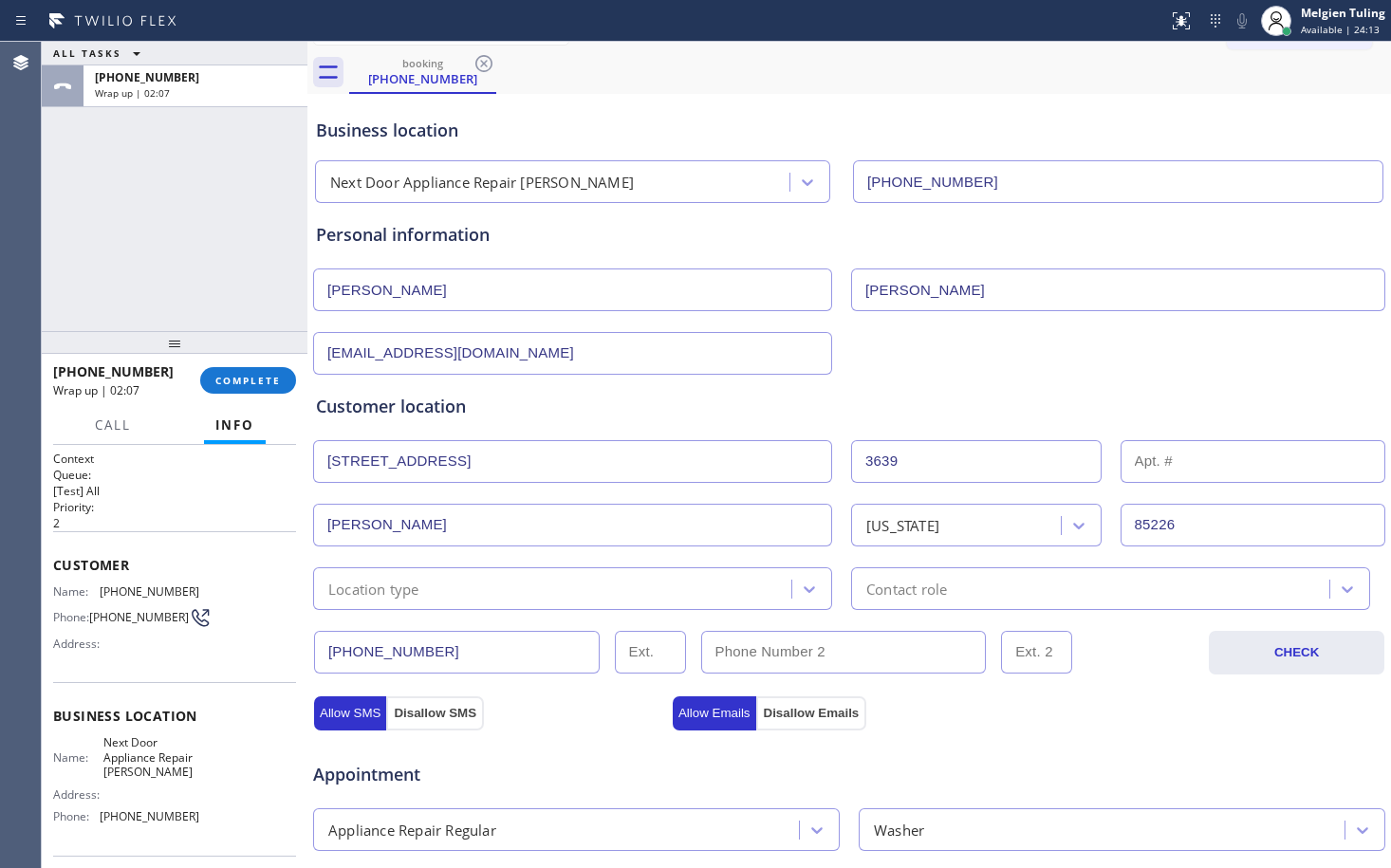
click at [529, 591] on div "Location type" at bounding box center [555, 589] width 473 height 33
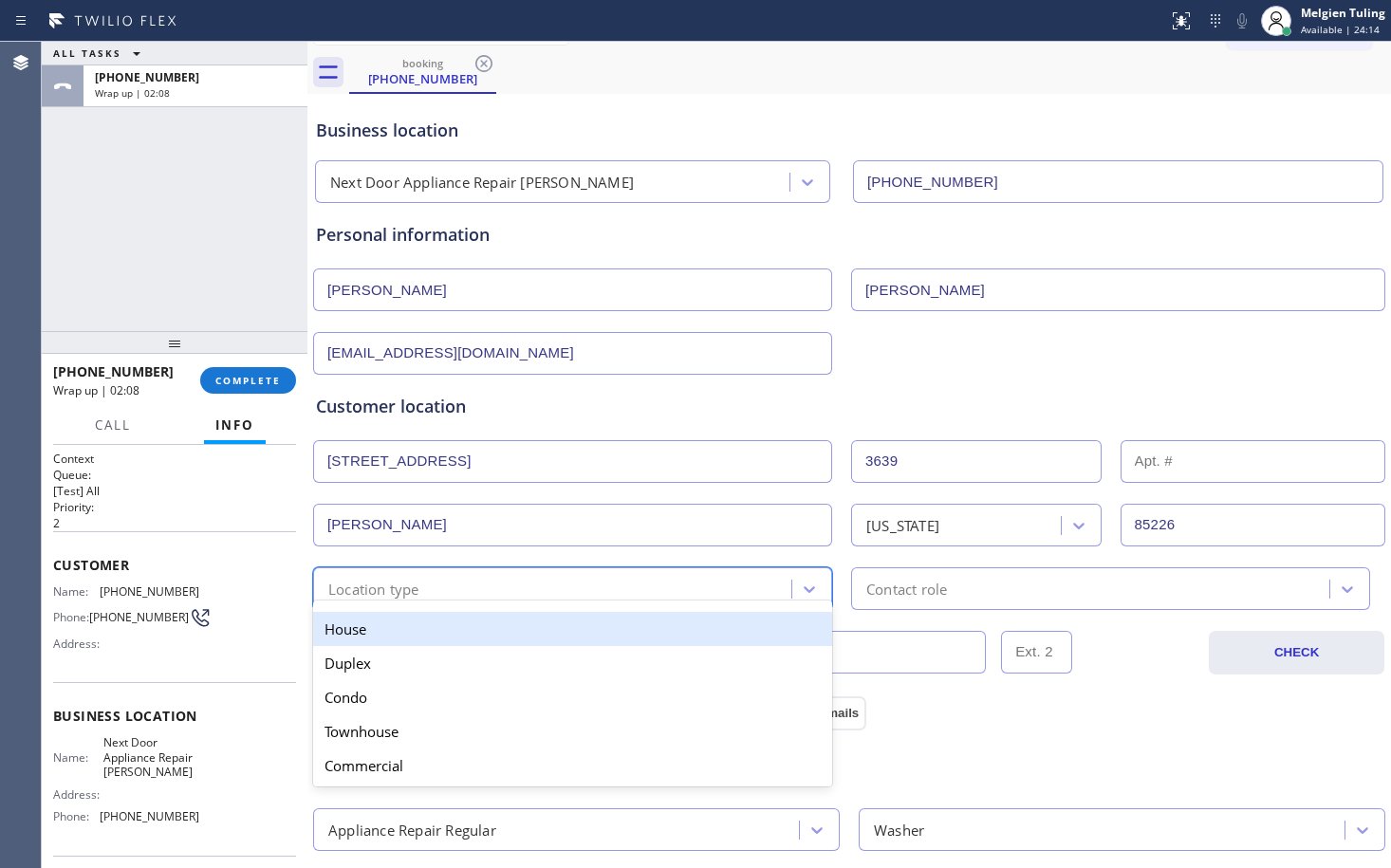
click at [494, 641] on div "House" at bounding box center [572, 628] width 519 height 34
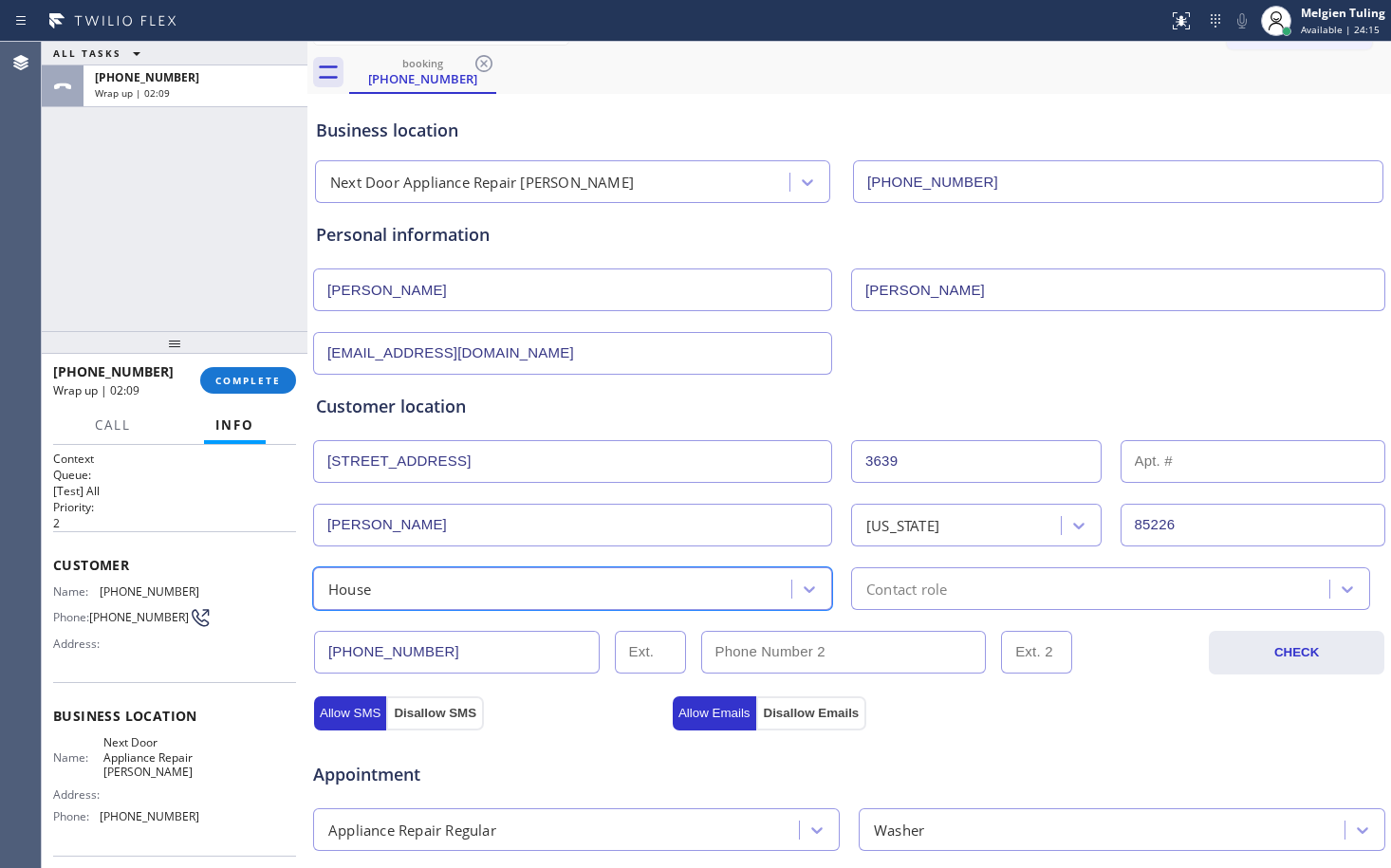
click at [922, 587] on div "Contact role" at bounding box center [906, 589] width 80 height 22
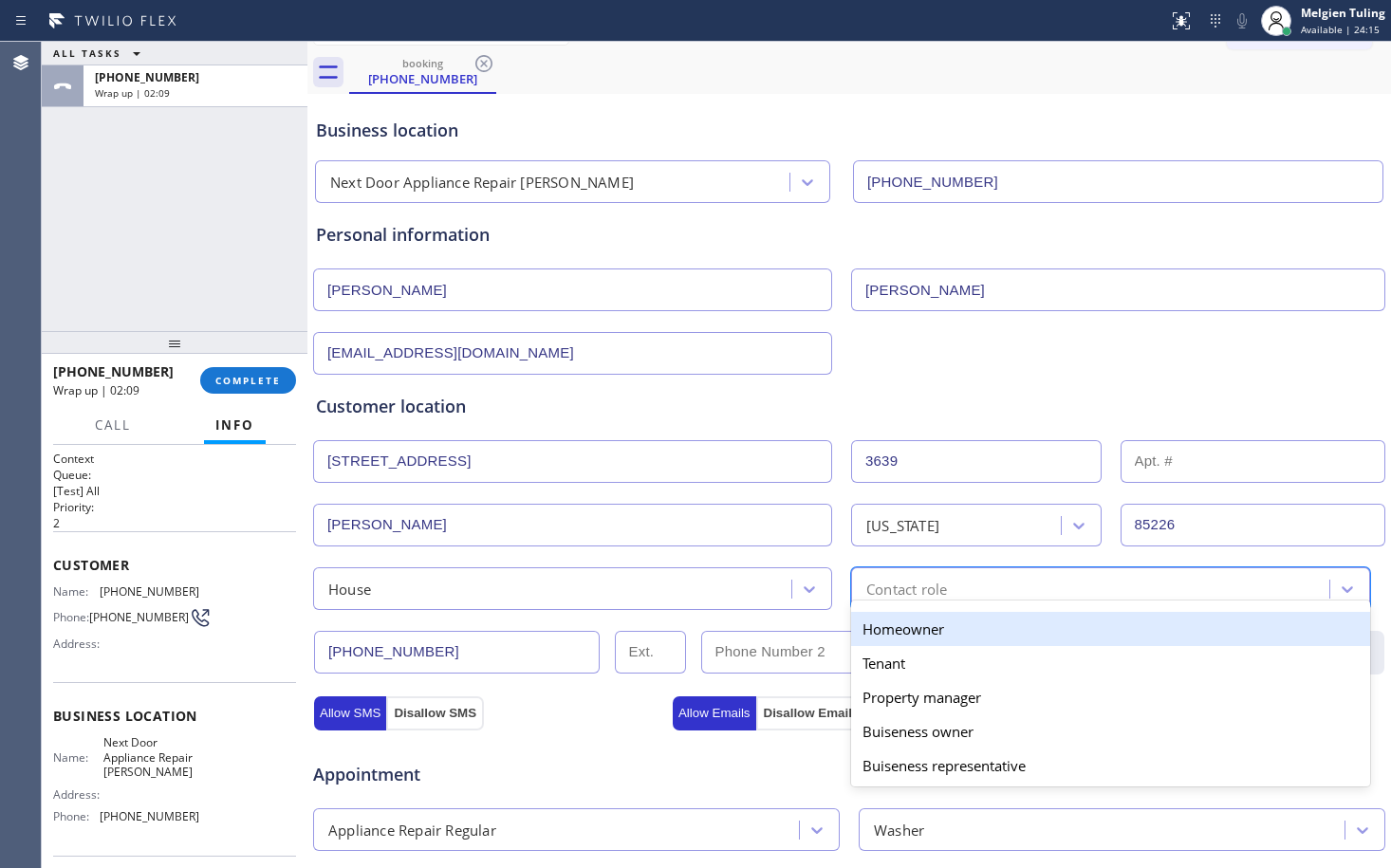
click at [909, 630] on div "Homeowner" at bounding box center [1111, 628] width 519 height 34
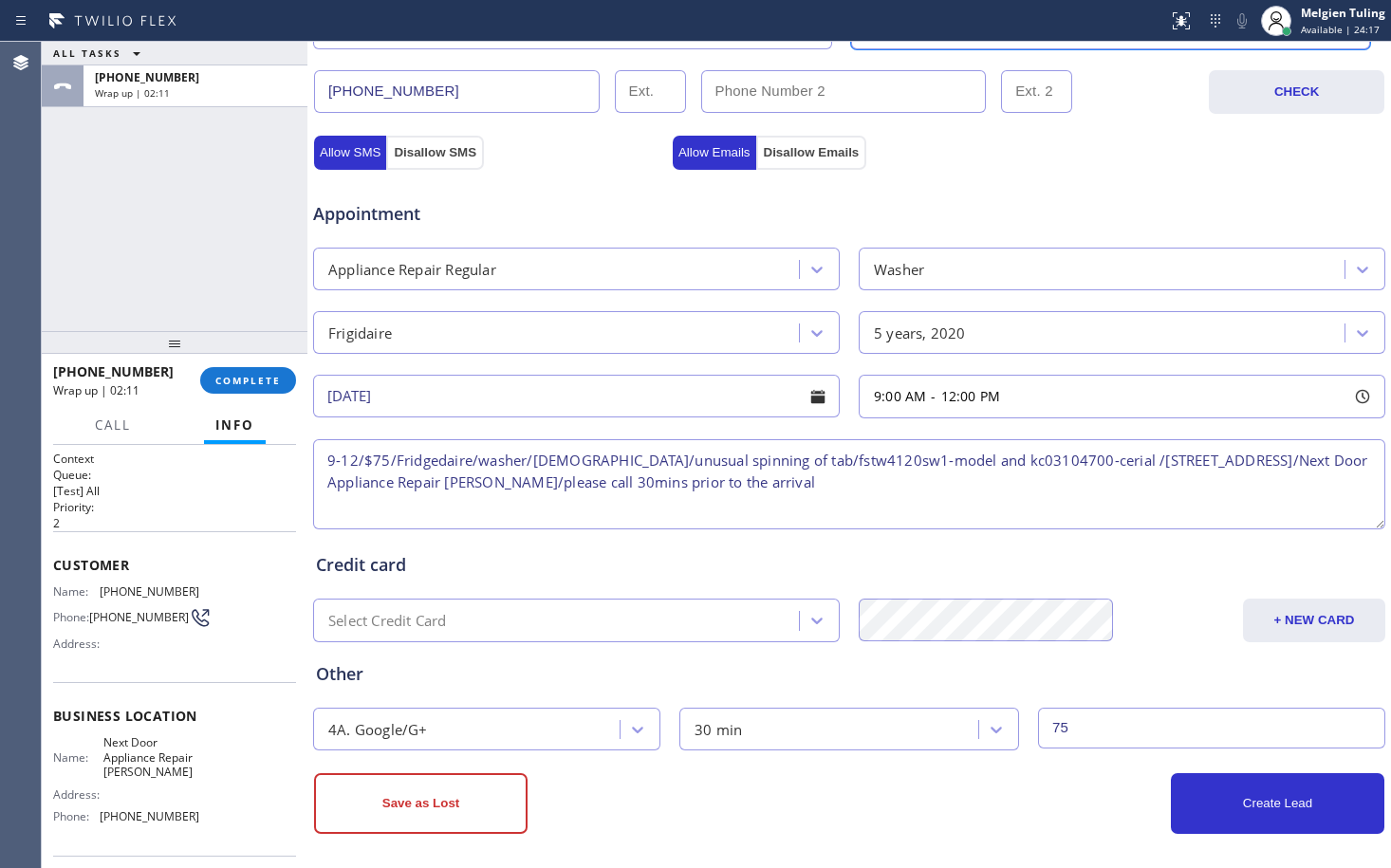
scroll to position [602, 0]
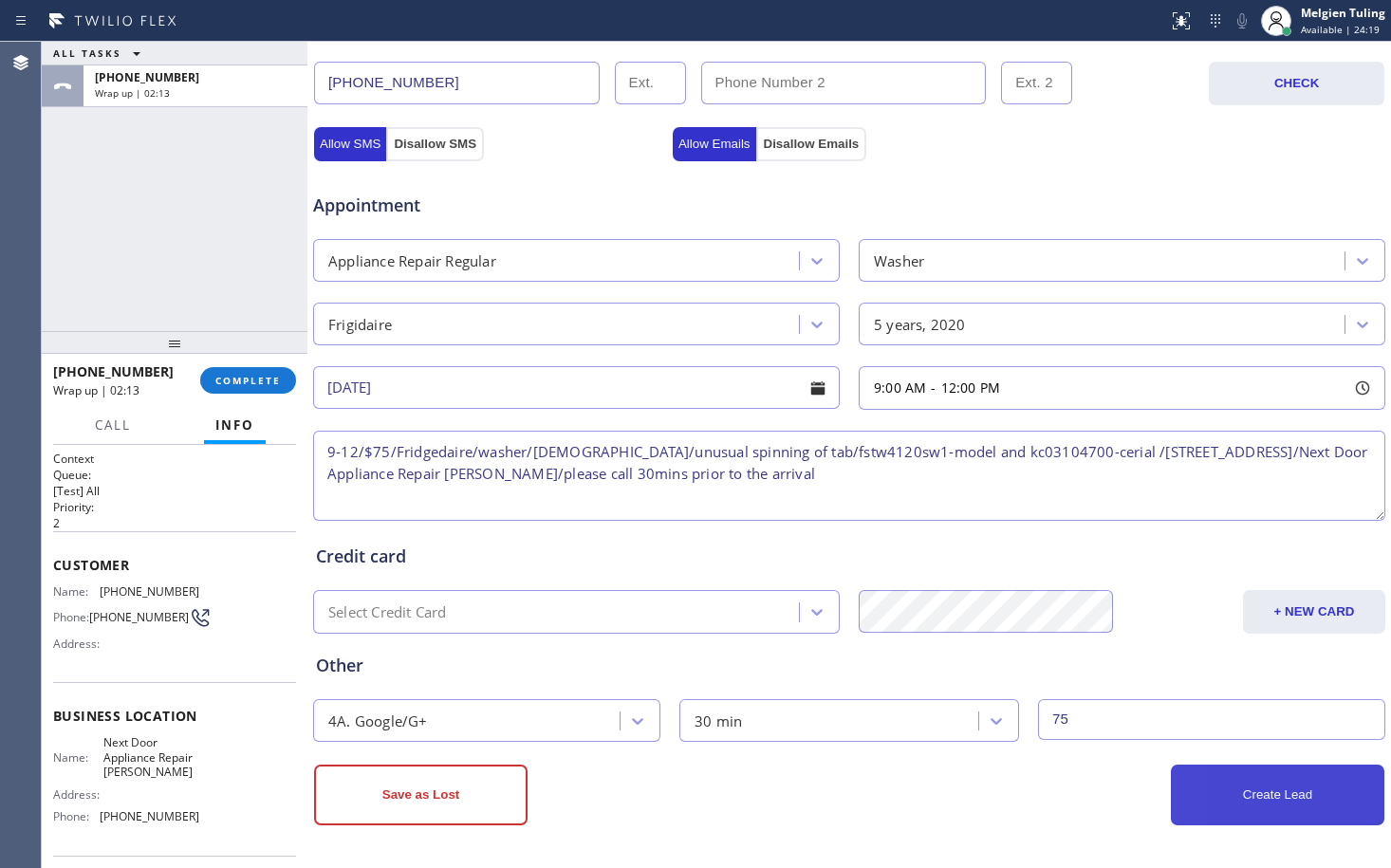
click at [1220, 794] on button "Create Lead" at bounding box center [1277, 795] width 214 height 61
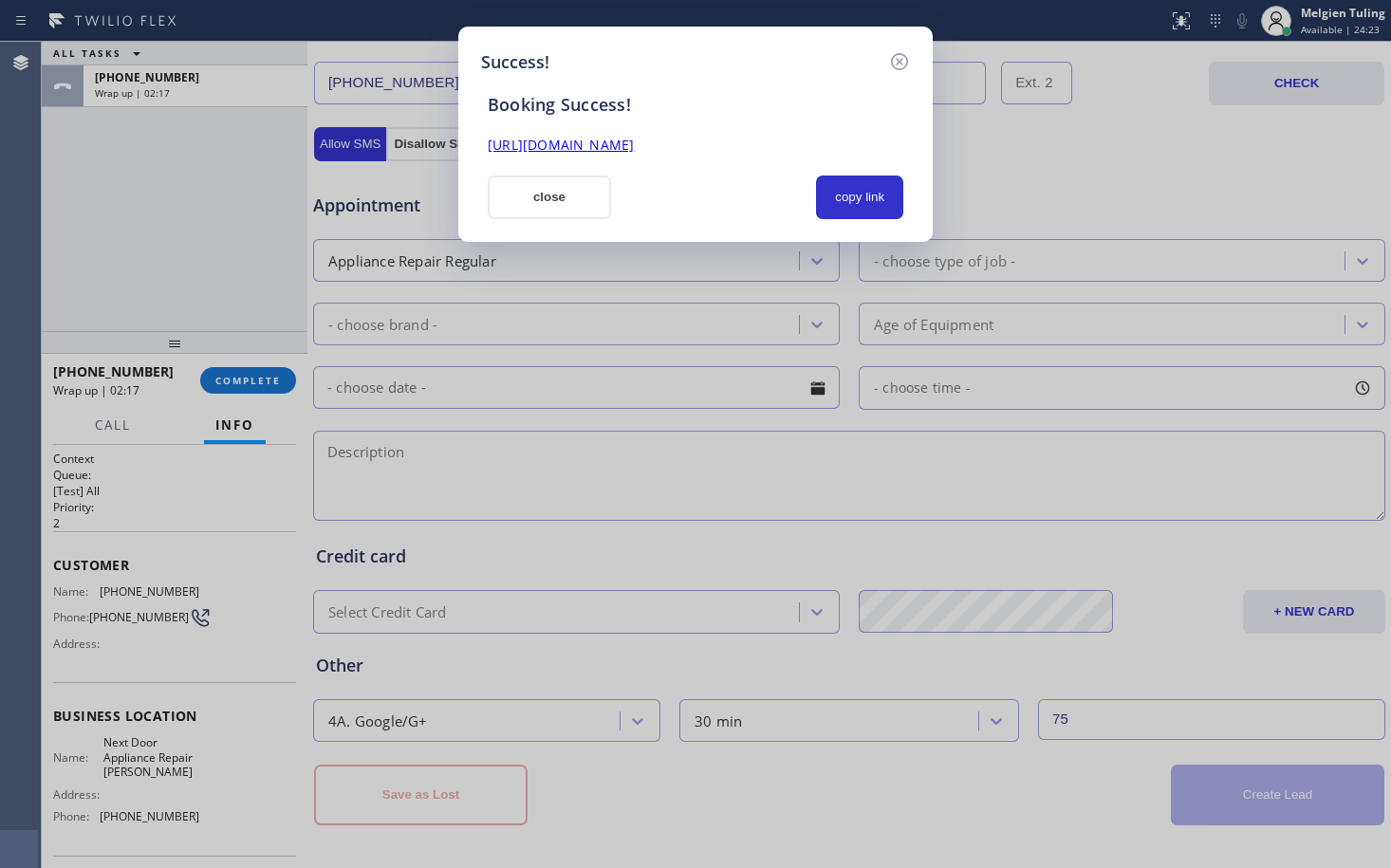
click at [634, 146] on link "[URL][DOMAIN_NAME]" at bounding box center [561, 144] width 146 height 18
click at [856, 191] on button "copy link" at bounding box center [859, 197] width 87 height 43
click at [511, 190] on button "close" at bounding box center [550, 197] width 124 height 43
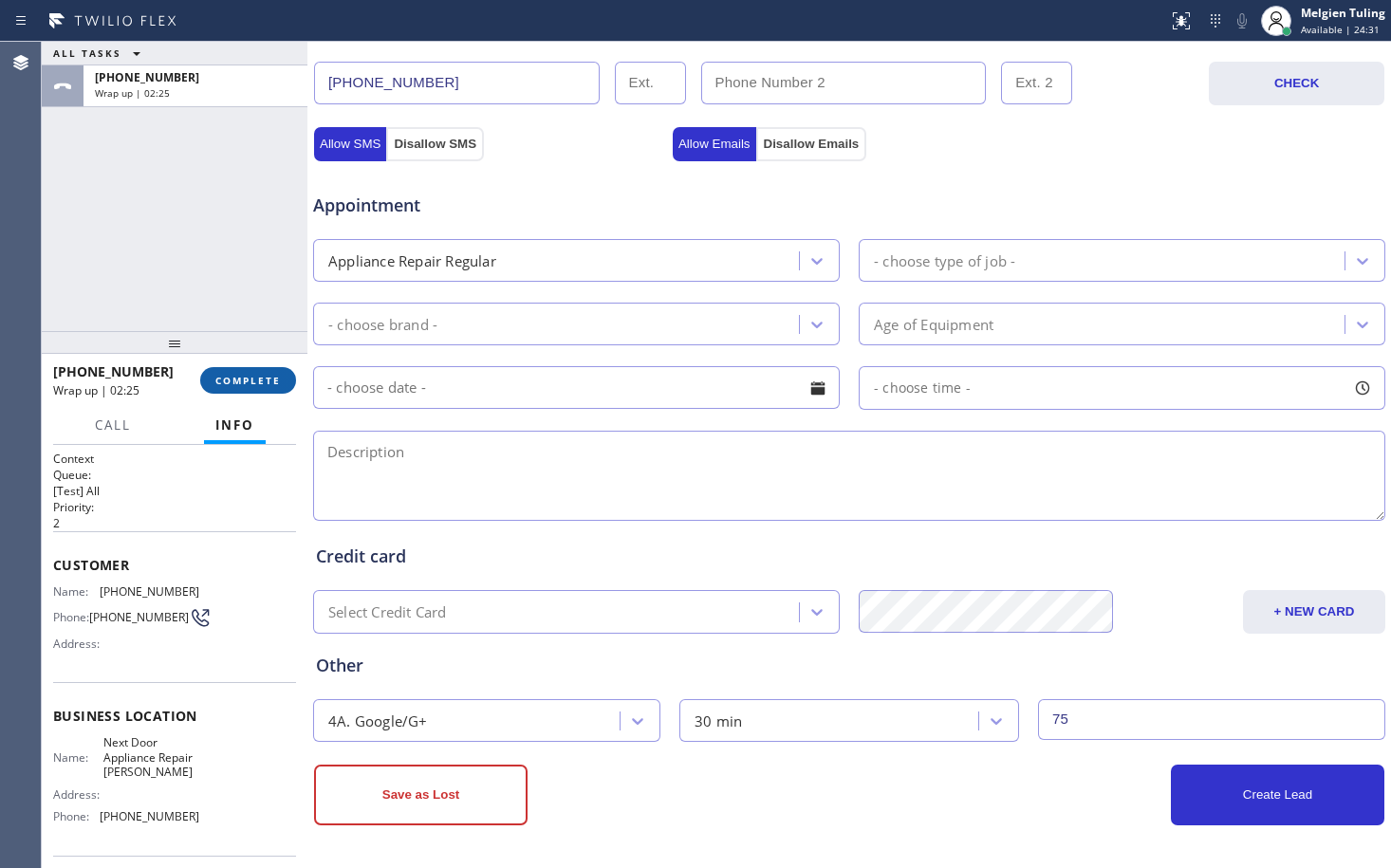
click at [253, 383] on span "COMPLETE" at bounding box center [248, 381] width 66 height 14
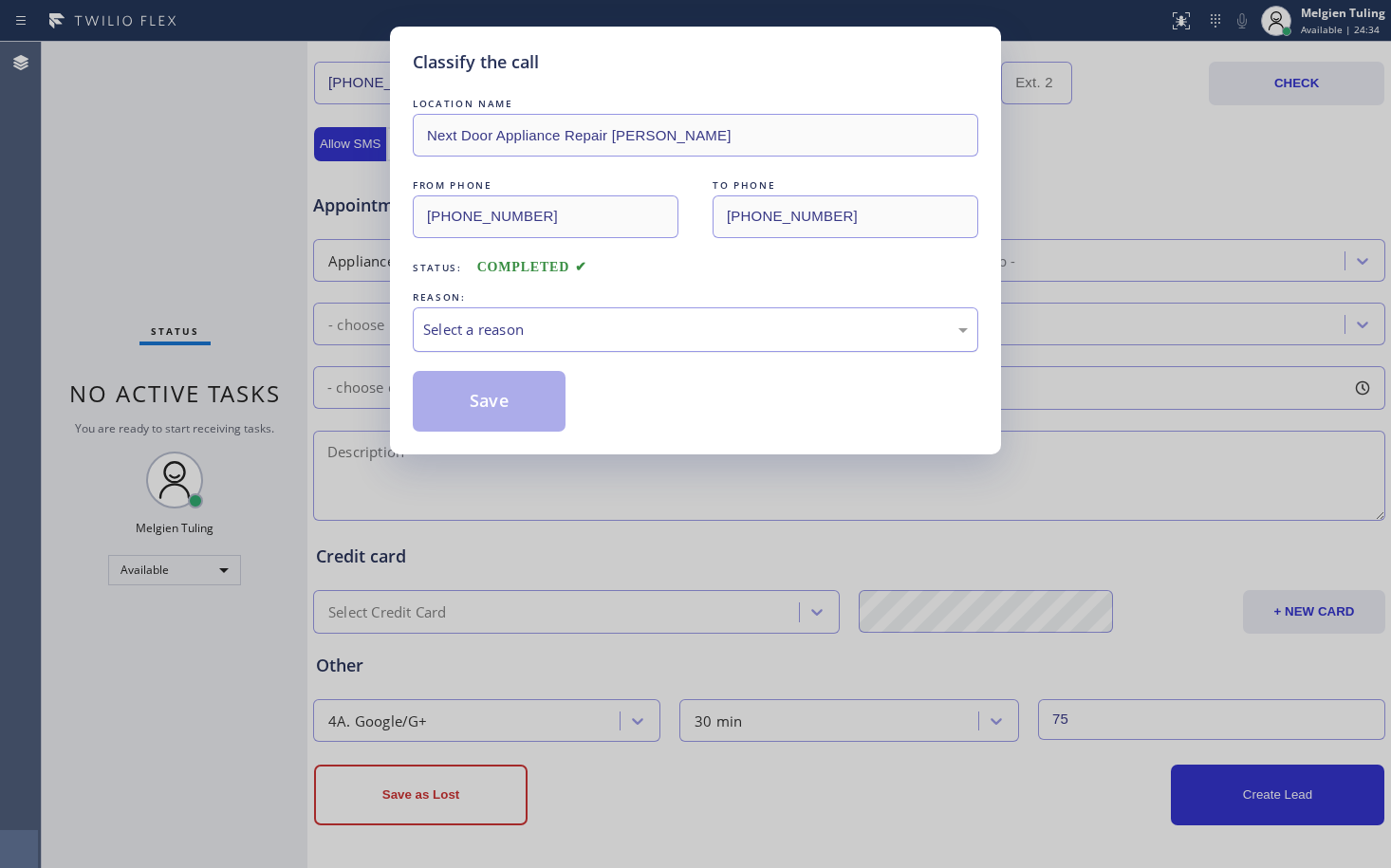
click at [470, 331] on div "Select a reason" at bounding box center [696, 330] width 545 height 22
click at [453, 394] on button "Save" at bounding box center [489, 401] width 153 height 61
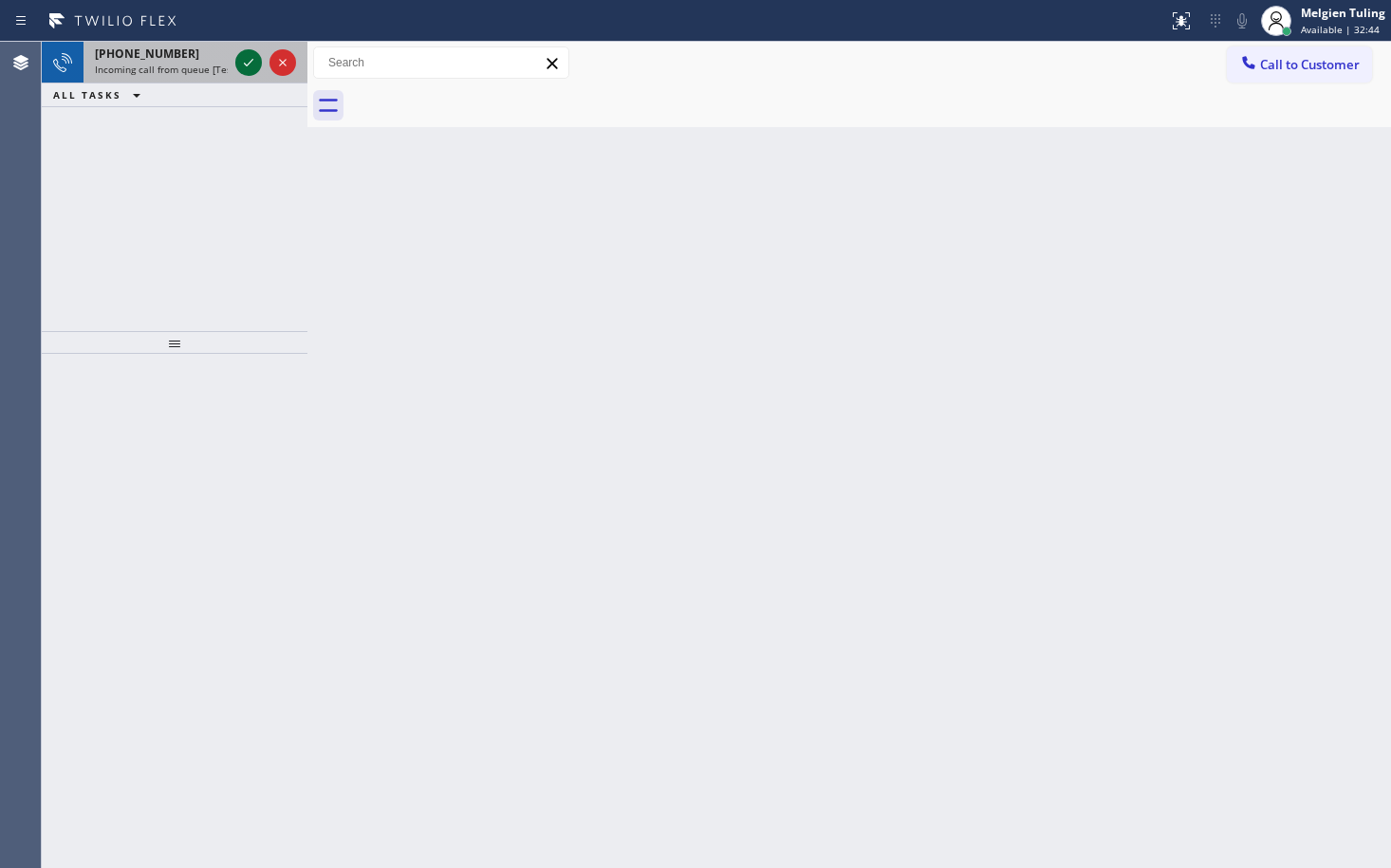
click at [242, 58] on icon at bounding box center [248, 63] width 23 height 23
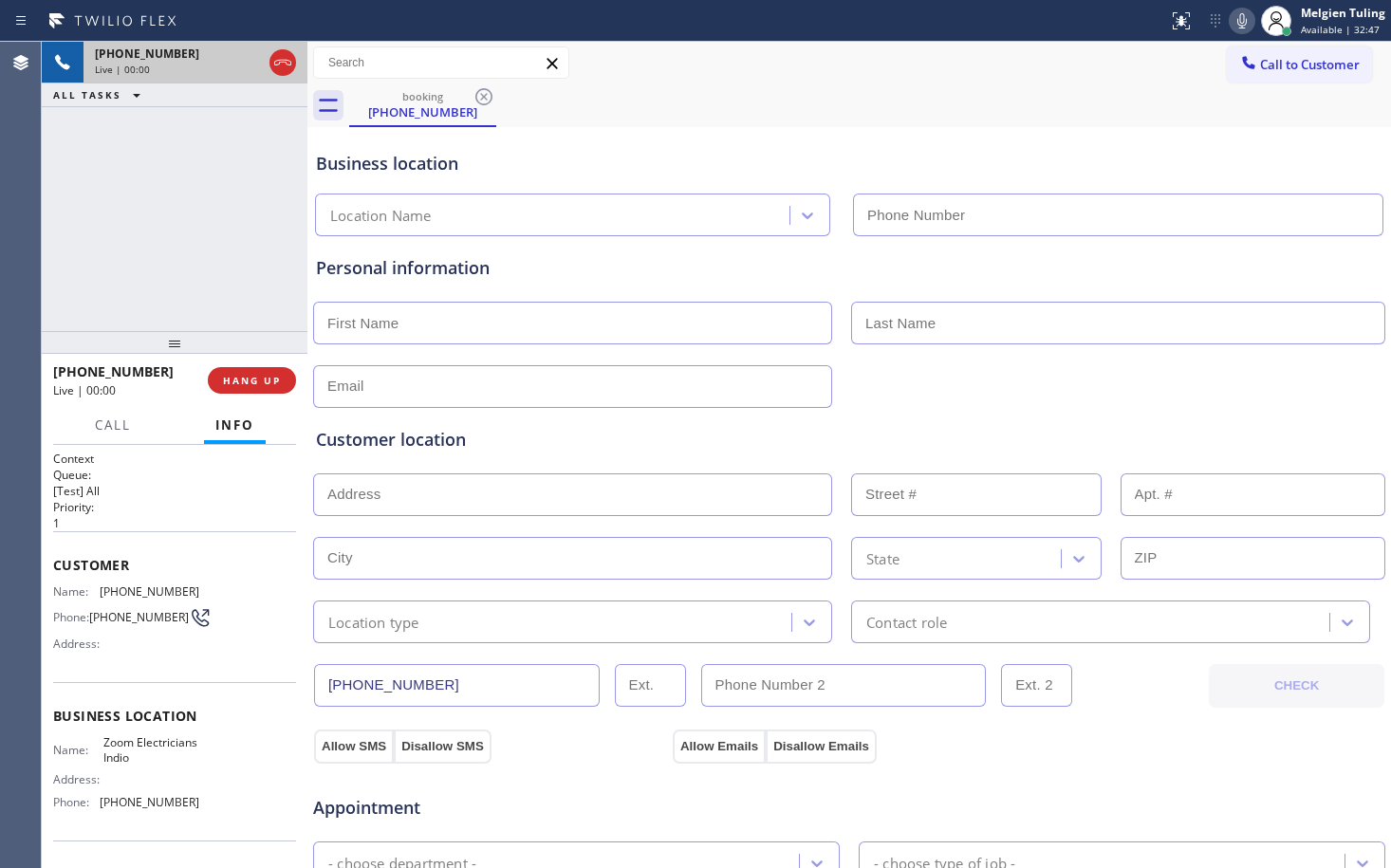
type input "[PHONE_NUMBER]"
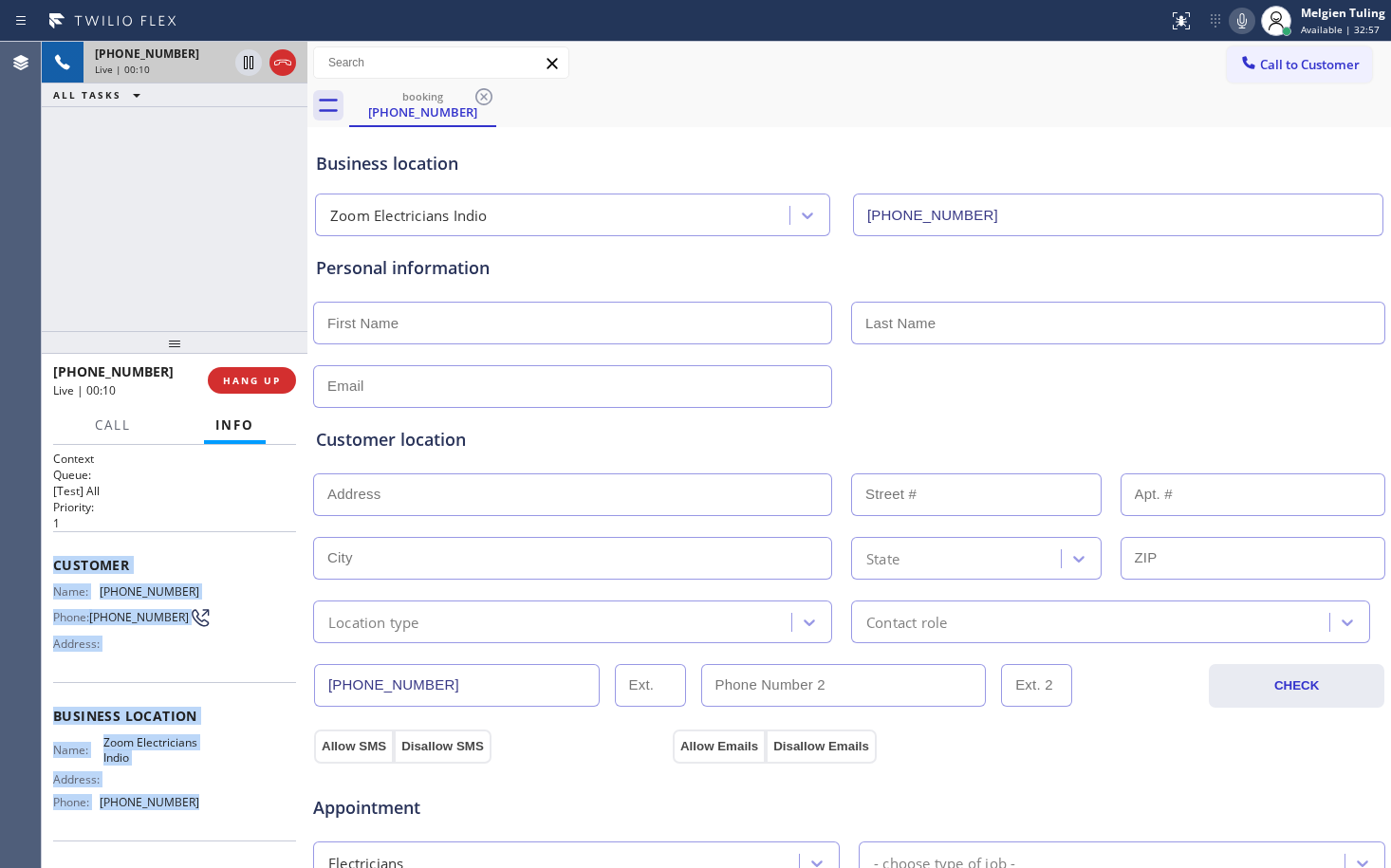
drag, startPoint x: 51, startPoint y: 564, endPoint x: 199, endPoint y: 801, distance: 279.4
click at [199, 801] on div "Context Queue: [Test] All Priority: 1 Customer Name: [PHONE_NUMBER] Phone: [PHO…" at bounding box center [174, 656] width 266 height 423
copy div "Customer Name: [PHONE_NUMBER] Phone: [PHONE_NUMBER] Address: Business location …"
click at [804, 72] on div "Call to Customer Outbound call Location Home Alliance Your caller id phone numb…" at bounding box center [849, 63] width 1084 height 33
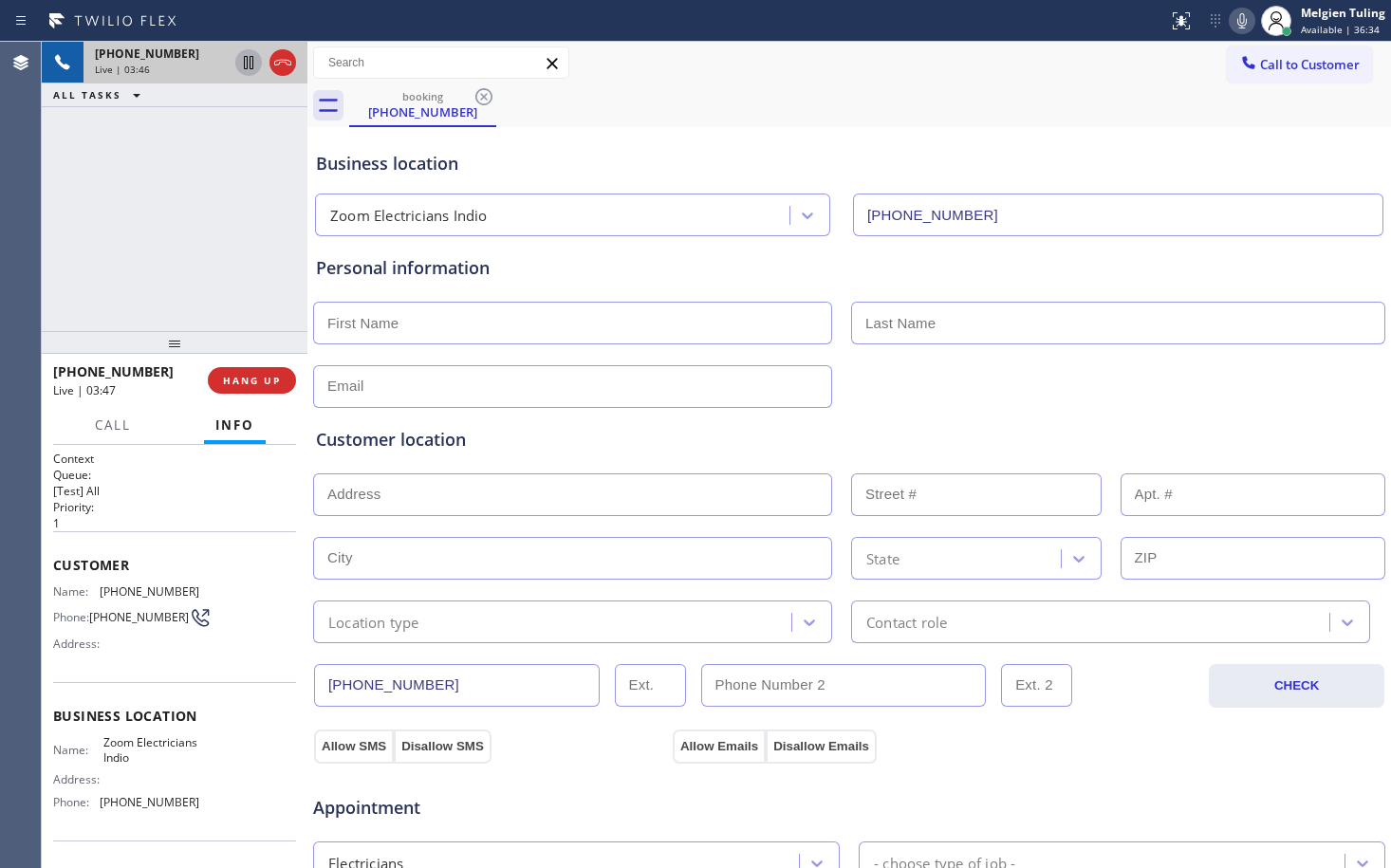
click at [249, 60] on icon at bounding box center [248, 63] width 10 height 14
click at [1242, 23] on icon at bounding box center [1242, 21] width 10 height 15
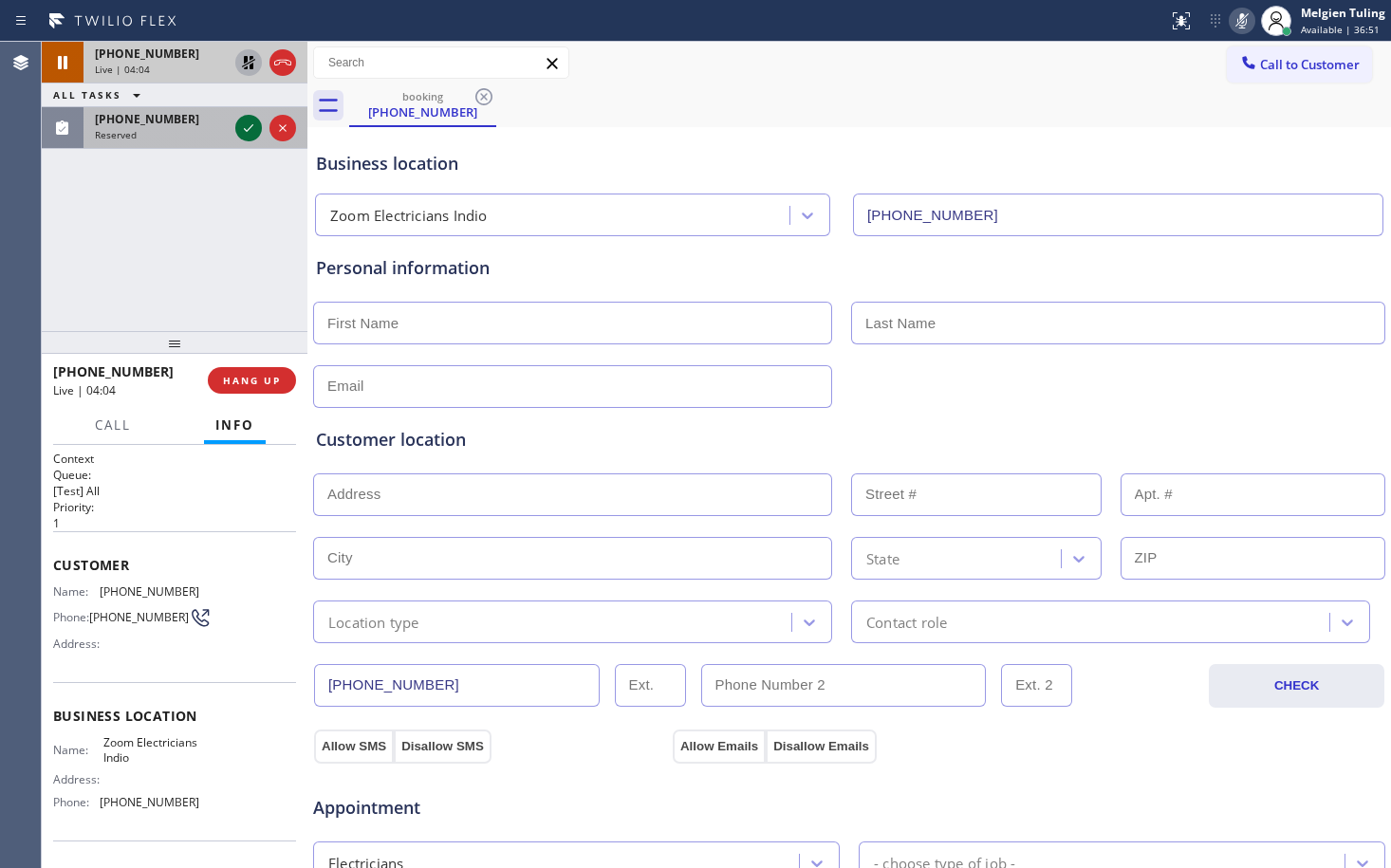
click at [248, 132] on icon at bounding box center [248, 129] width 23 height 23
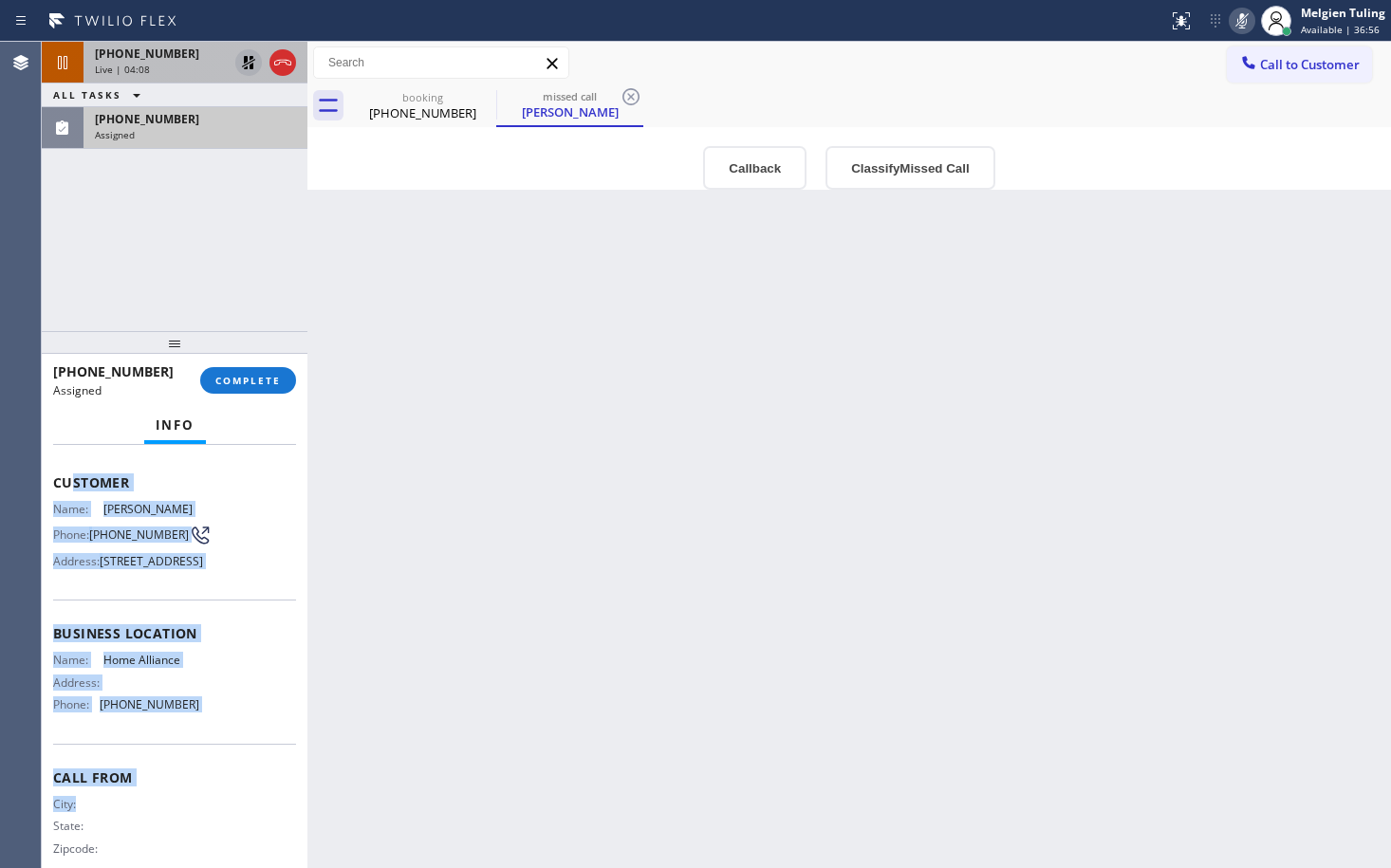
scroll to position [119, 0]
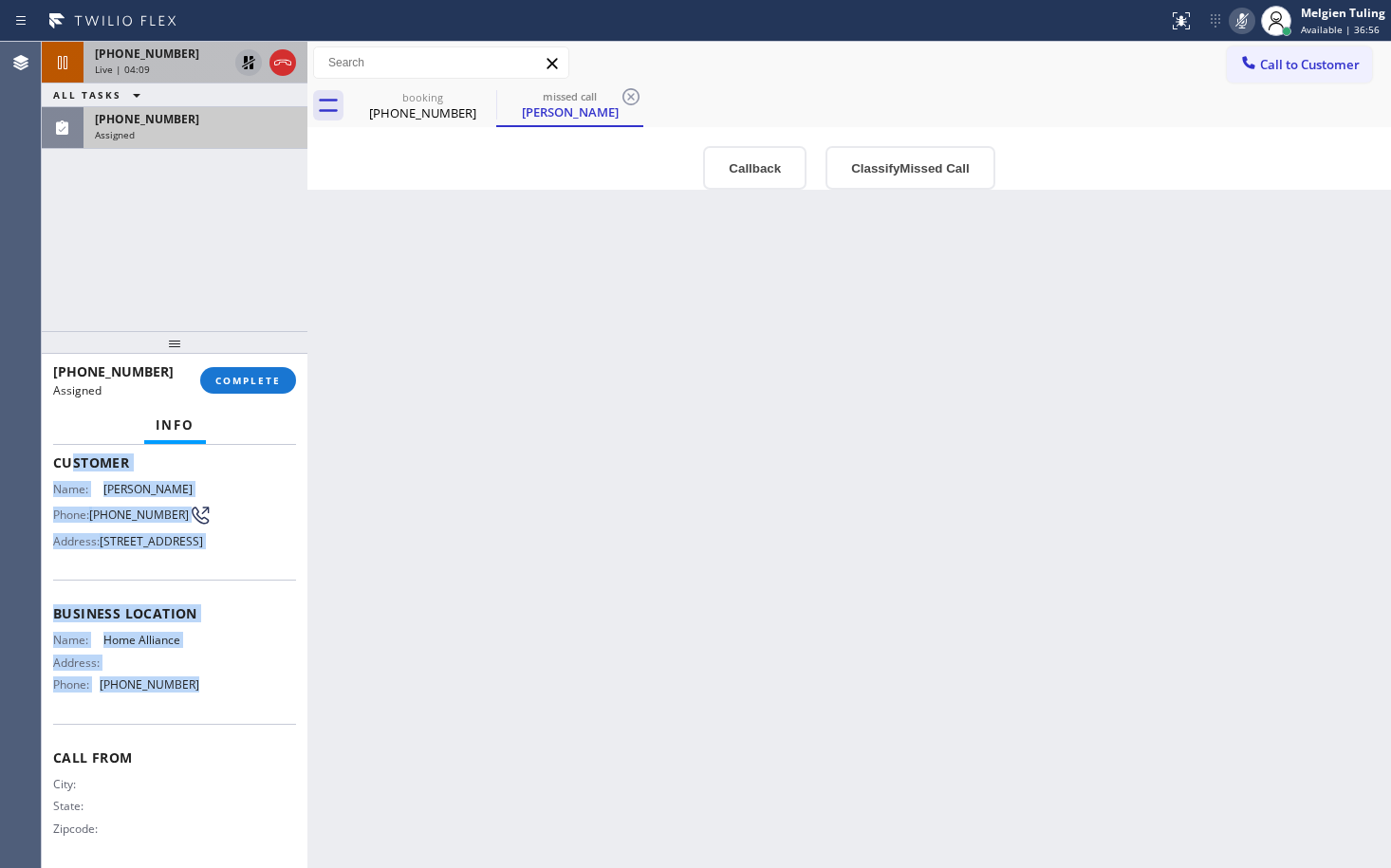
drag, startPoint x: 123, startPoint y: 598, endPoint x: 203, endPoint y: 757, distance: 178.0
click at [203, 757] on div "Context Queue: Appliance Repair High End Priority: 0 Task Age: Customer Name: […" at bounding box center [174, 600] width 243 height 536
click at [234, 364] on div "[PHONE_NUMBER] Assigned COMPLETE" at bounding box center [174, 380] width 243 height 49
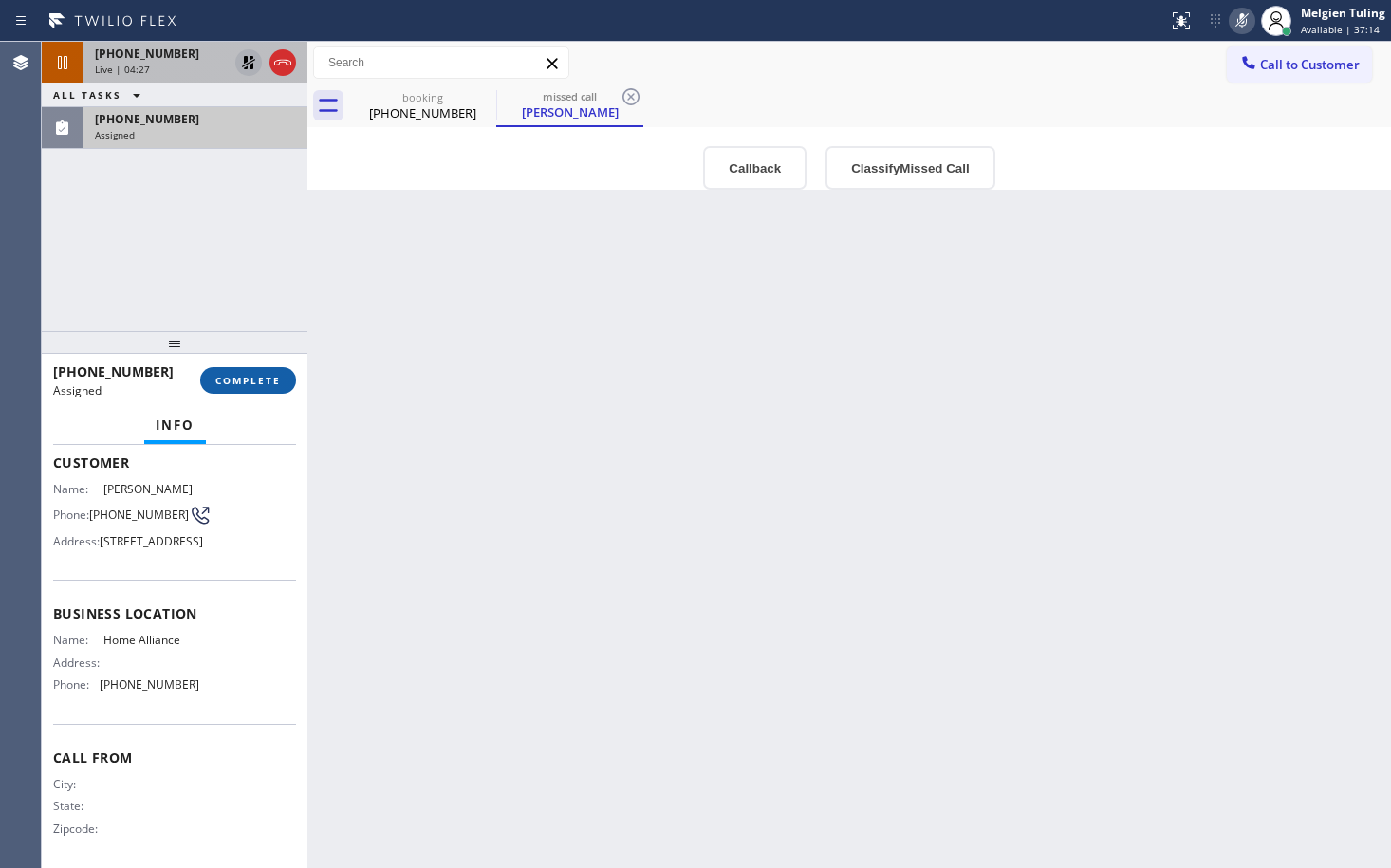
click at [232, 370] on button "COMPLETE" at bounding box center [247, 380] width 96 height 26
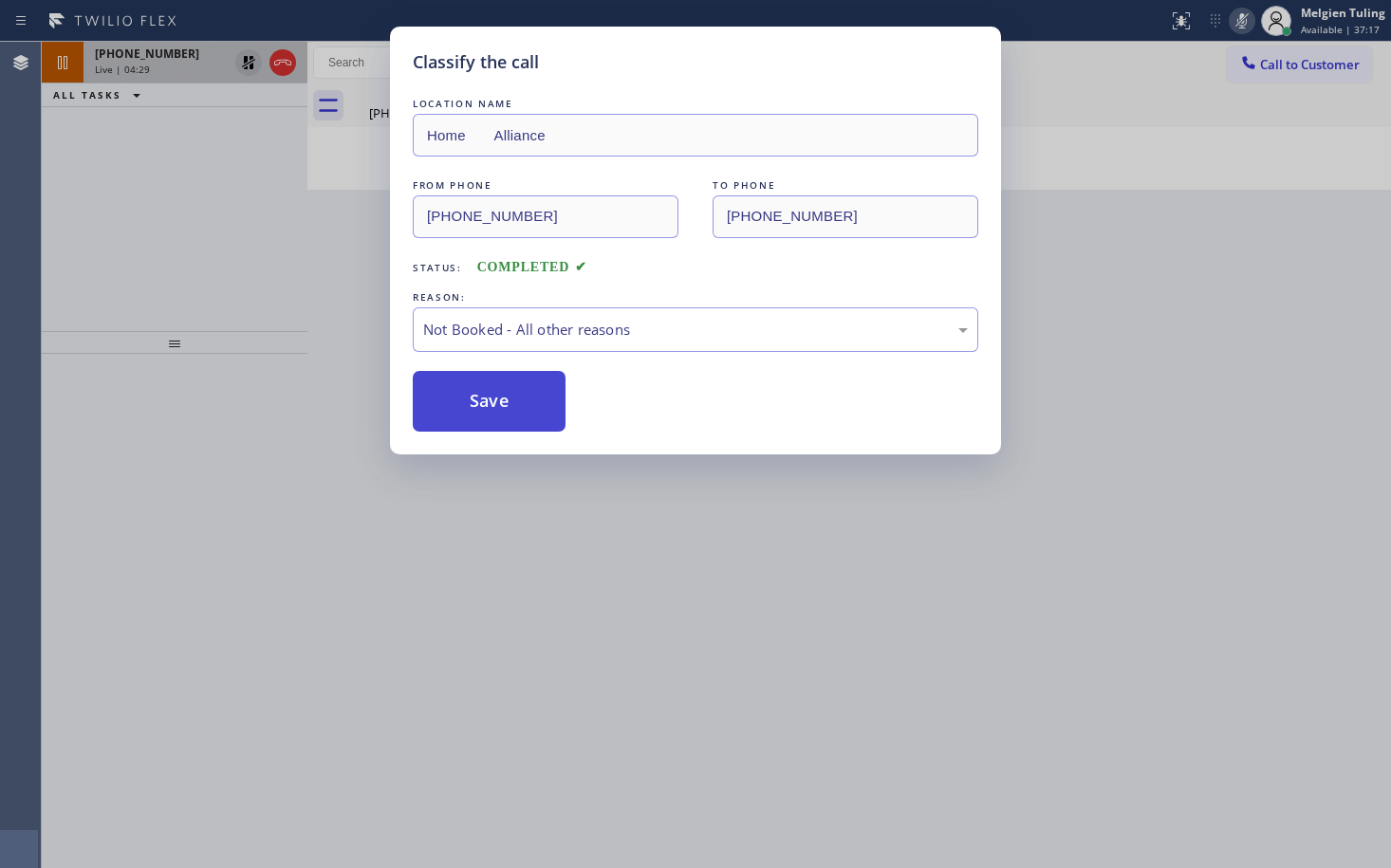
drag, startPoint x: 453, startPoint y: 322, endPoint x: 439, endPoint y: 406, distance: 85.2
click at [466, 402] on button "Save" at bounding box center [489, 401] width 153 height 61
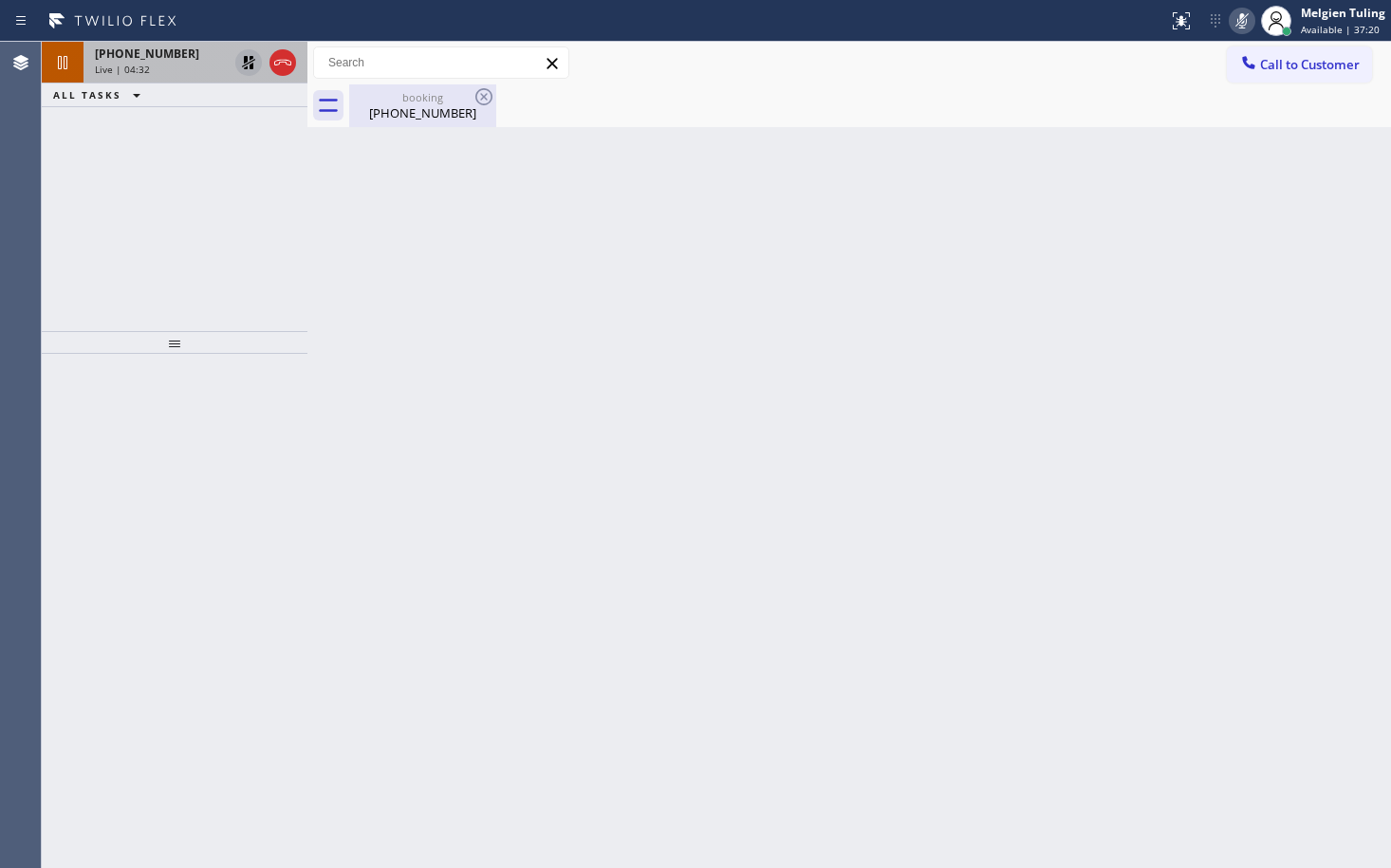
click at [392, 105] on div "[PHONE_NUMBER]" at bounding box center [422, 113] width 143 height 17
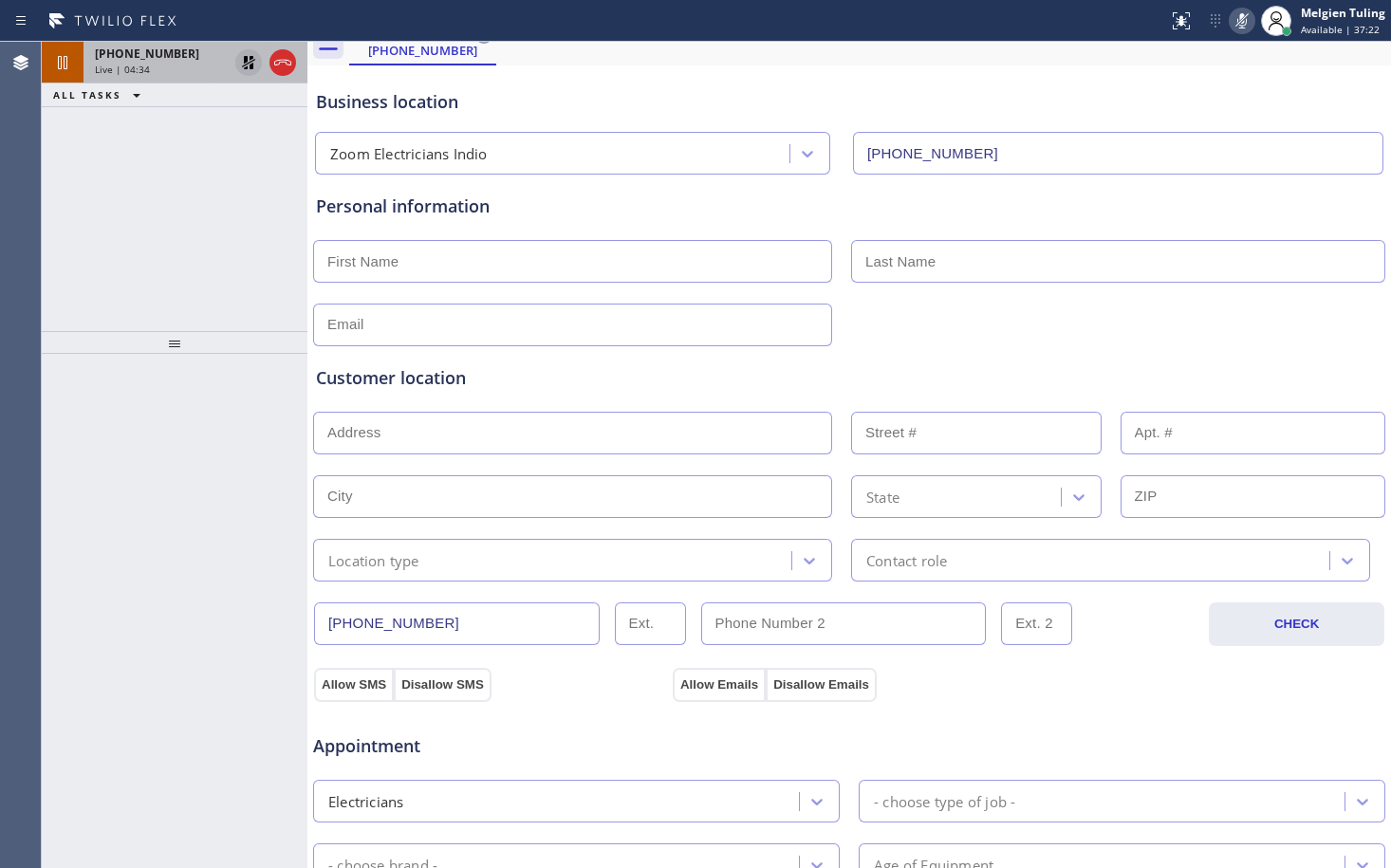
scroll to position [95, 0]
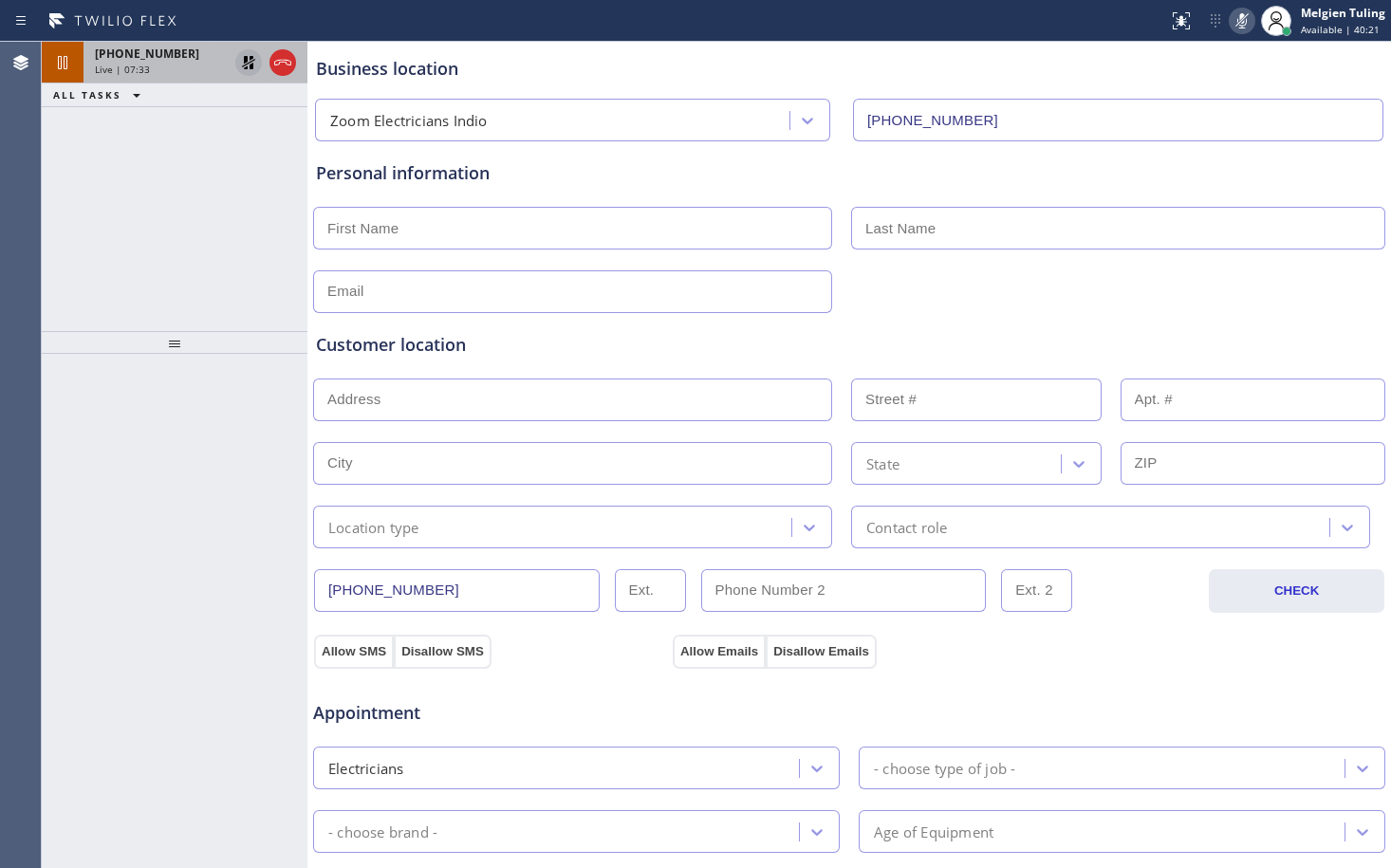
click at [1250, 24] on icon at bounding box center [1242, 21] width 23 height 23
click at [1249, 23] on icon at bounding box center [1242, 21] width 23 height 23
click at [1245, 22] on icon at bounding box center [1242, 21] width 10 height 15
click at [1239, 24] on icon at bounding box center [1242, 21] width 23 height 23
click at [1245, 22] on icon at bounding box center [1242, 21] width 10 height 15
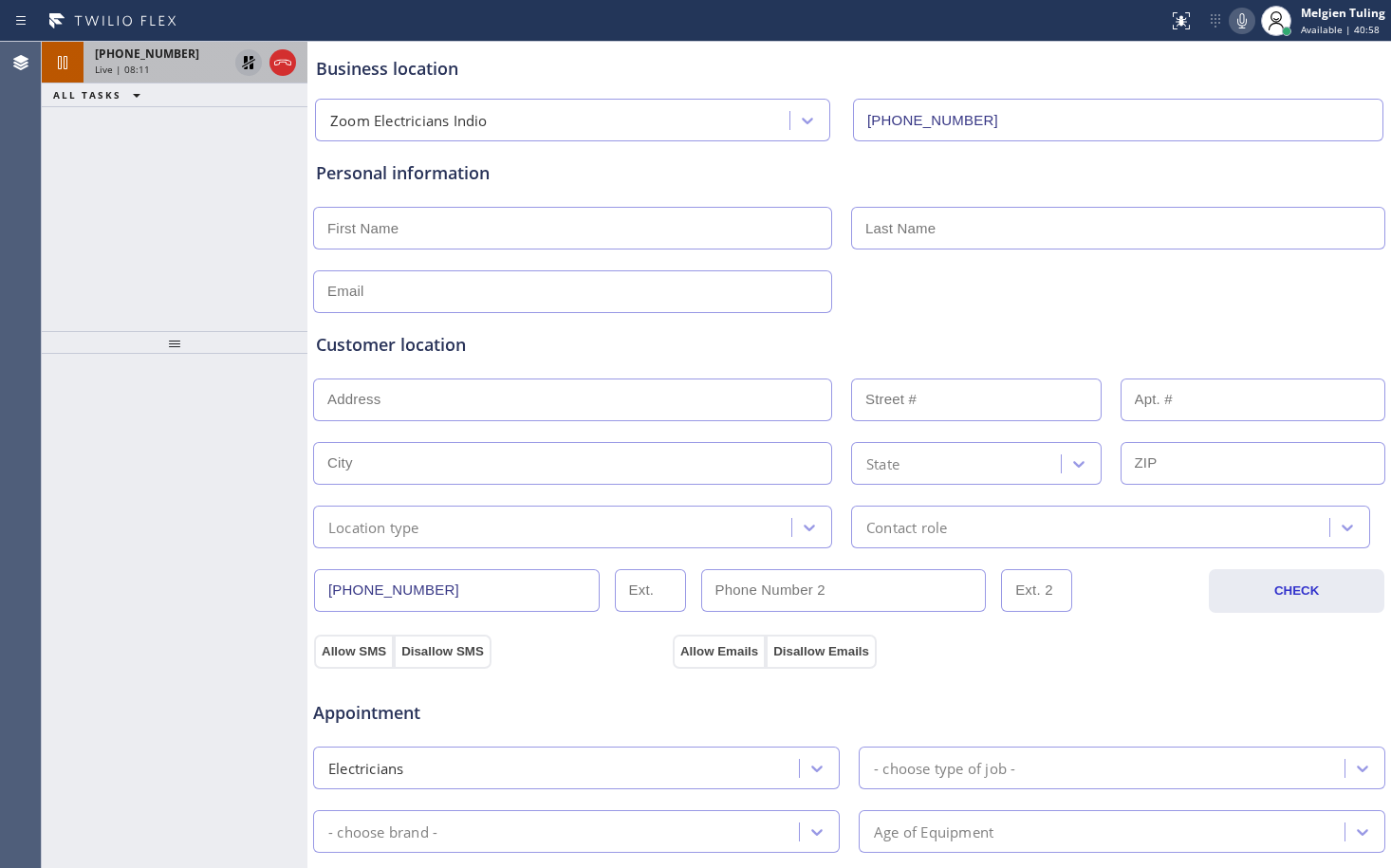
click at [251, 61] on icon at bounding box center [248, 63] width 23 height 23
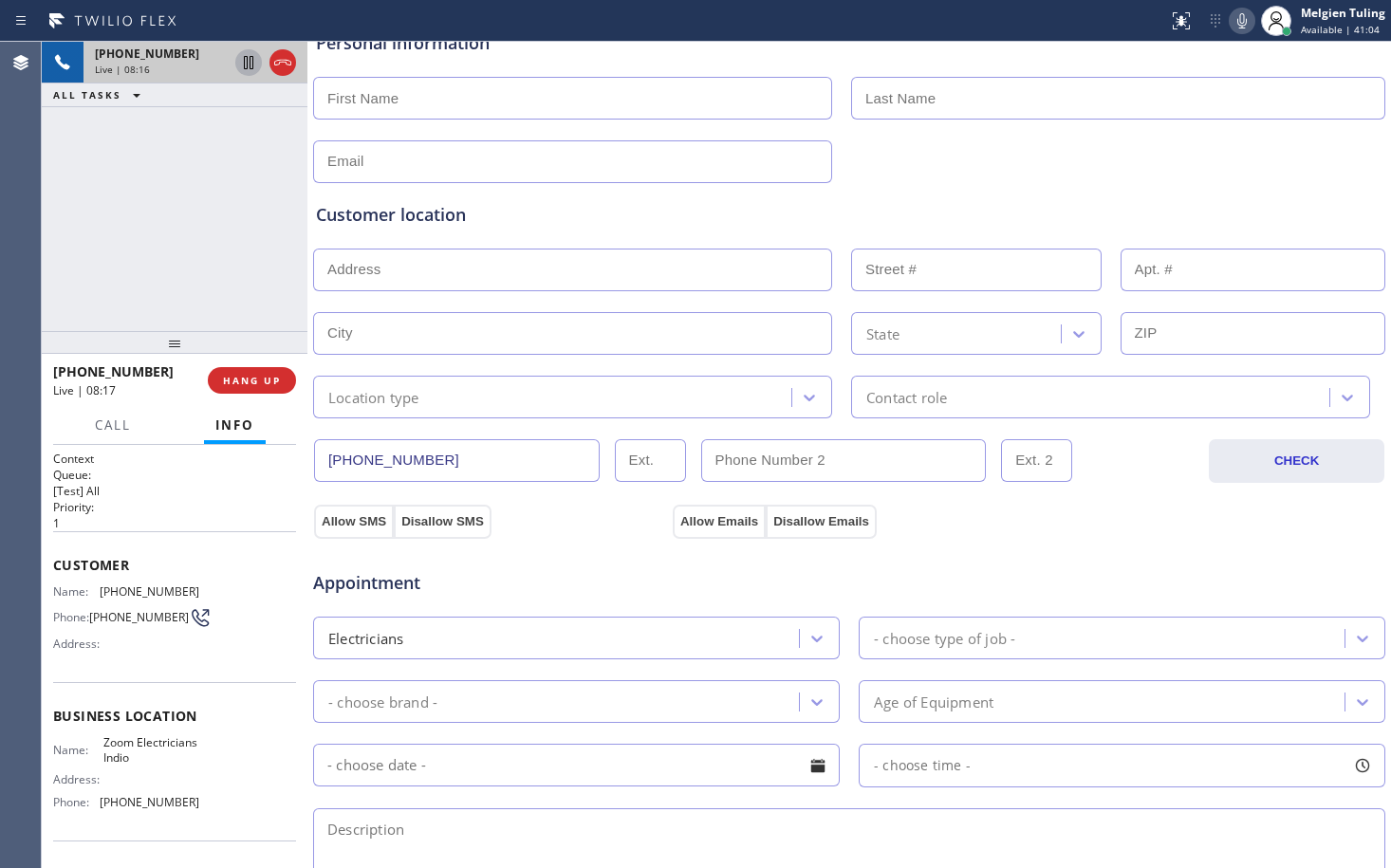
scroll to position [285, 0]
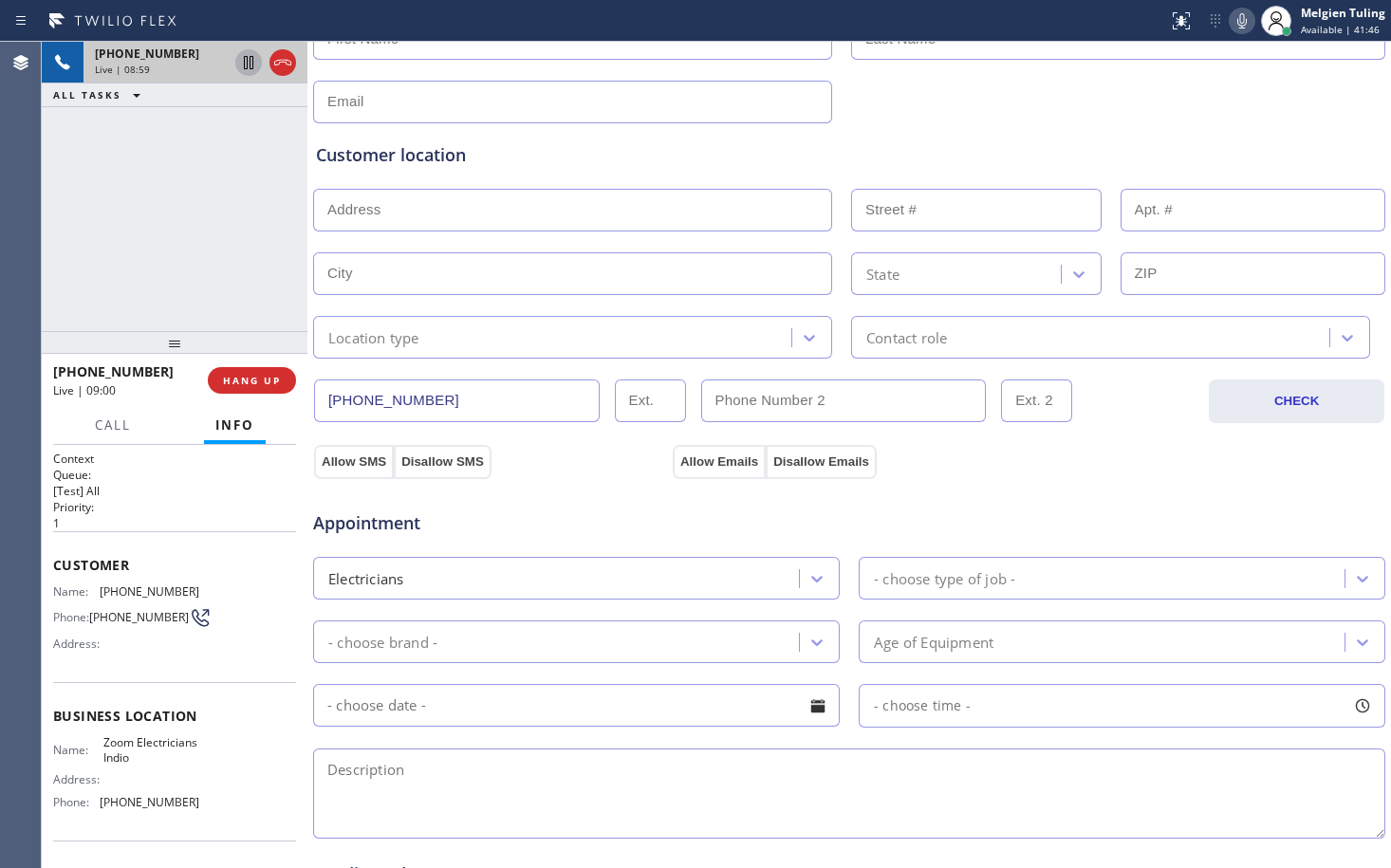
click at [1241, 23] on icon at bounding box center [1242, 21] width 23 height 23
click at [246, 57] on icon at bounding box center [248, 63] width 10 height 14
click at [240, 251] on div "[PHONE_NUMBER] Live | 11:07 ALL TASKS ALL TASKS ACTIVE TASKS TASKS IN WRAP UP" at bounding box center [174, 186] width 266 height 289
click at [1245, 17] on icon at bounding box center [1242, 21] width 23 height 23
click at [255, 66] on icon at bounding box center [248, 63] width 23 height 23
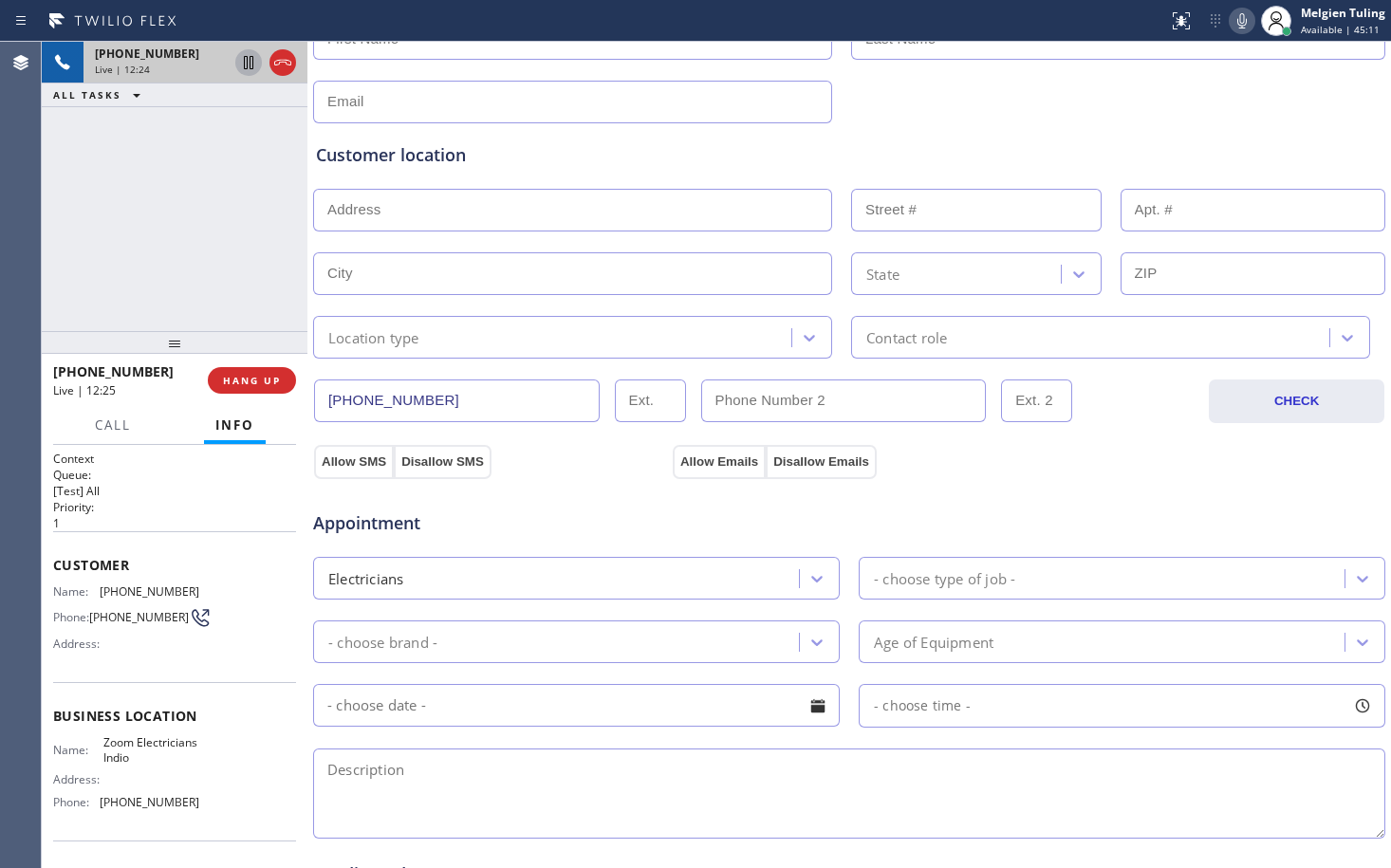
click at [562, 574] on div "Electricians" at bounding box center [559, 578] width 480 height 33
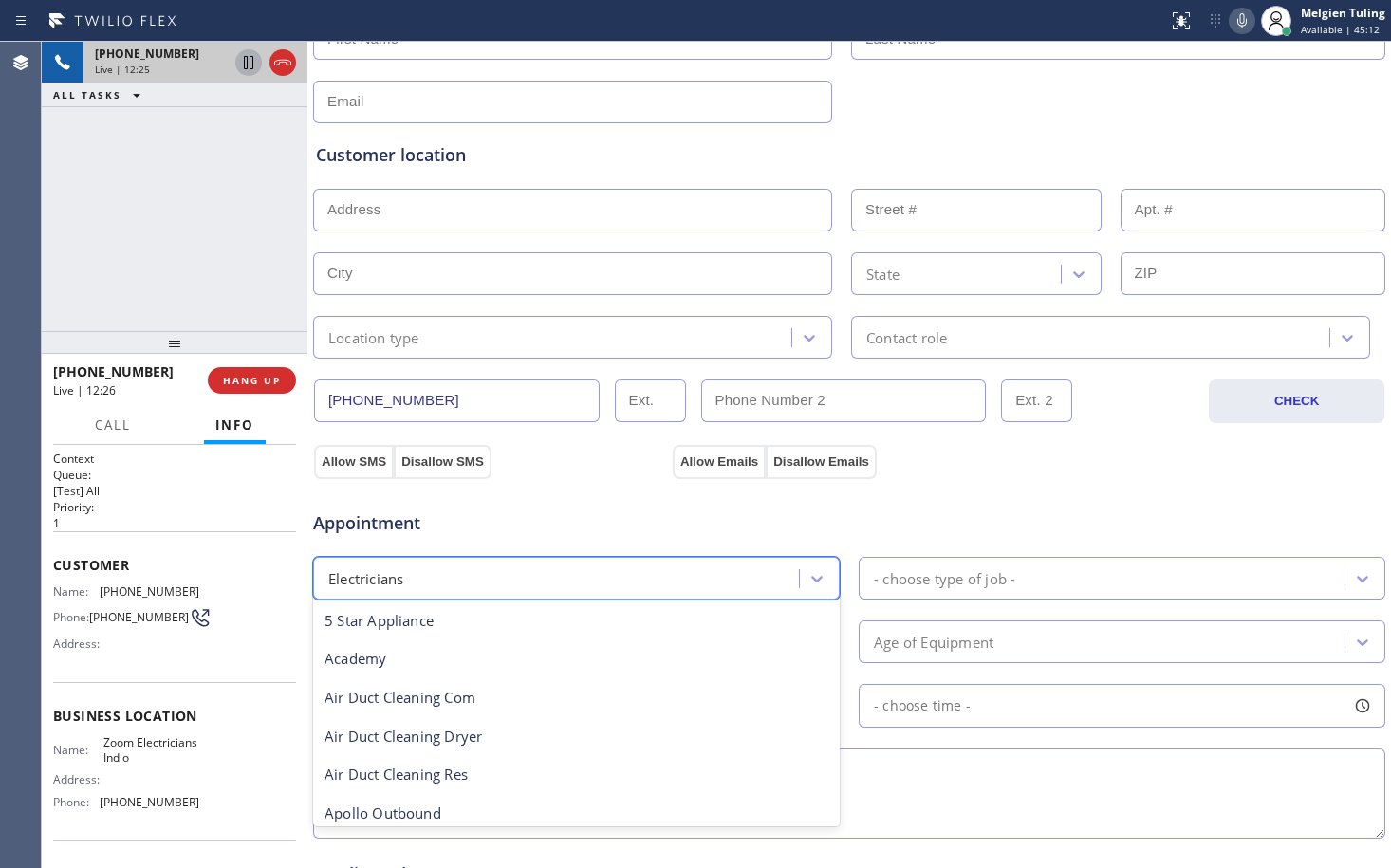
scroll to position [195, 0]
click at [821, 517] on div "Appointment" at bounding box center [849, 512] width 1076 height 48
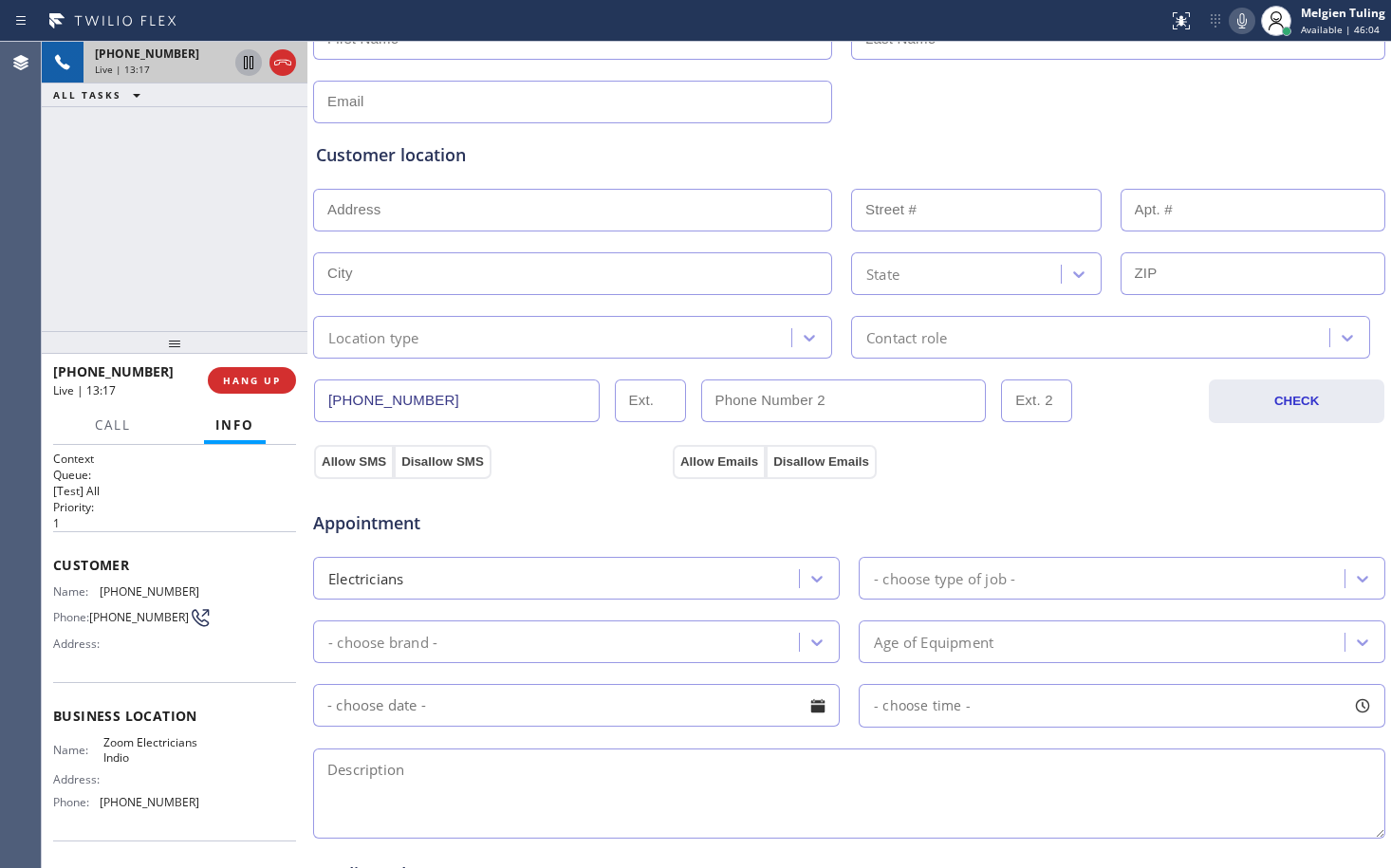
click at [848, 121] on div "Customer location >> ADD NEW ADDRESS << + NEW ADDRESS State Location type Conta…" at bounding box center [849, 237] width 1074 height 243
click at [550, 488] on div "Appointment" at bounding box center [849, 512] width 1076 height 48
click at [250, 384] on span "HANG UP" at bounding box center [252, 381] width 58 height 14
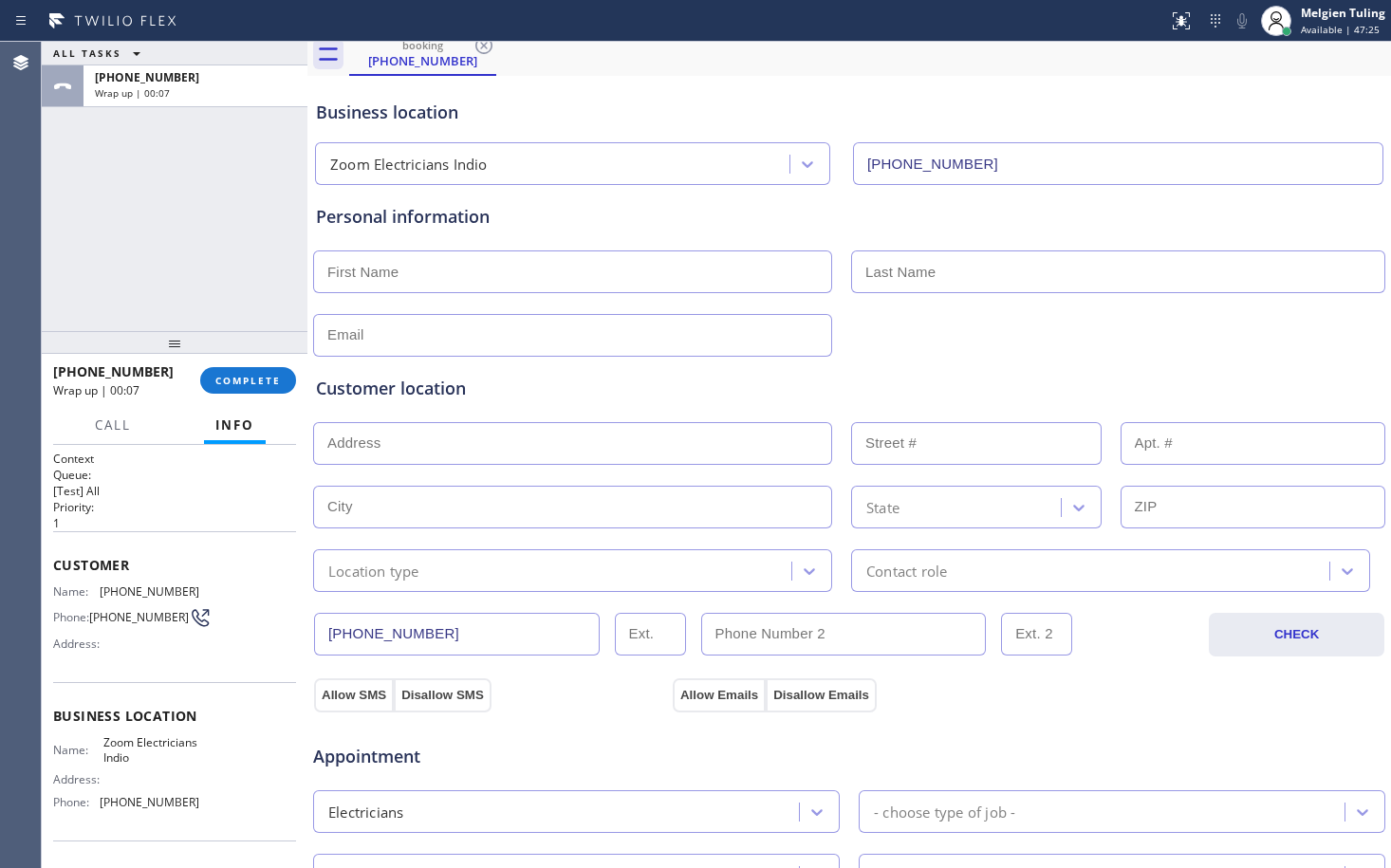
scroll to position [0, 0]
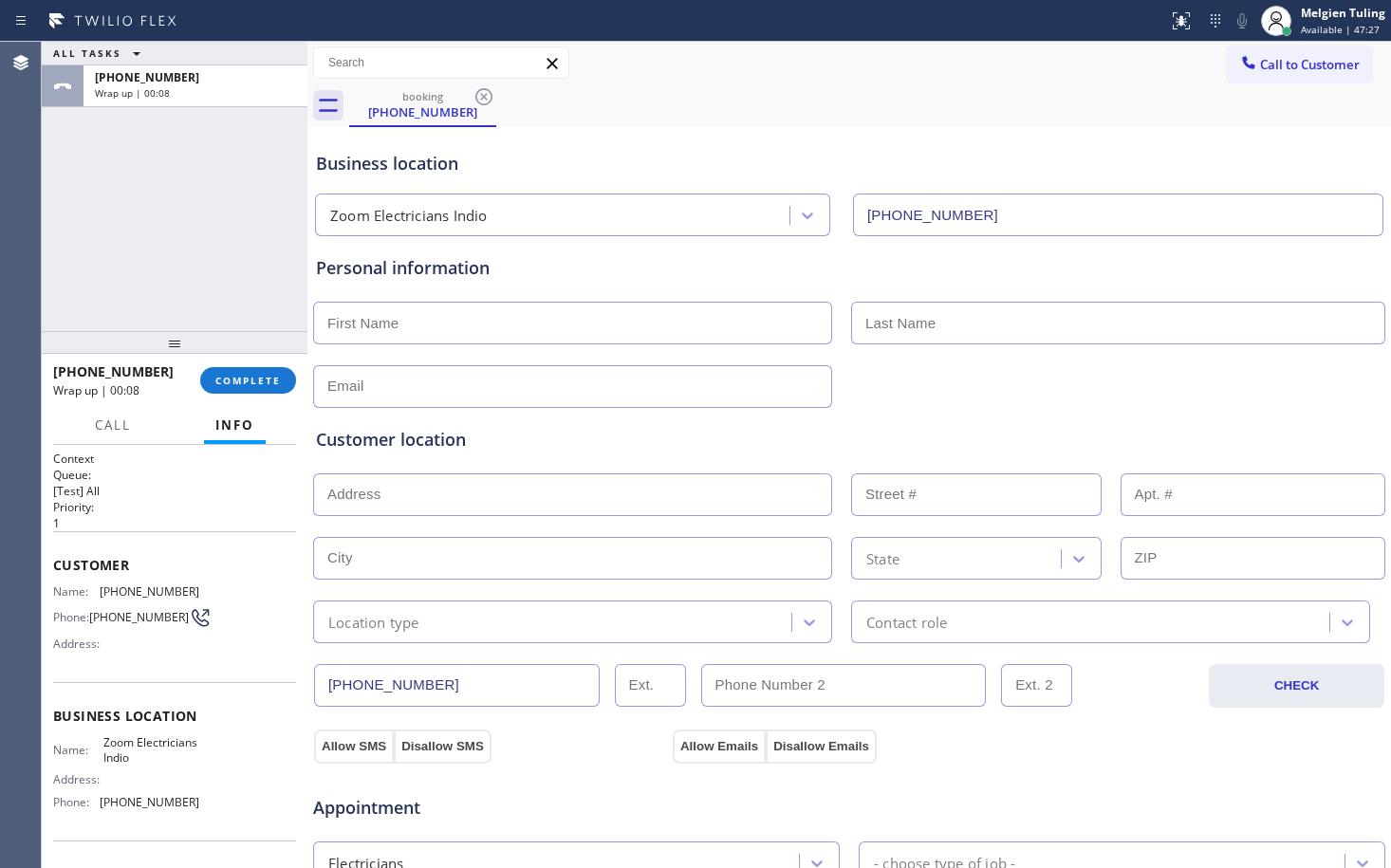
click at [413, 327] on input "text" at bounding box center [572, 323] width 519 height 43
type input "[PERSON_NAME]"
click at [899, 322] on input "text" at bounding box center [1118, 323] width 535 height 43
type input "[PERSON_NAME]"
click at [473, 378] on input "text" at bounding box center [572, 387] width 519 height 43
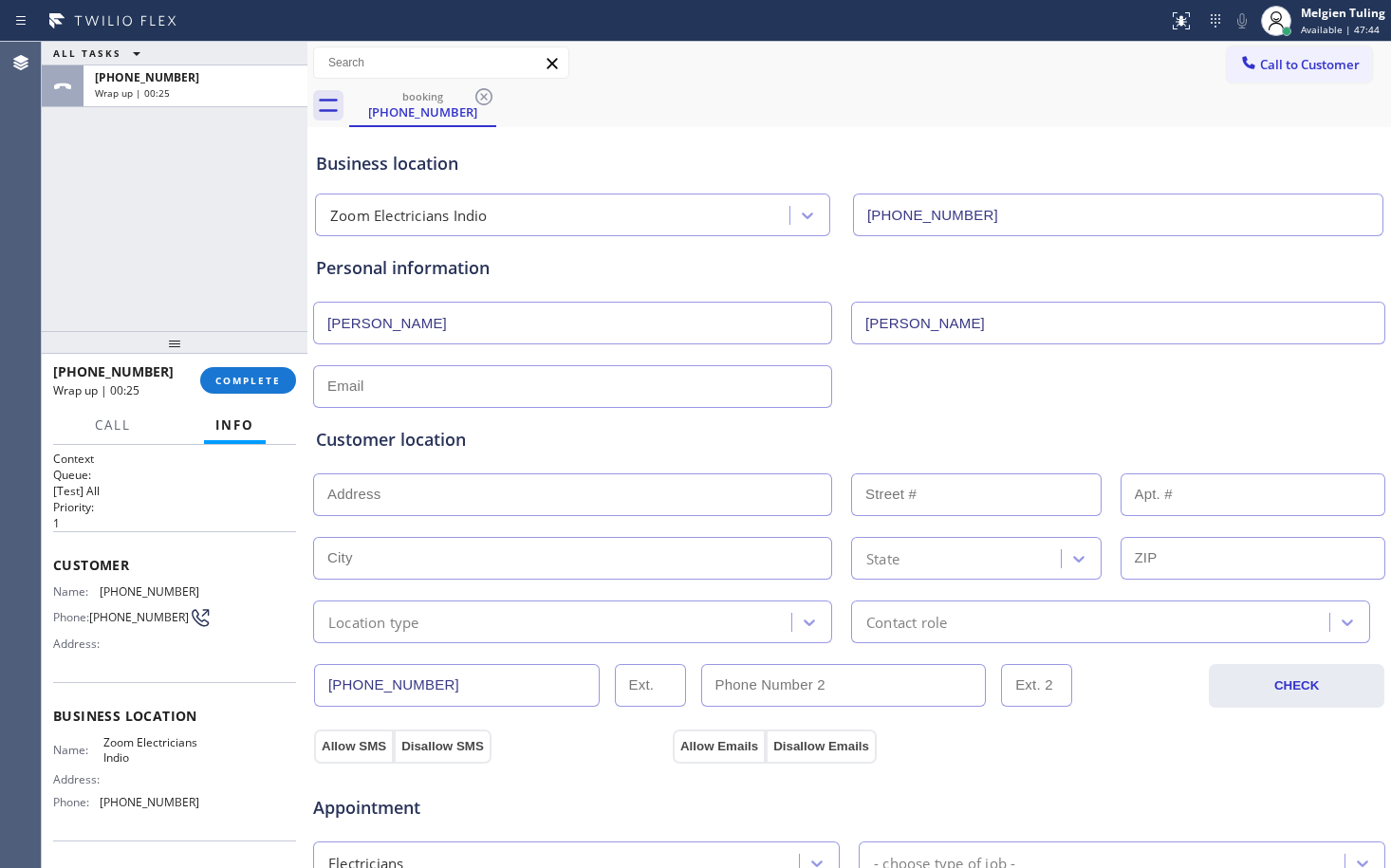
click at [359, 380] on input "text" at bounding box center [572, 387] width 519 height 43
paste input "[EMAIL_ADDRESS][PERSON_NAME][DOMAIN_NAME]"
type input "[EMAIL_ADDRESS][PERSON_NAME][DOMAIN_NAME]"
click at [392, 493] on input "text" at bounding box center [572, 495] width 519 height 43
click at [374, 501] on input "text" at bounding box center [572, 495] width 519 height 43
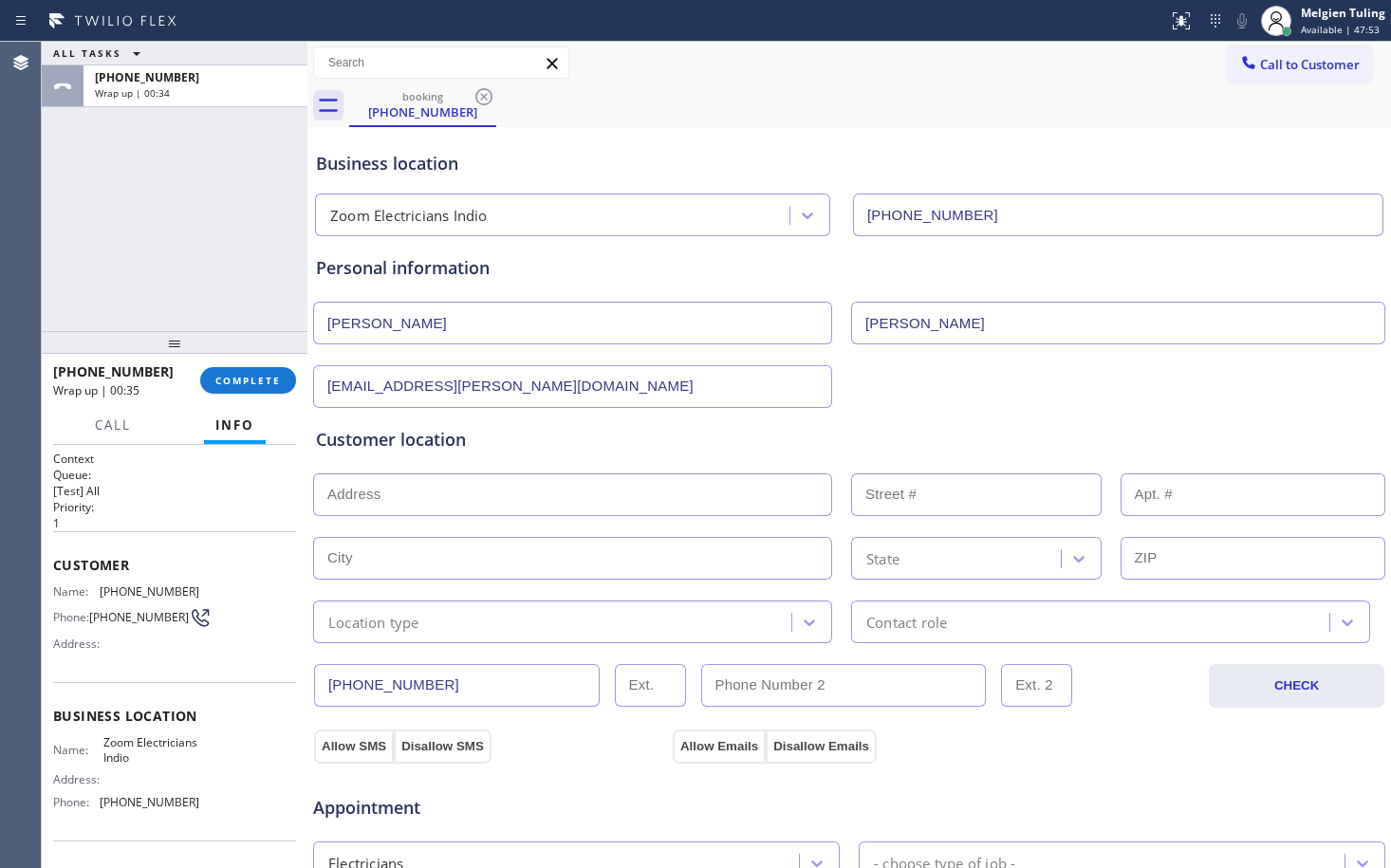
paste input ",[STREET_ADDRESS][PERSON_NAME]"
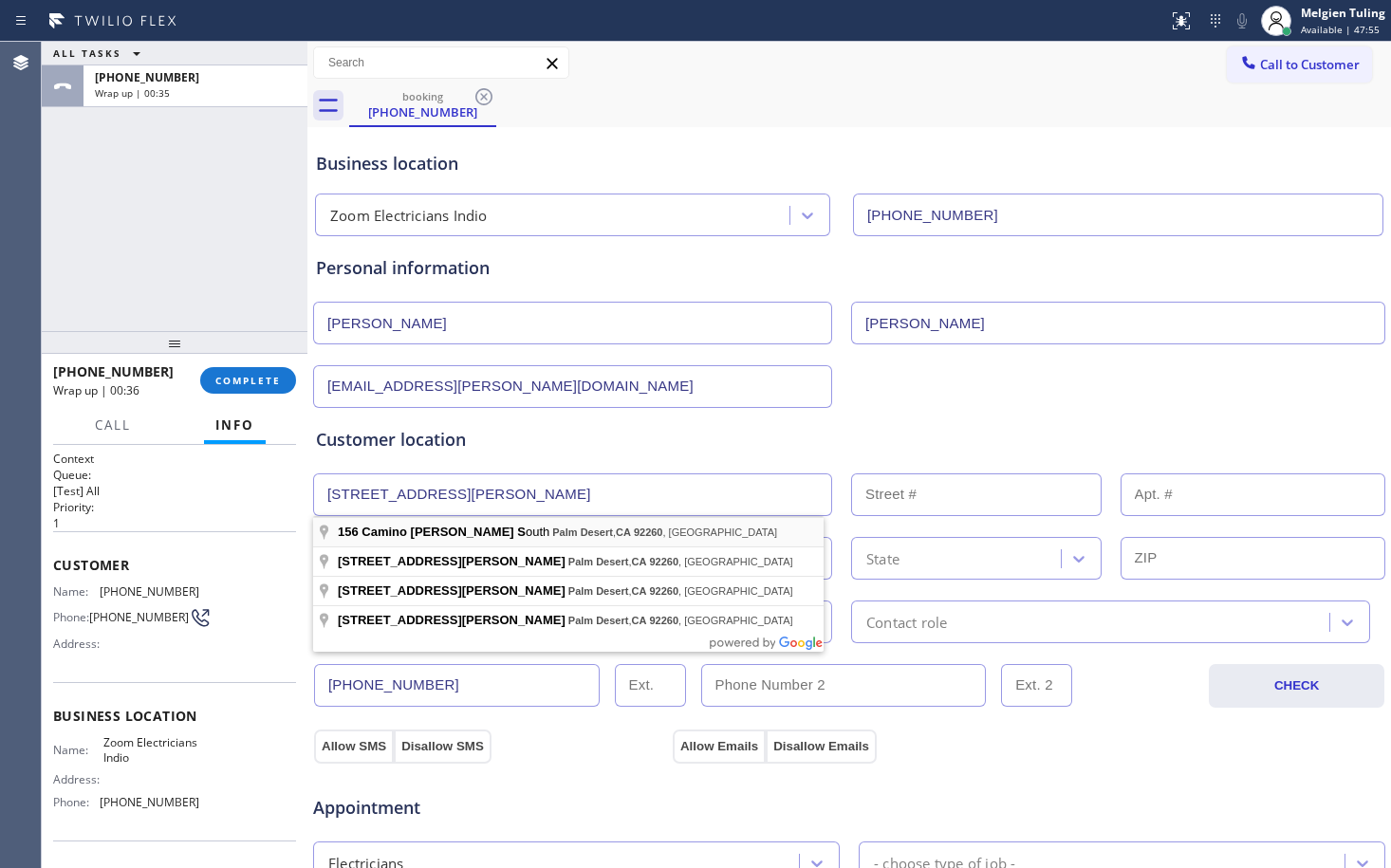
type input "156 [PERSON_NAME] S"
type input "156"
type input "Palm Desert"
type input "92260"
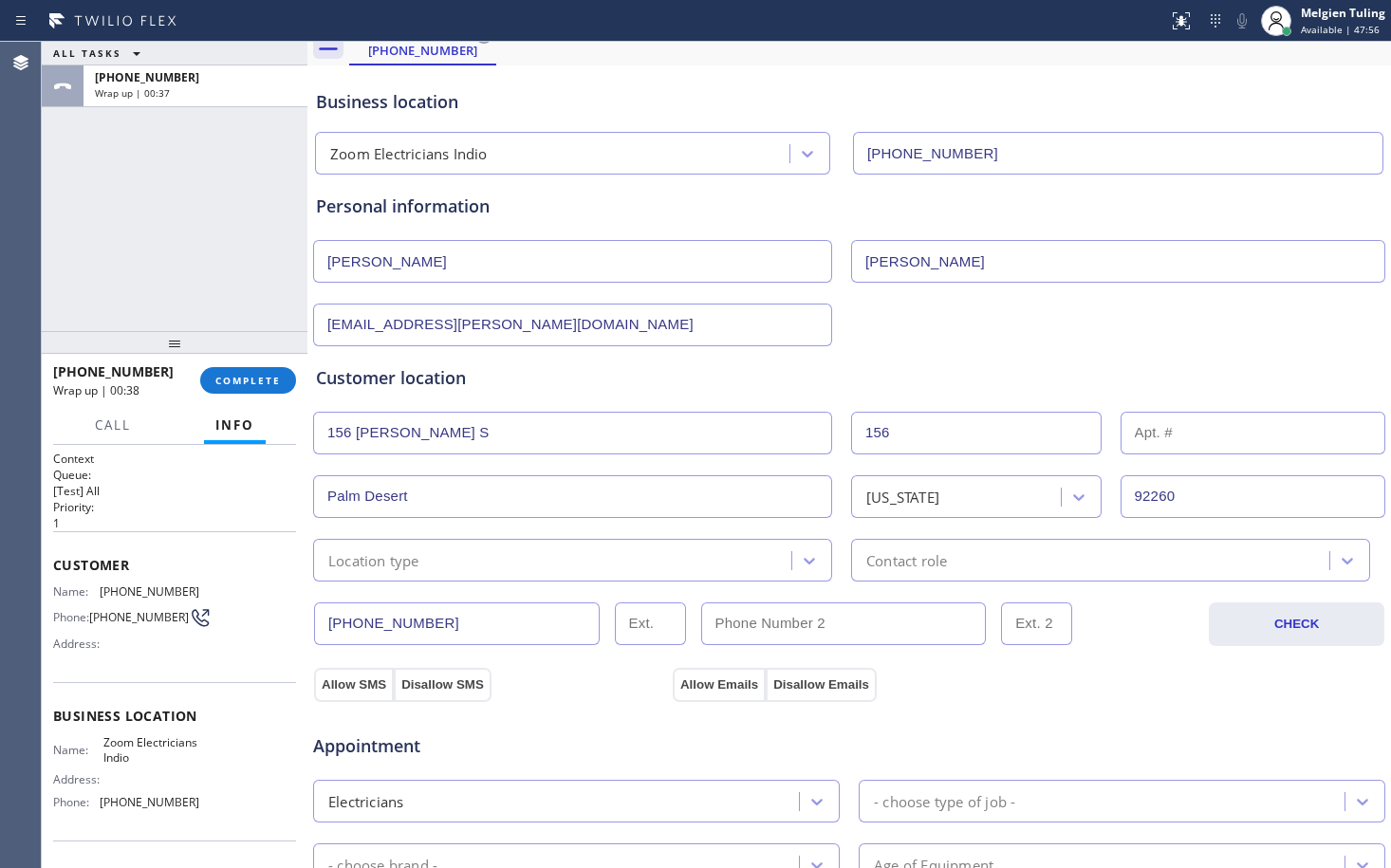
scroll to position [95, 0]
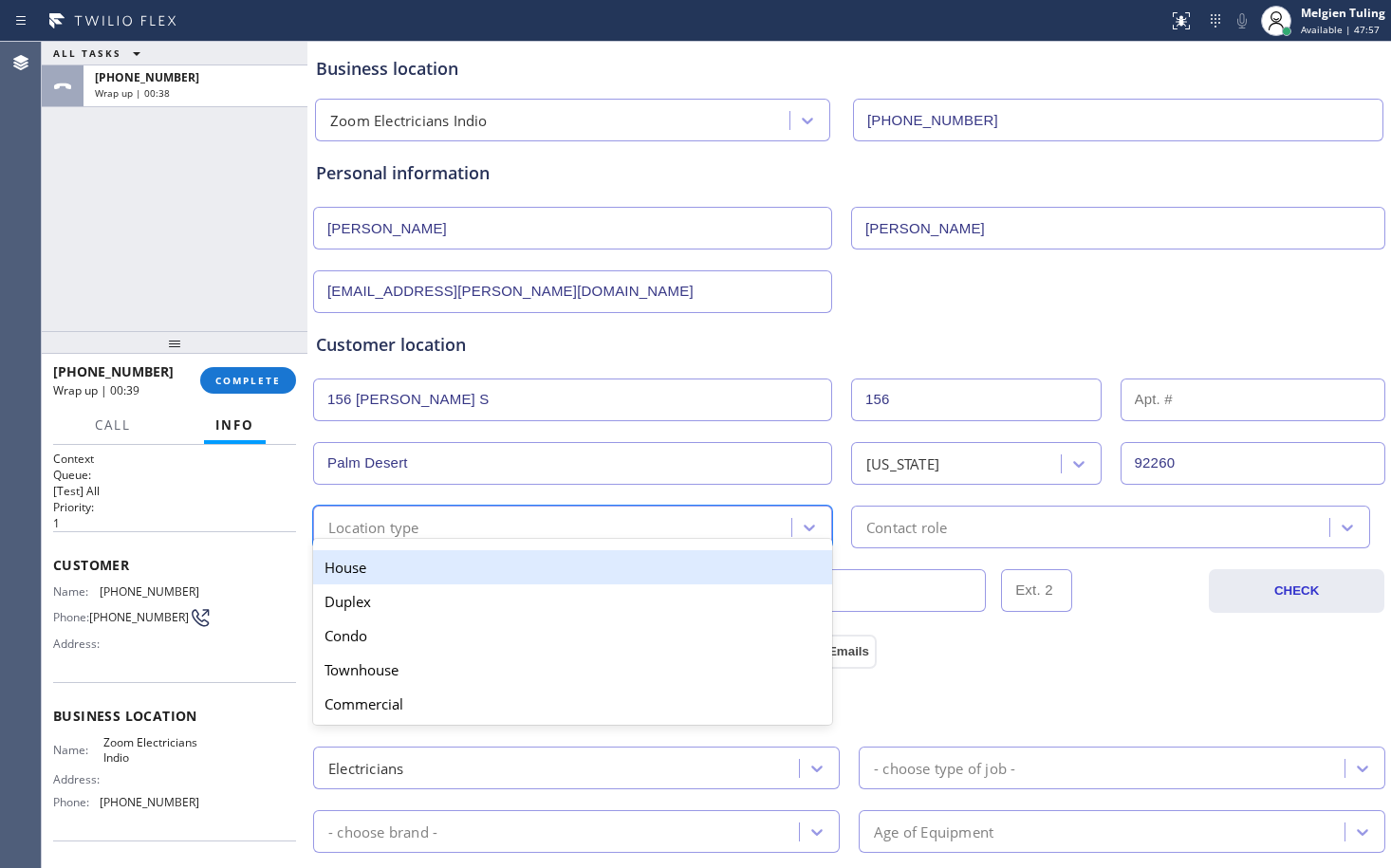
click at [571, 524] on div "Location type" at bounding box center [555, 527] width 473 height 33
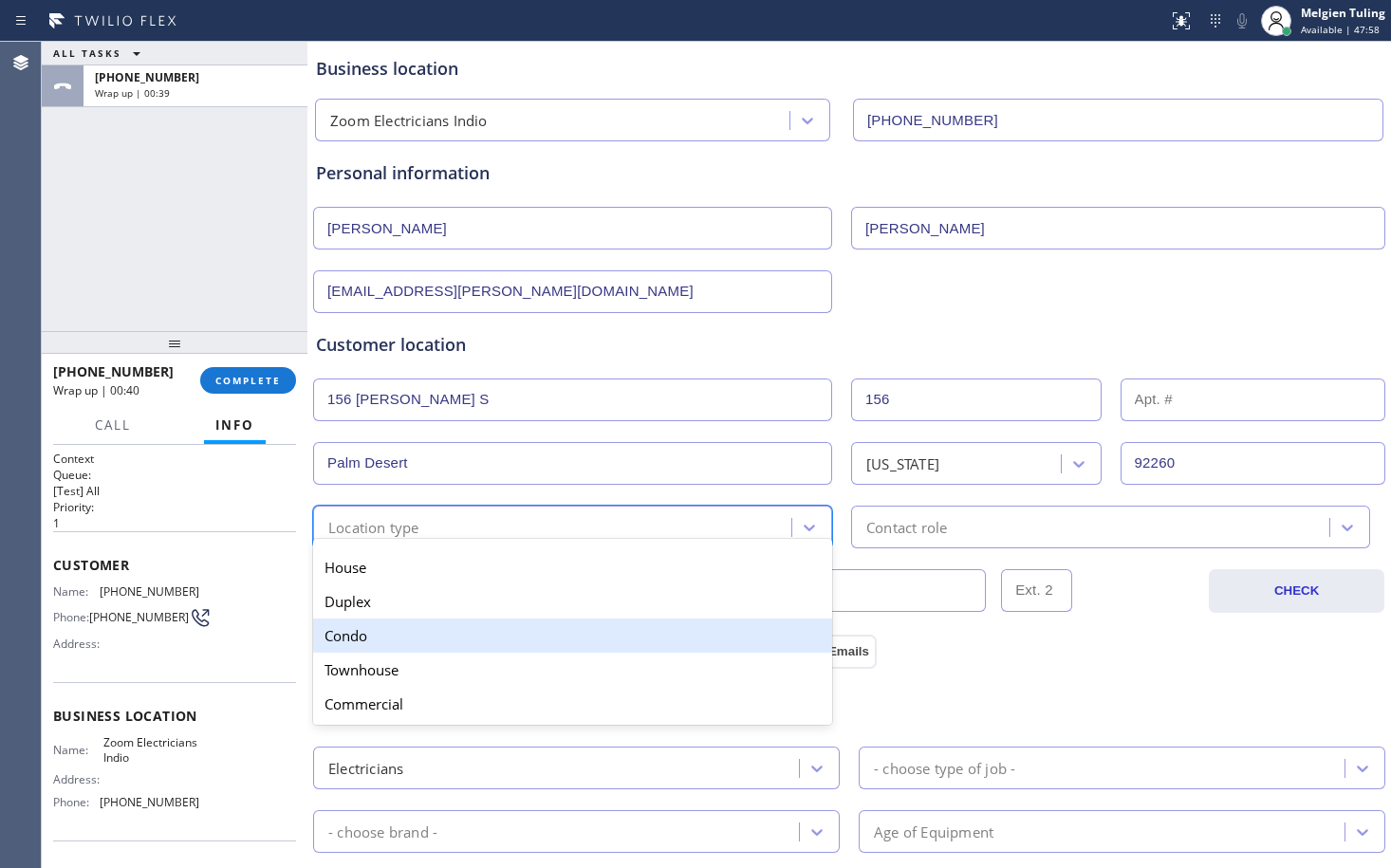
click at [372, 638] on div "Condo" at bounding box center [572, 635] width 519 height 34
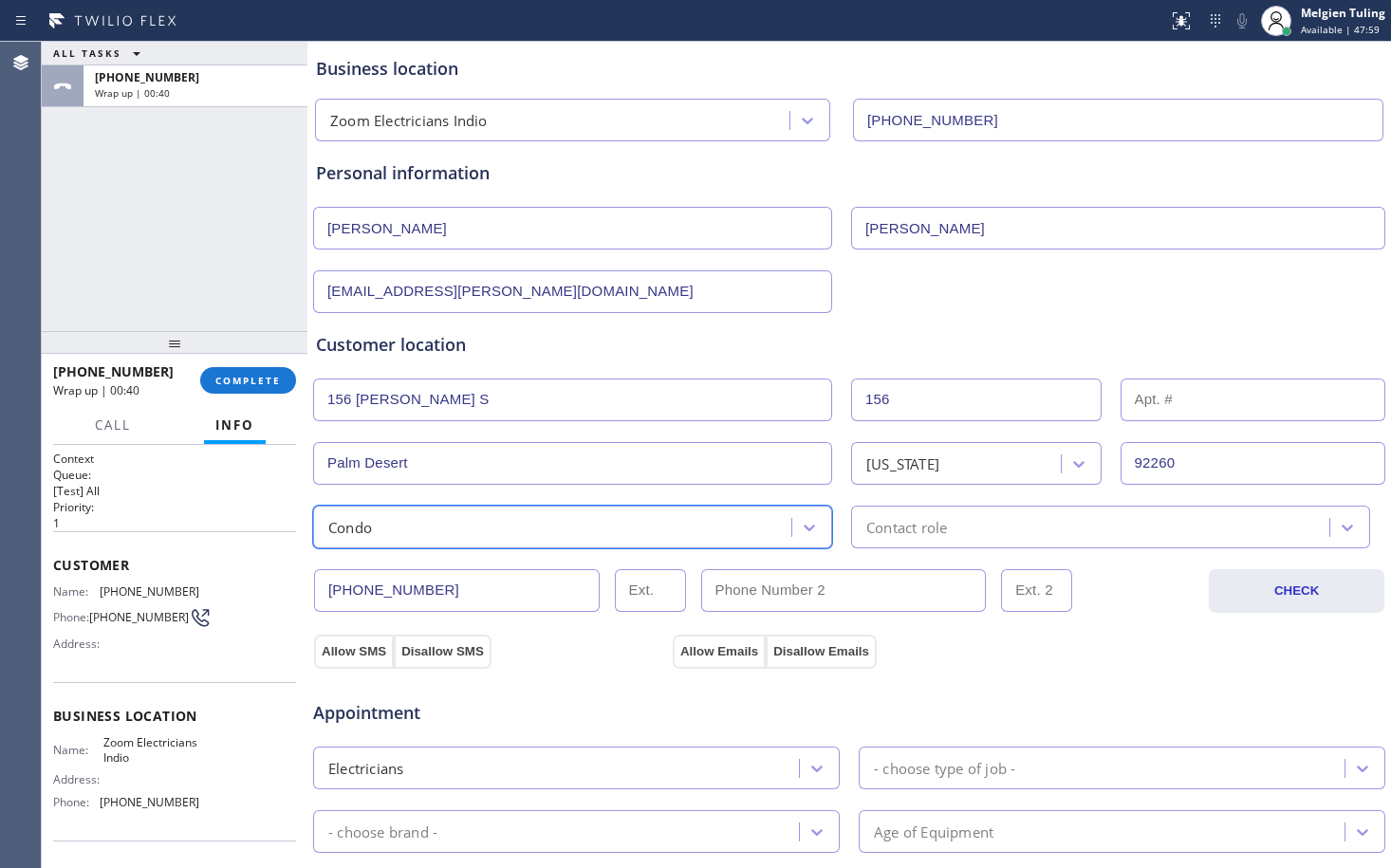
click at [1056, 528] on div "Contact role" at bounding box center [1093, 527] width 473 height 33
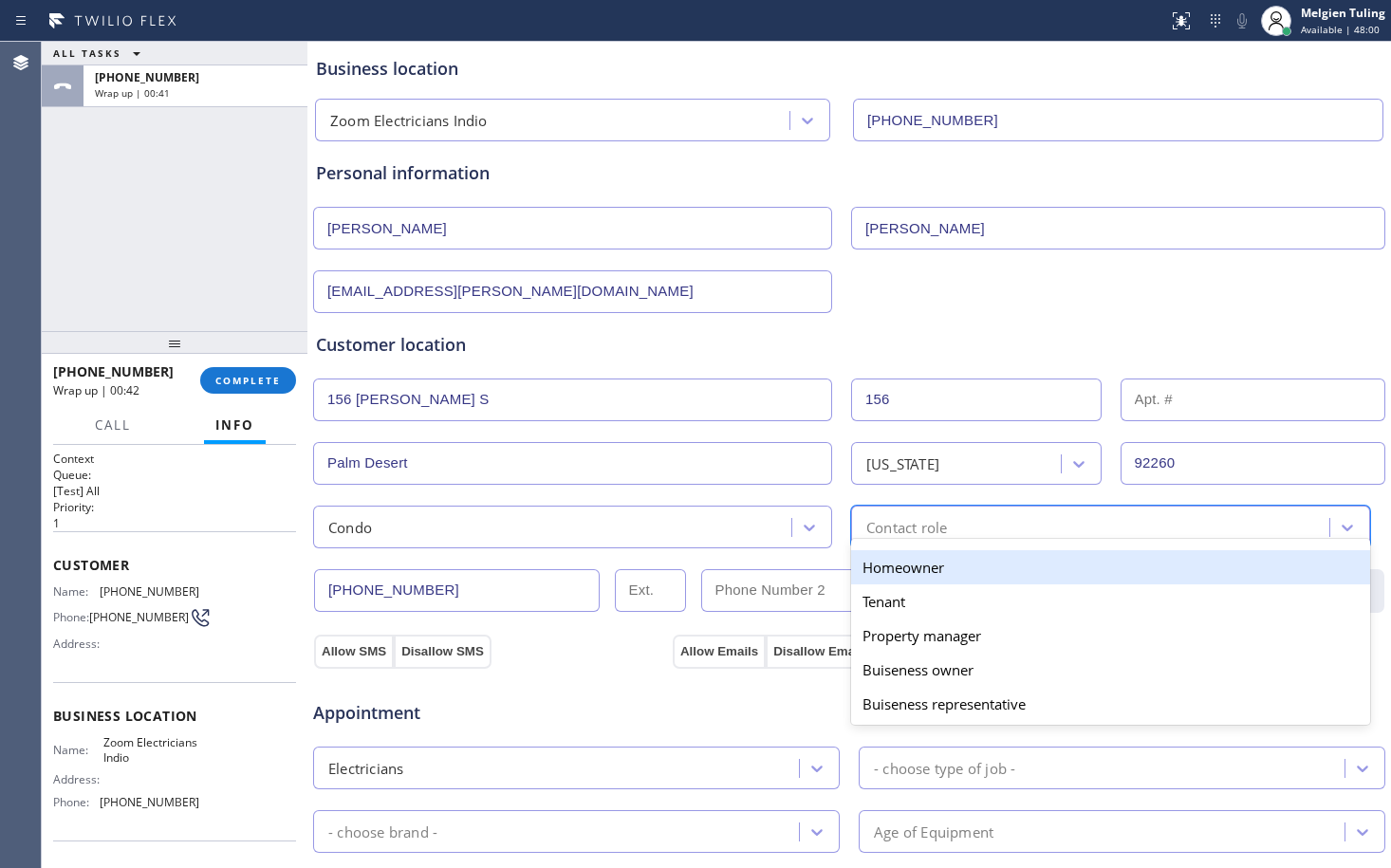
click at [912, 572] on div "Homeowner" at bounding box center [1111, 566] width 519 height 34
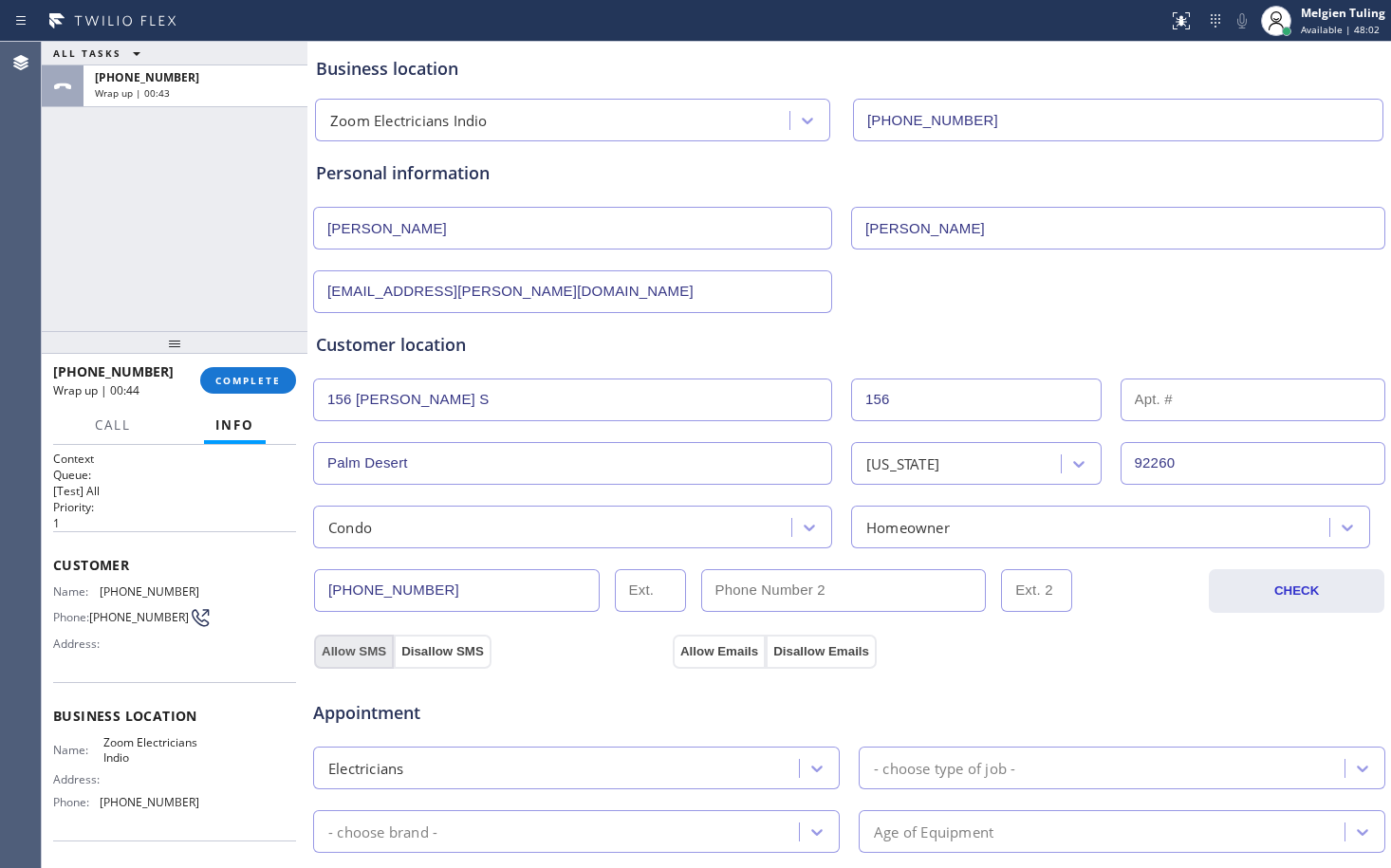
click at [349, 642] on button "Allow SMS" at bounding box center [354, 651] width 79 height 34
click at [741, 653] on button "Allow Emails" at bounding box center [719, 651] width 93 height 34
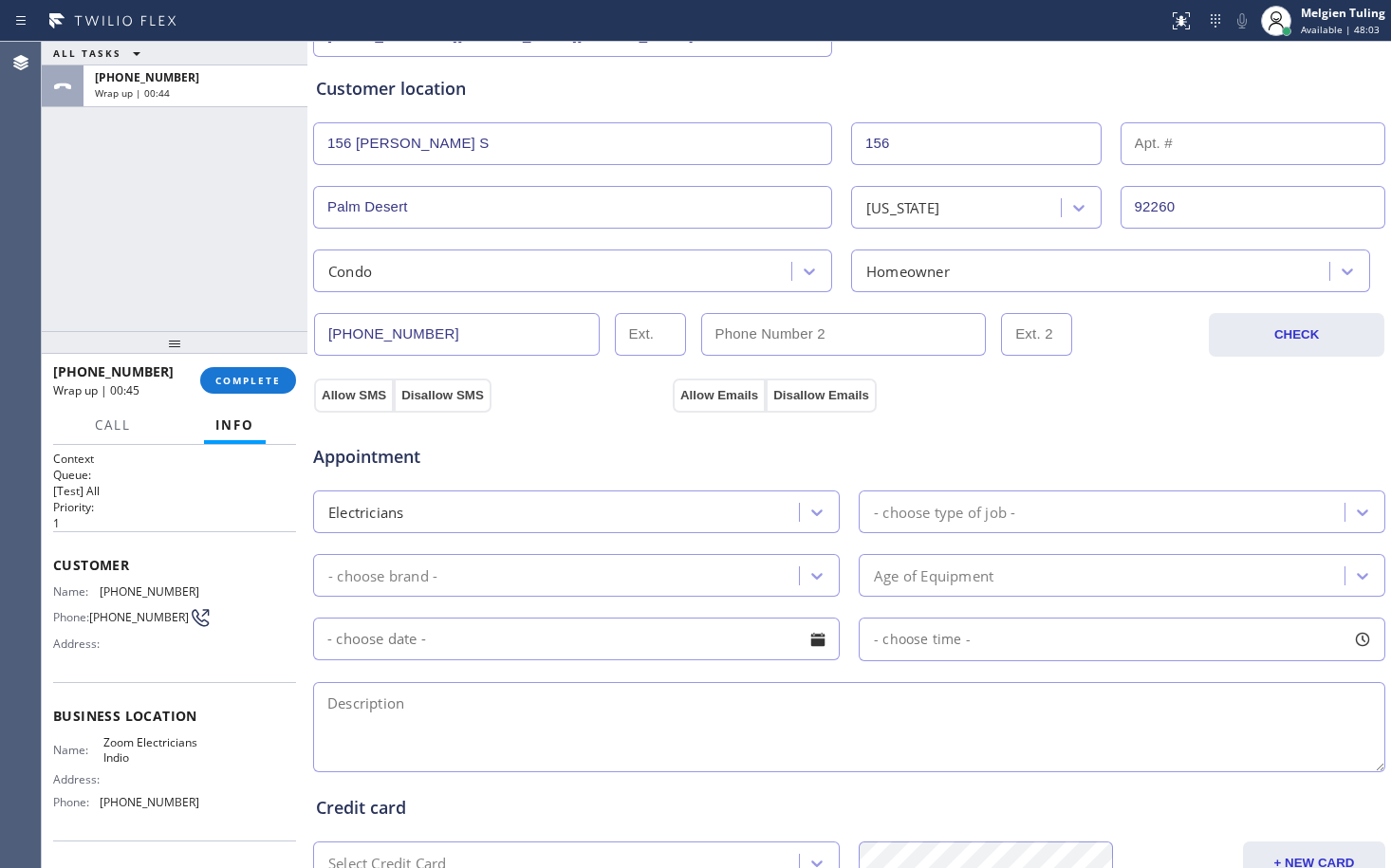
scroll to position [380, 0]
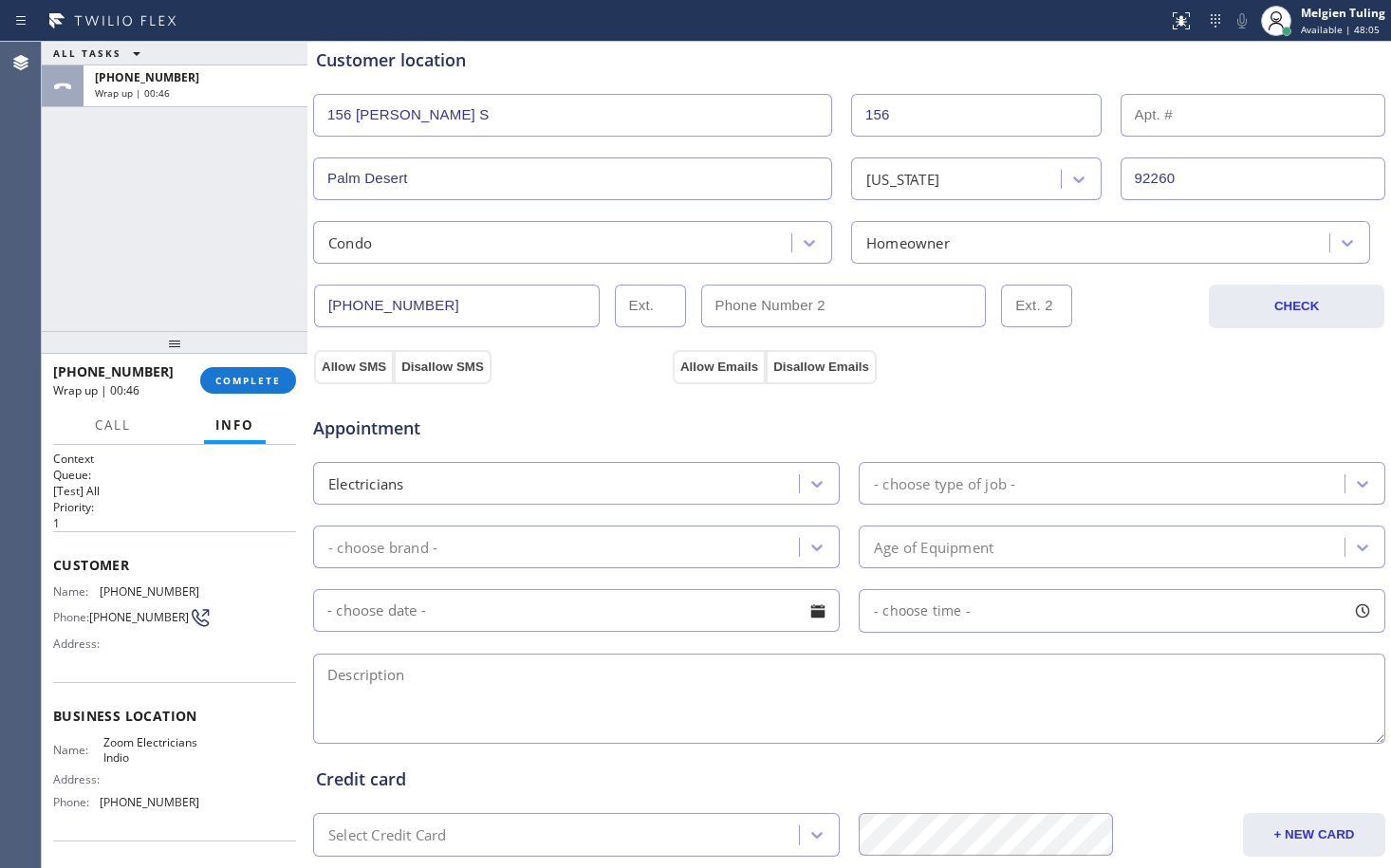
click at [930, 486] on div "- choose type of job -" at bounding box center [944, 483] width 141 height 22
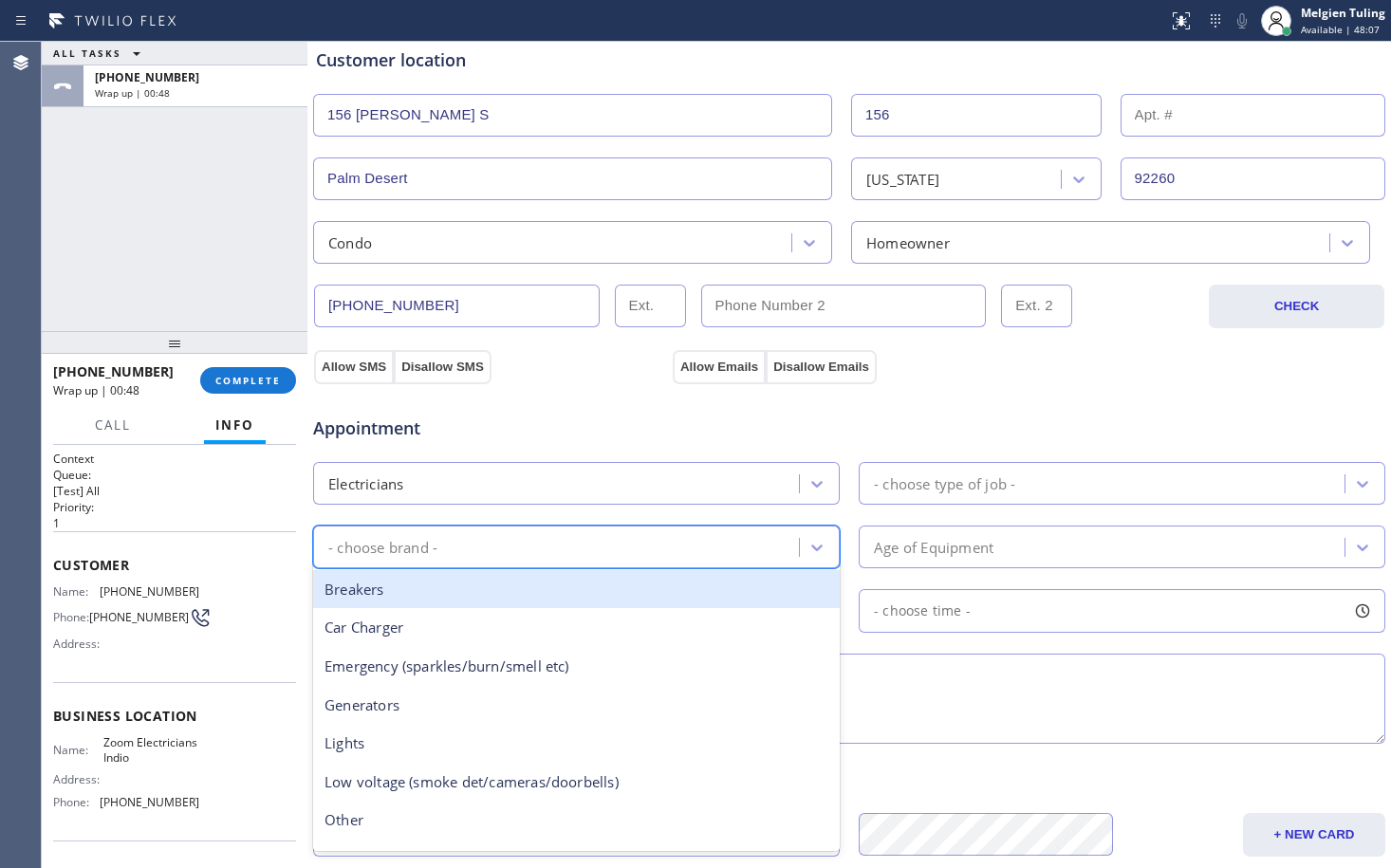
click at [475, 552] on div "- choose brand -" at bounding box center [559, 547] width 480 height 33
click at [391, 596] on div "Breakers" at bounding box center [576, 590] width 527 height 39
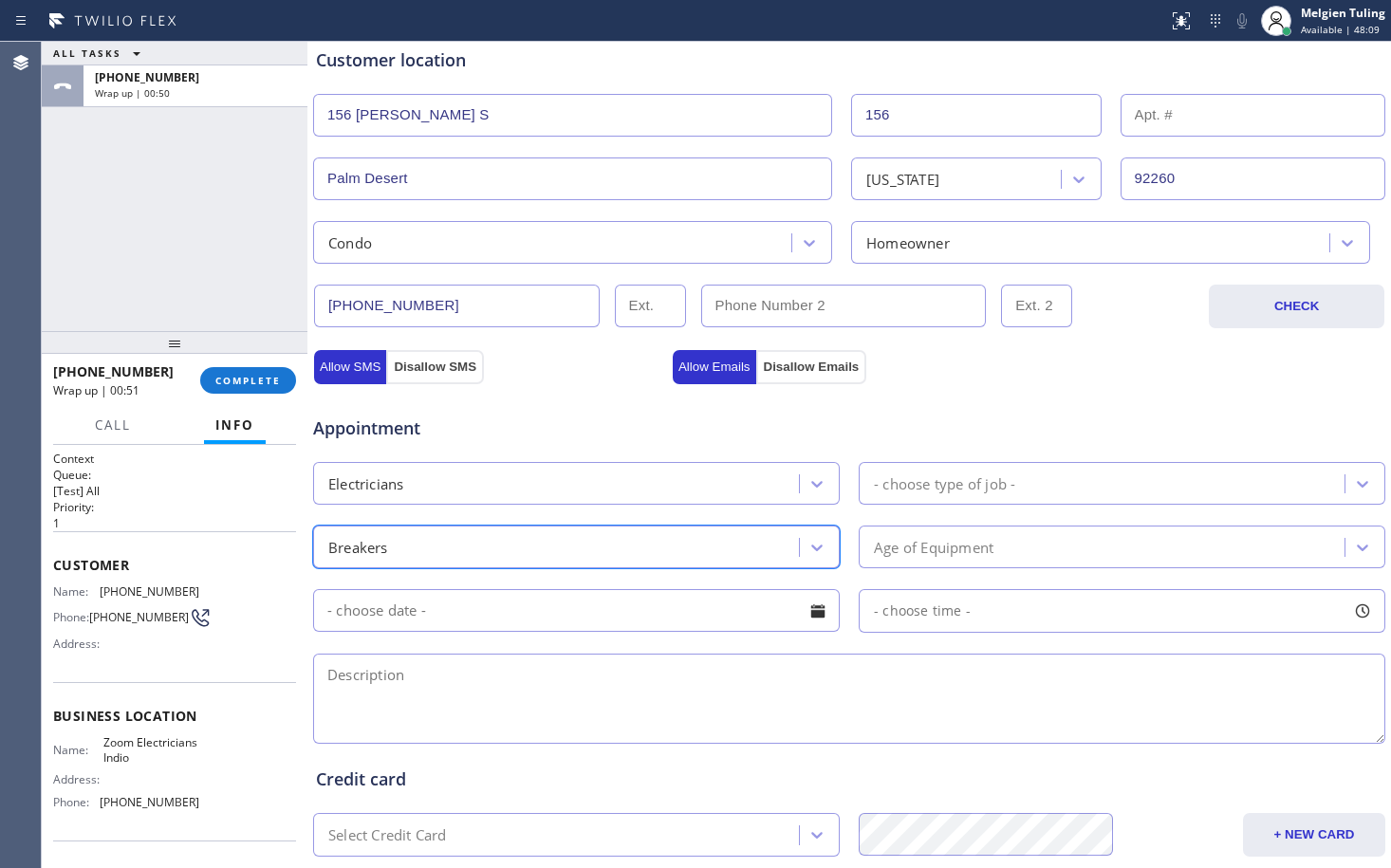
click at [941, 480] on div "- choose type of job -" at bounding box center [944, 483] width 141 height 22
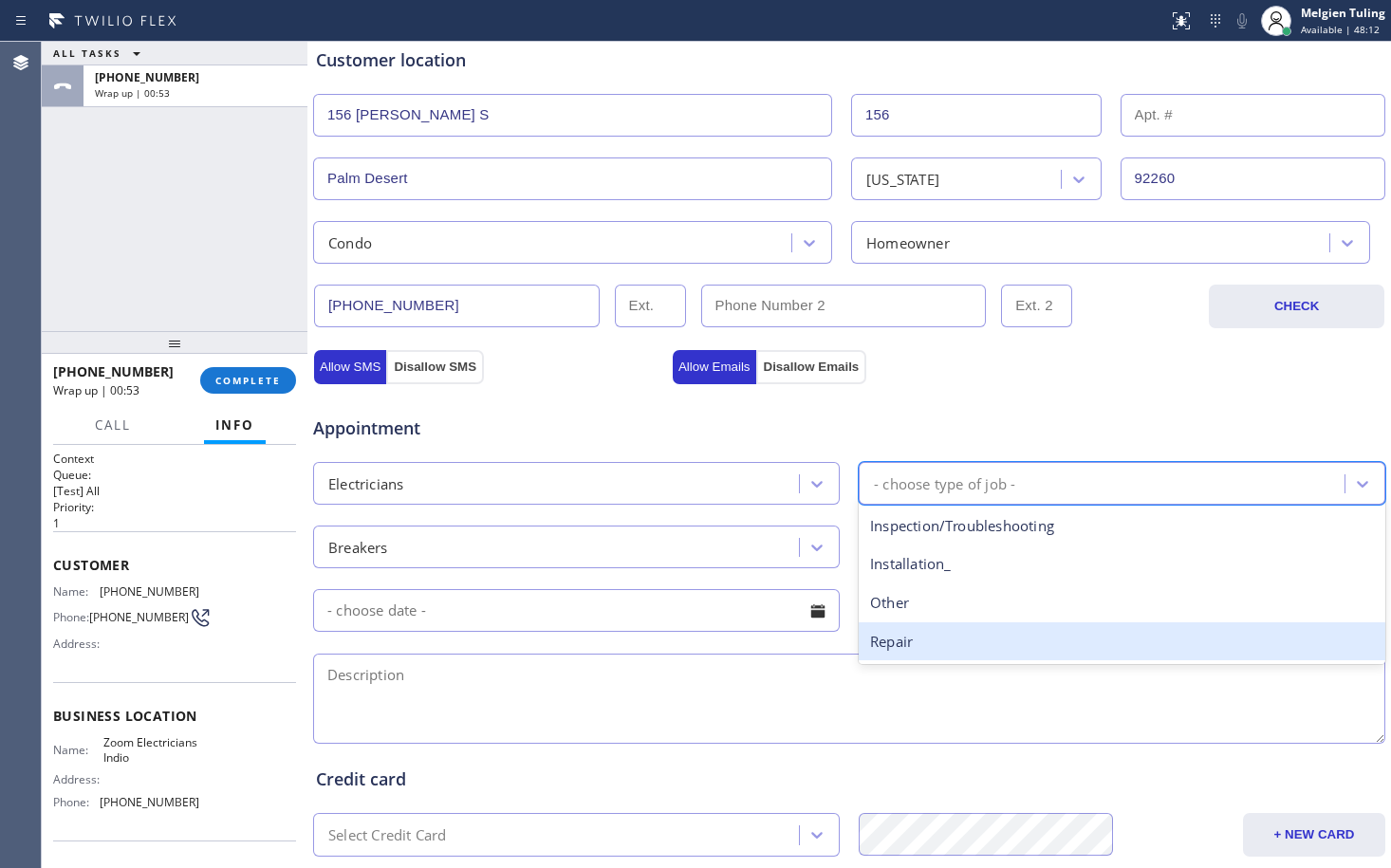
click at [880, 640] on div "Repair" at bounding box center [1121, 642] width 527 height 39
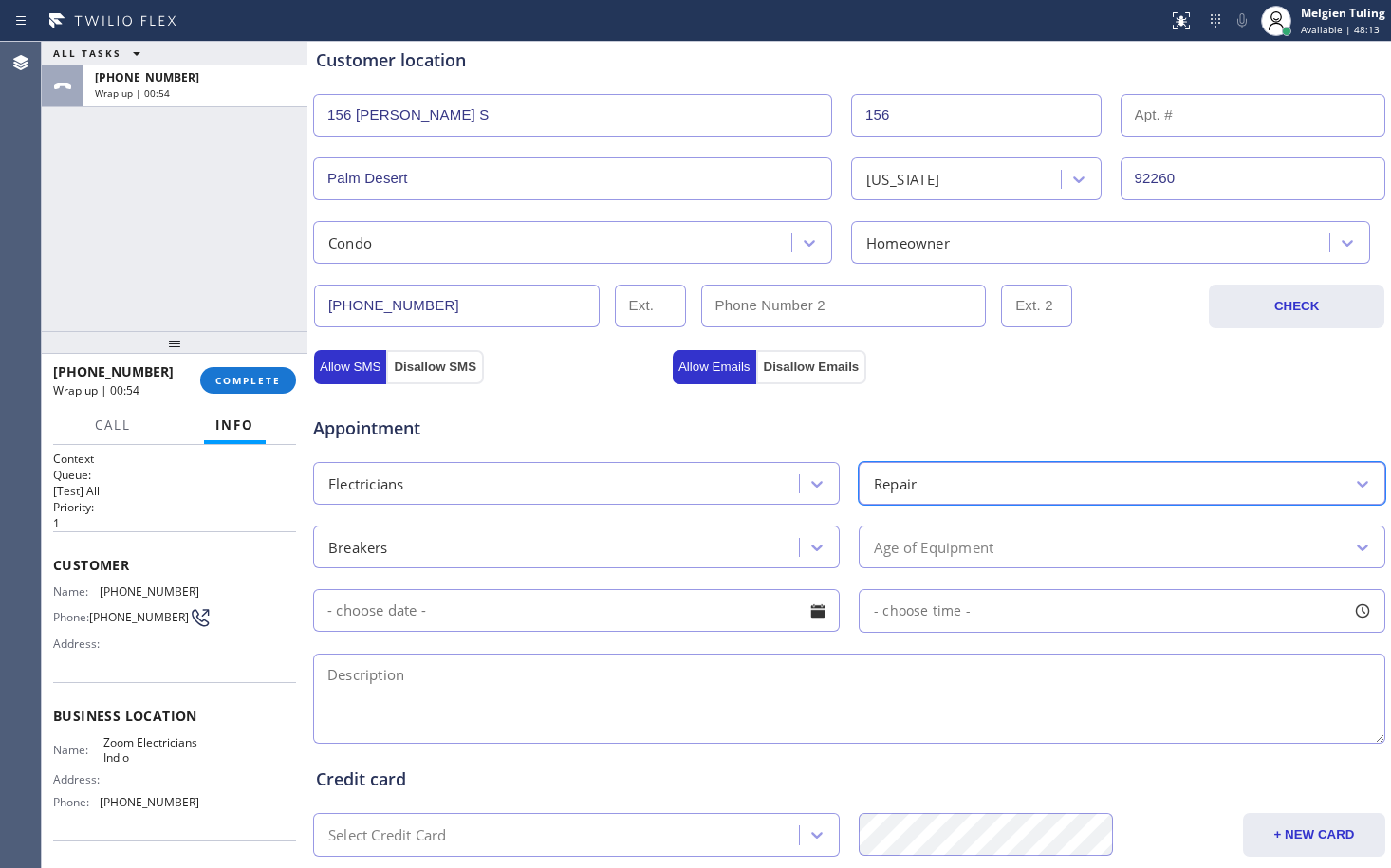
click at [913, 550] on div "Age of Equipment" at bounding box center [934, 547] width 120 height 22
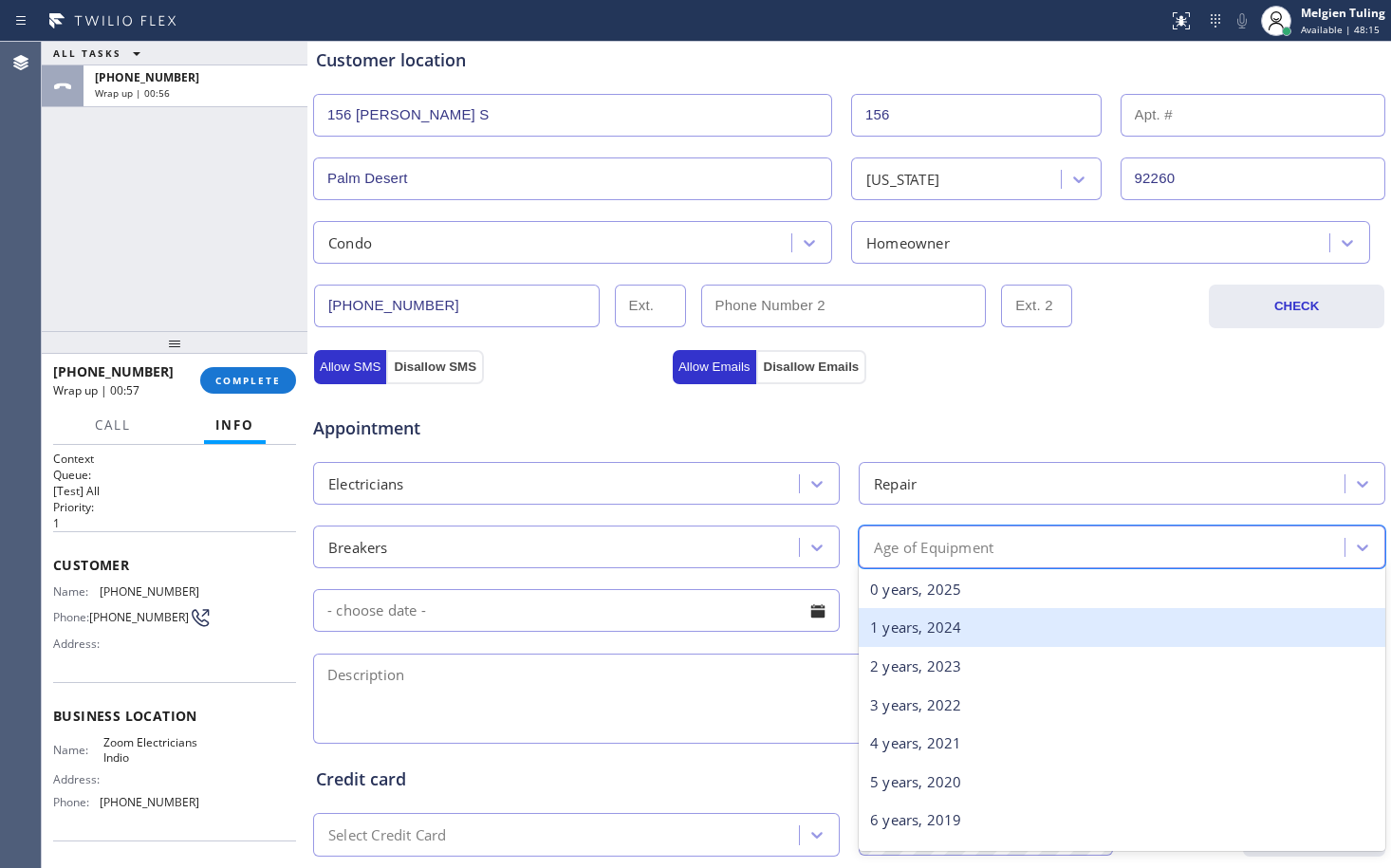
click at [900, 628] on div "1 years, 2024" at bounding box center [1121, 627] width 527 height 39
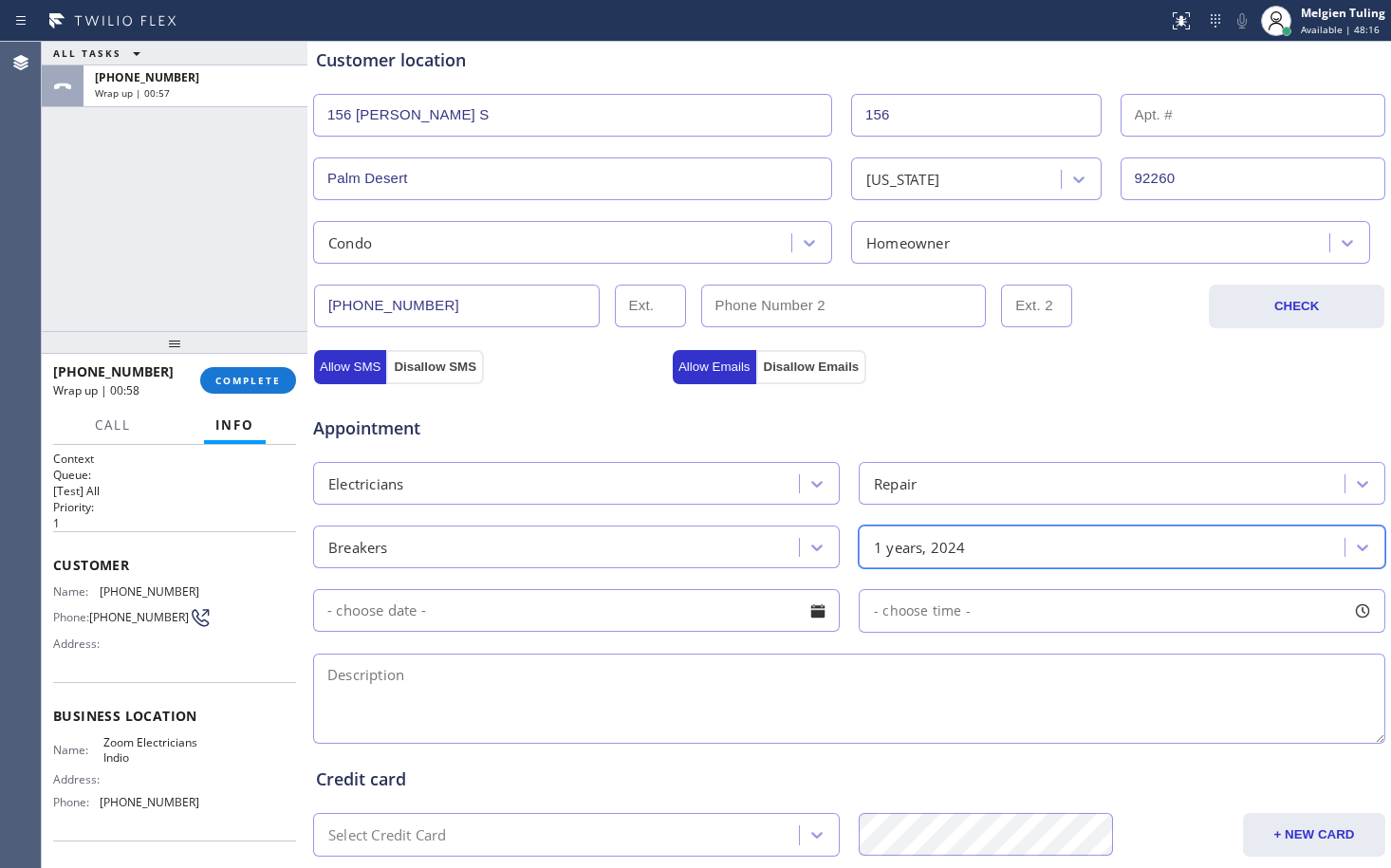
click at [482, 620] on input "text" at bounding box center [576, 611] width 527 height 43
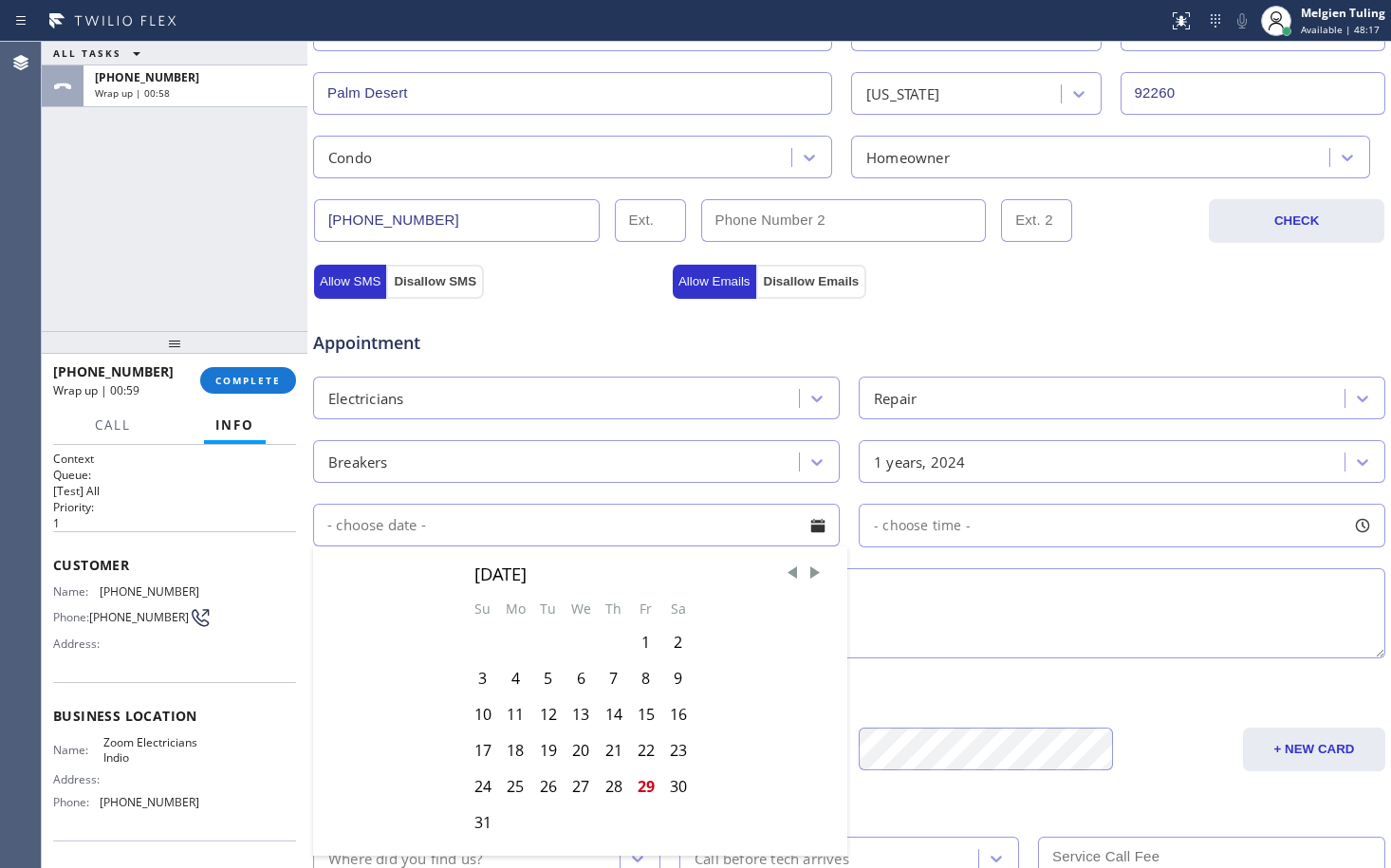
scroll to position [569, 0]
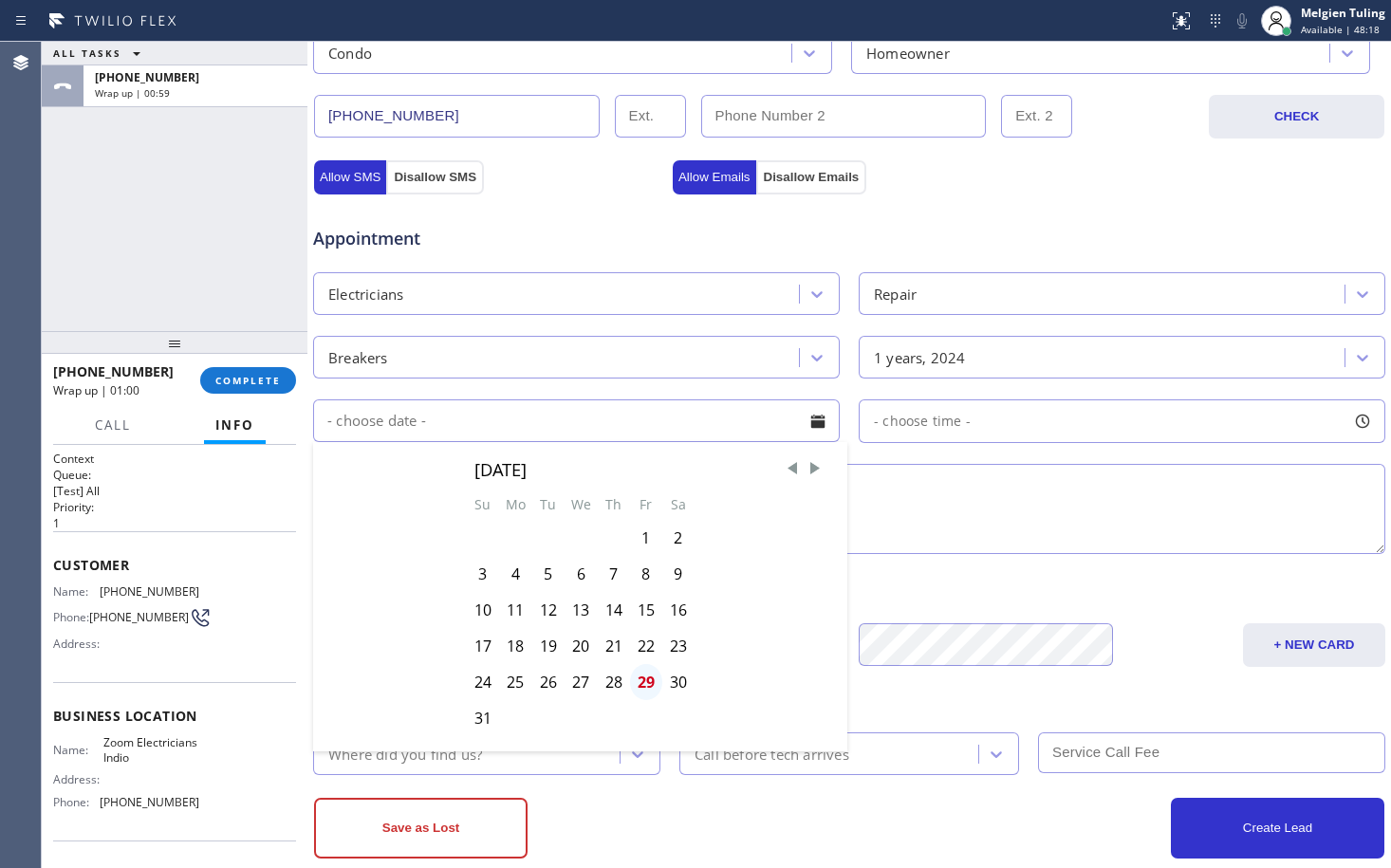
click at [642, 683] on div "29" at bounding box center [646, 681] width 32 height 36
type input "[DATE]"
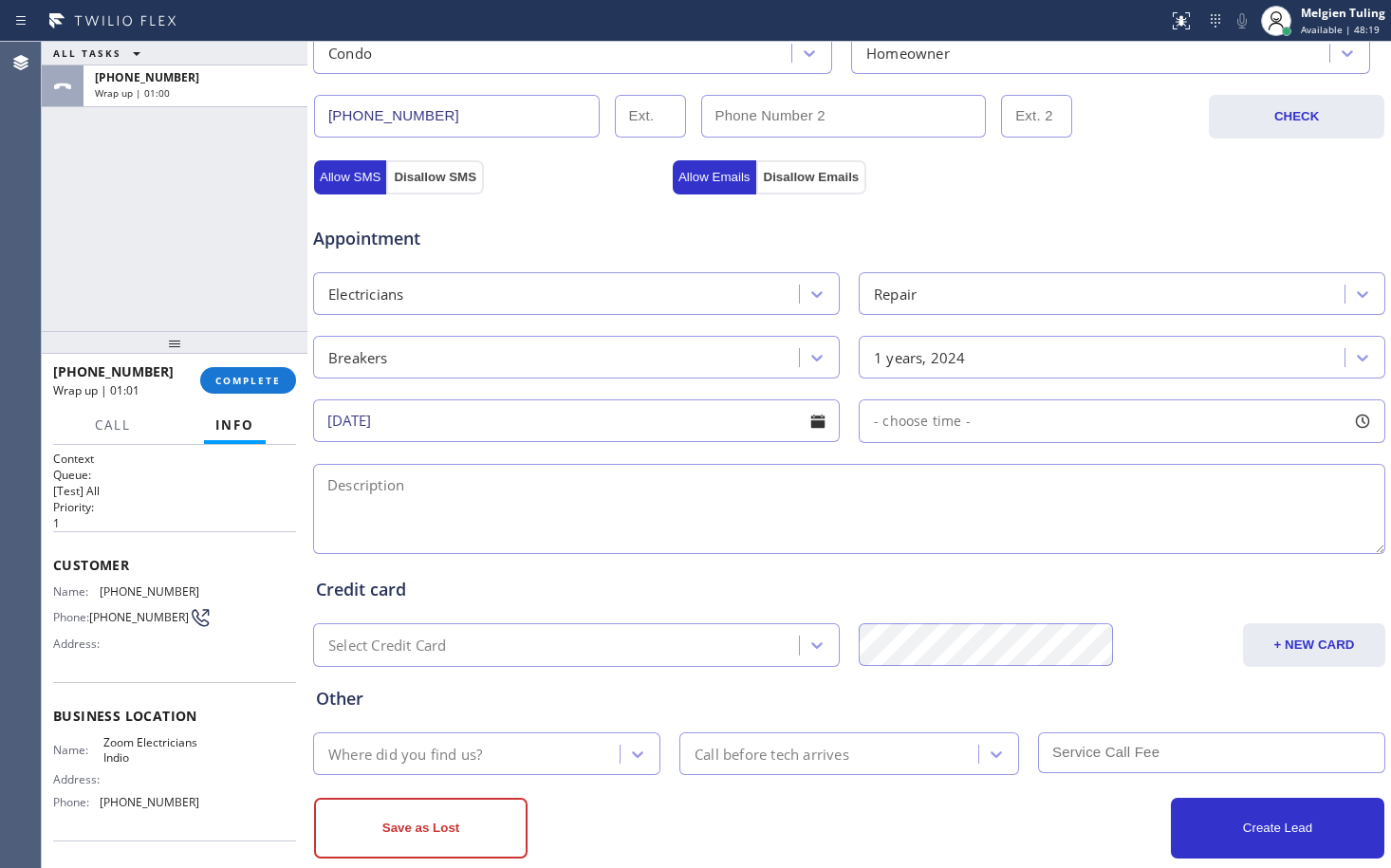
click at [914, 414] on span "- choose time -" at bounding box center [922, 420] width 97 height 18
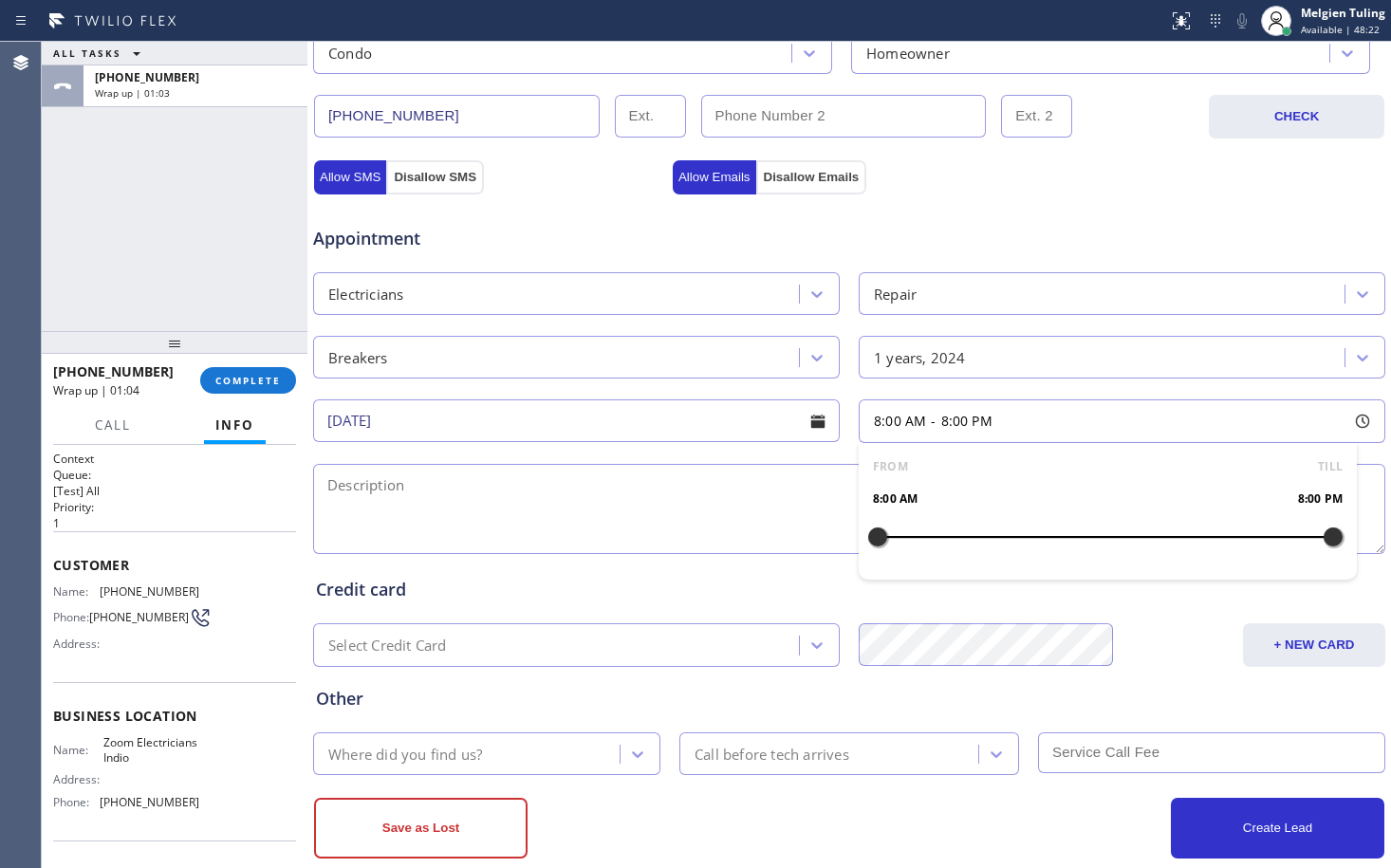
drag, startPoint x: 865, startPoint y: 539, endPoint x: 1370, endPoint y: 532, distance: 505.0
click at [1370, 532] on div "Appointment Electricians Repair Breakers 1 years, 2024 [DATE] 8:00 AM - 8:00 PM…" at bounding box center [849, 380] width 1066 height 355
drag, startPoint x: 874, startPoint y: 535, endPoint x: 1205, endPoint y: 546, distance: 331.2
click at [1208, 546] on div at bounding box center [1220, 536] width 23 height 40
click at [571, 591] on div "Credit card" at bounding box center [849, 590] width 1066 height 26
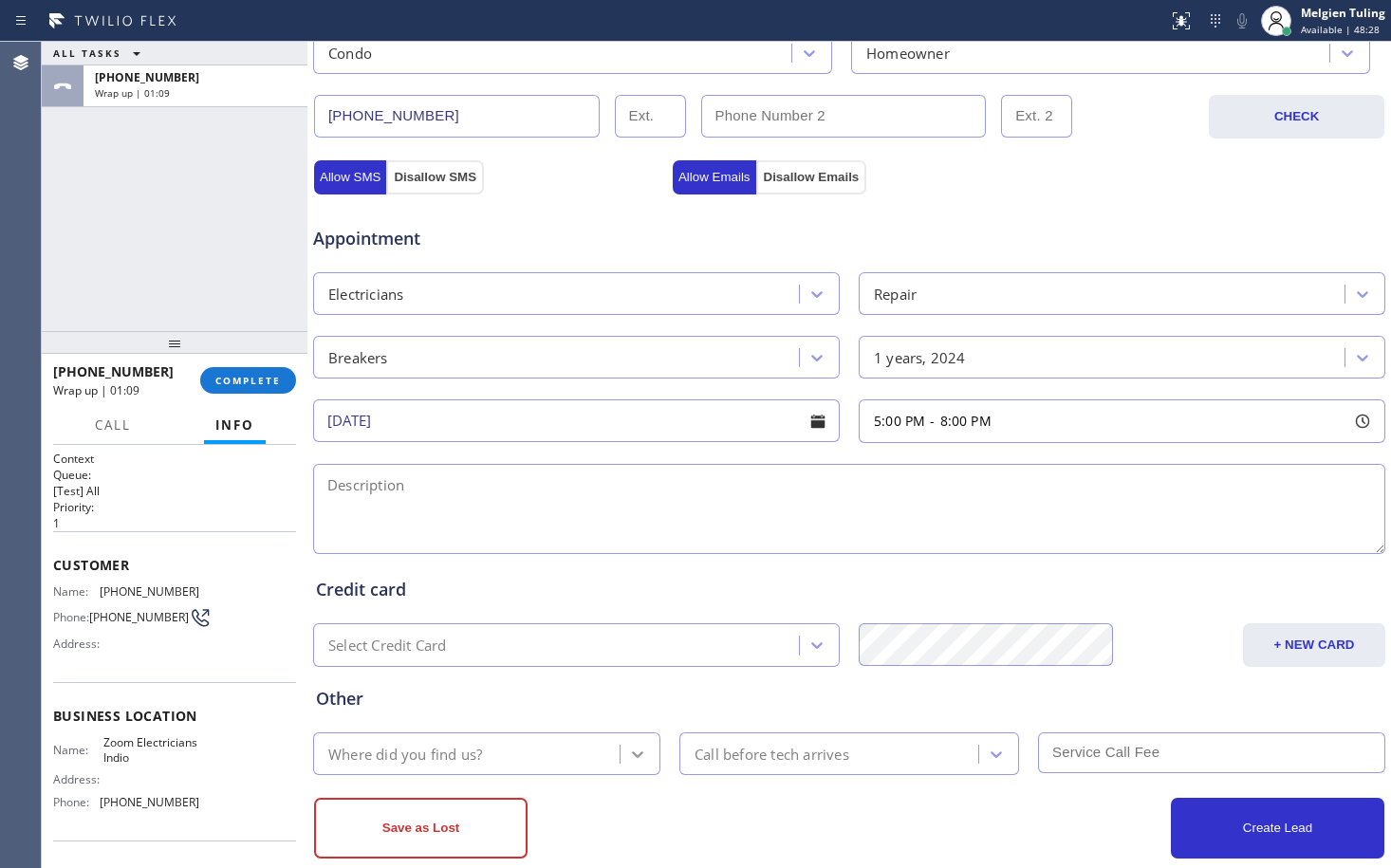
click at [628, 749] on icon at bounding box center [638, 755] width 19 height 19
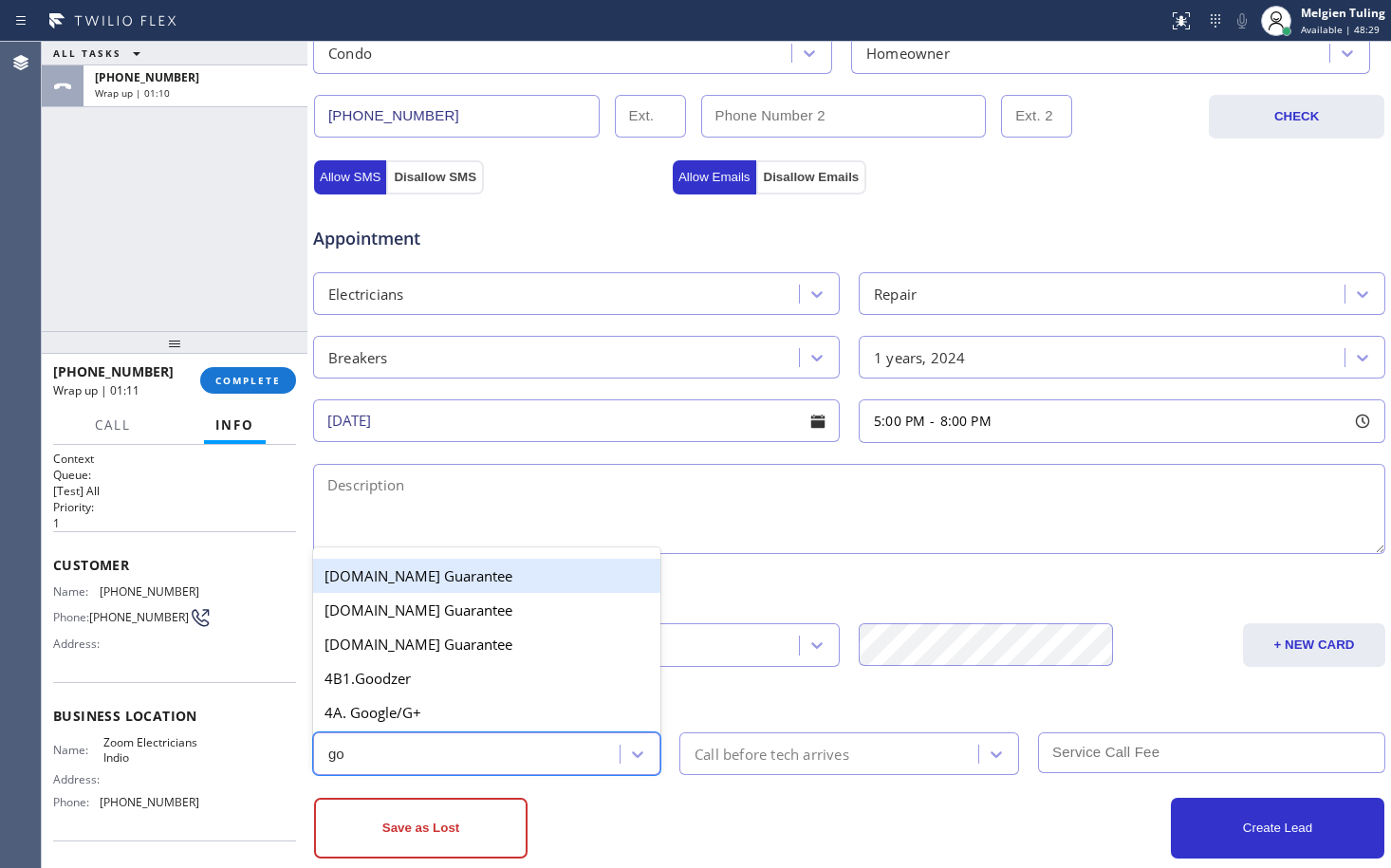
type input "goo"
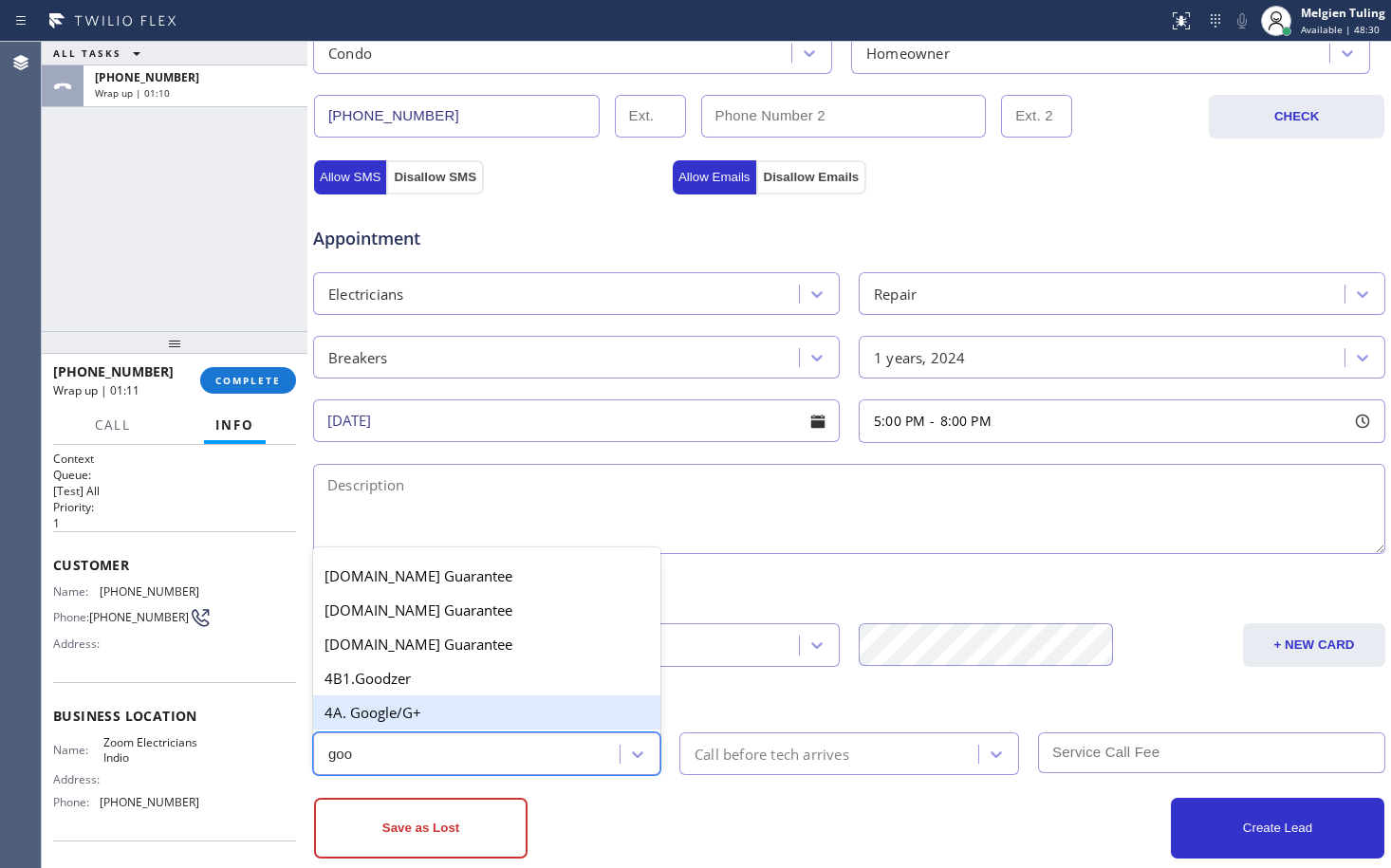
click at [435, 708] on div "4A. Google/G+" at bounding box center [486, 712] width 347 height 34
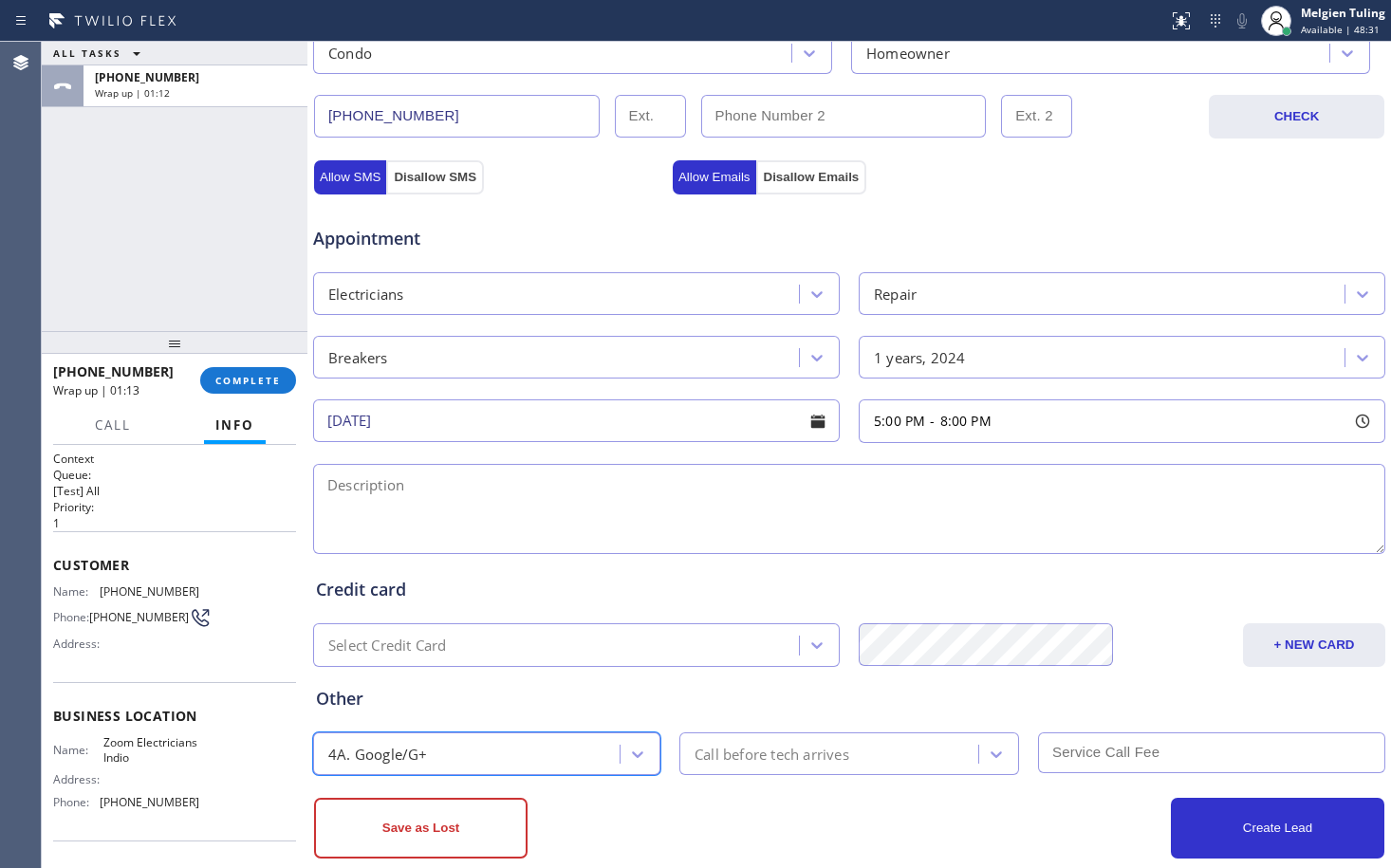
click at [814, 749] on div "Call before tech arrives" at bounding box center [772, 754] width 155 height 22
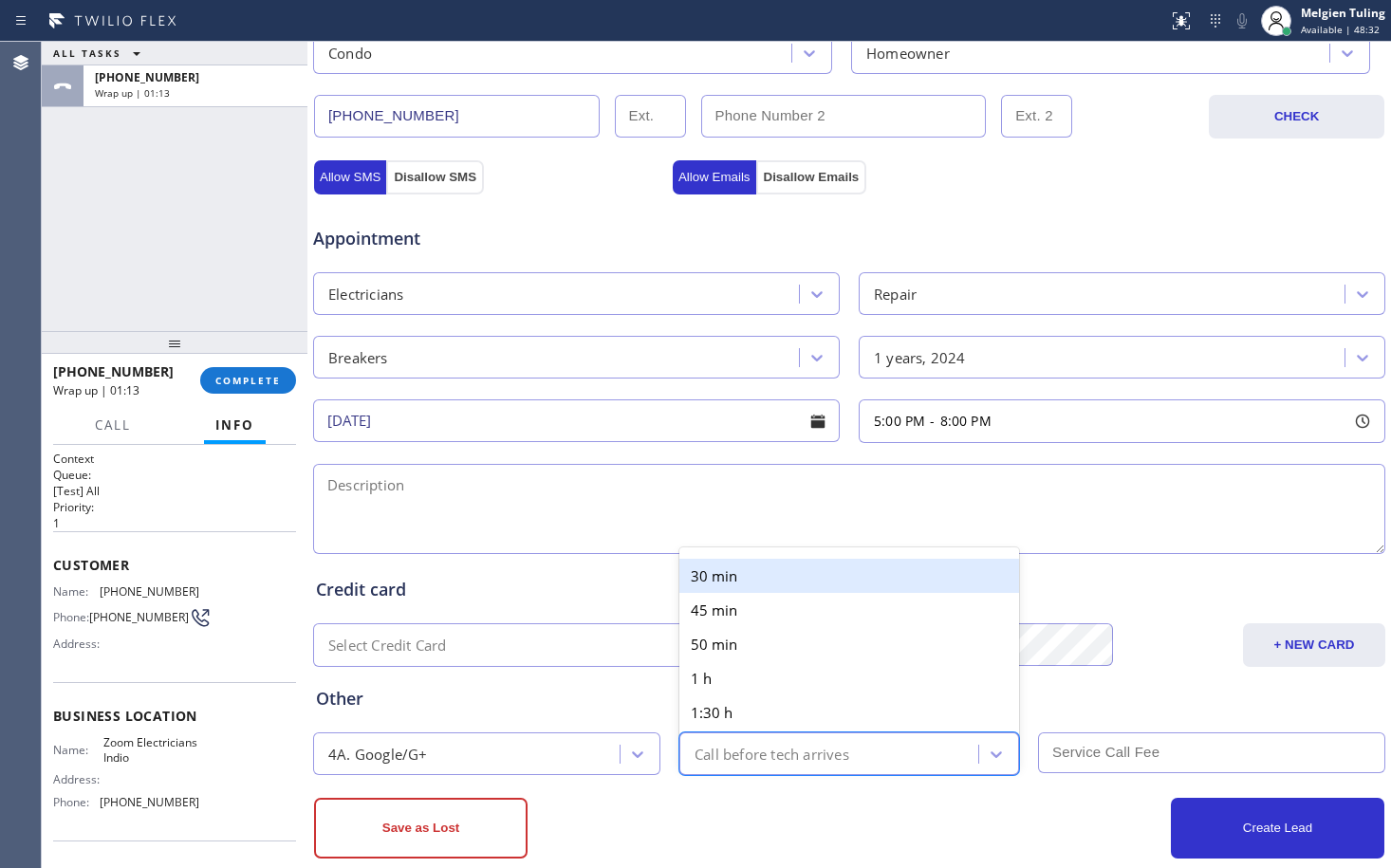
click at [729, 584] on div "30 min" at bounding box center [849, 575] width 339 height 34
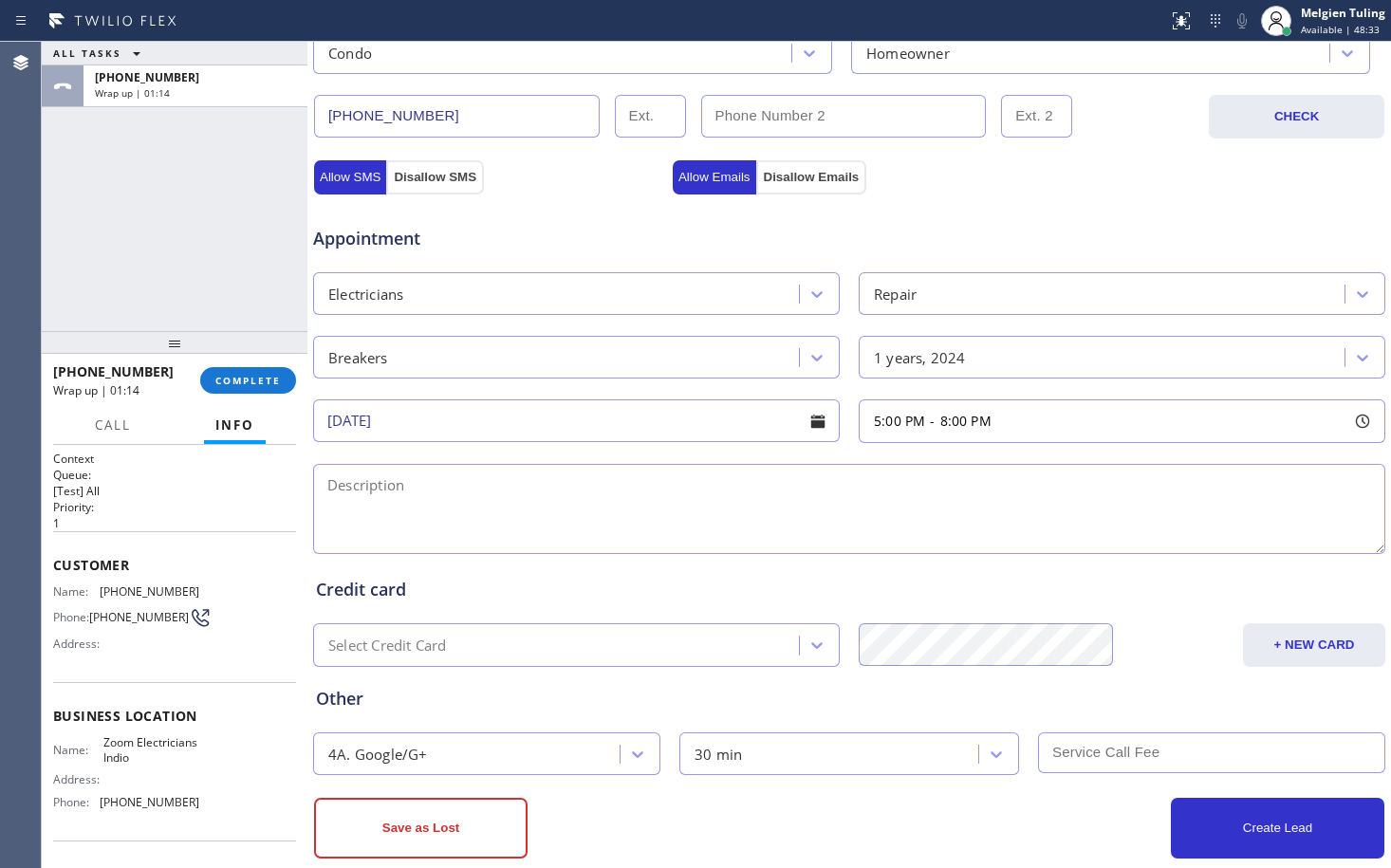
click at [1071, 759] on input "text" at bounding box center [1211, 753] width 347 height 41
type input "60"
click at [636, 511] on textarea at bounding box center [849, 508] width 1072 height 90
click at [410, 487] on textarea "5-8|$60|" at bounding box center [849, 508] width 1072 height 90
paste textarea "2 circuit breaker /want to replace or check /[STREET_ADDRESS][PERSON_NAME]"
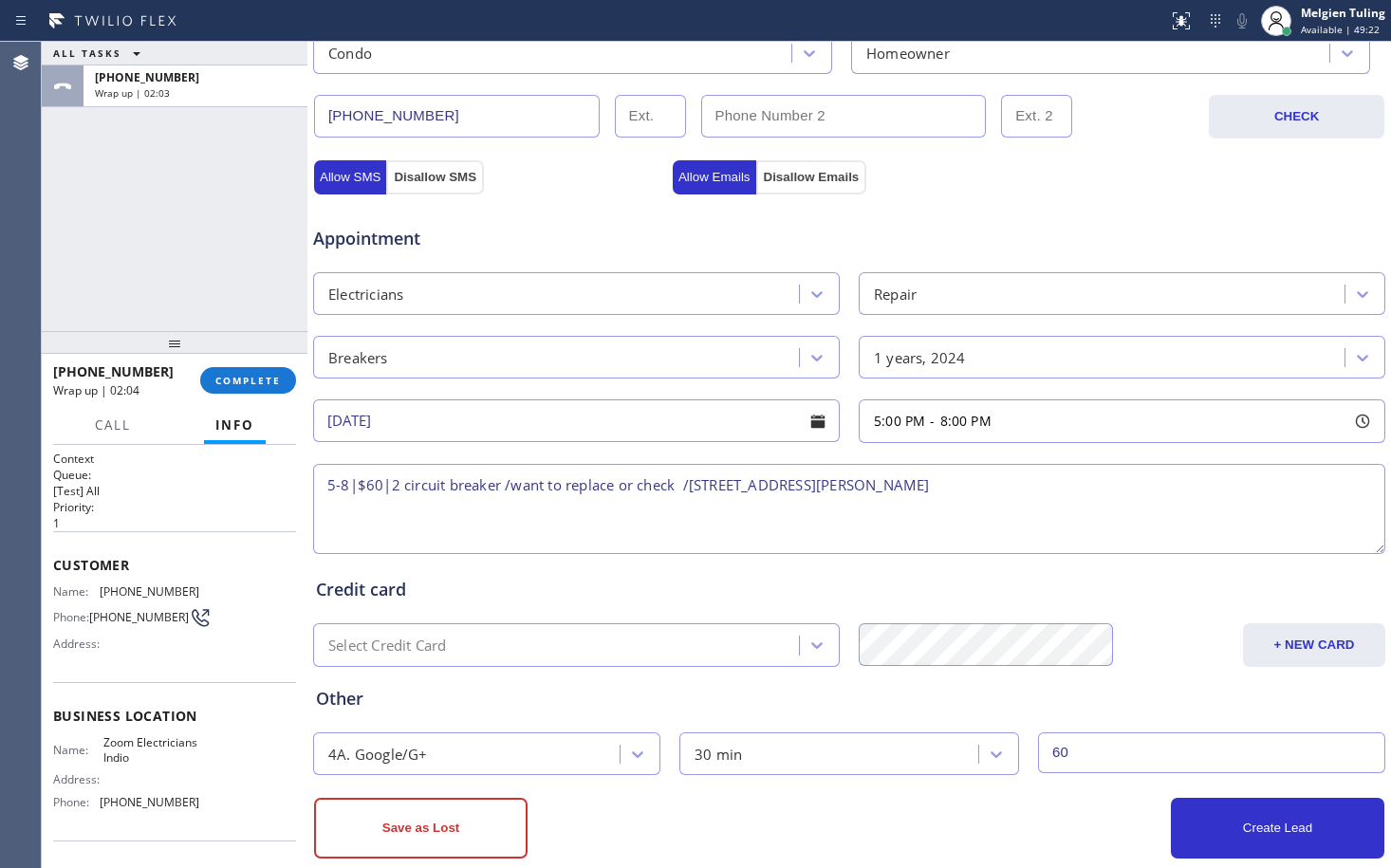
click at [686, 482] on textarea "5-8|$60|2 circuit breaker /want to replace or check /[STREET_ADDRESS][PERSON_NA…" at bounding box center [849, 508] width 1072 height 90
drag, startPoint x: 202, startPoint y: 766, endPoint x: 86, endPoint y: 756, distance: 116.4
click at [86, 756] on div "Name: Zoom Electricians Indio Address: Phone: [PHONE_NUMBER]" at bounding box center [174, 776] width 243 height 81
copy div ": Zoom Electricians Indio"
click at [1069, 489] on textarea "5-8|$60|2 circuit breaker /want to replace or check /condo-ho|[STREET_ADDRESS][…" at bounding box center [849, 508] width 1072 height 90
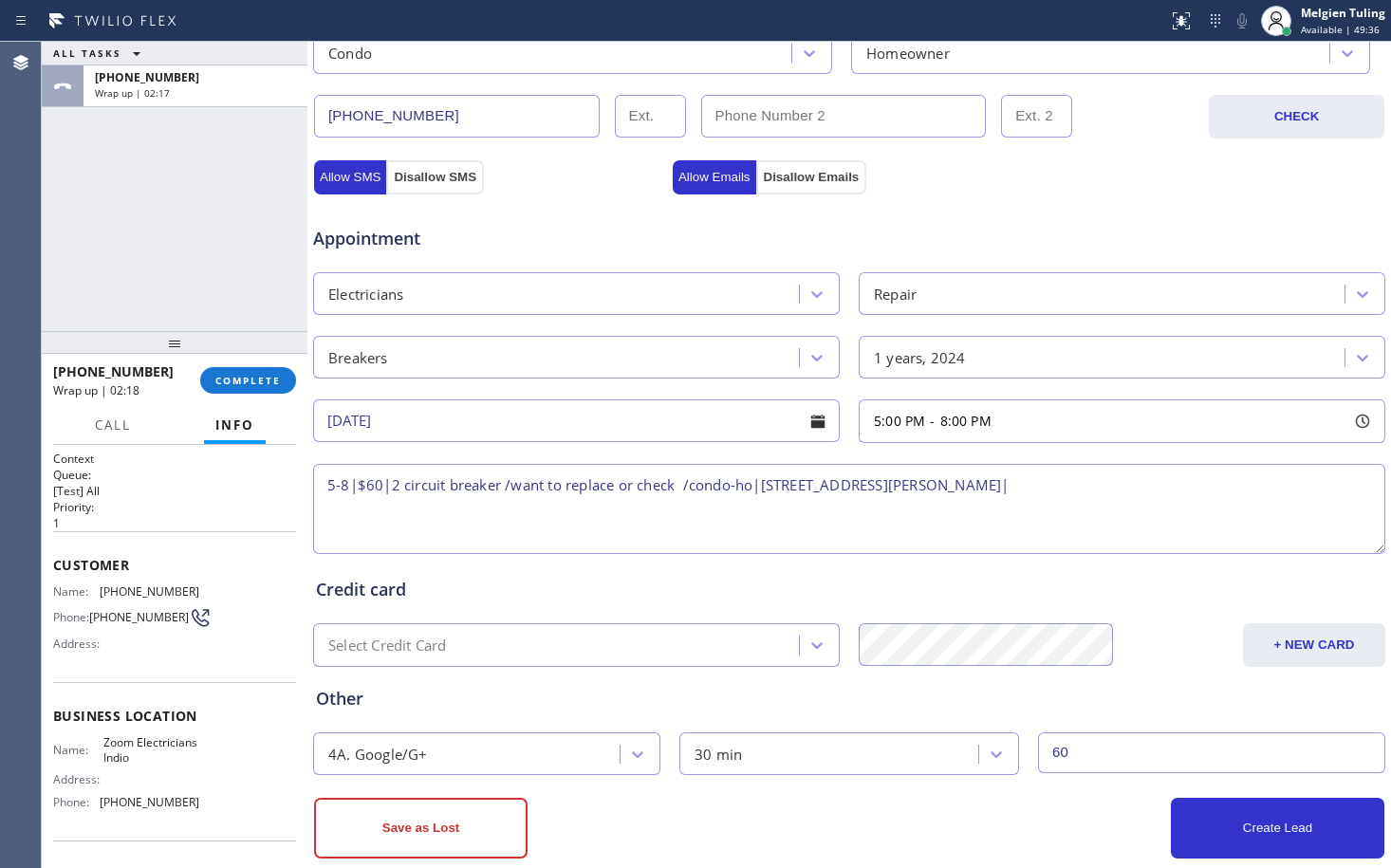
paste textarea ": Zoom Electricians Indio"
click at [328, 502] on textarea "5-8|$60|2 circuit breaker /want to replace or check /condo-ho|[STREET_ADDRESS][…" at bounding box center [849, 508] width 1072 height 90
click at [1263, 482] on textarea "5-8|$60|2 circuit breaker /want to replace or check /condo-ho|[STREET_ADDRESS][…" at bounding box center [849, 508] width 1072 height 90
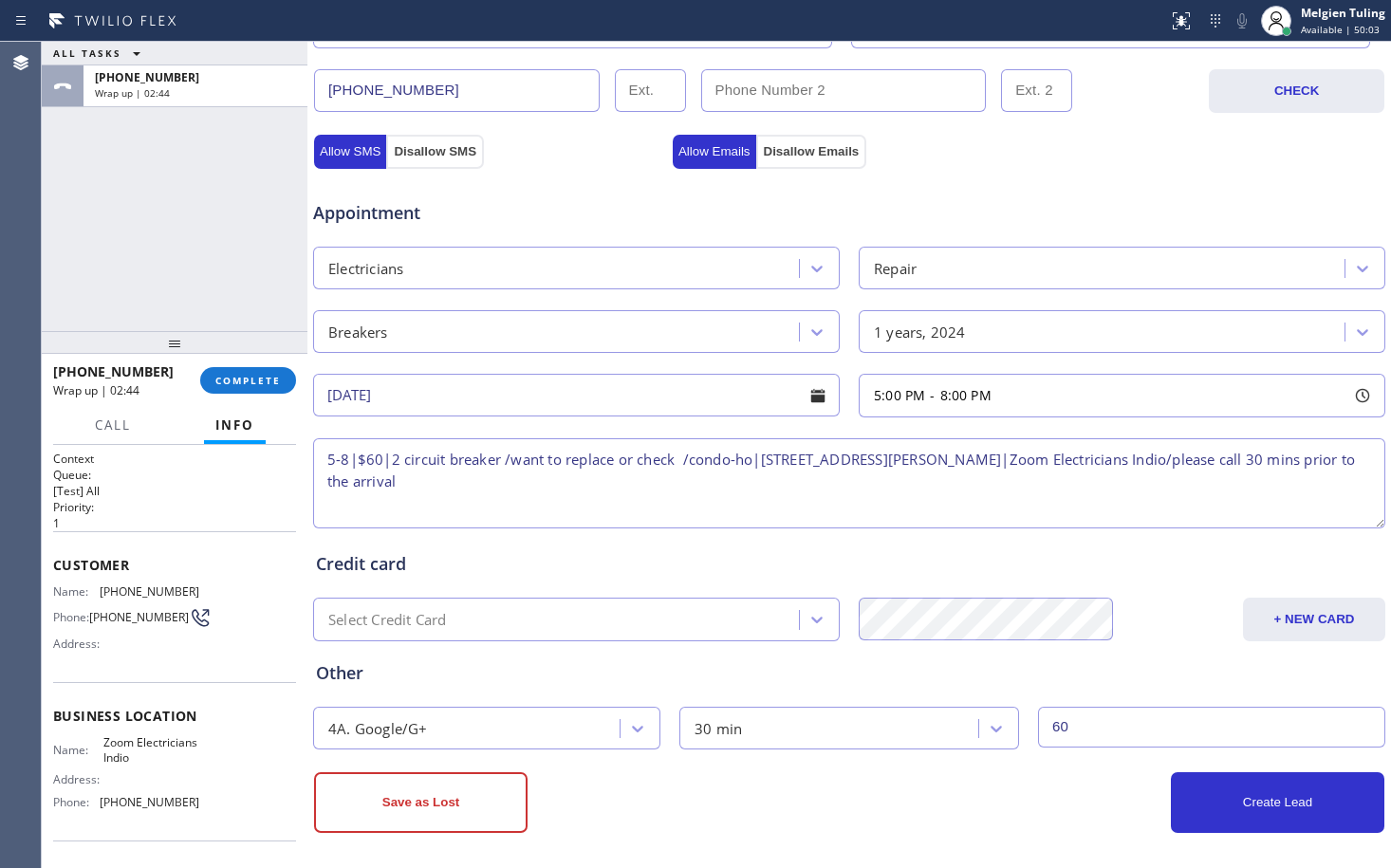
scroll to position [602, 0]
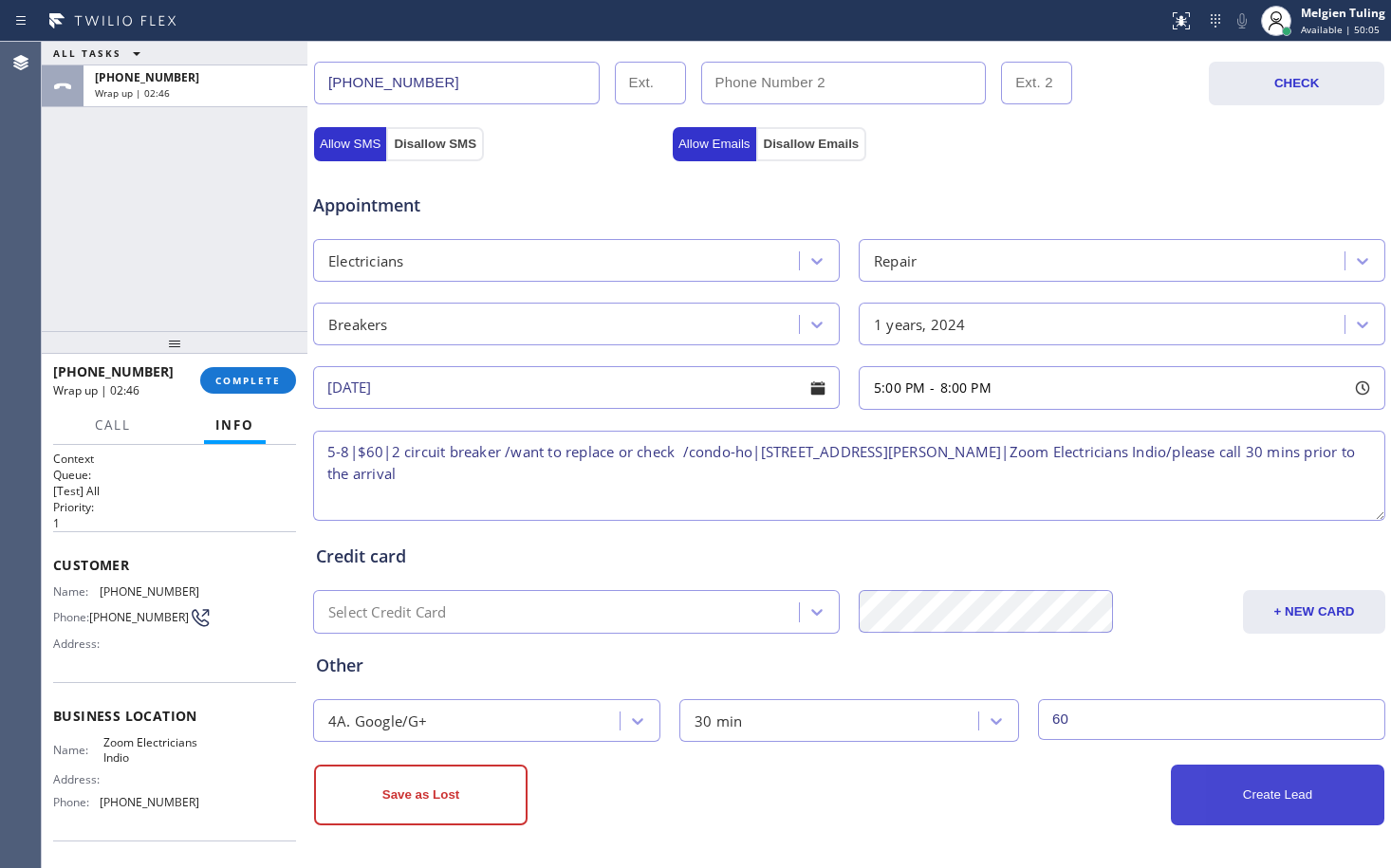
type textarea "5-8|$60|2 circuit breaker /want to replace or check /condo-ho|[STREET_ADDRESS][…"
click at [1237, 788] on button "Create Lead" at bounding box center [1277, 795] width 214 height 61
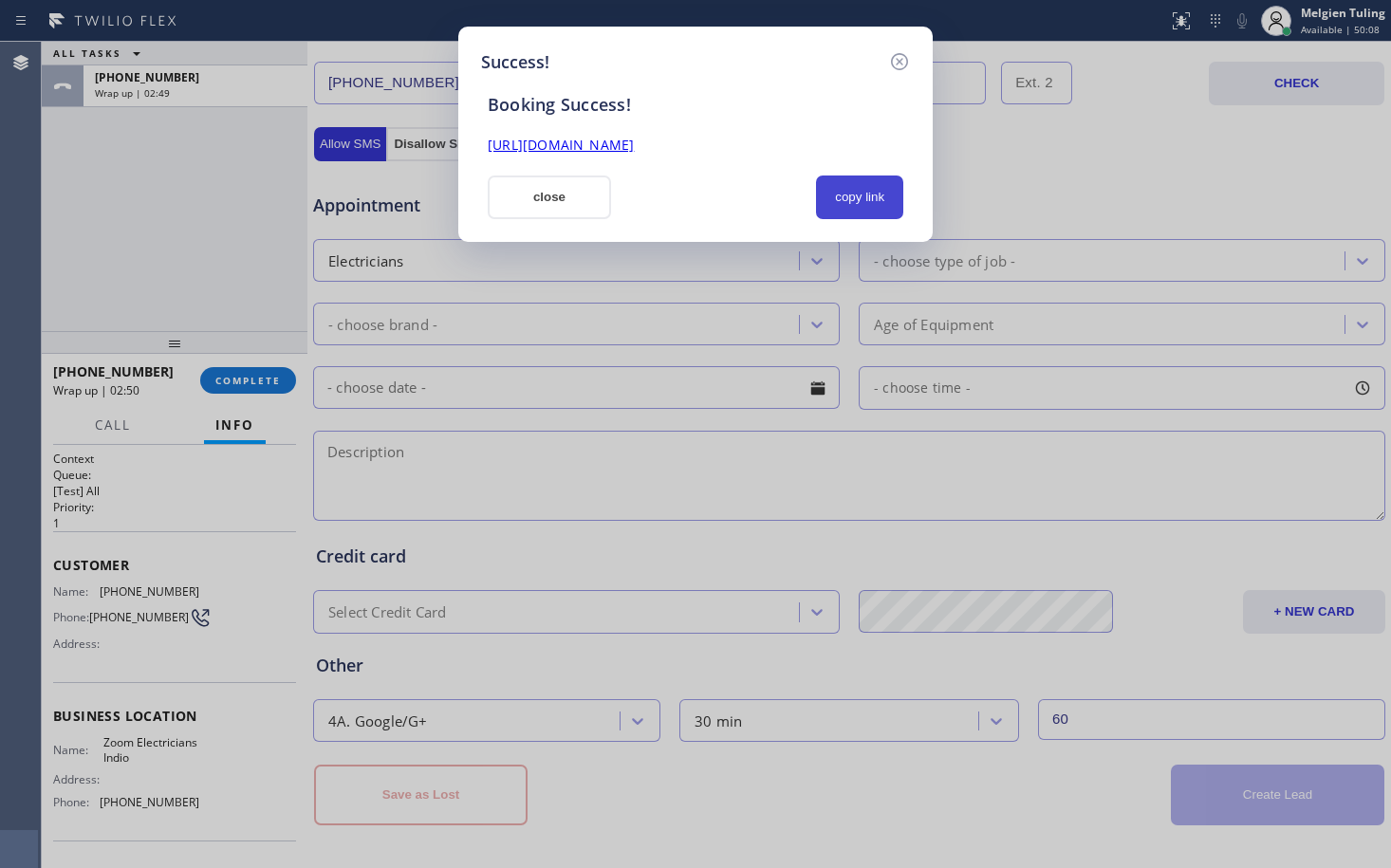
click at [847, 197] on button "copy link" at bounding box center [859, 197] width 87 height 43
click at [589, 147] on link "[URL][DOMAIN_NAME]" at bounding box center [561, 144] width 146 height 18
click at [535, 208] on button "close" at bounding box center [550, 197] width 124 height 43
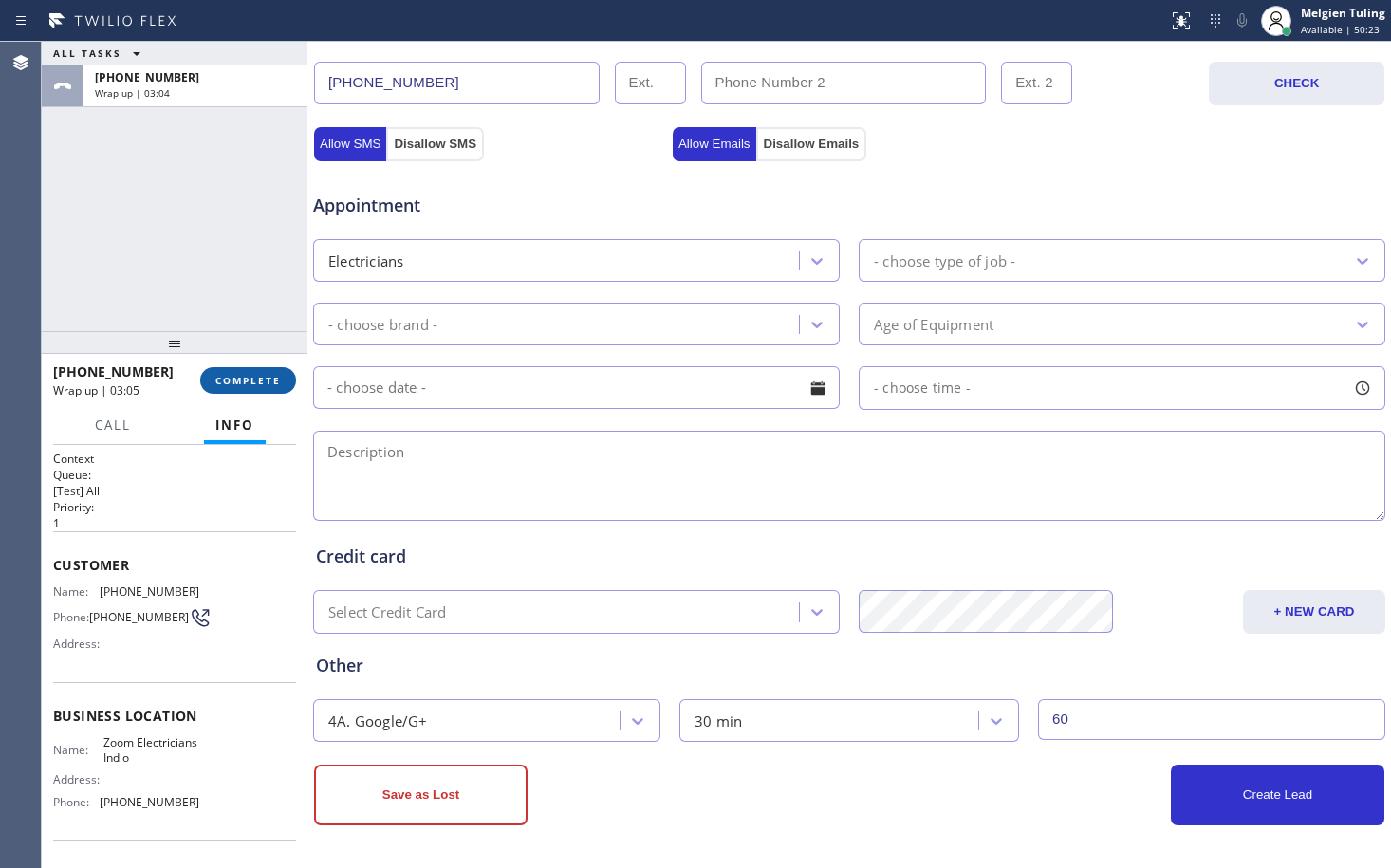
click at [245, 387] on span "COMPLETE" at bounding box center [248, 381] width 66 height 14
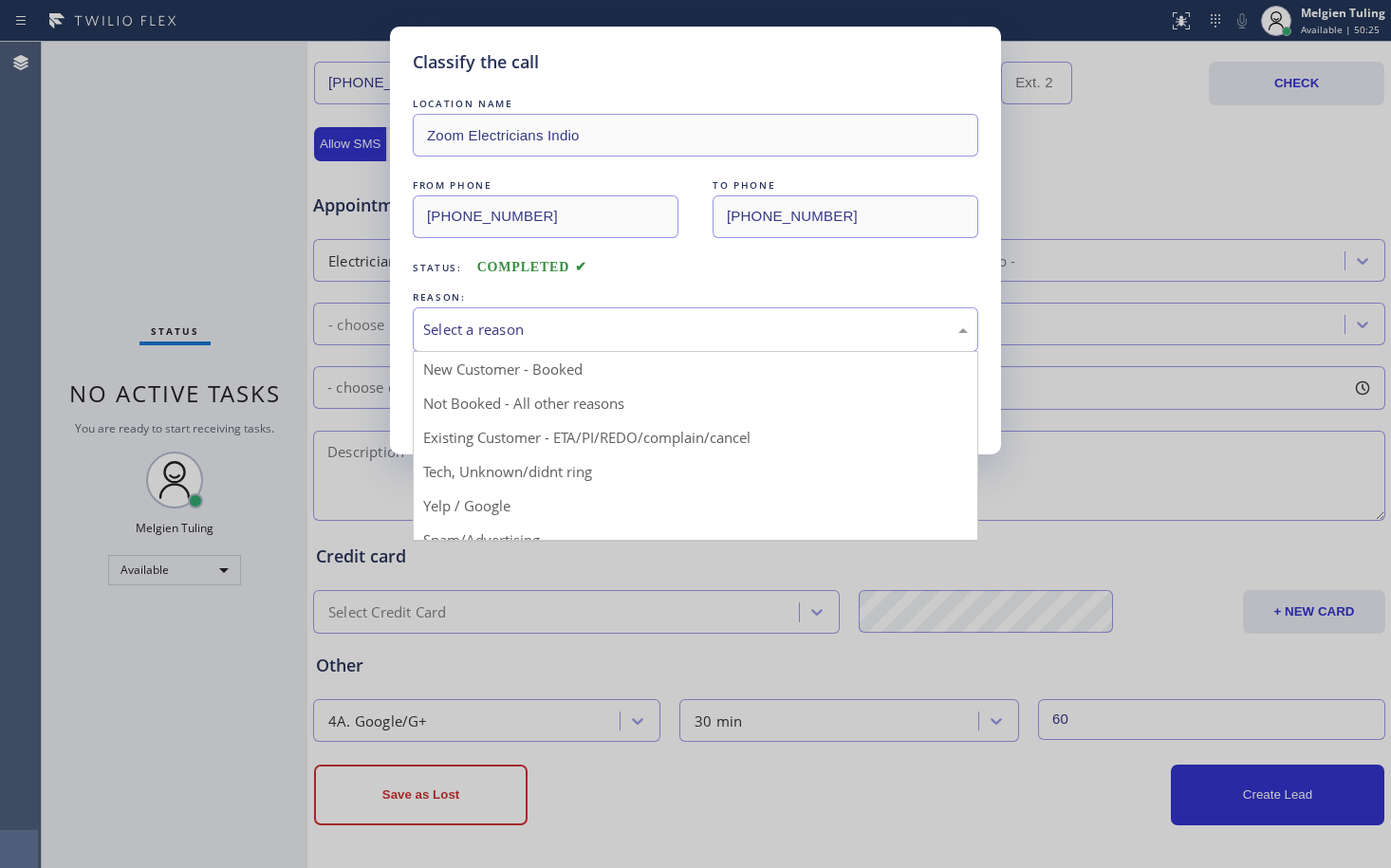
click at [573, 329] on div "Select a reason" at bounding box center [696, 330] width 545 height 22
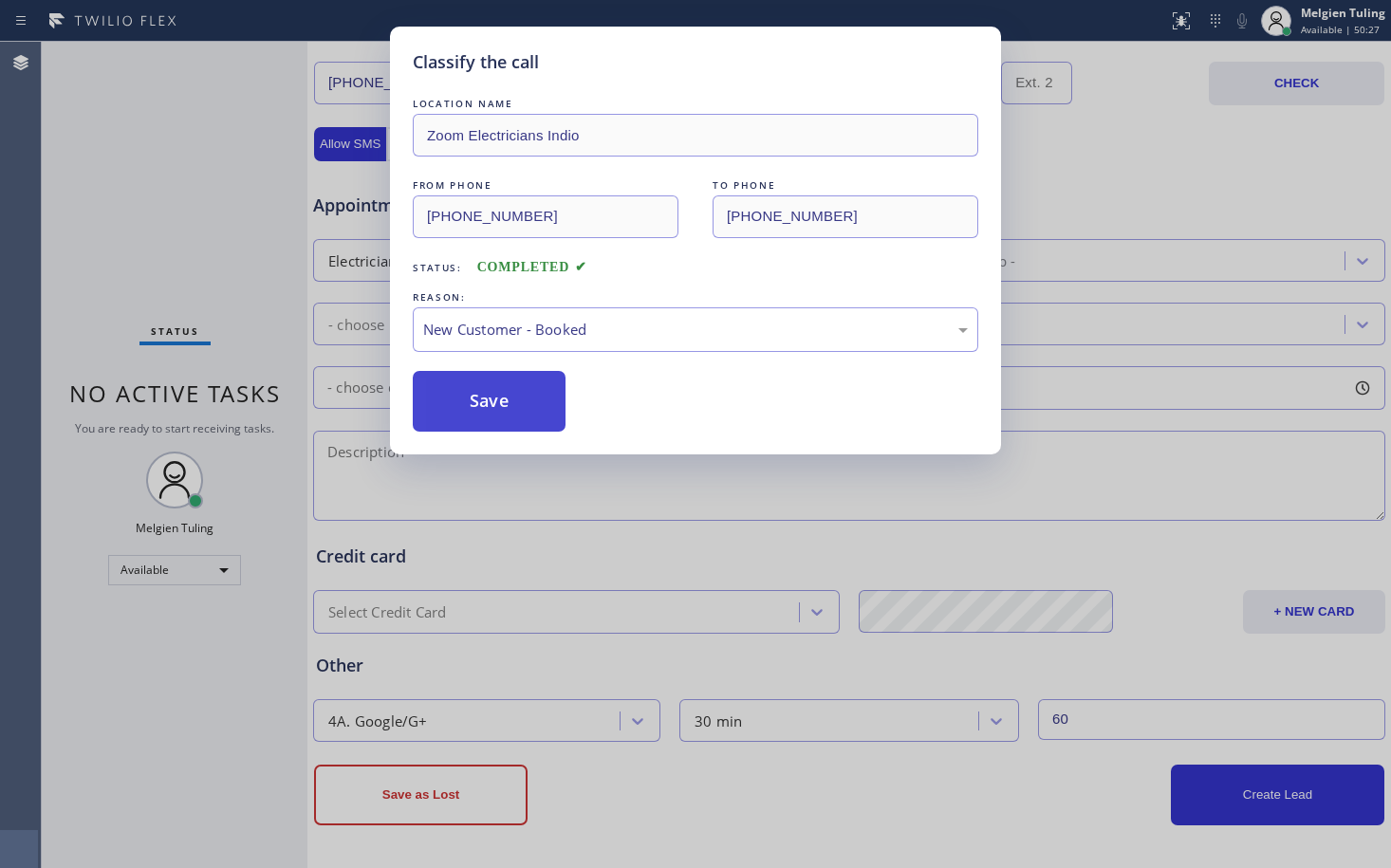
click at [516, 389] on button "Save" at bounding box center [489, 401] width 153 height 61
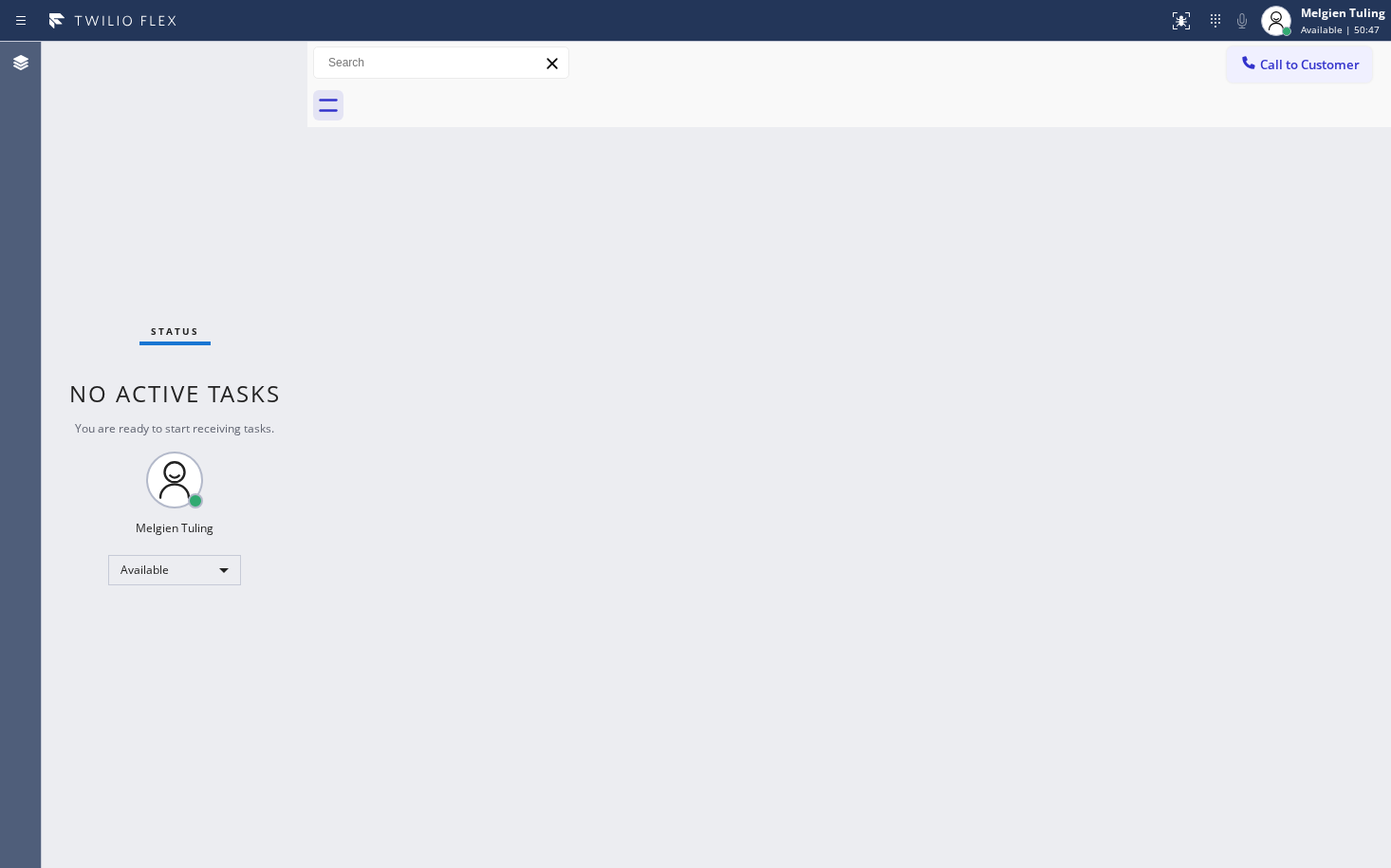
click at [532, 700] on div "Back to Dashboard Change Sender ID Customers Technicians Select a contact Outbo…" at bounding box center [849, 454] width 1084 height 826
click at [307, 215] on div at bounding box center [307, 454] width 0 height 826
click at [228, 569] on div "Available" at bounding box center [174, 569] width 132 height 30
click at [188, 599] on li "Offline" at bounding box center [174, 597] width 130 height 23
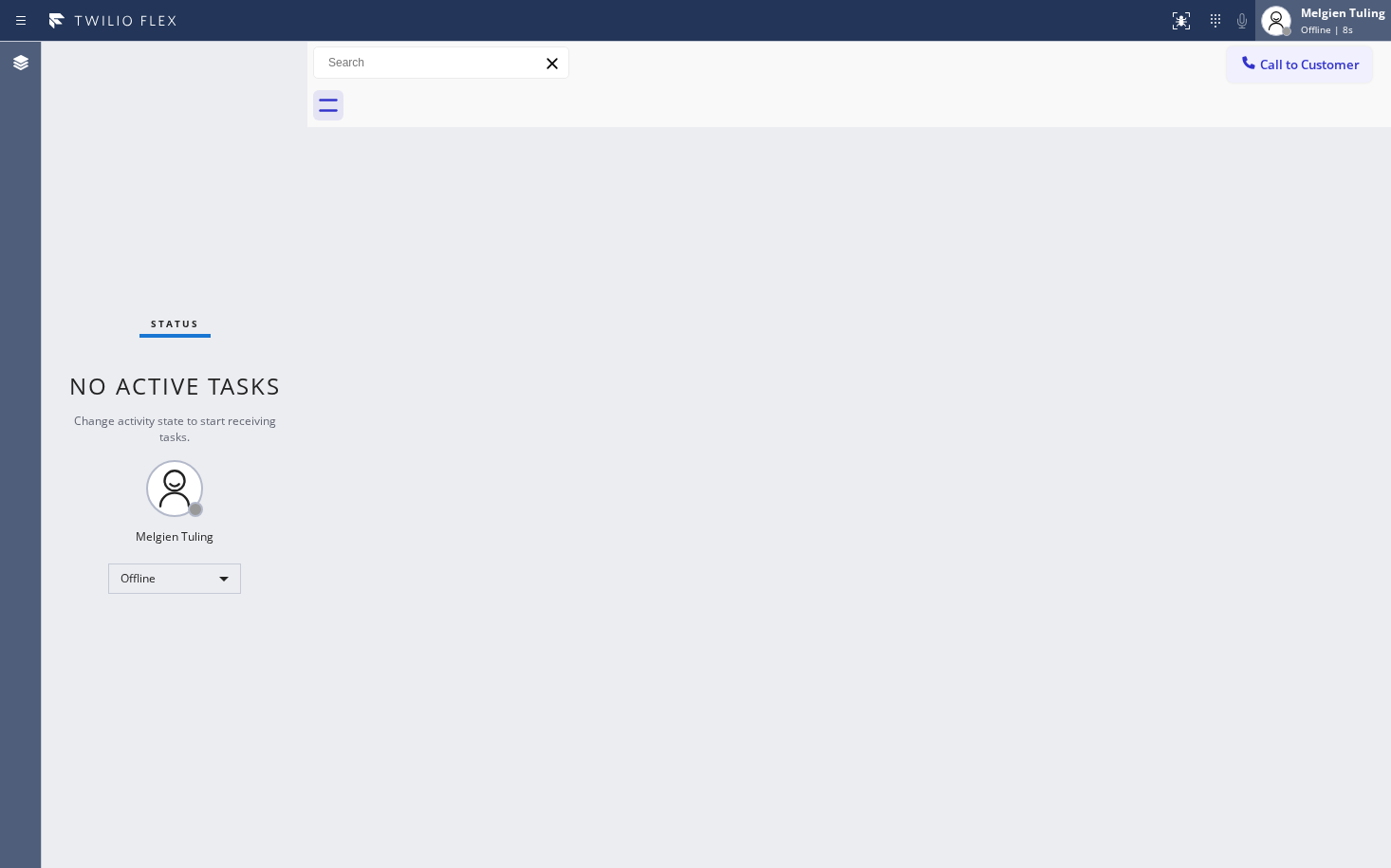
click at [1334, 21] on div "Melgien Tuling Offline | 8s" at bounding box center [1344, 20] width 94 height 33
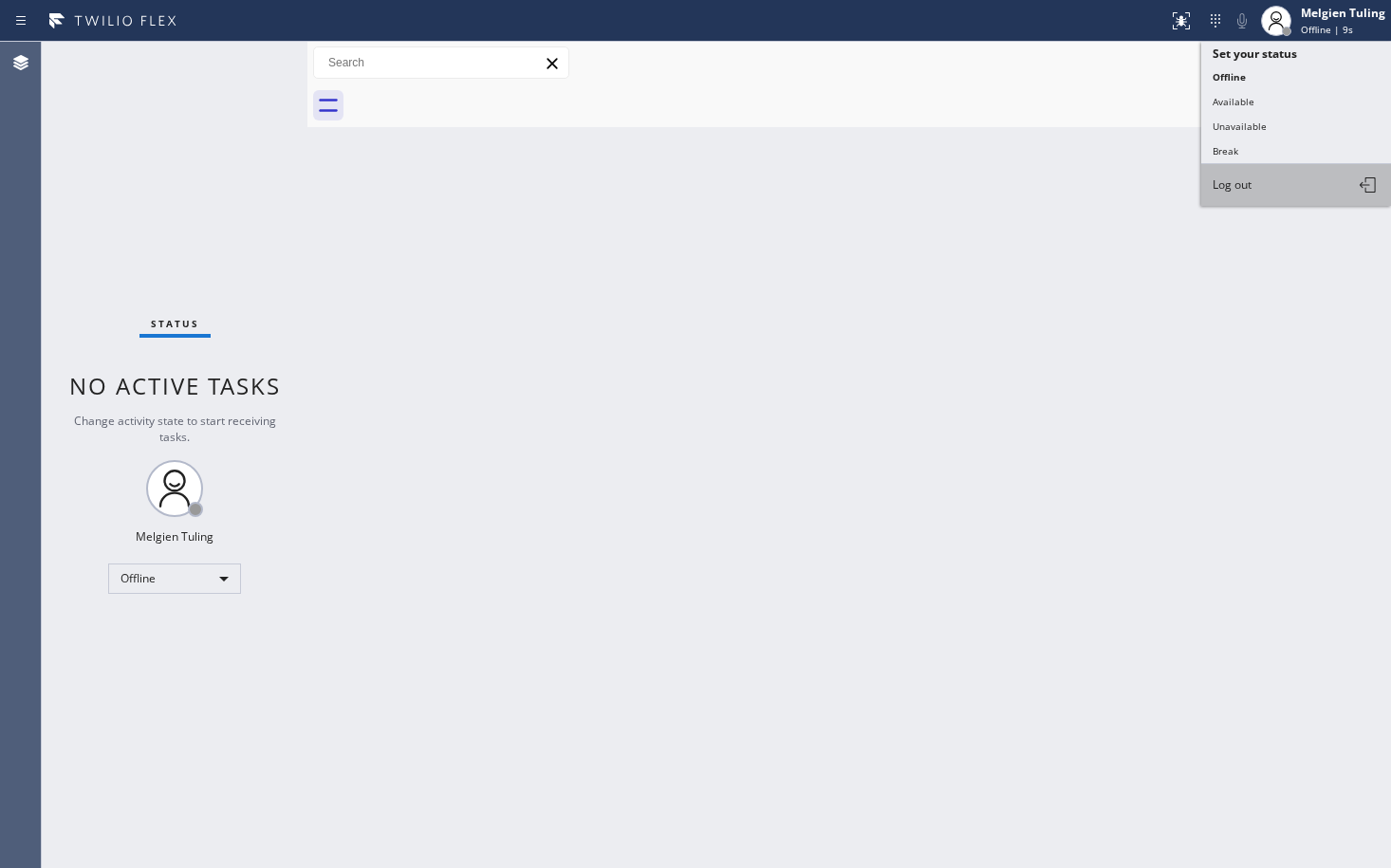
click at [1264, 193] on button "Log out" at bounding box center [1296, 185] width 189 height 42
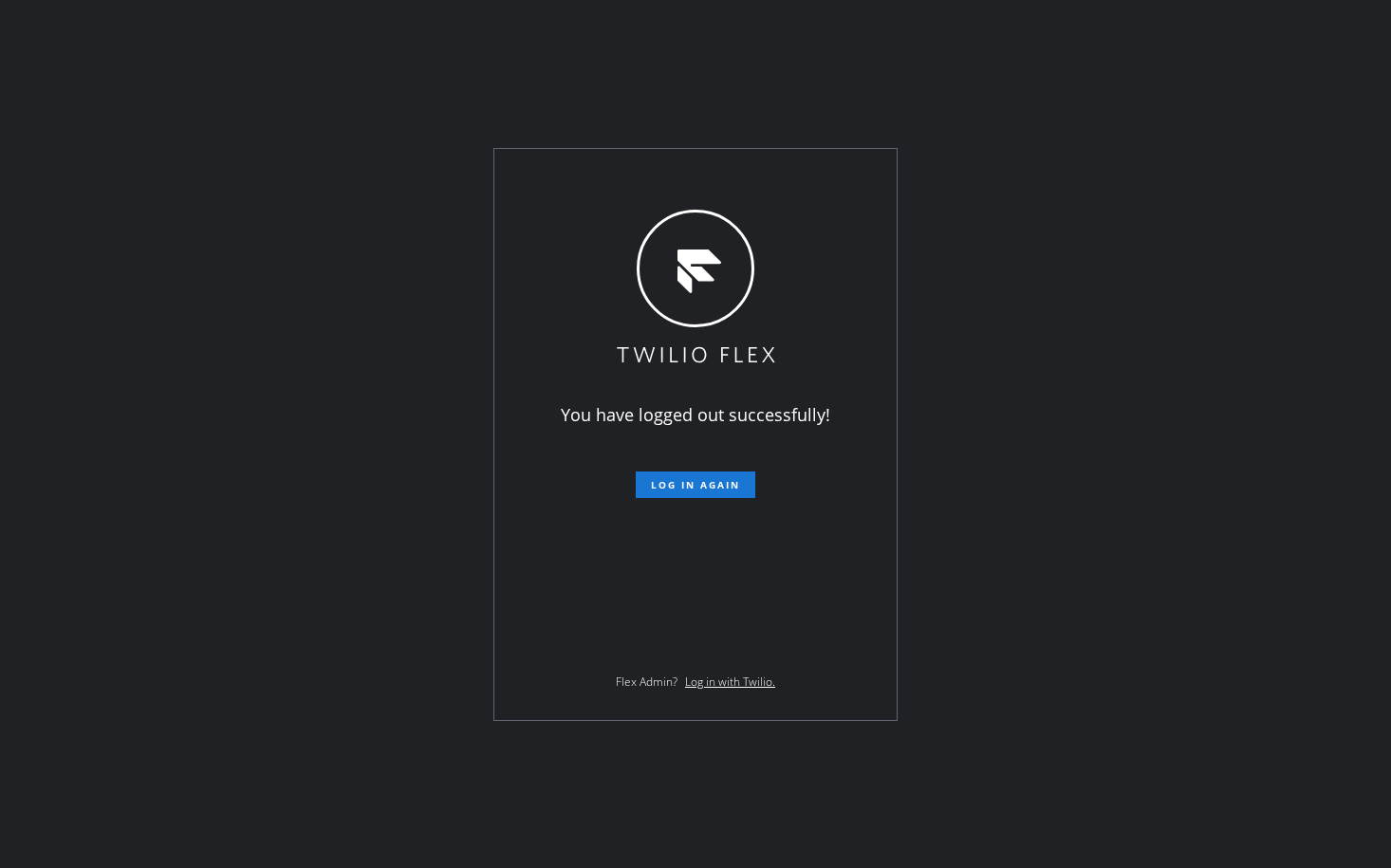
click at [1139, 341] on div "You have logged out successfully! Log in again Flex Admin? Log in with Twilio." at bounding box center [695, 434] width 1391 height 868
